Goal: Task Accomplishment & Management: Manage account settings

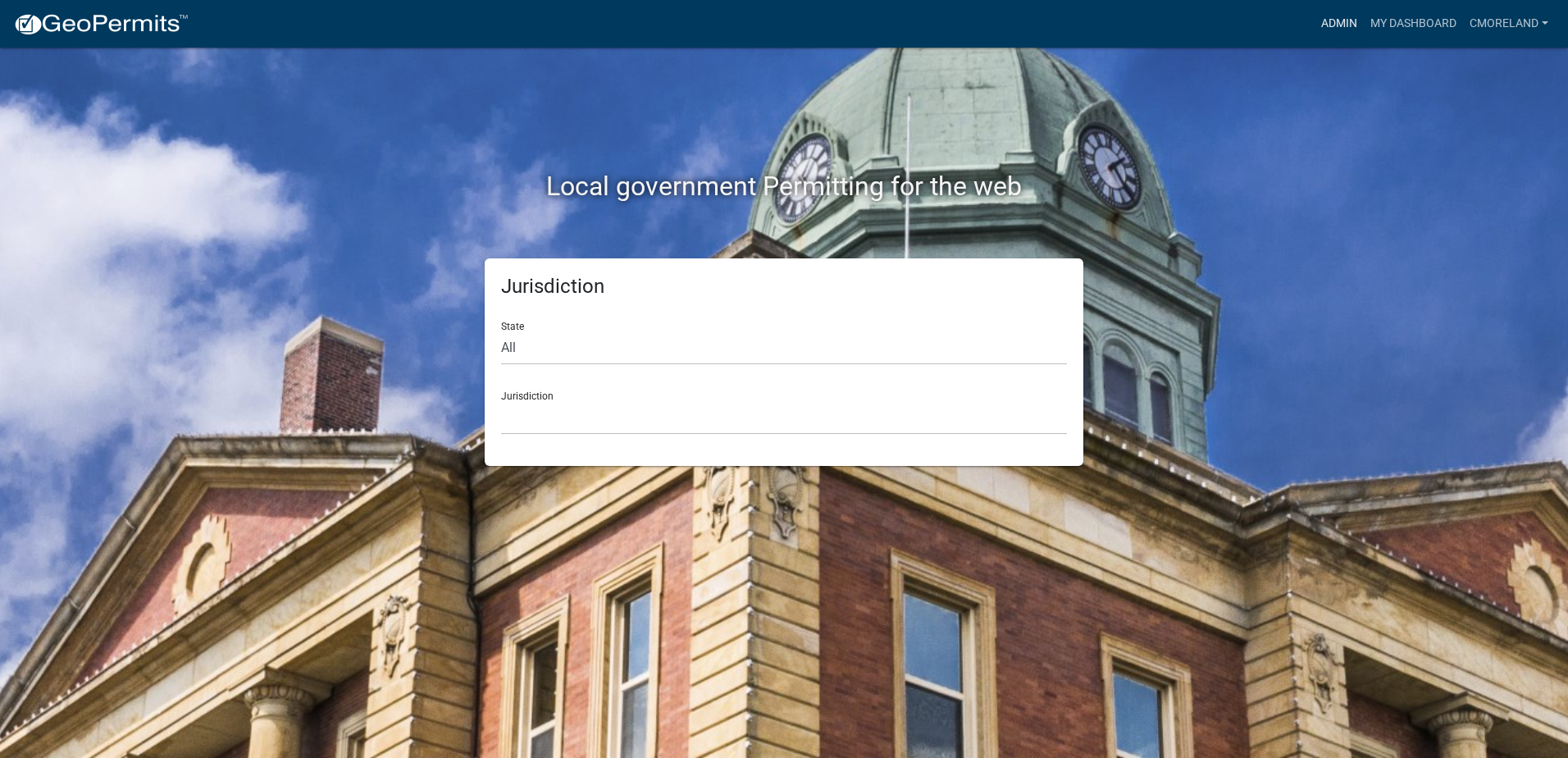
click at [1342, 16] on link "Admin" at bounding box center [1340, 24] width 49 height 31
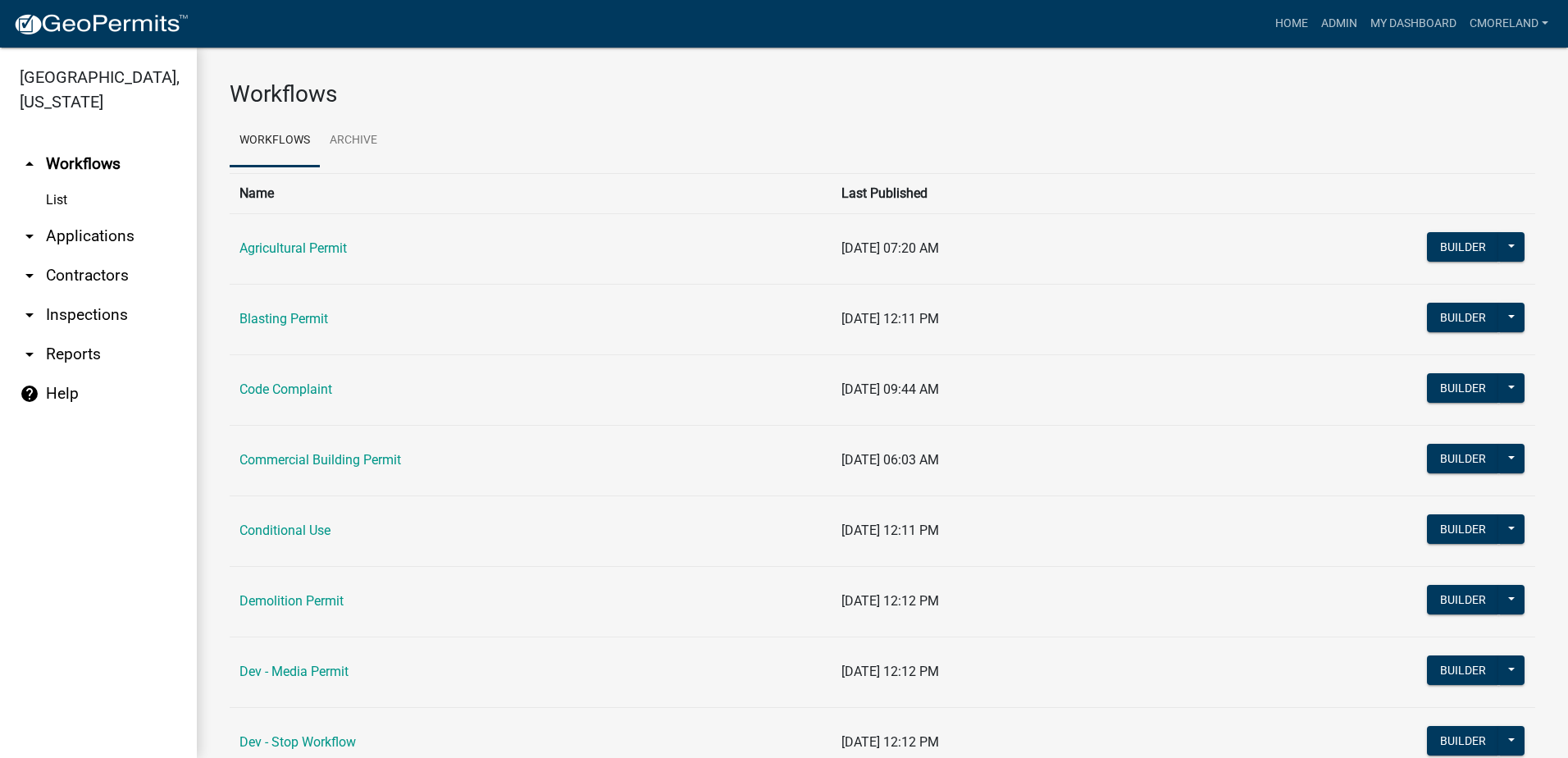
click at [101, 314] on link "arrow_drop_down Inspections" at bounding box center [98, 315] width 196 height 39
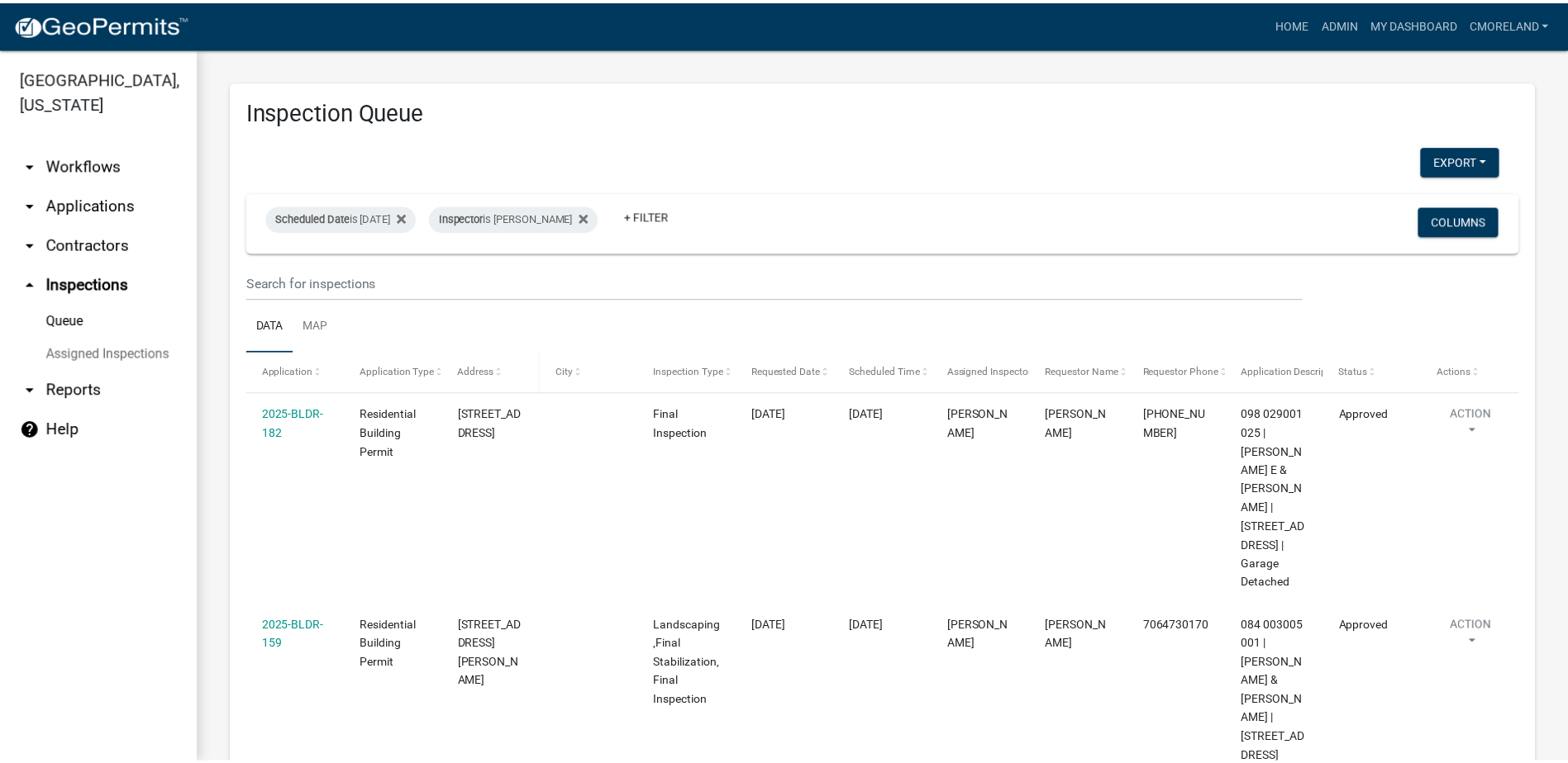
scroll to position [290, 0]
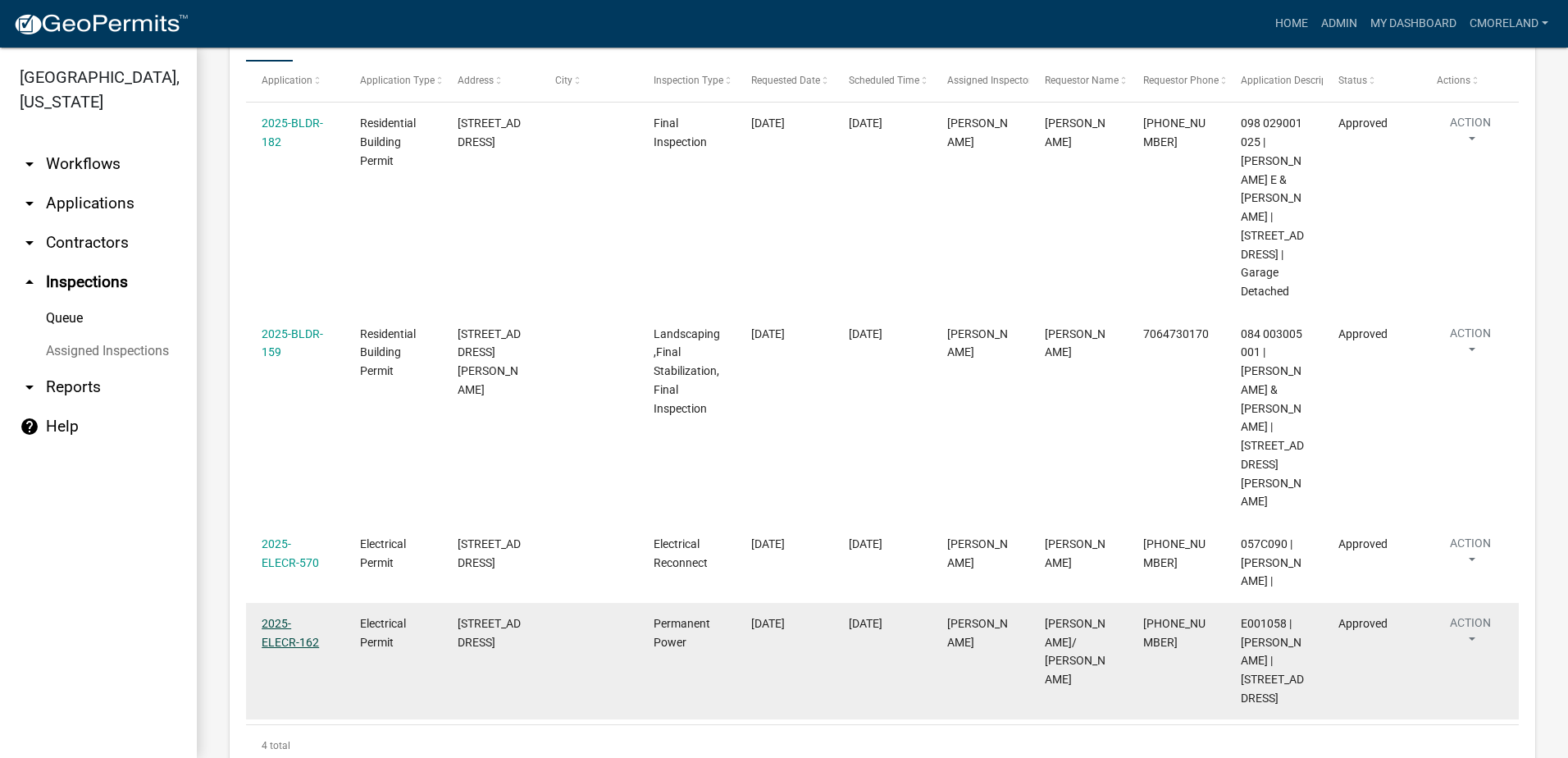
click at [306, 617] on link "2025-ELECR-162" at bounding box center [290, 633] width 58 height 32
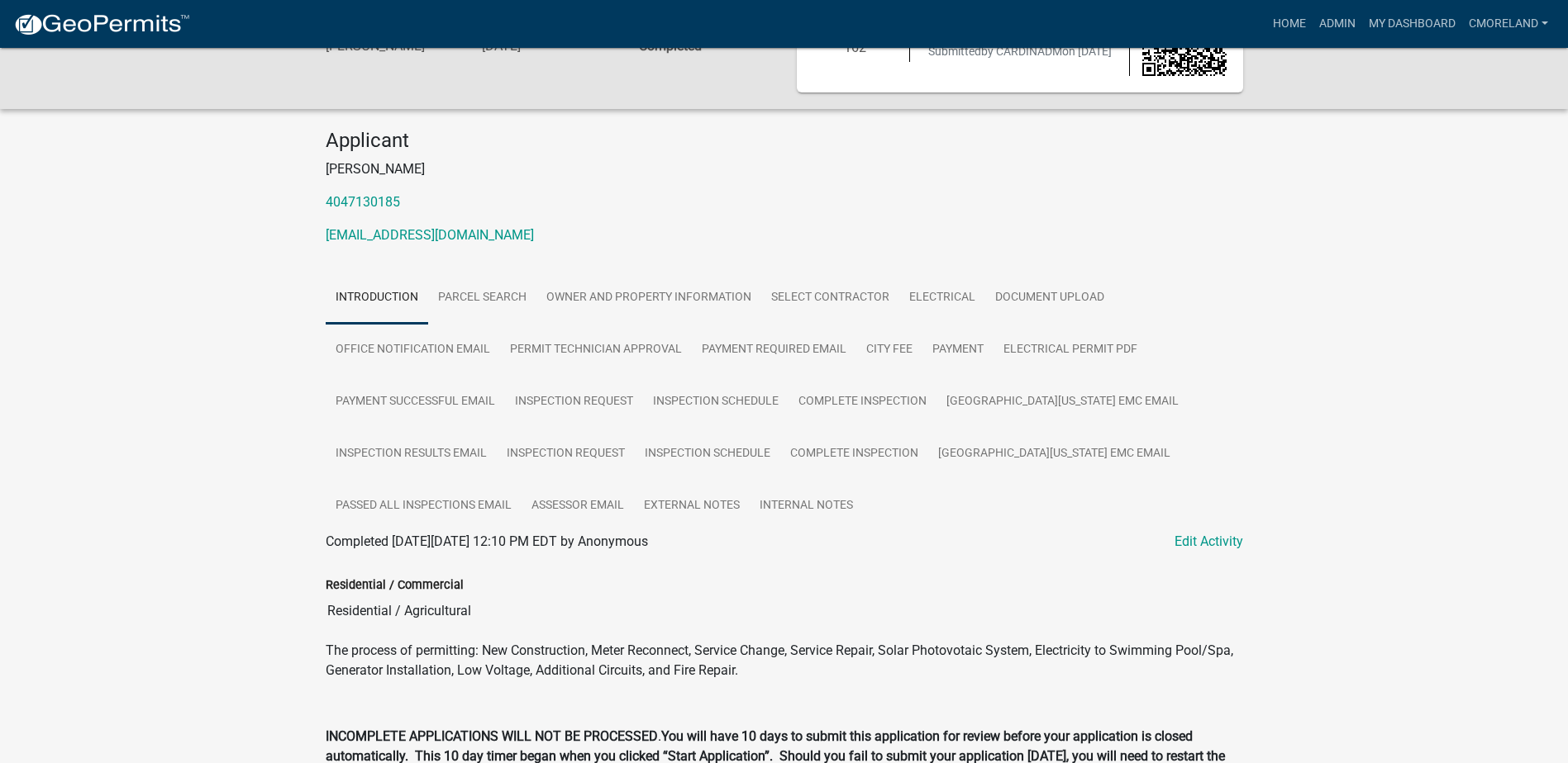
scroll to position [83, 0]
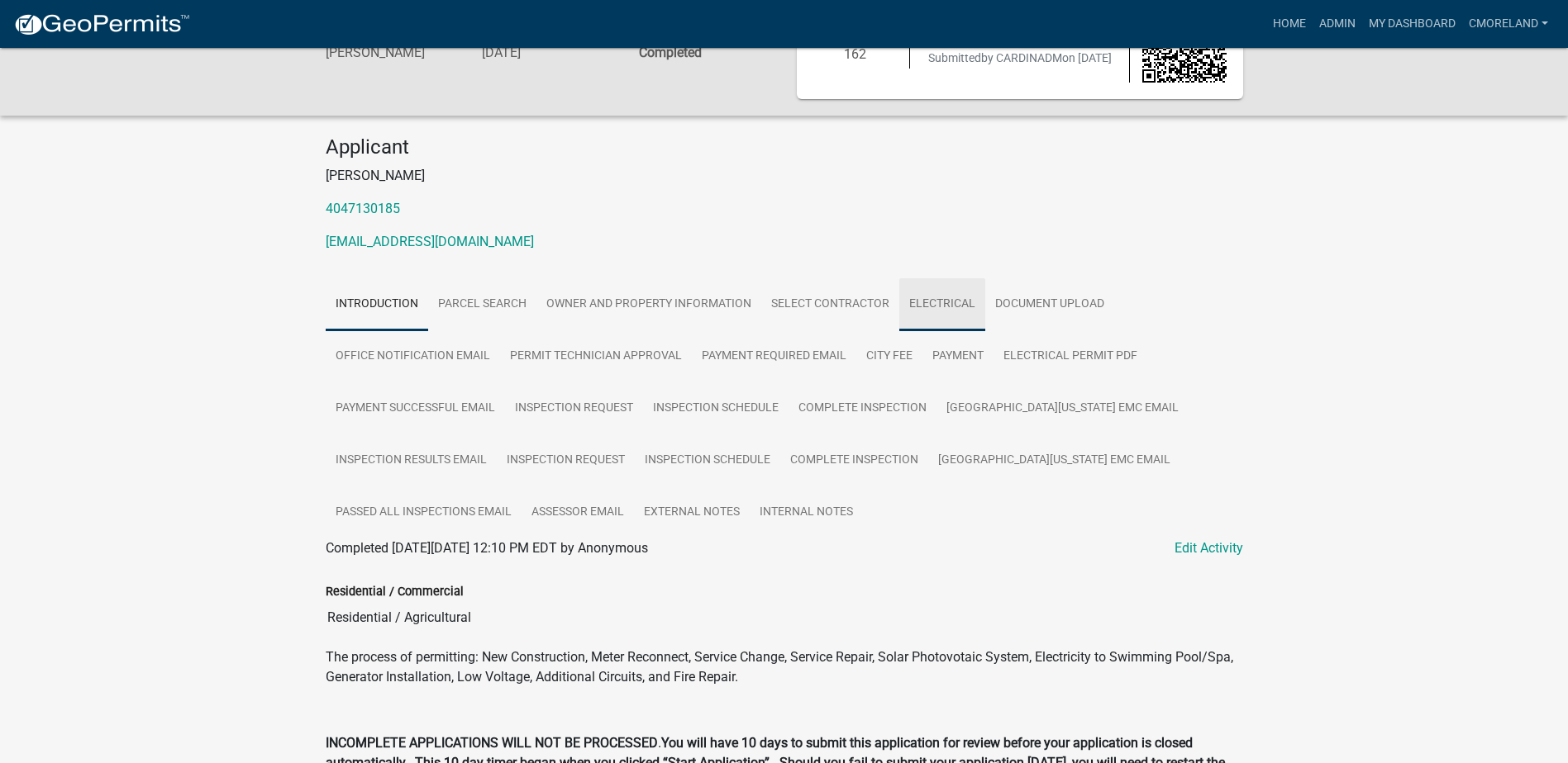
click at [933, 300] on link "Electrical" at bounding box center [941, 304] width 86 height 52
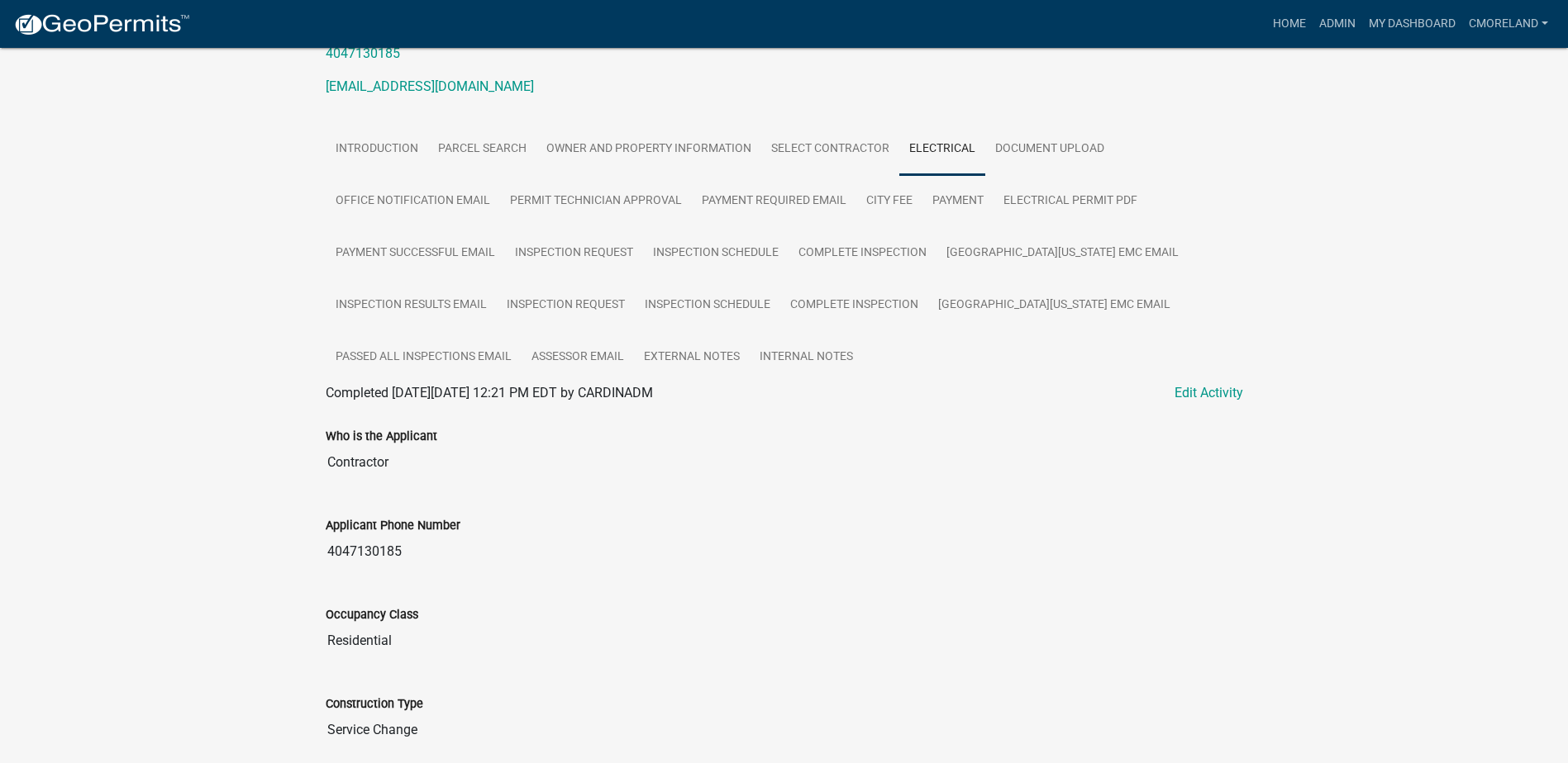
scroll to position [214, 0]
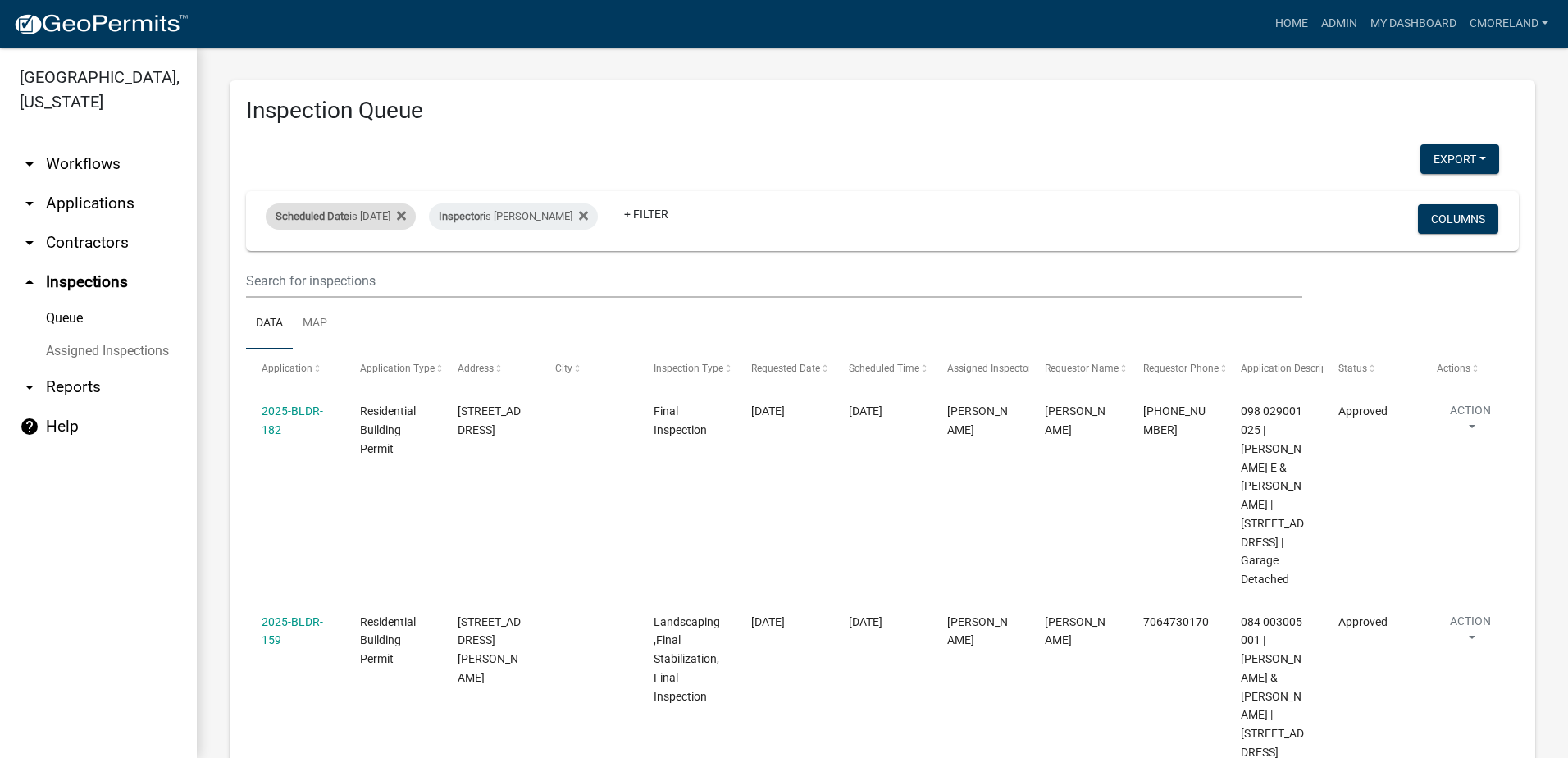
click at [390, 214] on div "Scheduled Date is 10/08/2025" at bounding box center [341, 217] width 150 height 27
click at [405, 279] on input "2025-10-08" at bounding box center [355, 277] width 115 height 34
type input "2025-10-09"
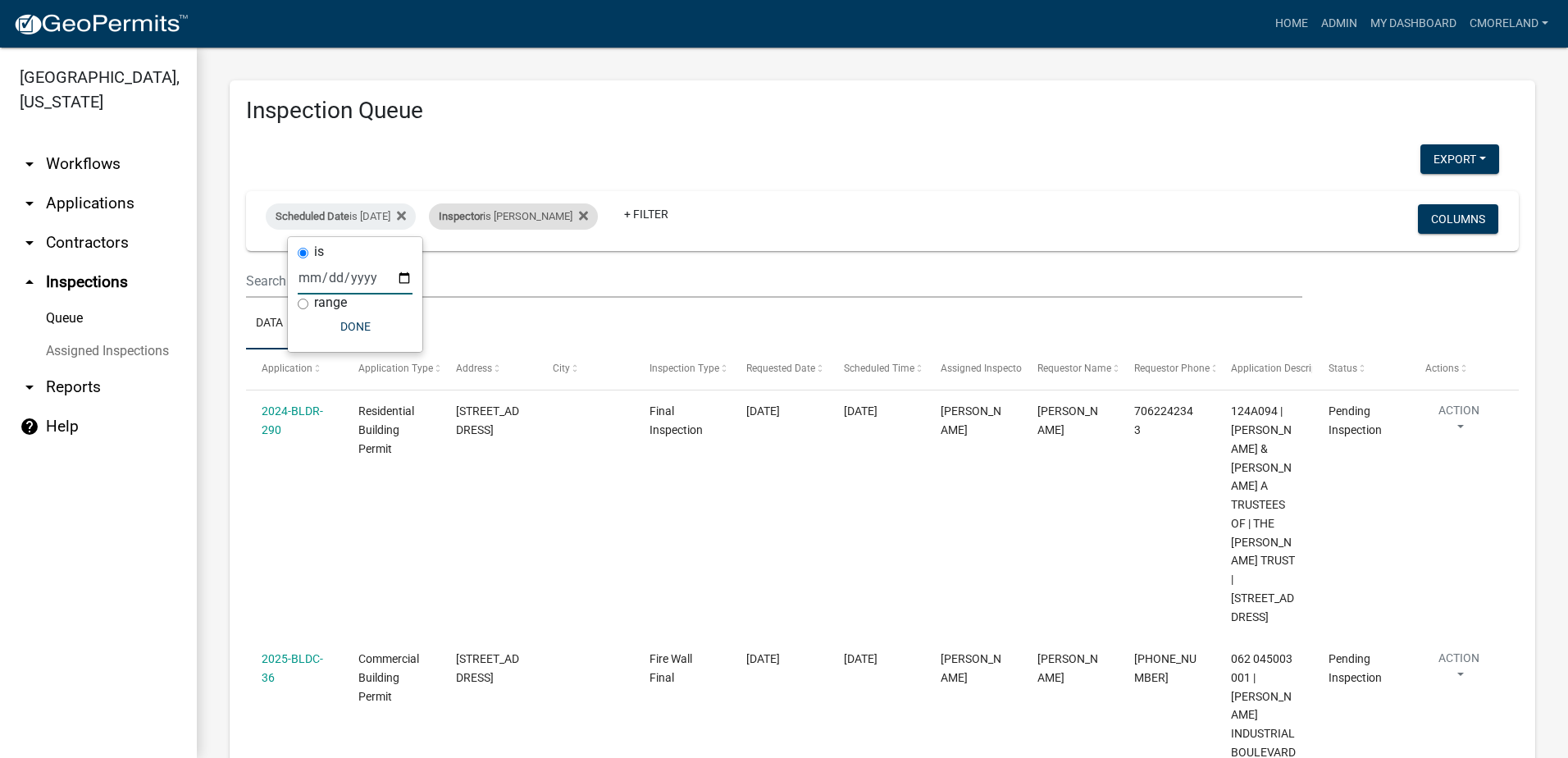
click at [576, 217] on div "Inspector is Michele Rivera" at bounding box center [513, 217] width 169 height 27
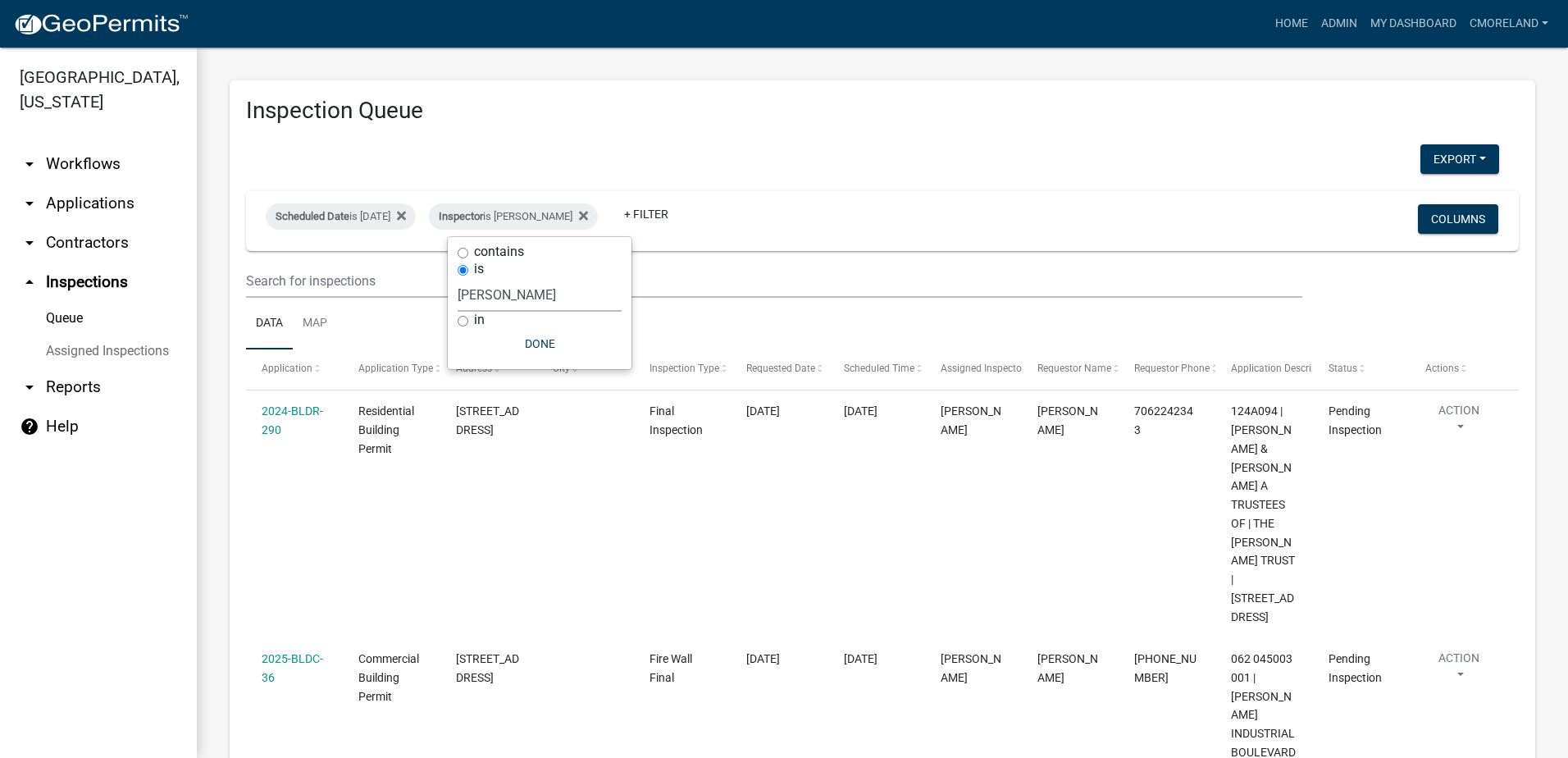
click at [594, 293] on select "Select an option None Michele Rivera Dorothy Evans Stephanie Morris Quistan Jam…" at bounding box center [539, 294] width 164 height 34
select select "a0ea4169-8540-4a2c-b9f4-cf4c1ffdeb95"
click at [465, 278] on select "Select an option None Michele Rivera Dorothy Evans Stephanie Morris Quistan Jam…" at bounding box center [539, 294] width 164 height 34
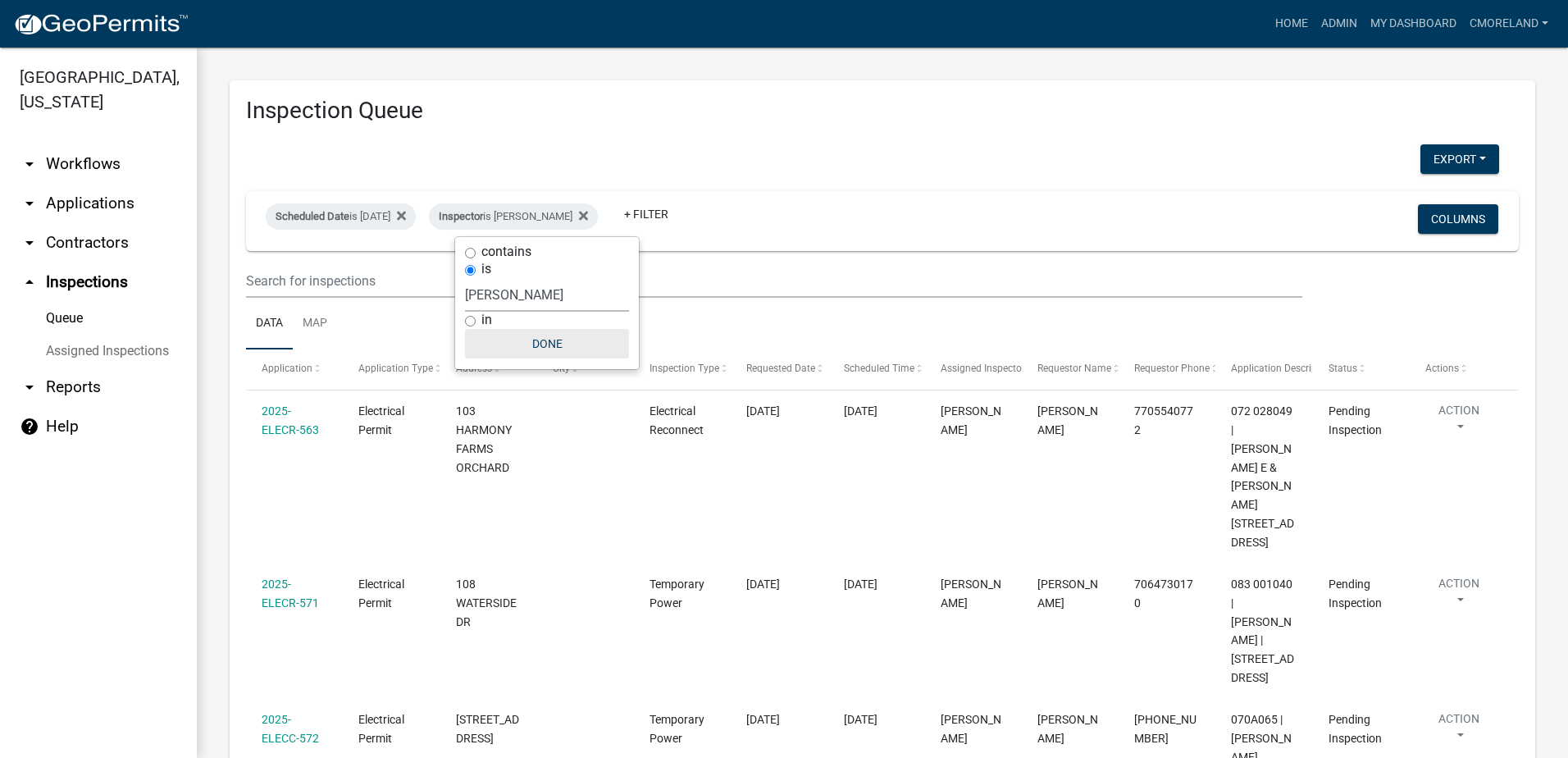
click at [555, 344] on button "Done" at bounding box center [546, 344] width 164 height 29
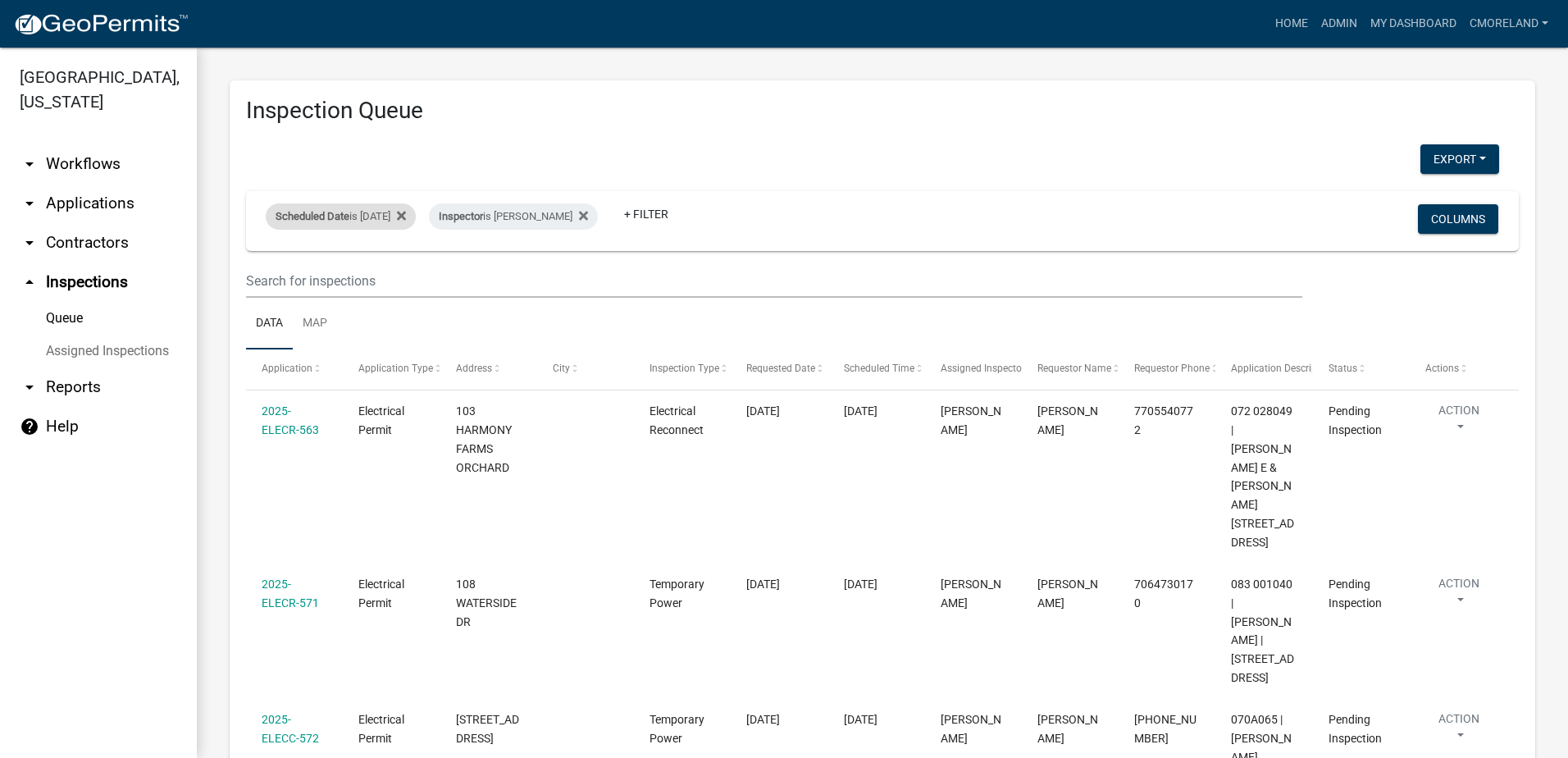
click at [388, 212] on div "Scheduled Date is 10/09/2025" at bounding box center [341, 217] width 150 height 27
click at [405, 279] on input "2025-10-09" at bounding box center [355, 277] width 115 height 34
type input "2025-10-08"
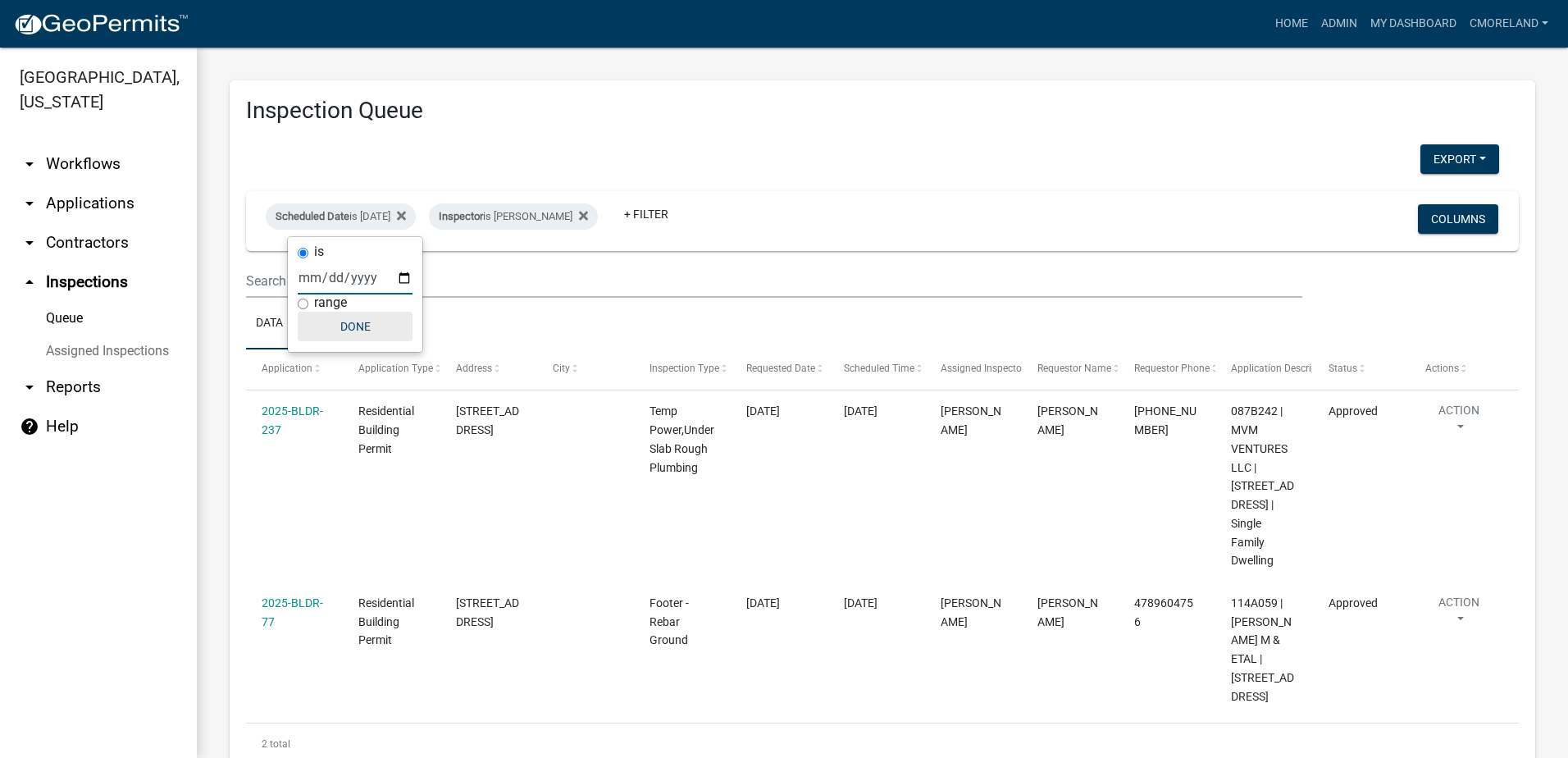
click at [364, 326] on button "Done" at bounding box center [355, 326] width 115 height 29
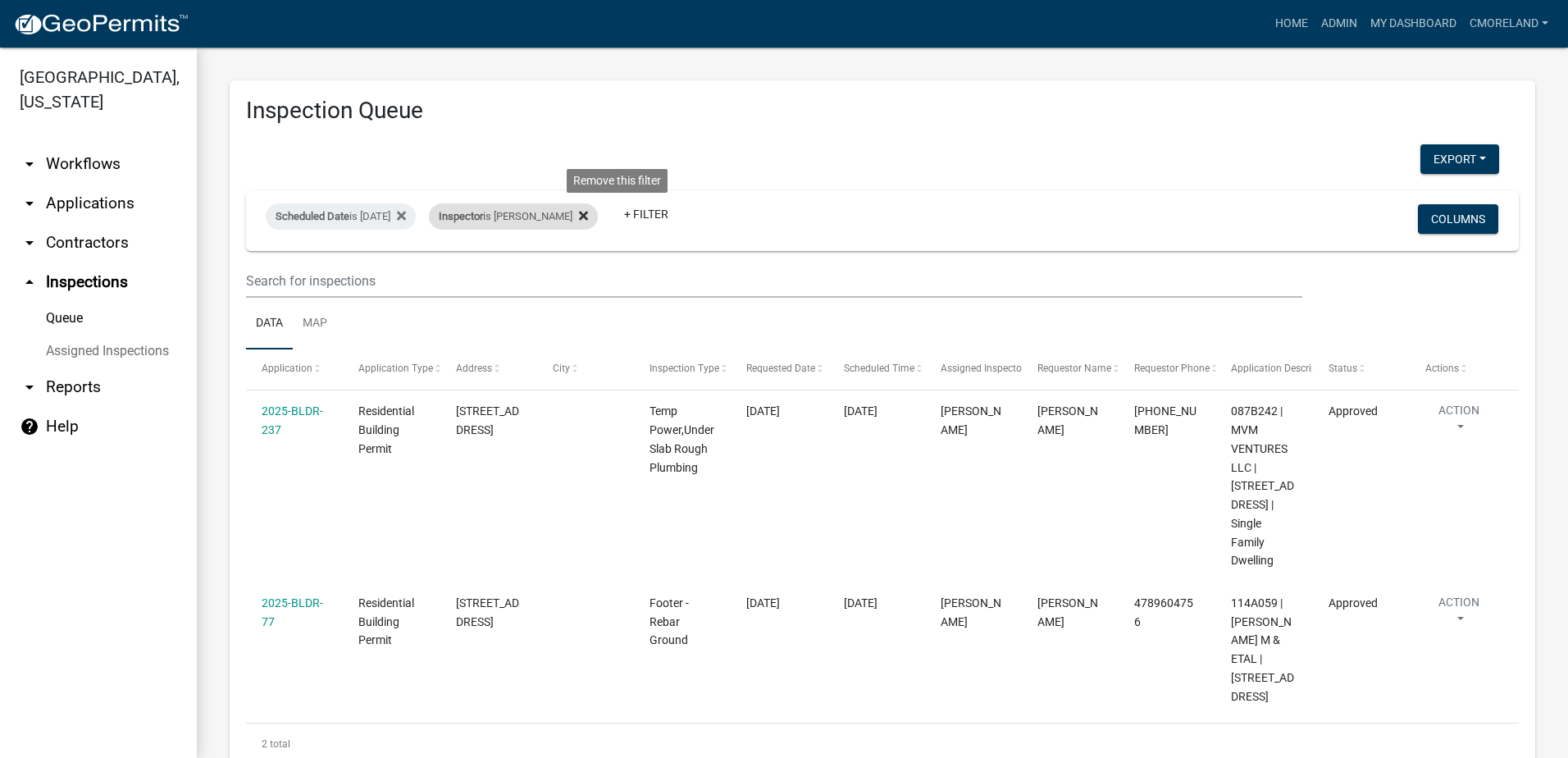
click at [588, 214] on icon at bounding box center [584, 216] width 9 height 9
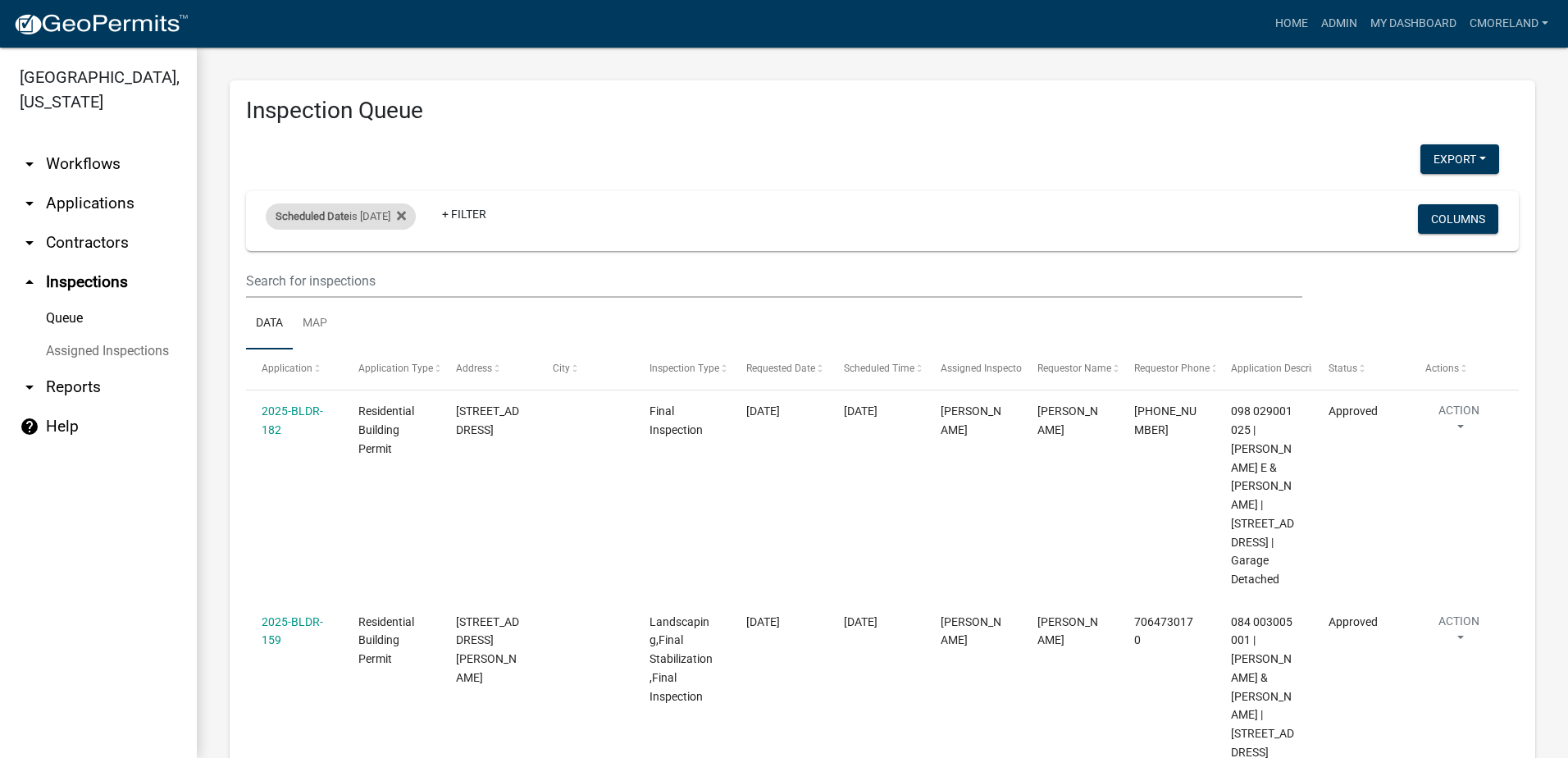
click at [374, 215] on div "Scheduled Date is 10/08/2025" at bounding box center [341, 217] width 150 height 27
click at [406, 212] on icon at bounding box center [401, 216] width 9 height 9
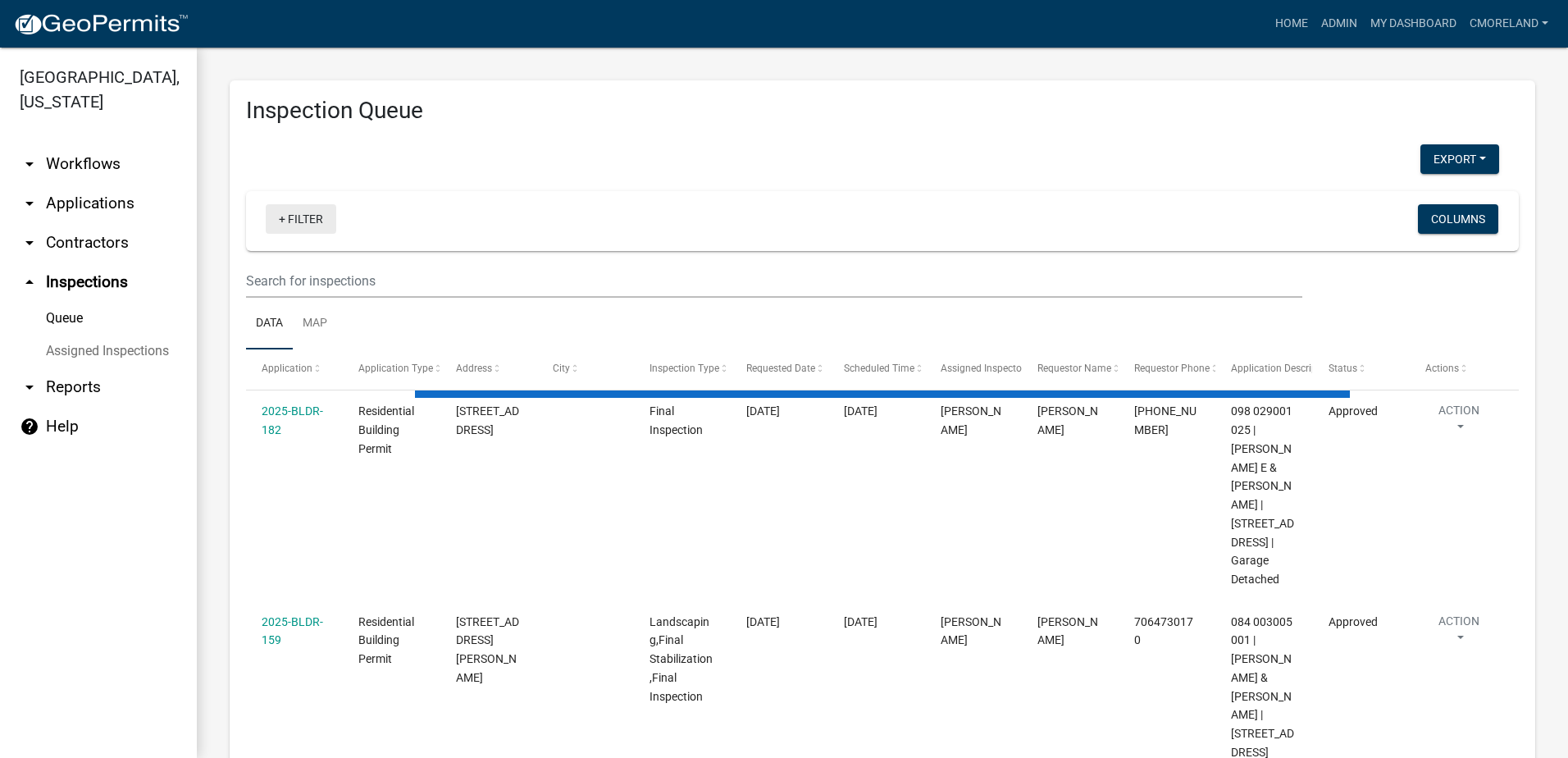
click at [313, 218] on link "+ Filter" at bounding box center [301, 219] width 70 height 29
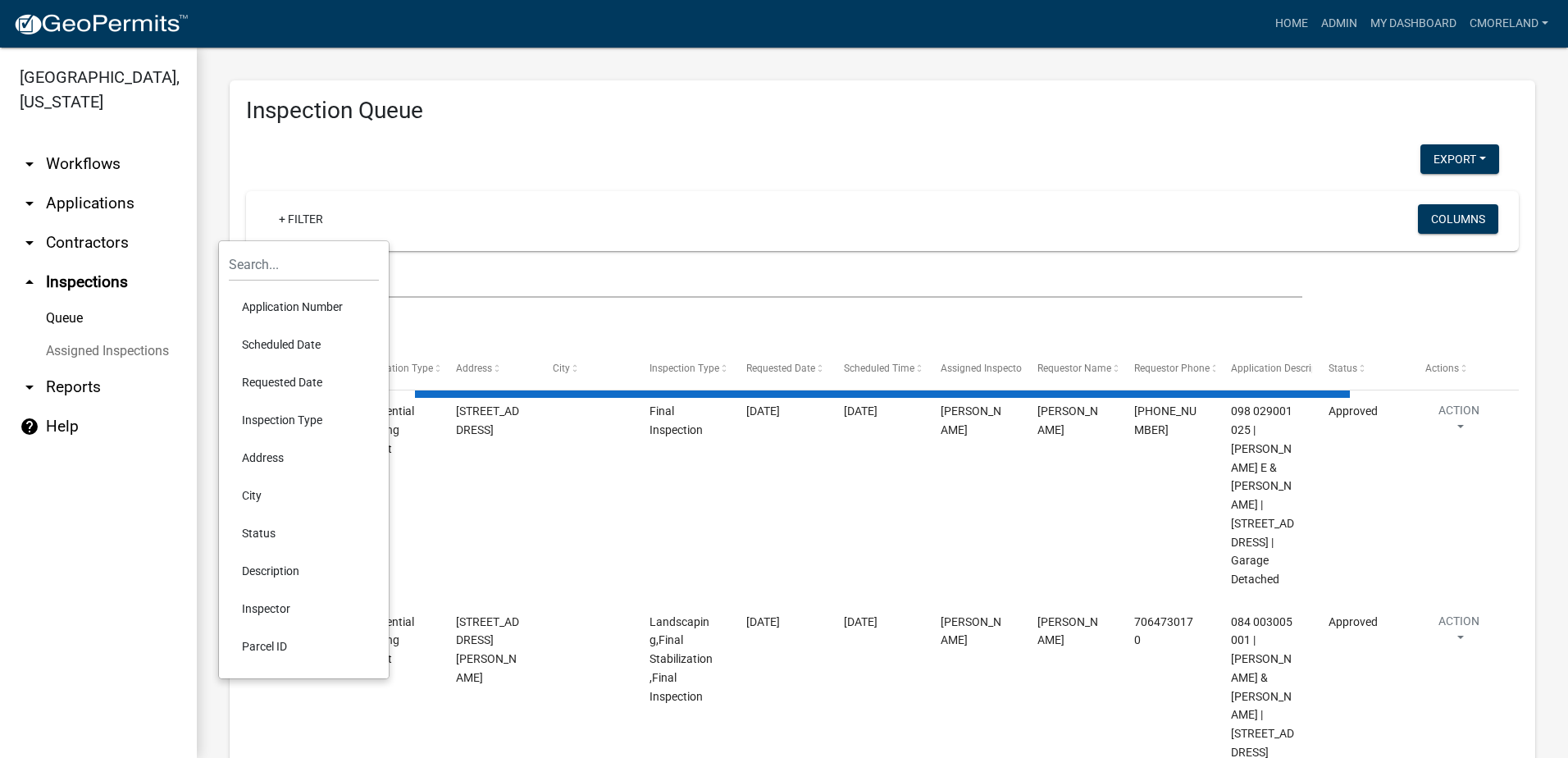
select select "2: 50"
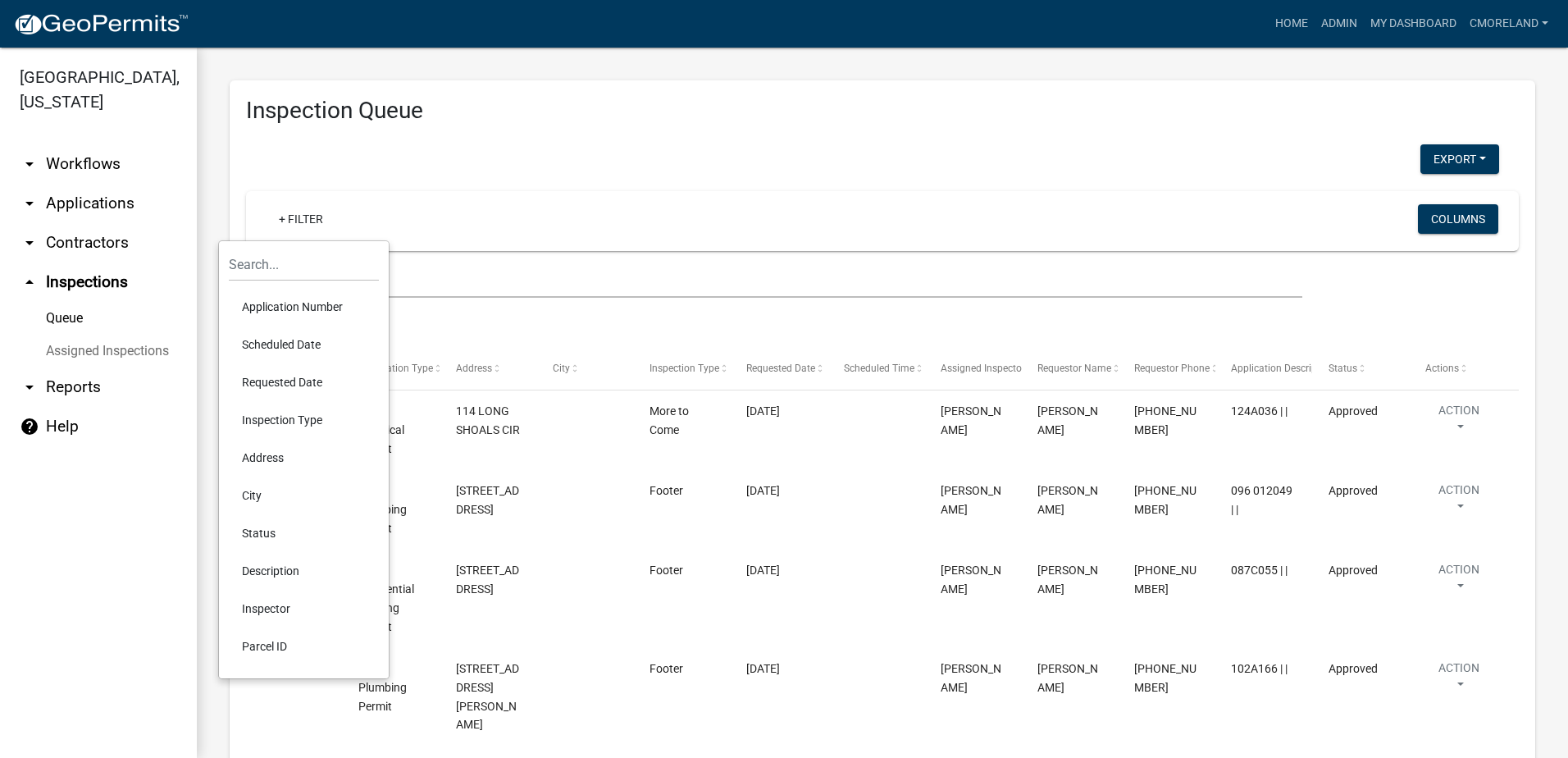
click at [291, 382] on li "Requested Date" at bounding box center [303, 382] width 150 height 37
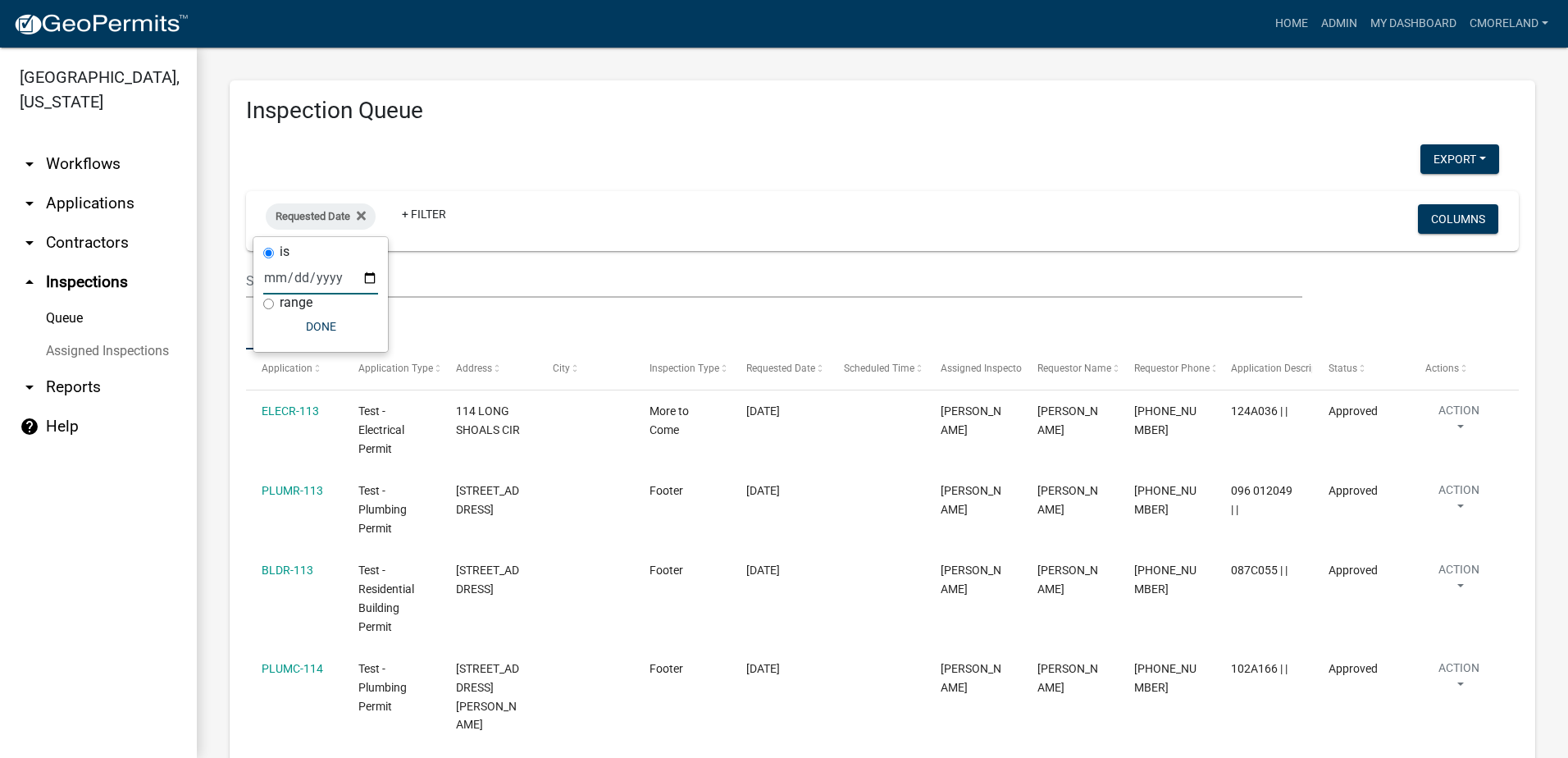
click at [368, 276] on input "date" at bounding box center [321, 277] width 115 height 34
type input "2025-10-07"
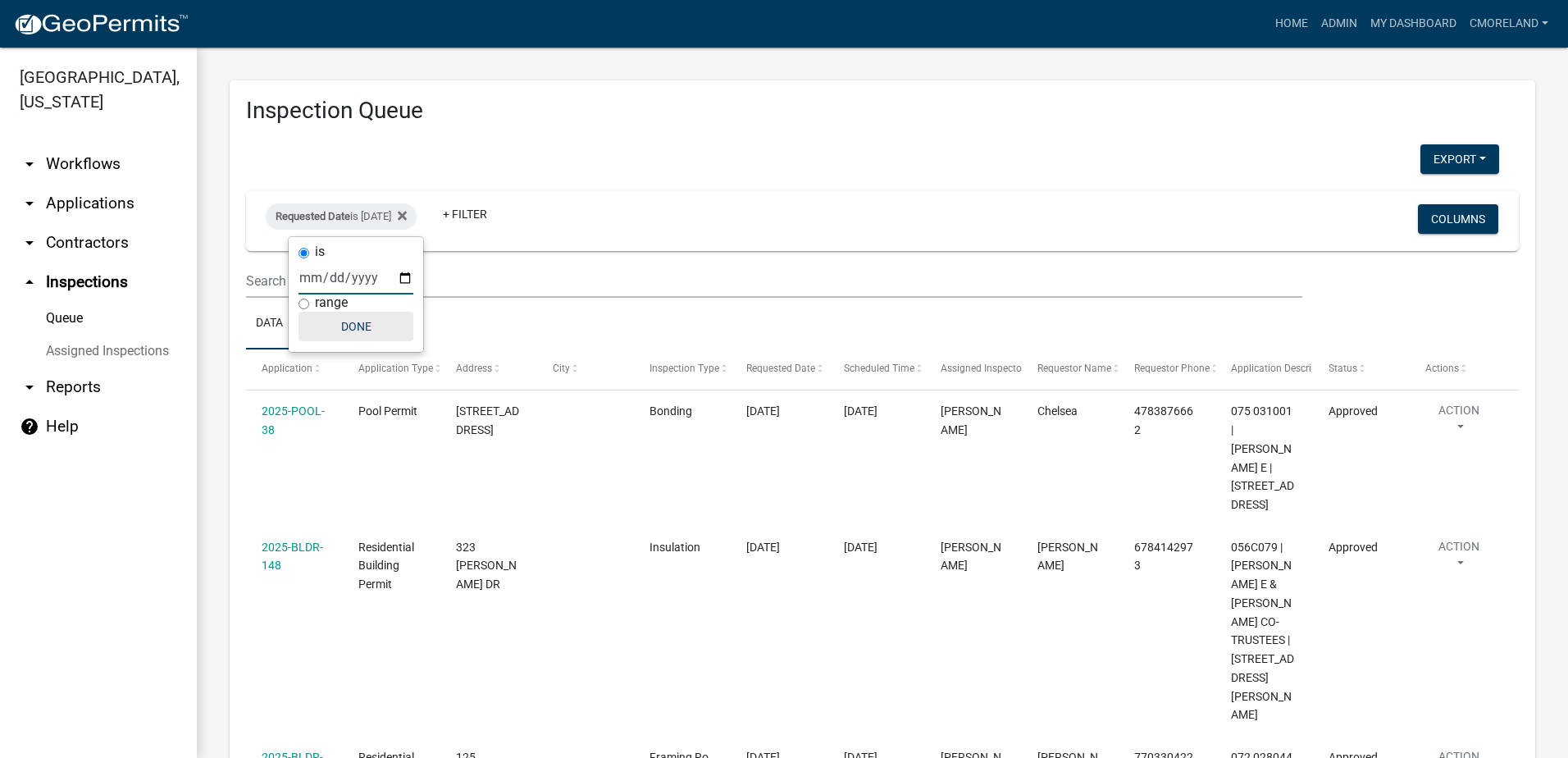
click at [355, 319] on button "Done" at bounding box center [356, 326] width 115 height 29
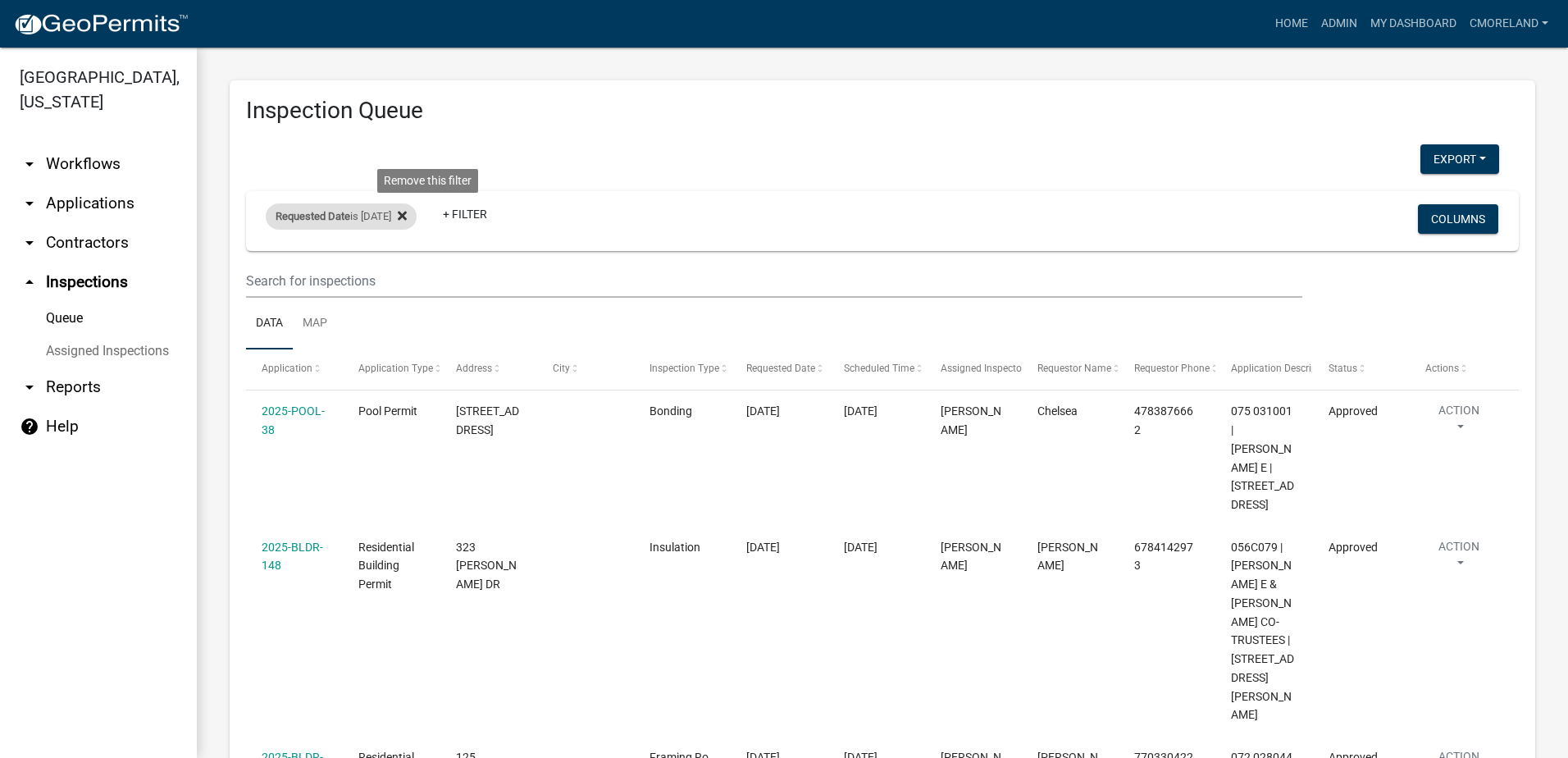
click at [407, 218] on icon at bounding box center [402, 216] width 9 height 9
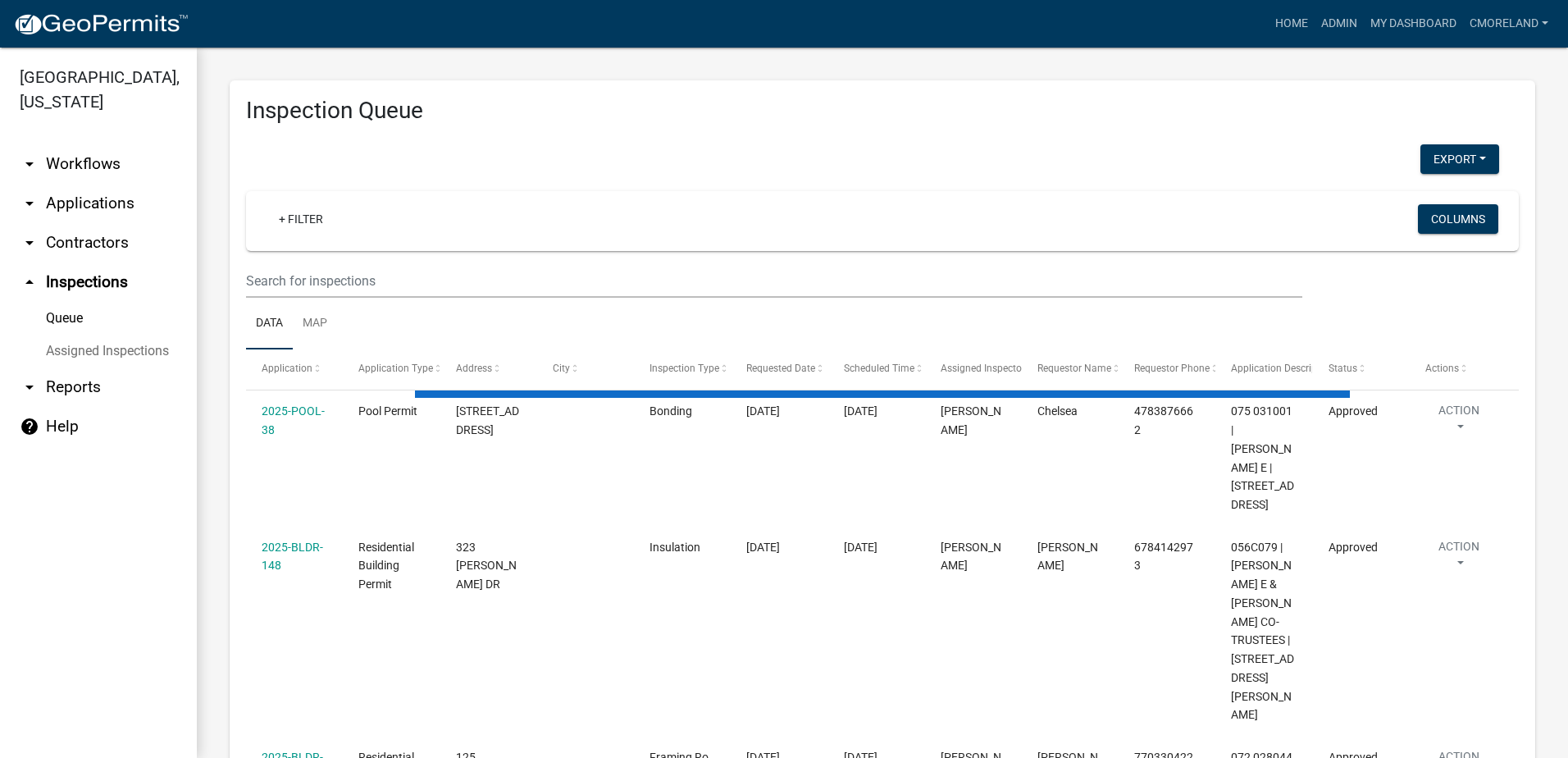
select select "2: 50"
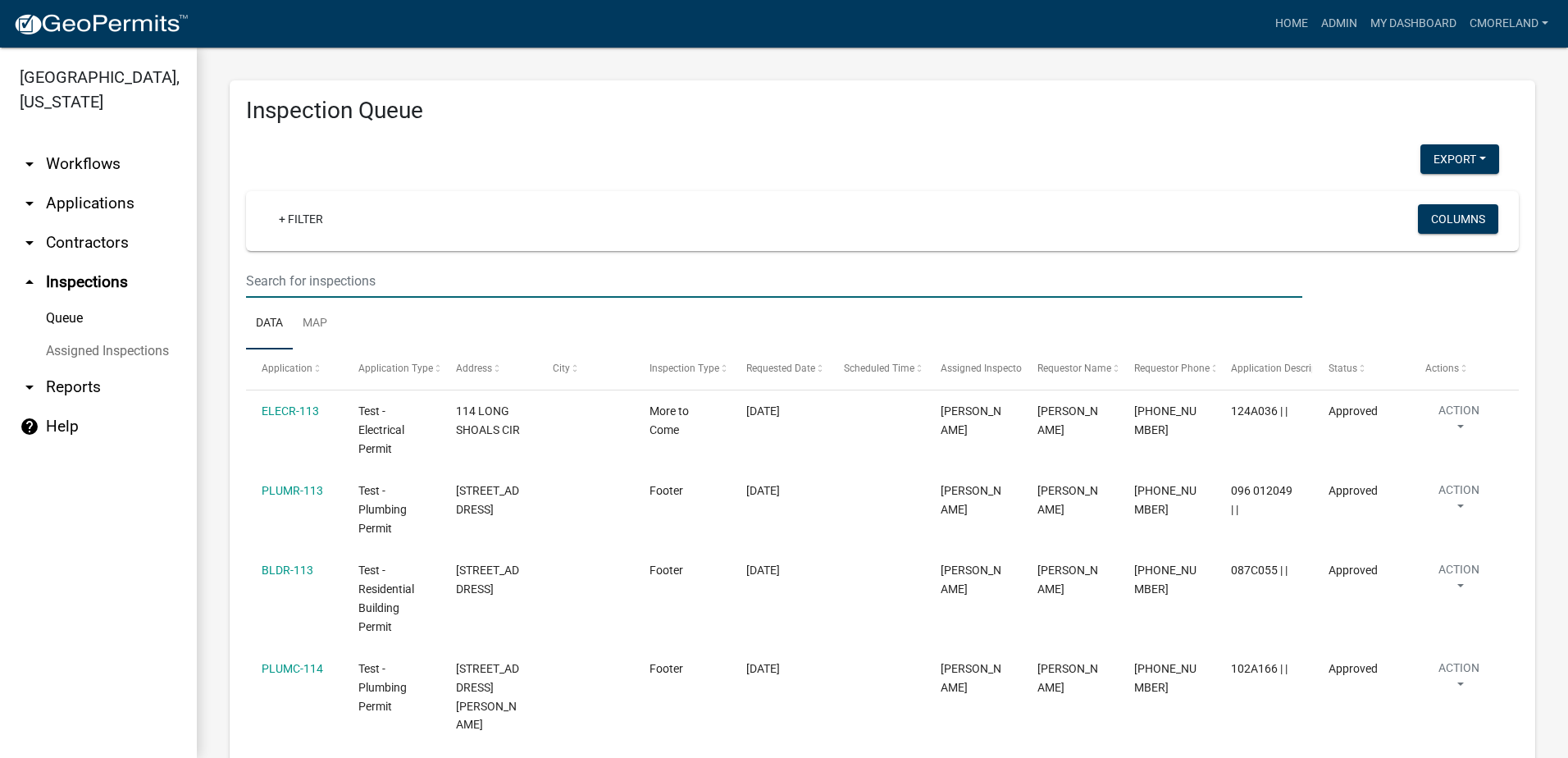
click at [366, 282] on input "text" at bounding box center [774, 281] width 1056 height 34
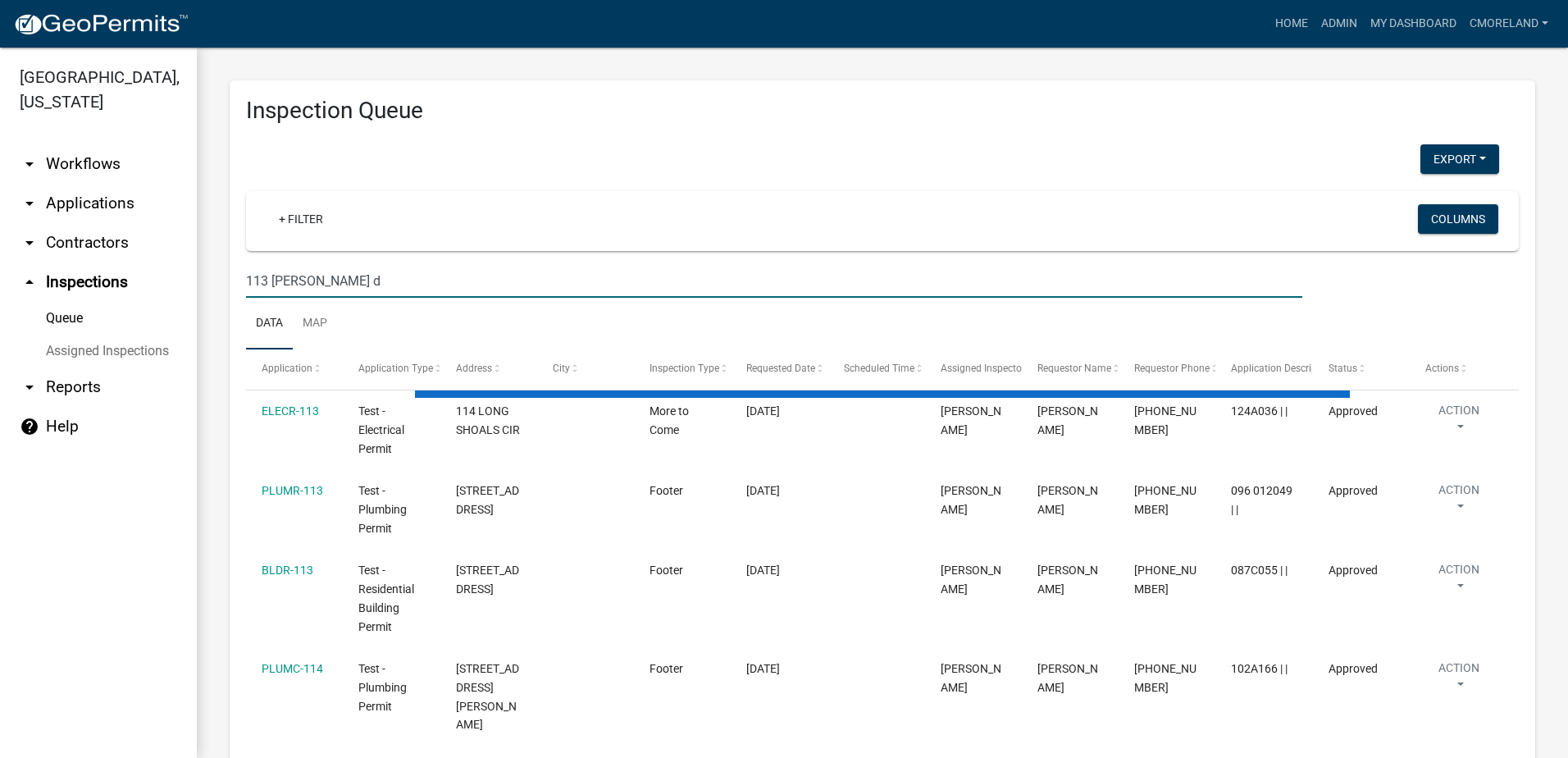
type input "113 ellman dr"
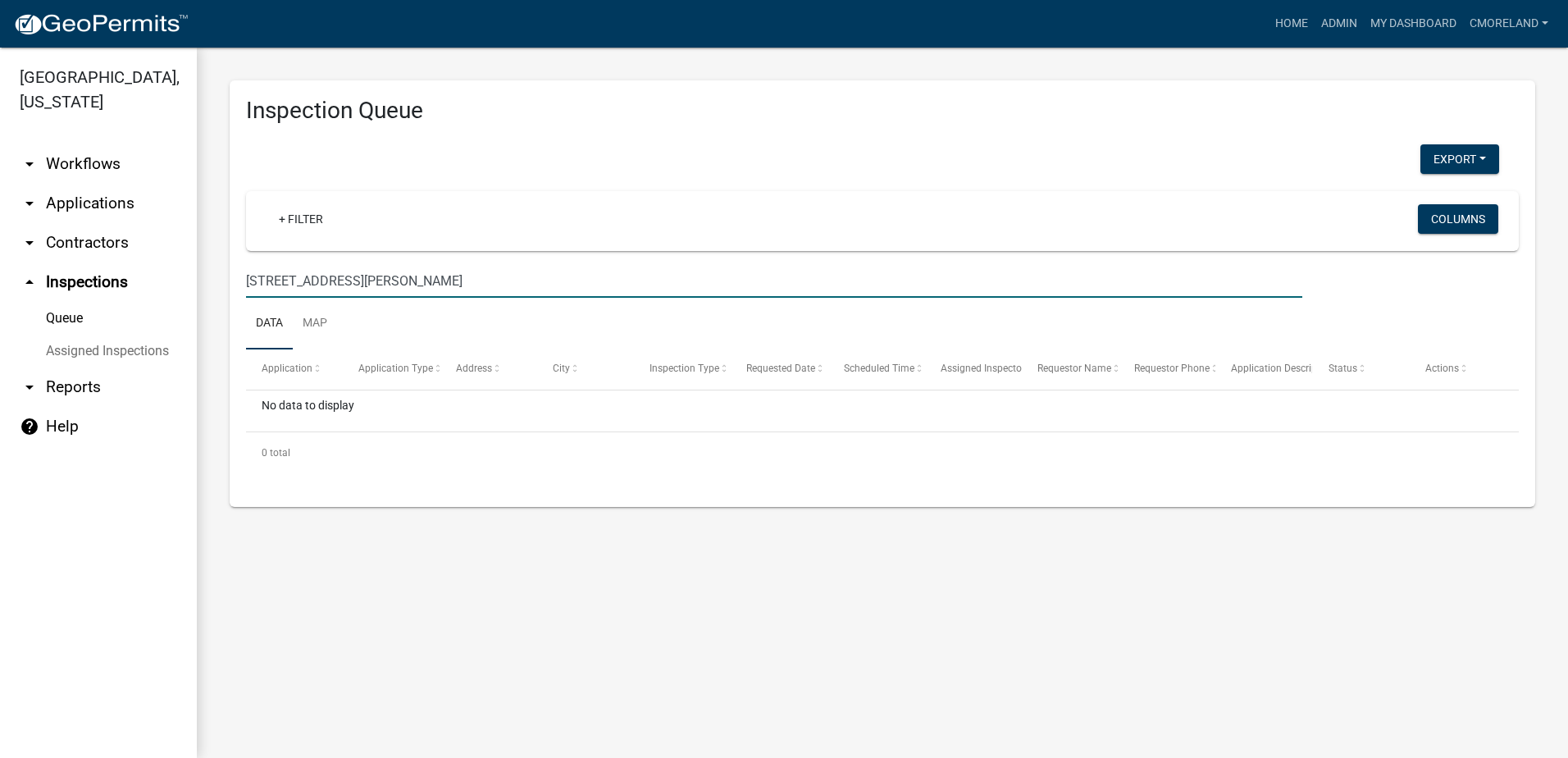
select select "2: 50"
type input "1"
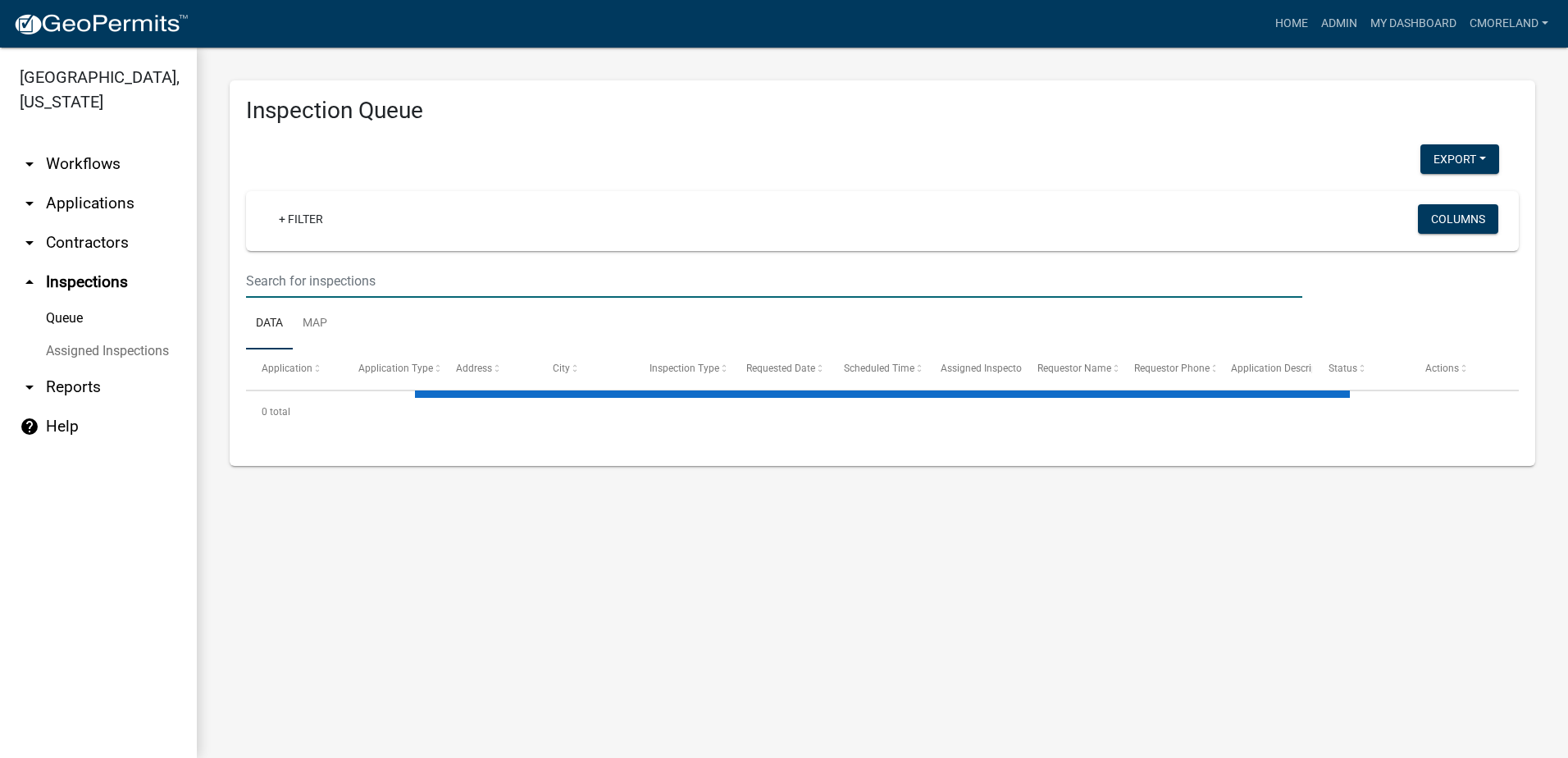
select select "2: 50"
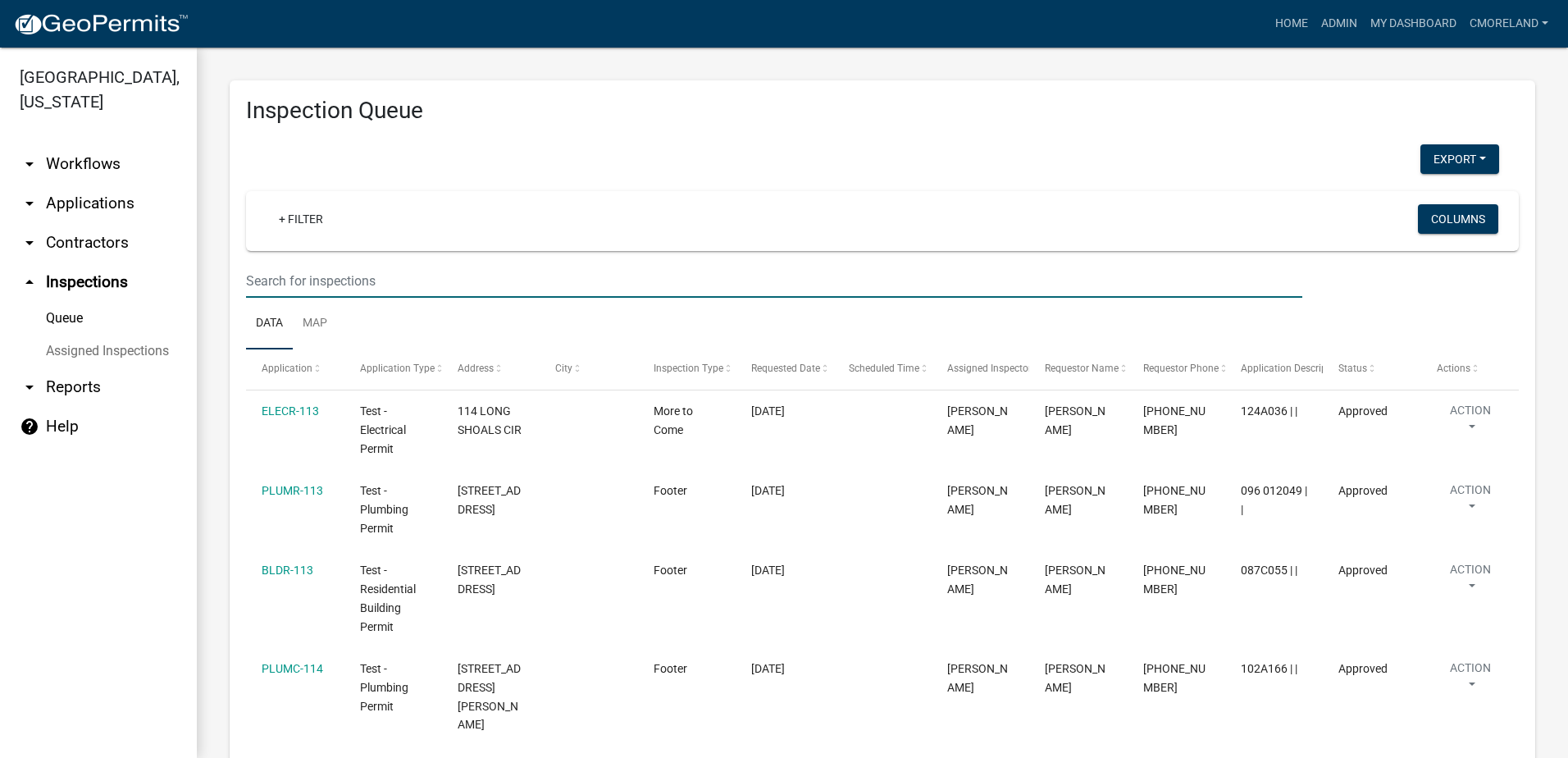
click at [334, 267] on input "text" at bounding box center [774, 281] width 1056 height 34
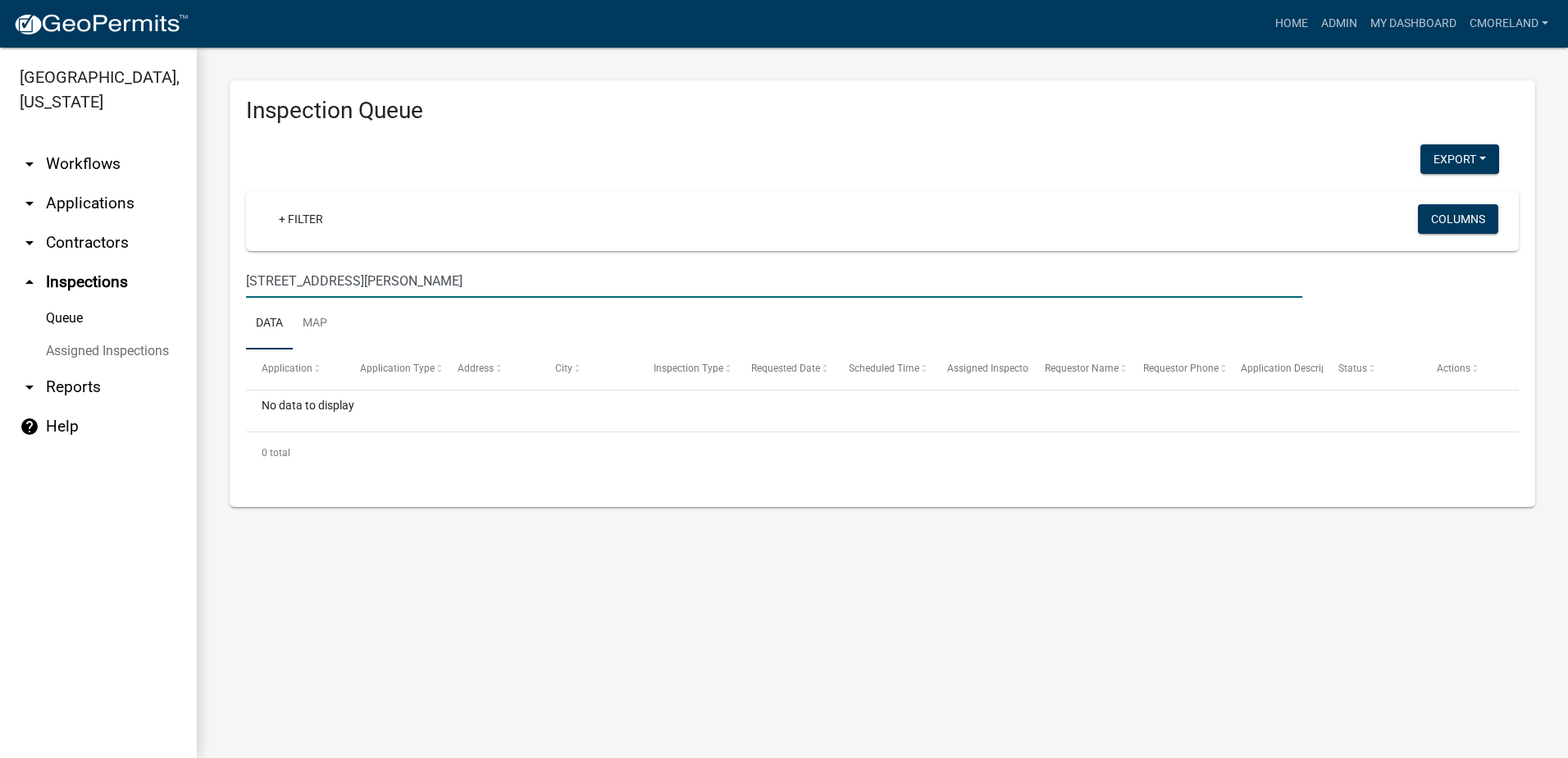
click at [282, 279] on input "113 ellman dr" at bounding box center [774, 281] width 1056 height 34
click at [269, 279] on input "113 ellman dr" at bounding box center [774, 281] width 1056 height 34
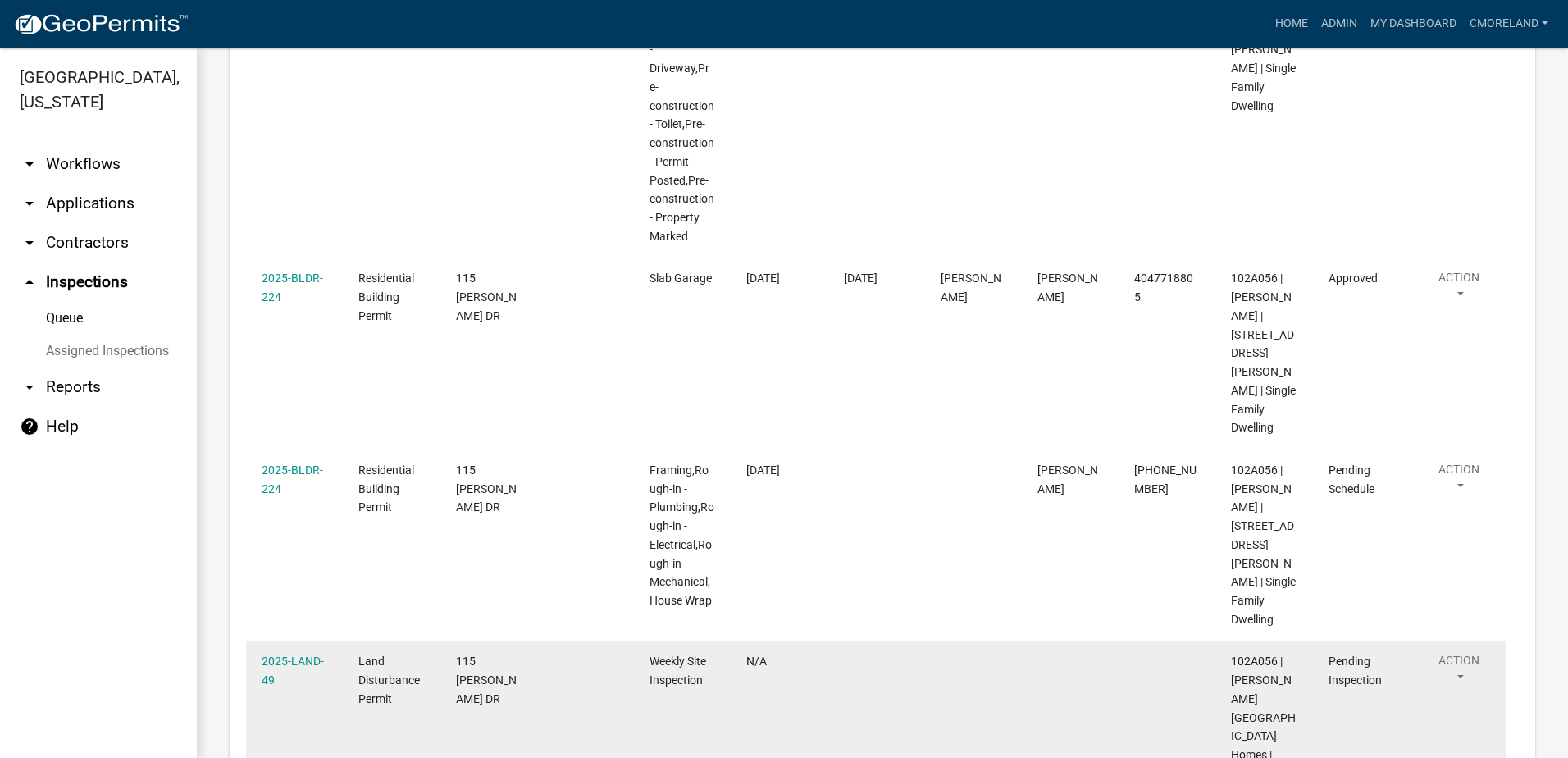
scroll to position [667, 0]
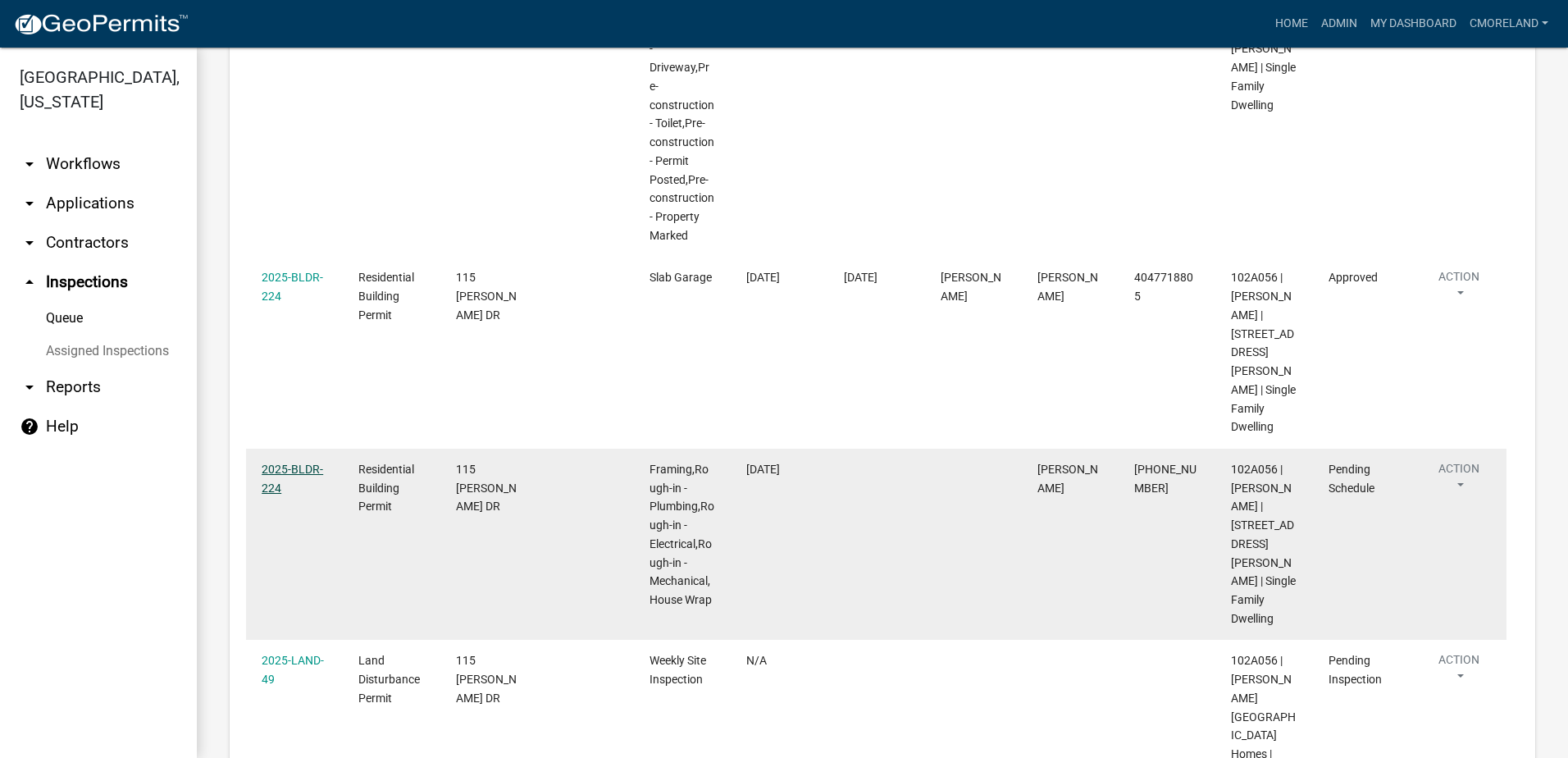
type input "115 ellman dr"
click at [292, 463] on link "2025-BLDR-224" at bounding box center [291, 478] width 61 height 32
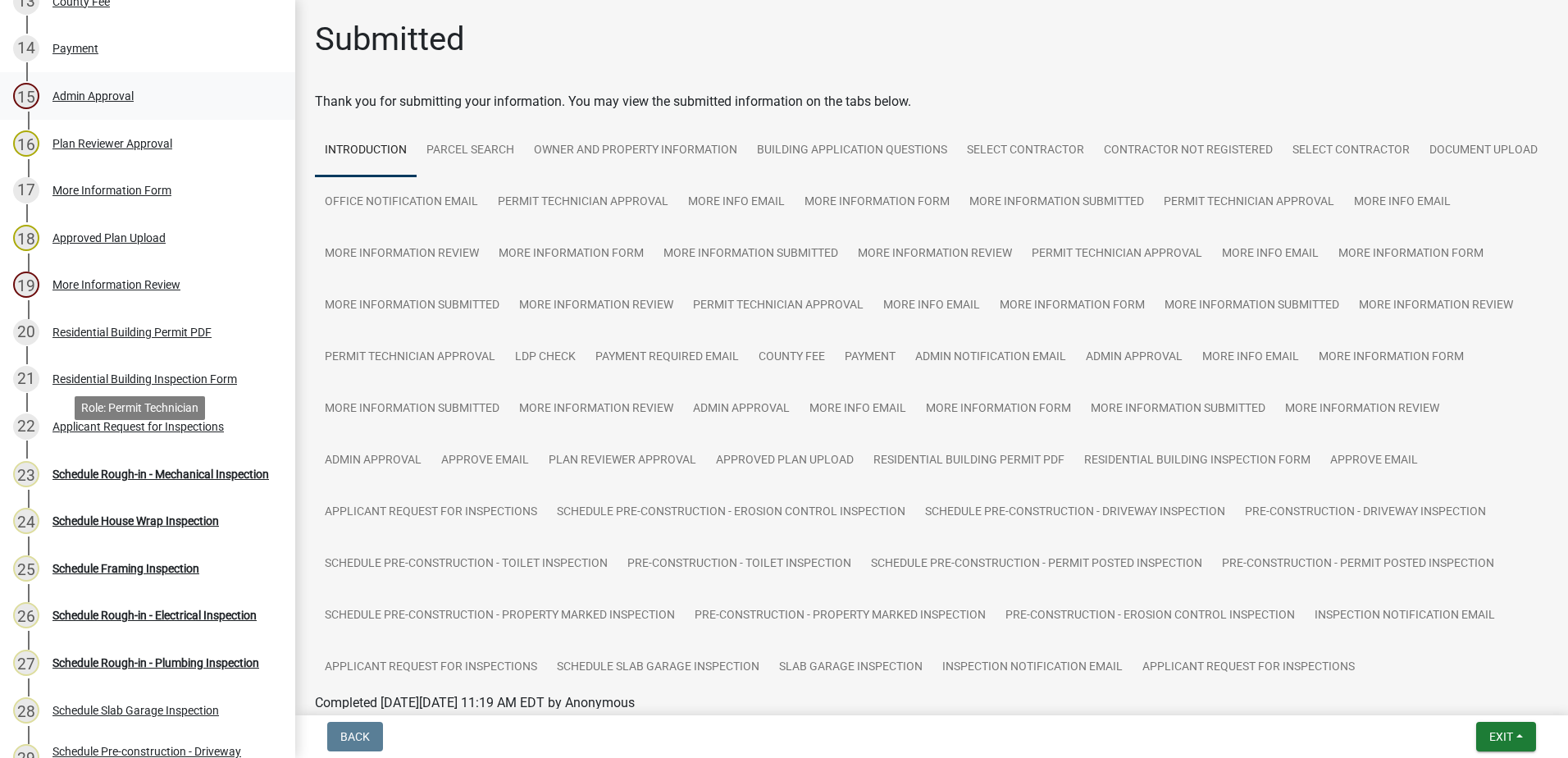
scroll to position [985, 0]
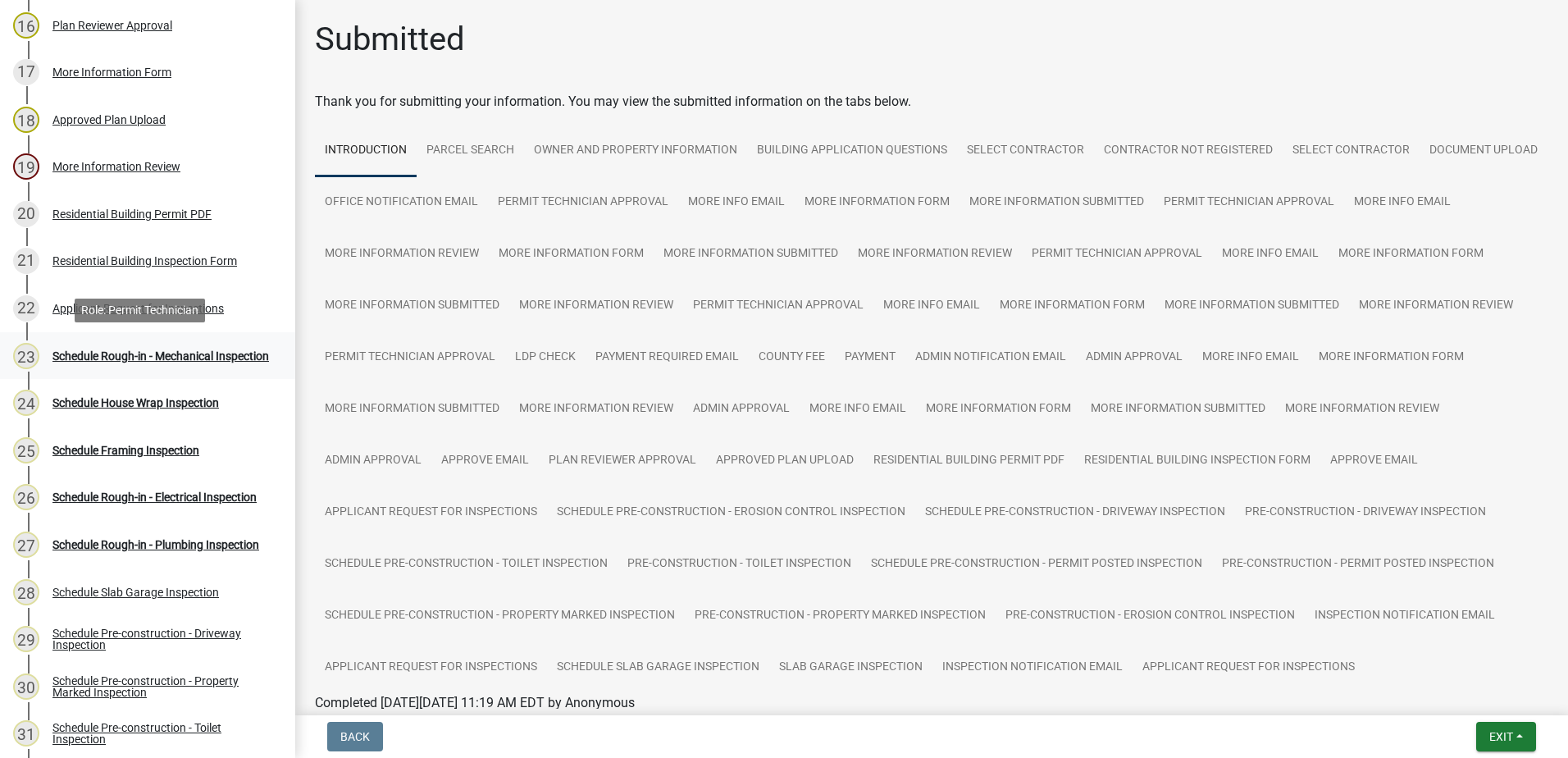
click at [136, 350] on div "Schedule Rough-in - Mechanical Inspection" at bounding box center [160, 356] width 217 height 12
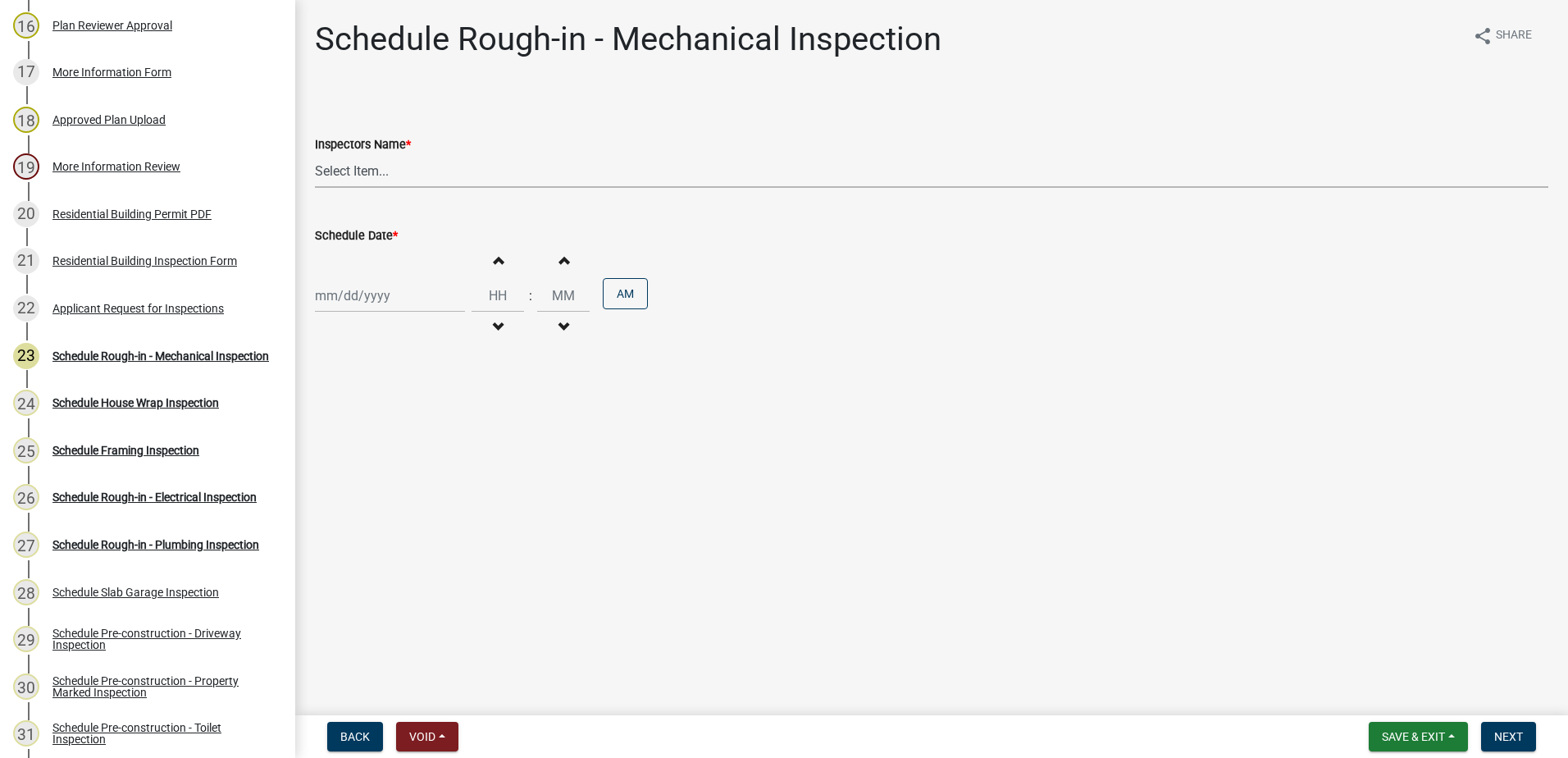
click at [401, 178] on select "Select Item... mrivera (Michele Rivera) StephanieM (Stephanie Morris ) QGrissom…" at bounding box center [932, 171] width 1234 height 34
select select "07642ab0-564c-47bb-824b-0ccf2da83593"
click at [315, 155] on select "Select Item... mrivera (Michele Rivera) StephanieM (Stephanie Morris ) QGrissom…" at bounding box center [932, 171] width 1234 height 34
select select "10"
select select "2025"
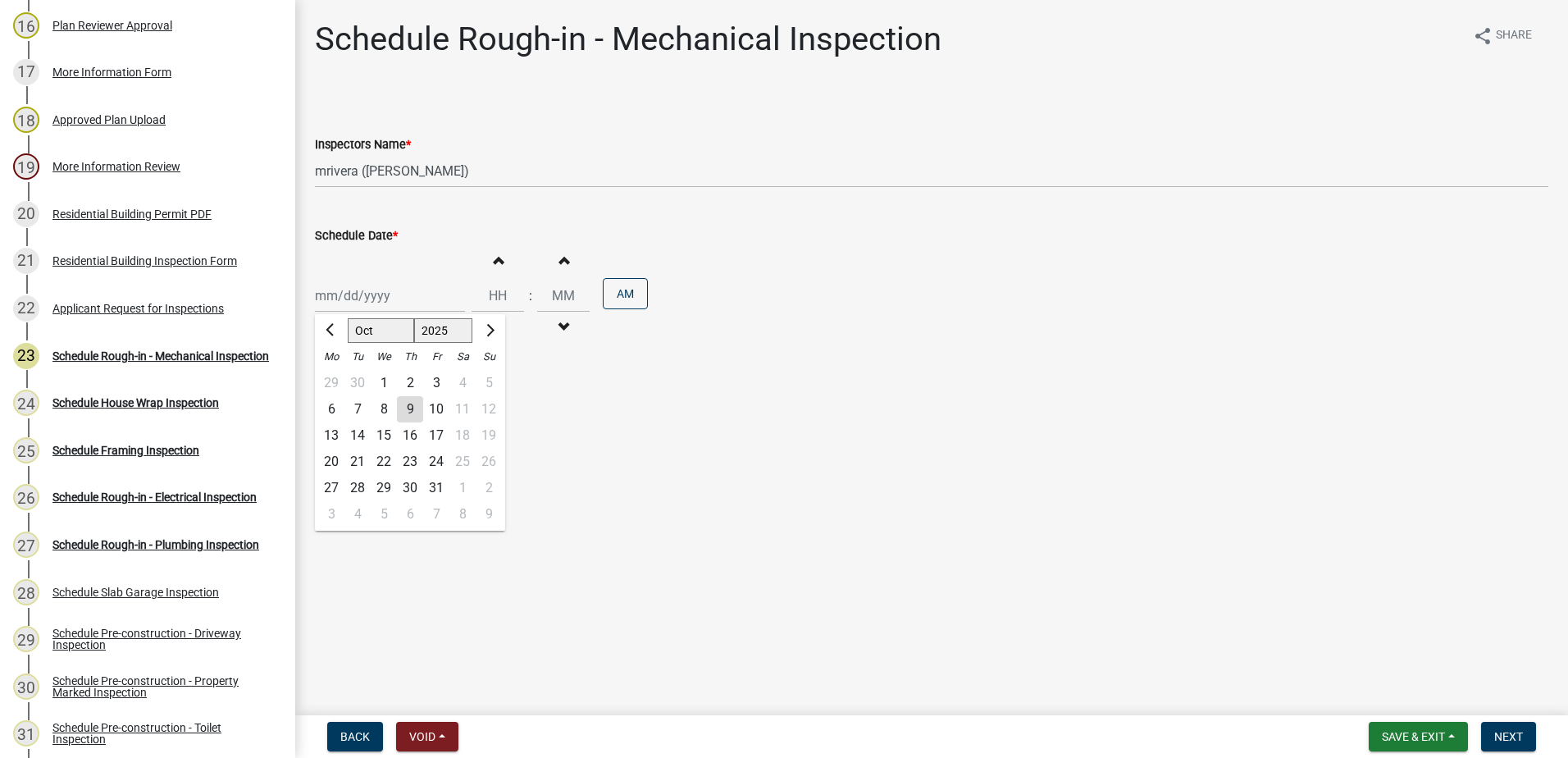
click at [368, 297] on div "Jan Feb Mar Apr May Jun Jul Aug Sep Oct Nov Dec 1525 1526 1527 1528 1529 1530 1…" at bounding box center [390, 295] width 150 height 34
click at [435, 408] on div "10" at bounding box center [436, 409] width 26 height 27
type input "10/10/2025"
click at [1505, 731] on span "Next" at bounding box center [1508, 737] width 28 height 13
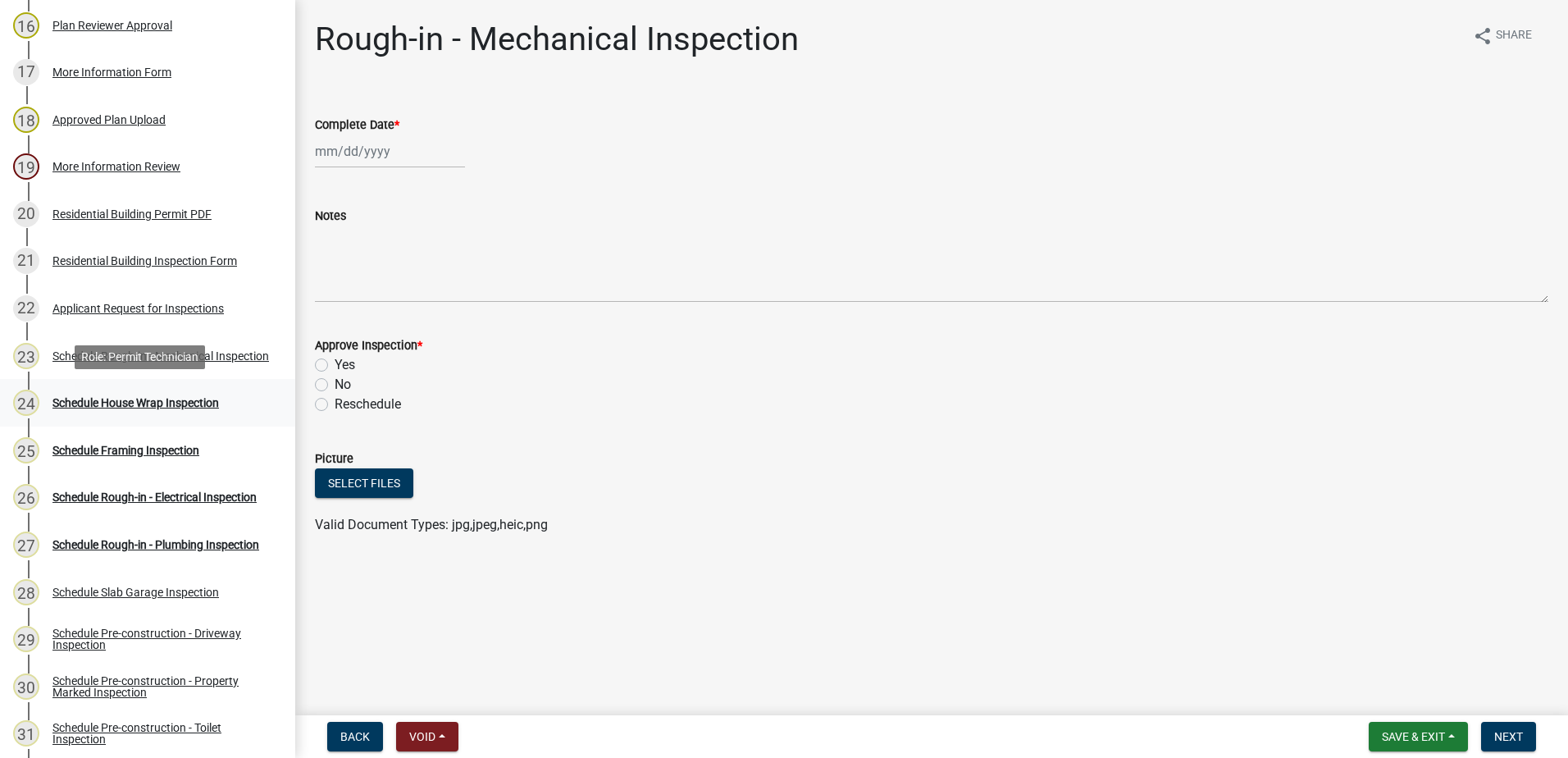
click at [159, 400] on div "Schedule House Wrap Inspection" at bounding box center [135, 402] width 166 height 12
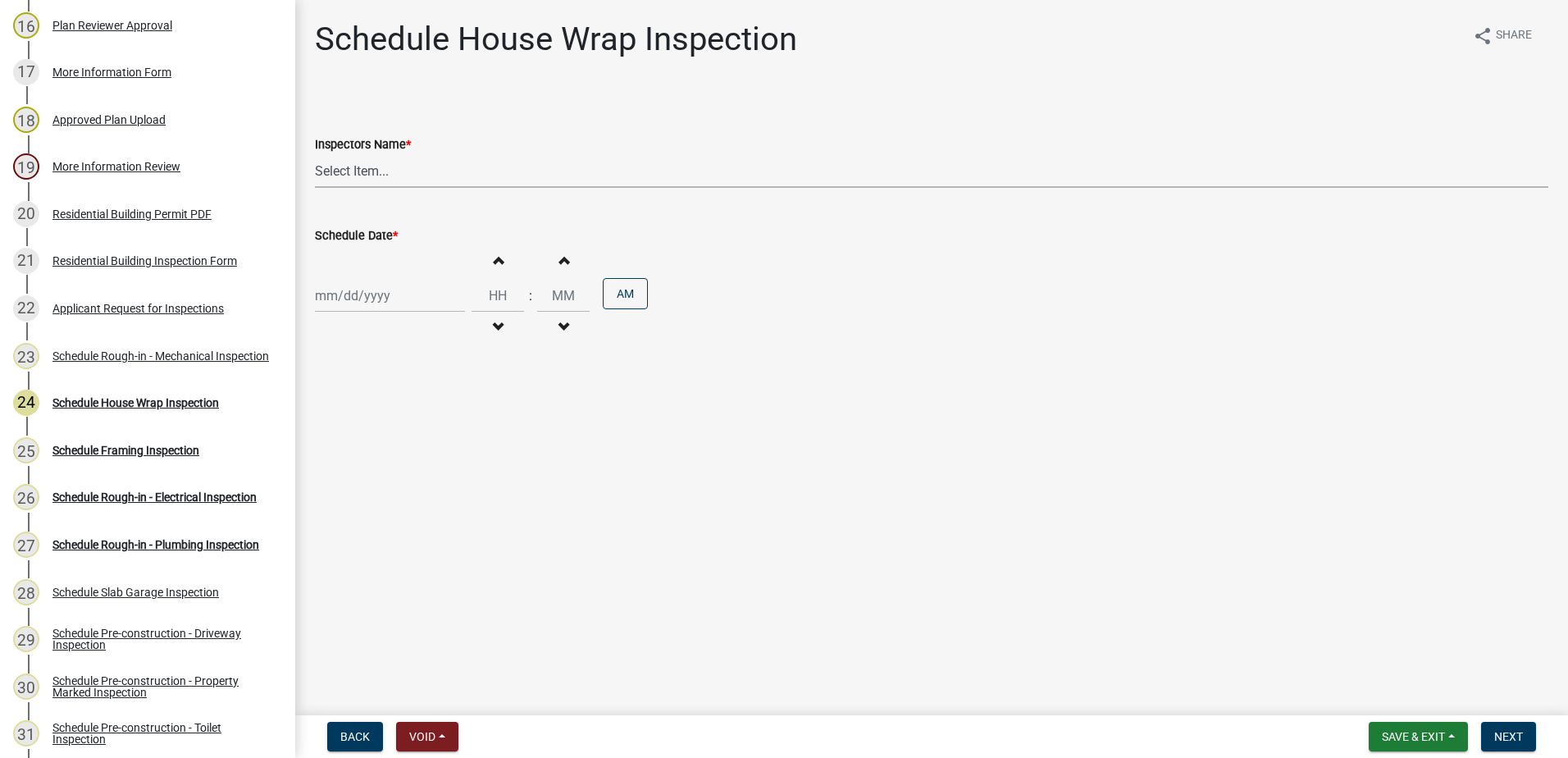
click at [415, 173] on select "Select Item... mrivera (Michele Rivera) StephanieM (Stephanie Morris ) QGrissom…" at bounding box center [932, 171] width 1234 height 34
select select "07642ab0-564c-47bb-824b-0ccf2da83593"
click at [315, 155] on select "Select Item... mrivera (Michele Rivera) StephanieM (Stephanie Morris ) QGrissom…" at bounding box center [932, 171] width 1234 height 34
click at [419, 303] on div at bounding box center [390, 295] width 150 height 34
select select "10"
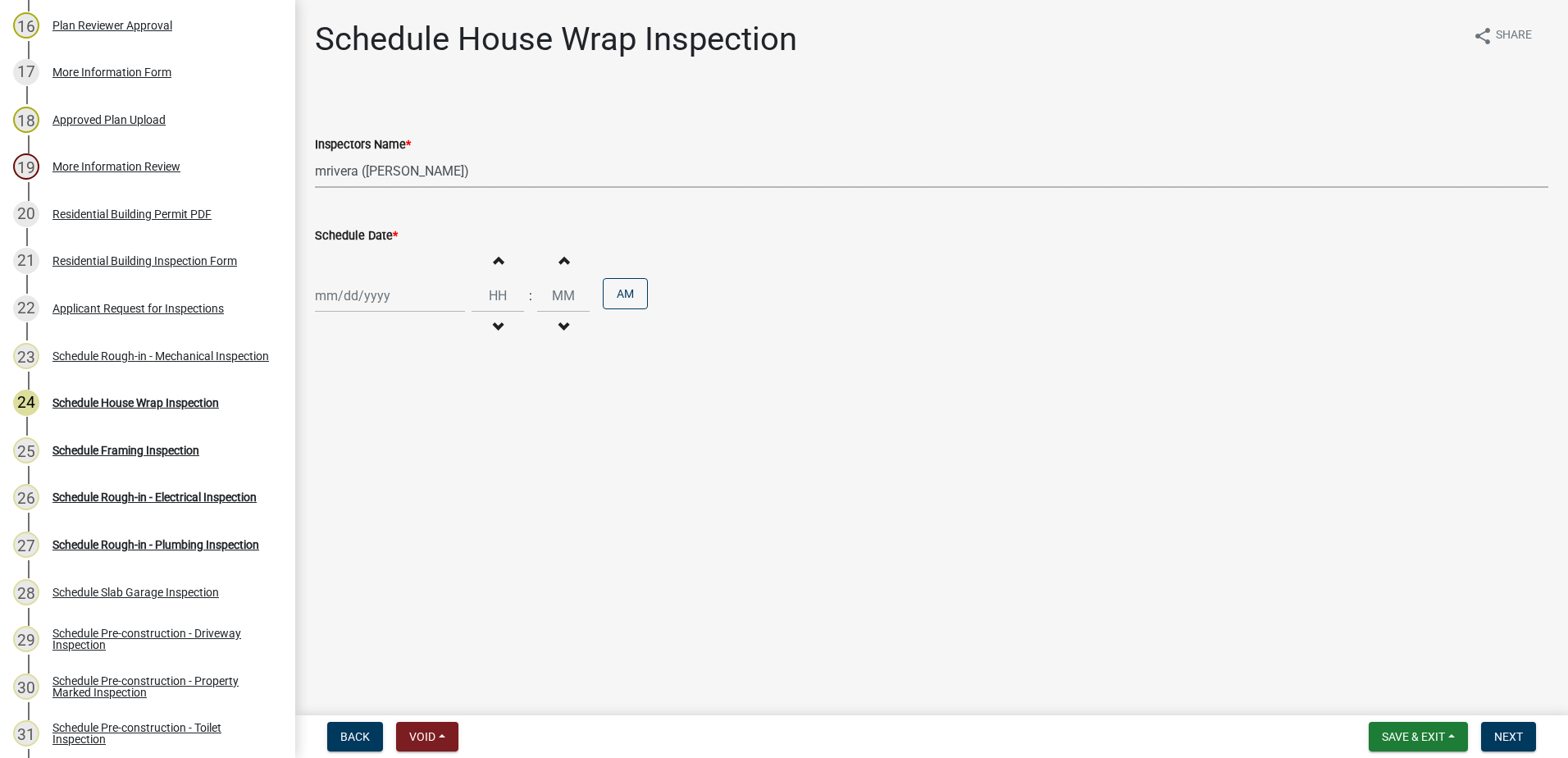
select select "2025"
click at [438, 408] on div "10" at bounding box center [436, 409] width 26 height 27
type input "10/10/2025"
click at [1500, 733] on span "Next" at bounding box center [1508, 737] width 28 height 13
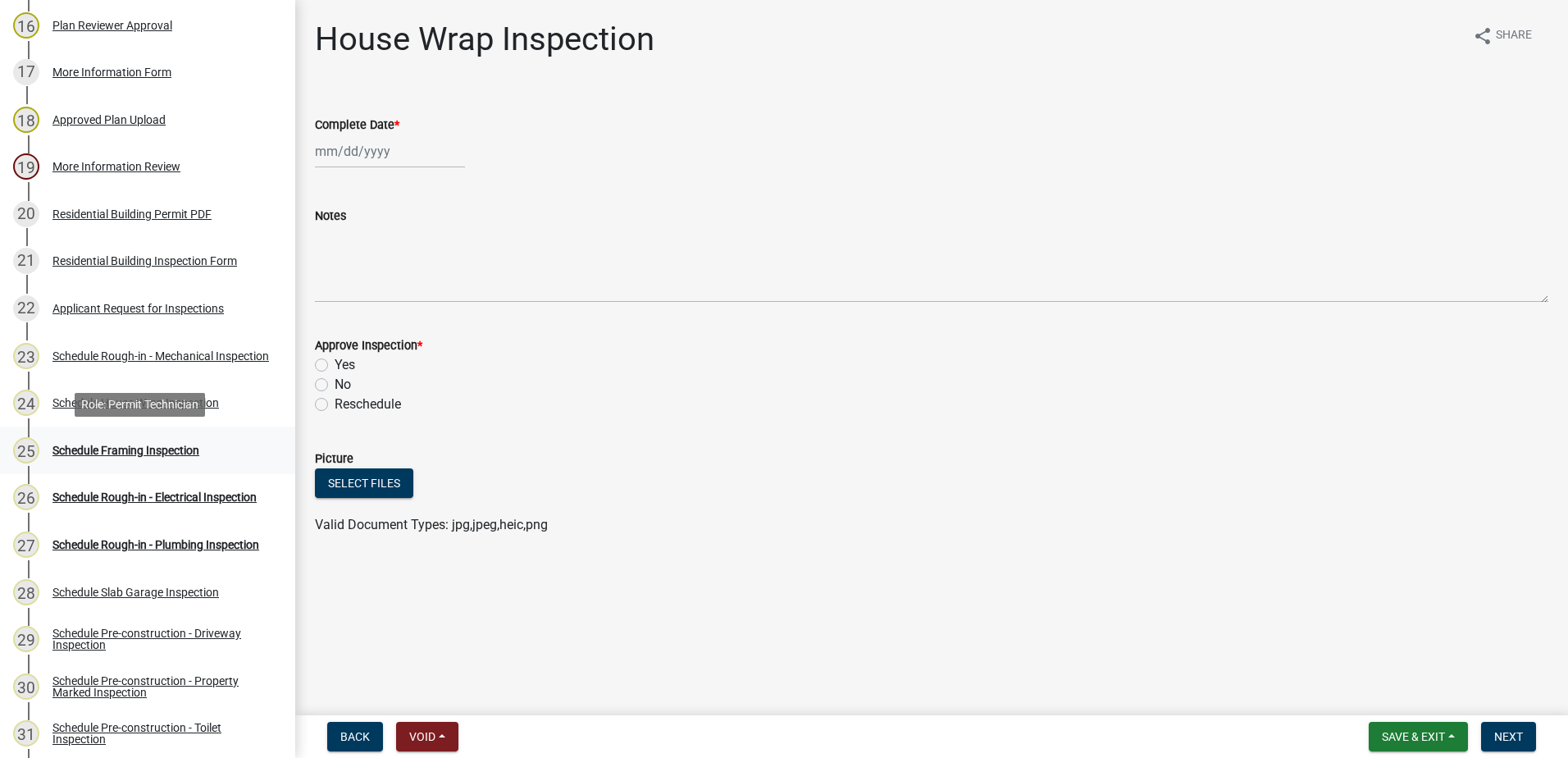
click at [184, 452] on div "Schedule Framing Inspection" at bounding box center [125, 450] width 147 height 12
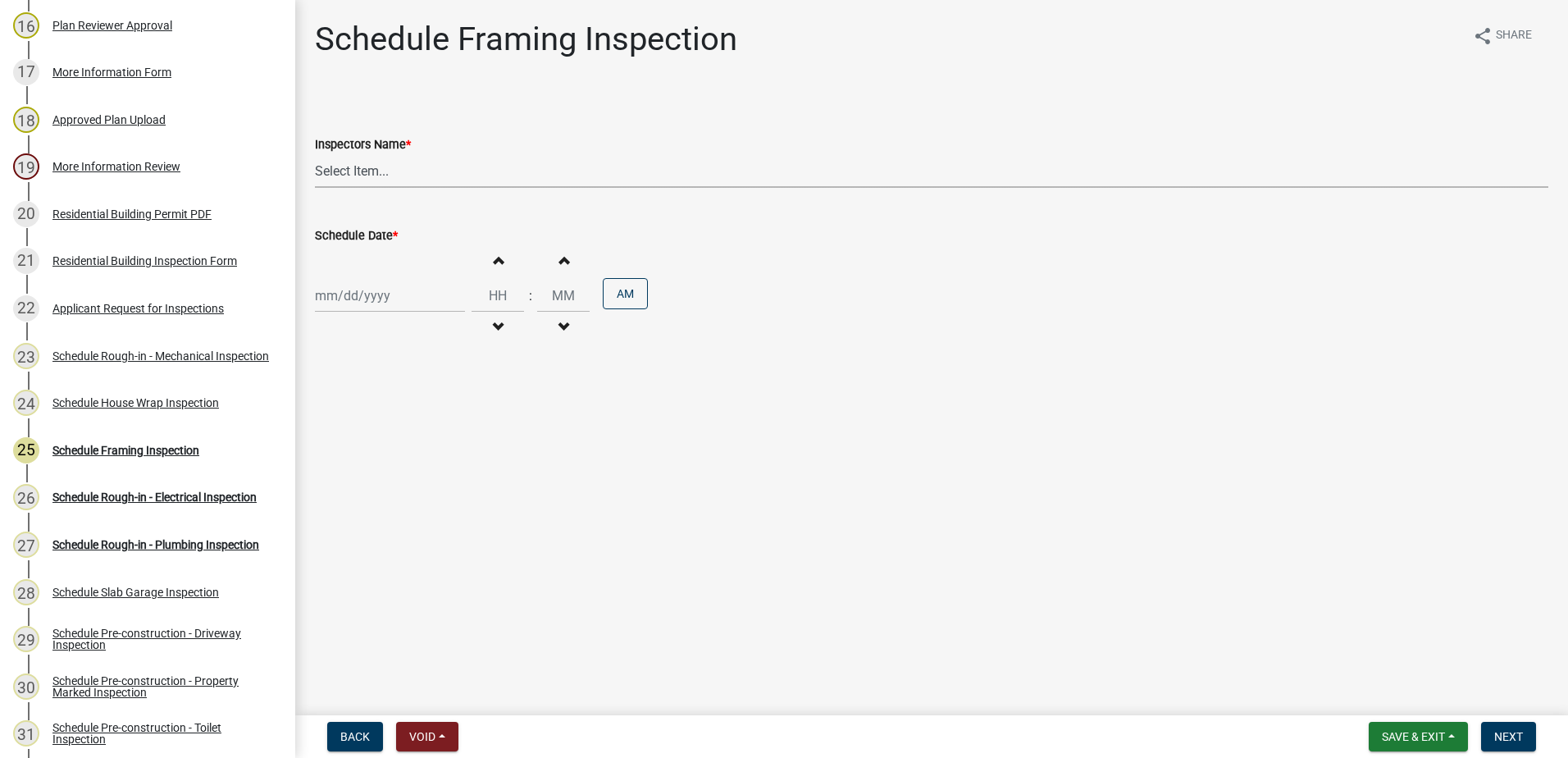
click at [431, 166] on select "Select Item... mrivera (Michele Rivera) StephanieM (Stephanie Morris ) QGrissom…" at bounding box center [932, 171] width 1234 height 34
select select "07642ab0-564c-47bb-824b-0ccf2da83593"
click at [315, 155] on select "Select Item... mrivera (Michele Rivera) StephanieM (Stephanie Morris ) QGrissom…" at bounding box center [932, 171] width 1234 height 34
click at [388, 301] on div at bounding box center [390, 295] width 150 height 34
select select "10"
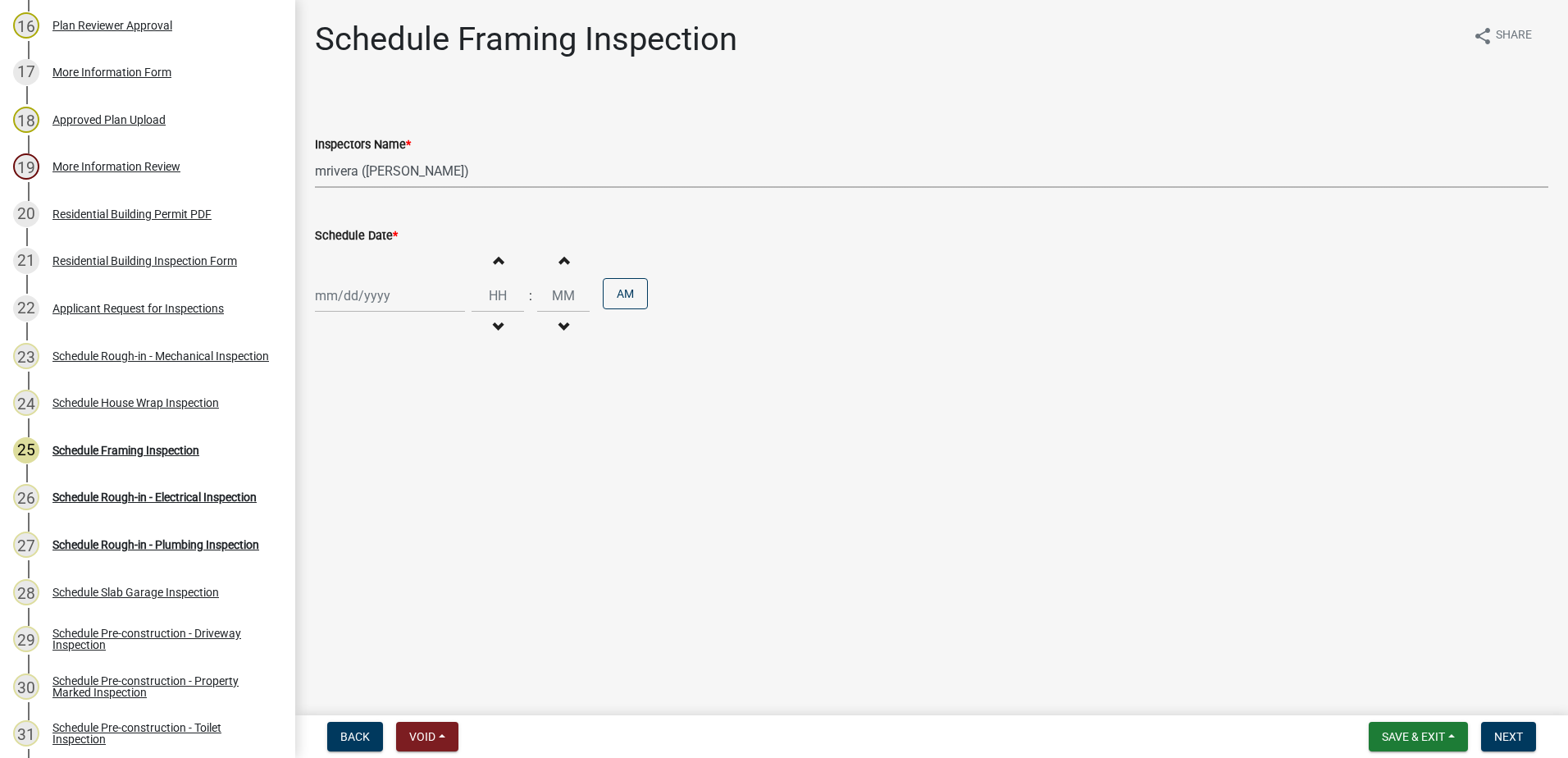
select select "2025"
click at [438, 408] on div "10" at bounding box center [436, 409] width 26 height 27
type input "10/10/2025"
click at [1512, 733] on span "Next" at bounding box center [1508, 737] width 28 height 13
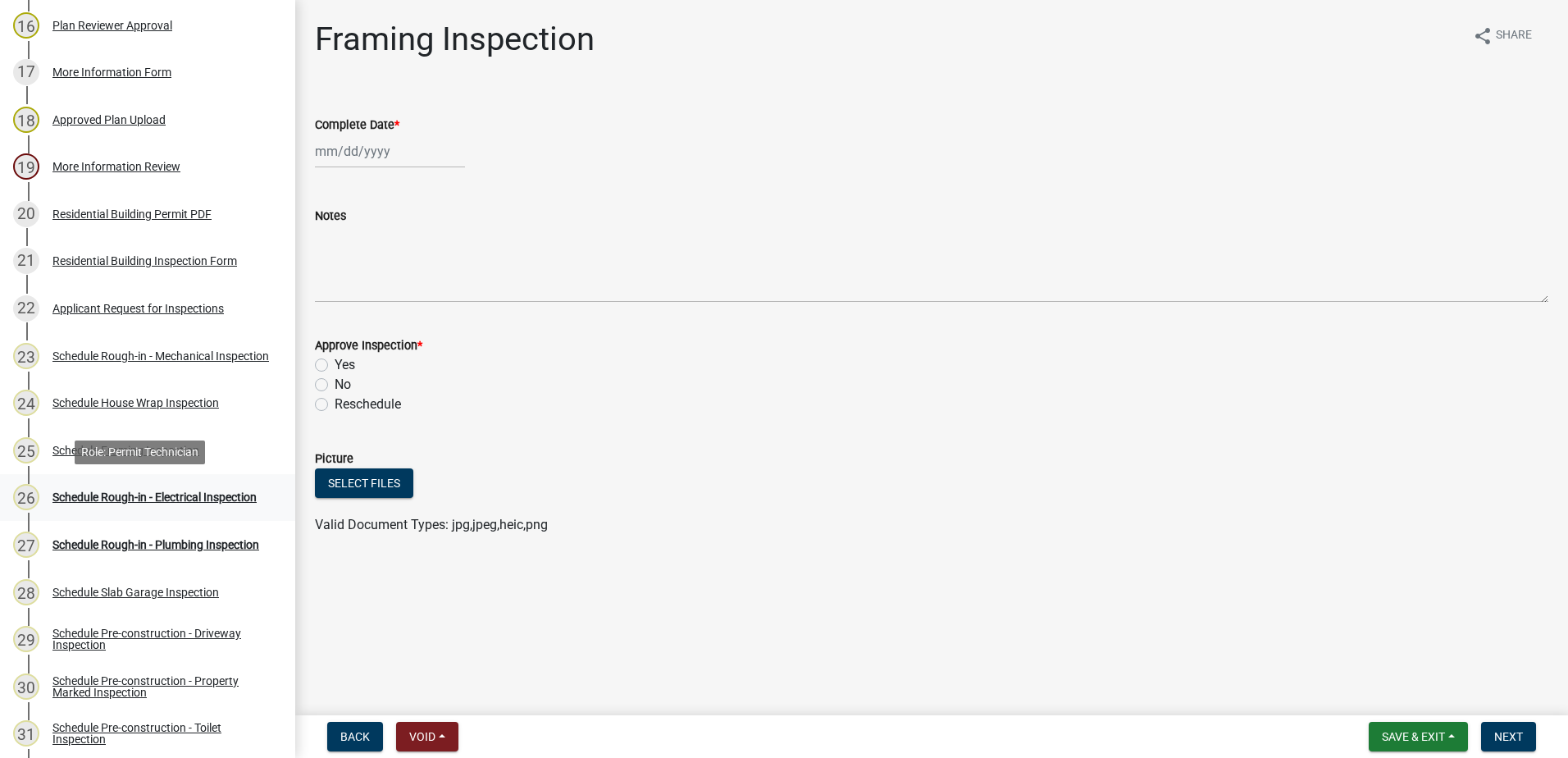
click at [150, 492] on div "Schedule Rough-in - Electrical Inspection" at bounding box center [154, 497] width 204 height 12
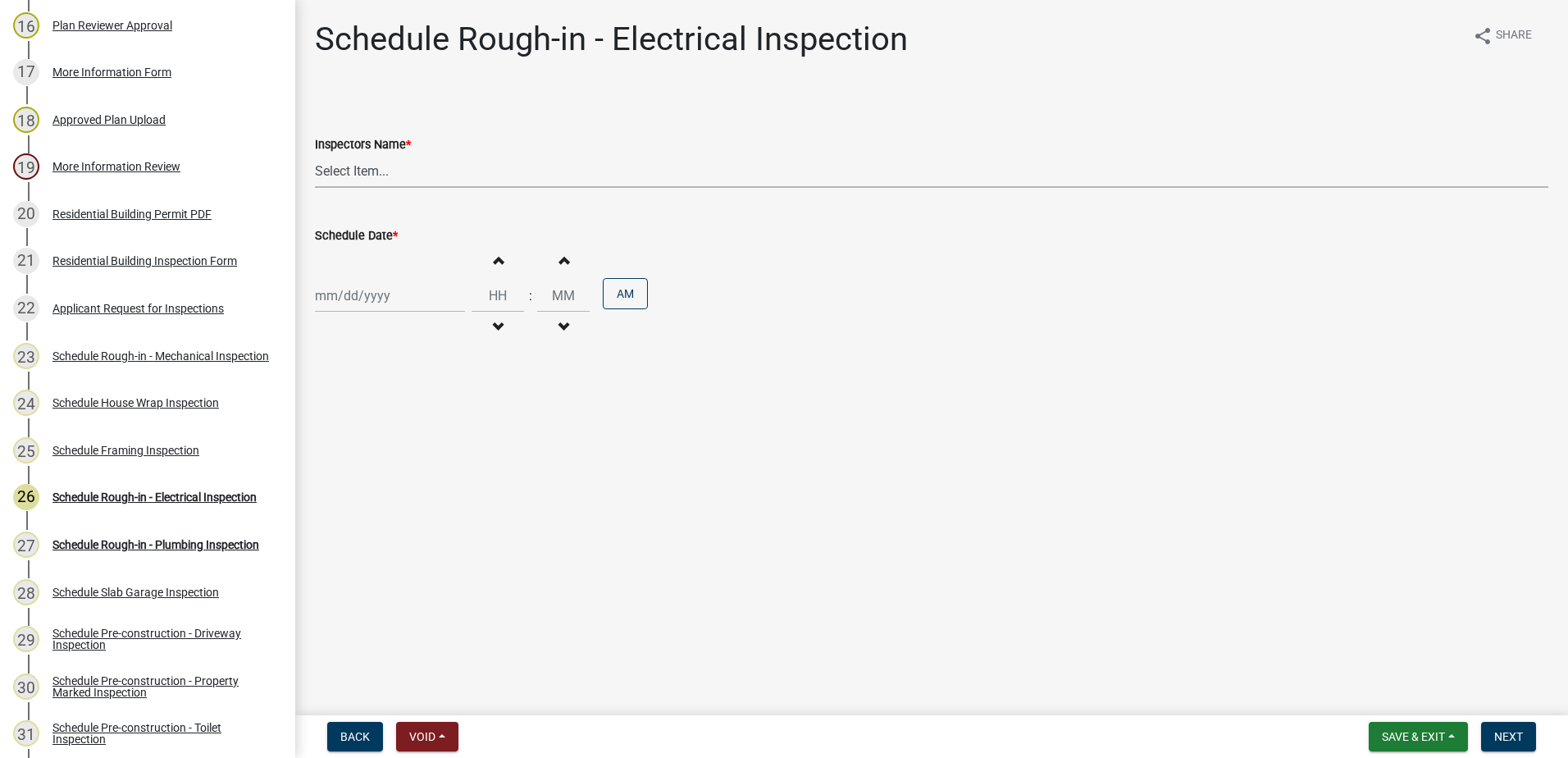
click at [422, 174] on select "Select Item... mrivera (Michele Rivera) StephanieM (Stephanie Morris ) QGrissom…" at bounding box center [932, 171] width 1234 height 34
select select "07642ab0-564c-47bb-824b-0ccf2da83593"
click at [315, 155] on select "Select Item... mrivera (Michele Rivera) StephanieM (Stephanie Morris ) QGrissom…" at bounding box center [932, 171] width 1234 height 34
click at [392, 298] on div at bounding box center [390, 295] width 150 height 34
select select "10"
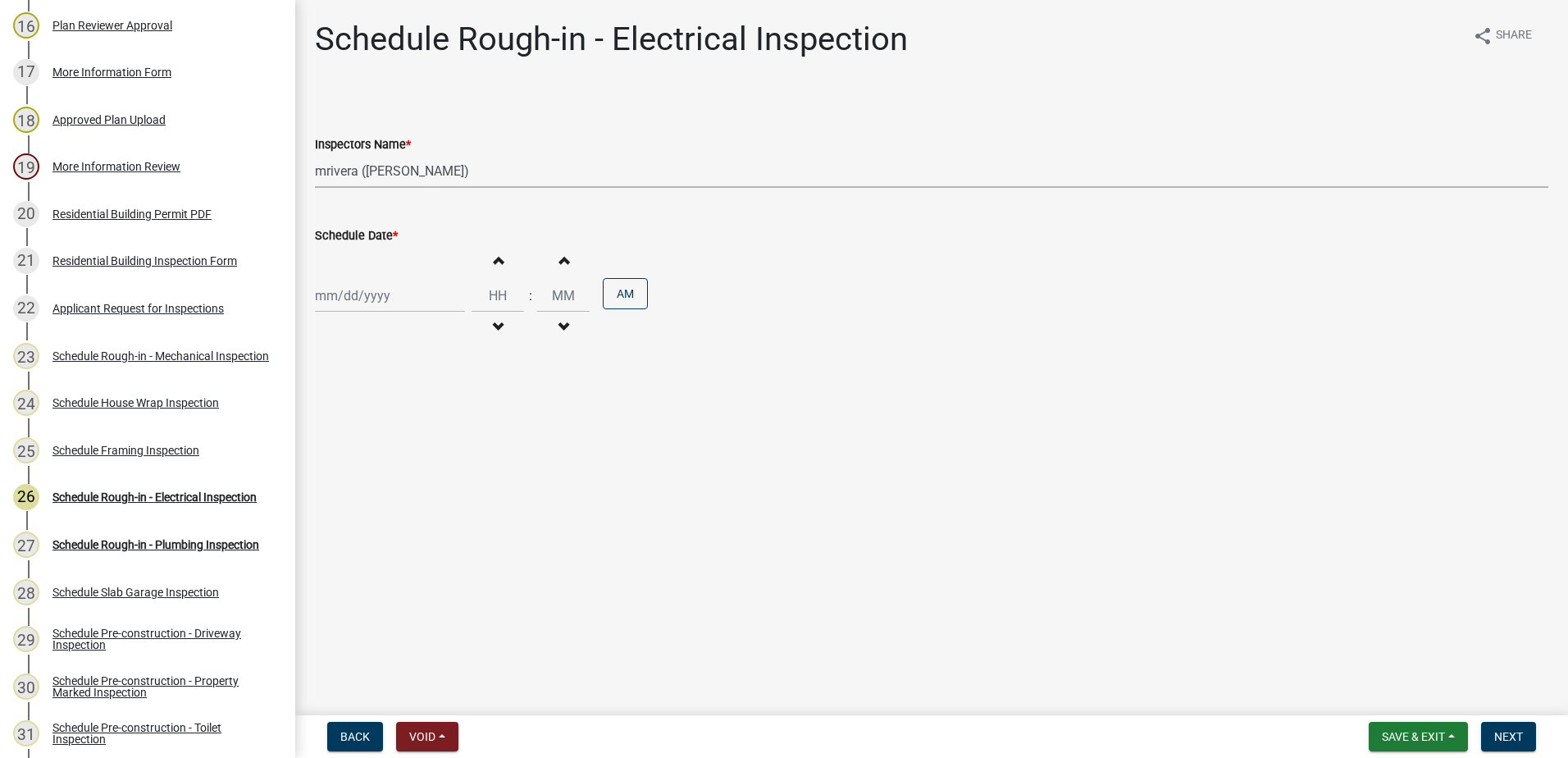
select select "2025"
click at [439, 407] on div "10" at bounding box center [436, 409] width 26 height 27
type input "10/10/2025"
click at [1504, 733] on span "Next" at bounding box center [1508, 737] width 28 height 13
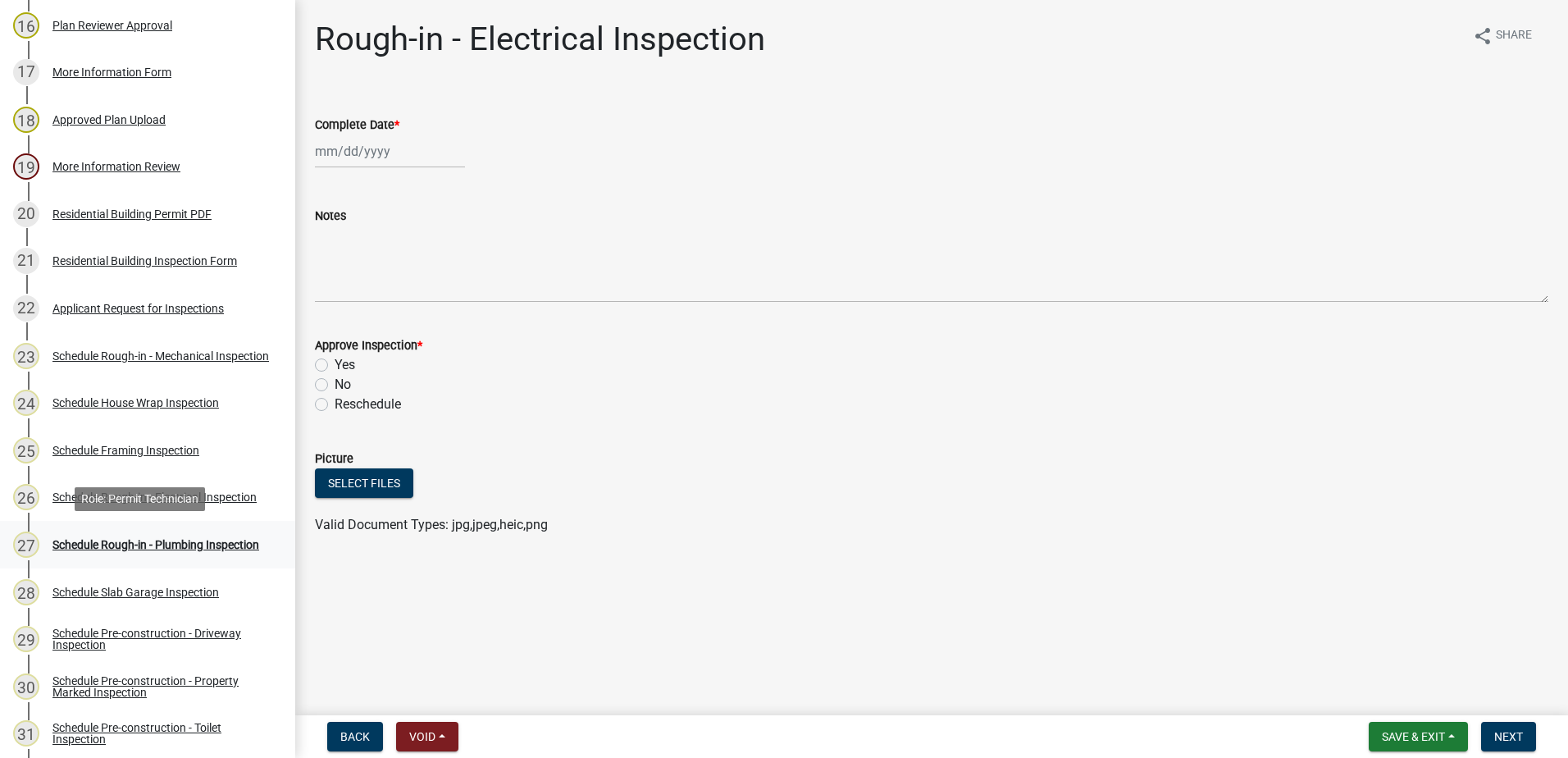
click at [122, 540] on div "Schedule Rough-in - Plumbing Inspection" at bounding box center [155, 545] width 207 height 12
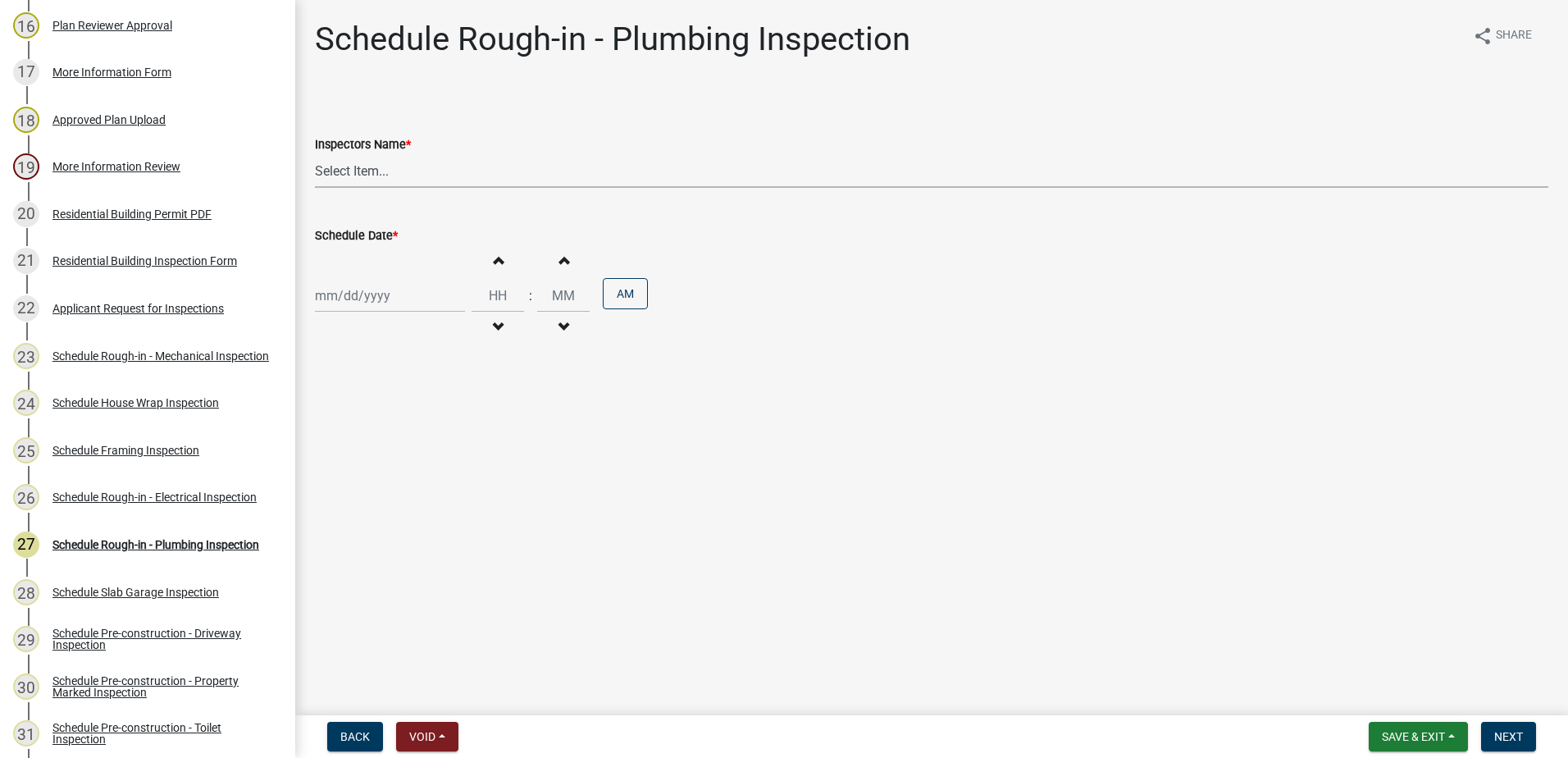
click at [406, 174] on select "Select Item... mrivera (Michele Rivera) StephanieM (Stephanie Morris ) QGrissom…" at bounding box center [932, 171] width 1234 height 34
select select "07642ab0-564c-47bb-824b-0ccf2da83593"
click at [315, 155] on select "Select Item... mrivera (Michele Rivera) StephanieM (Stephanie Morris ) QGrissom…" at bounding box center [932, 171] width 1234 height 34
click at [396, 298] on div at bounding box center [390, 295] width 150 height 34
select select "10"
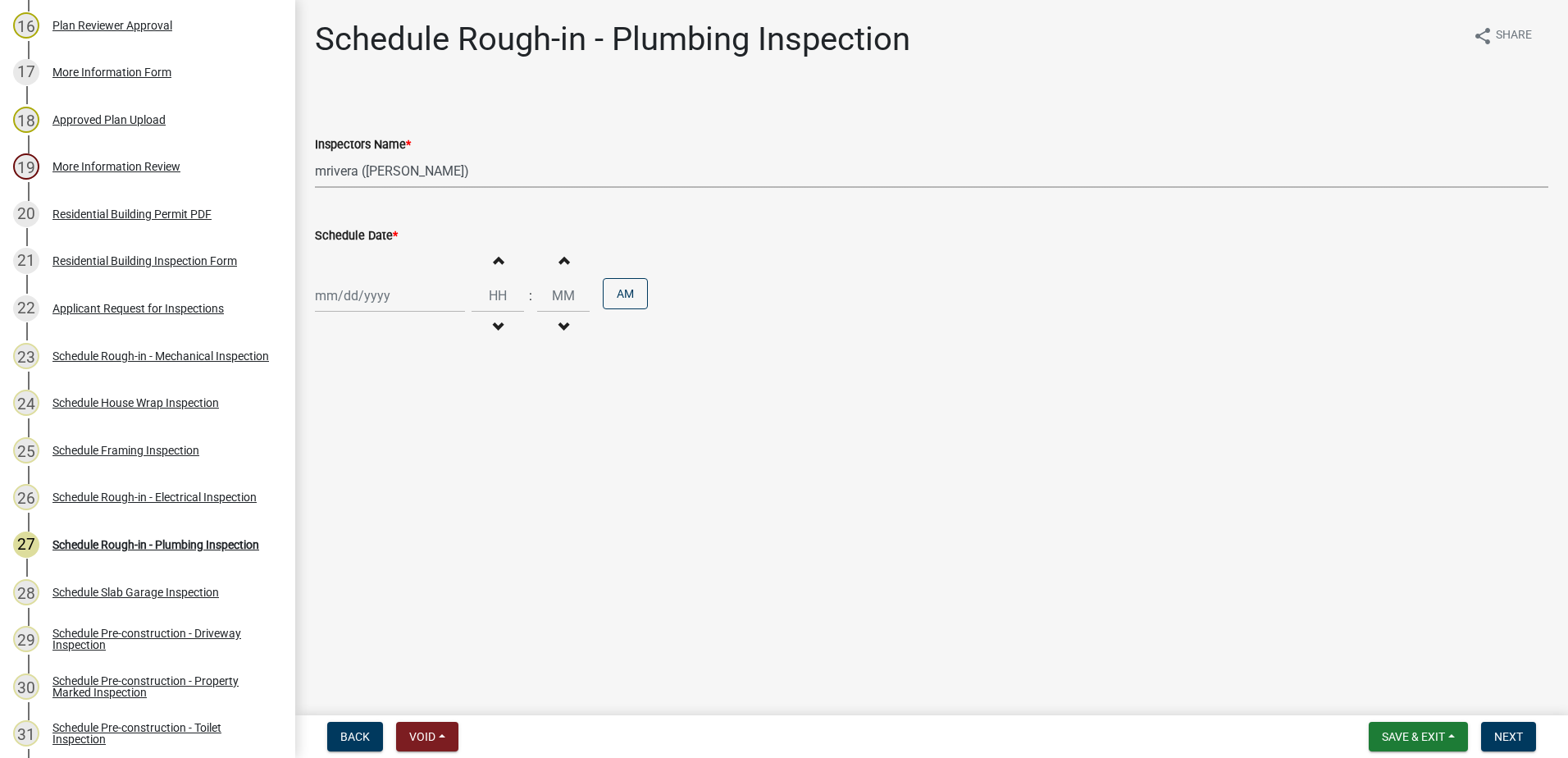
select select "2025"
click at [439, 407] on div "10" at bounding box center [436, 409] width 26 height 27
type input "10/10/2025"
click at [1521, 732] on span "Next" at bounding box center [1508, 737] width 28 height 13
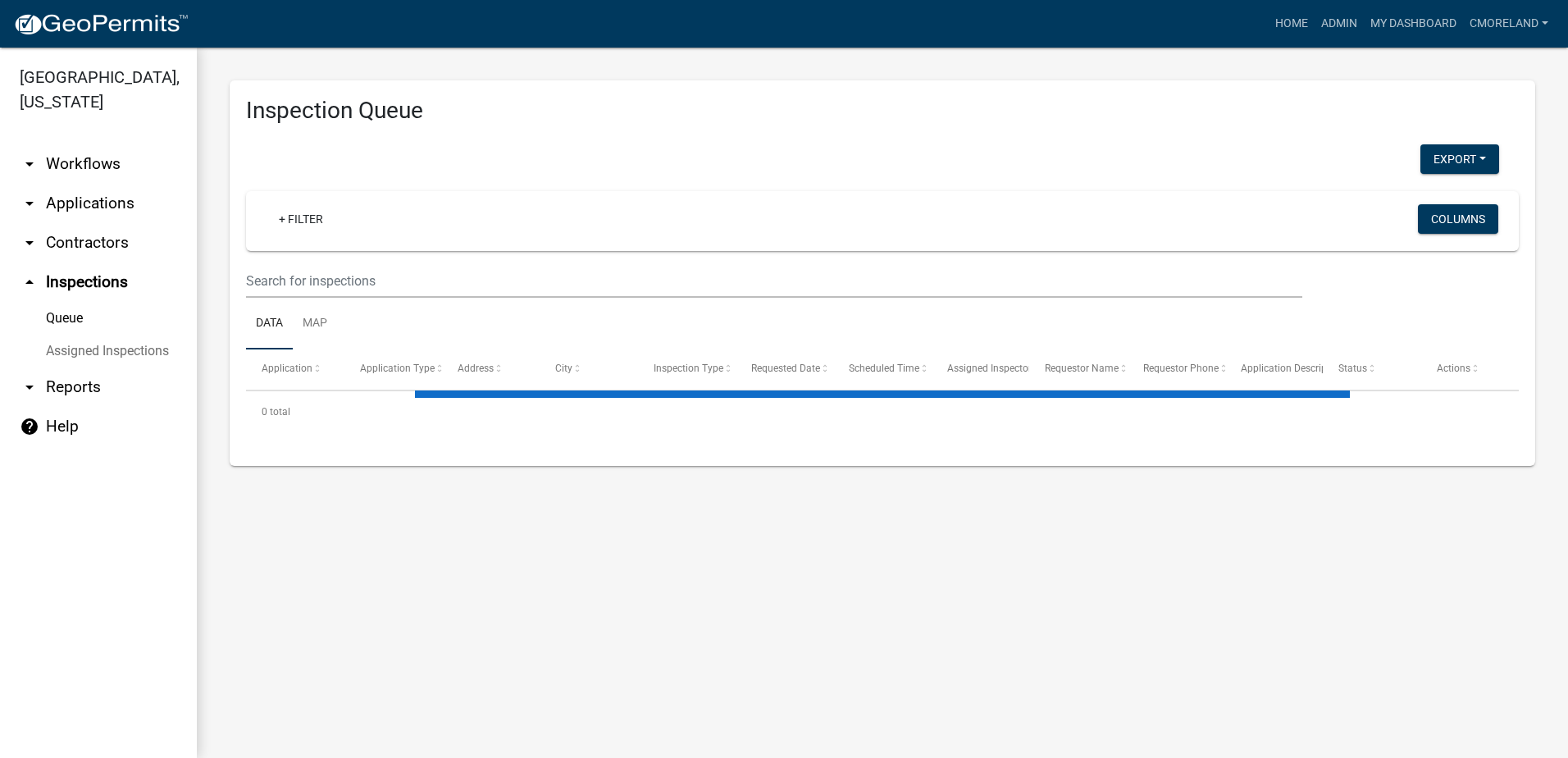
select select "2: 50"
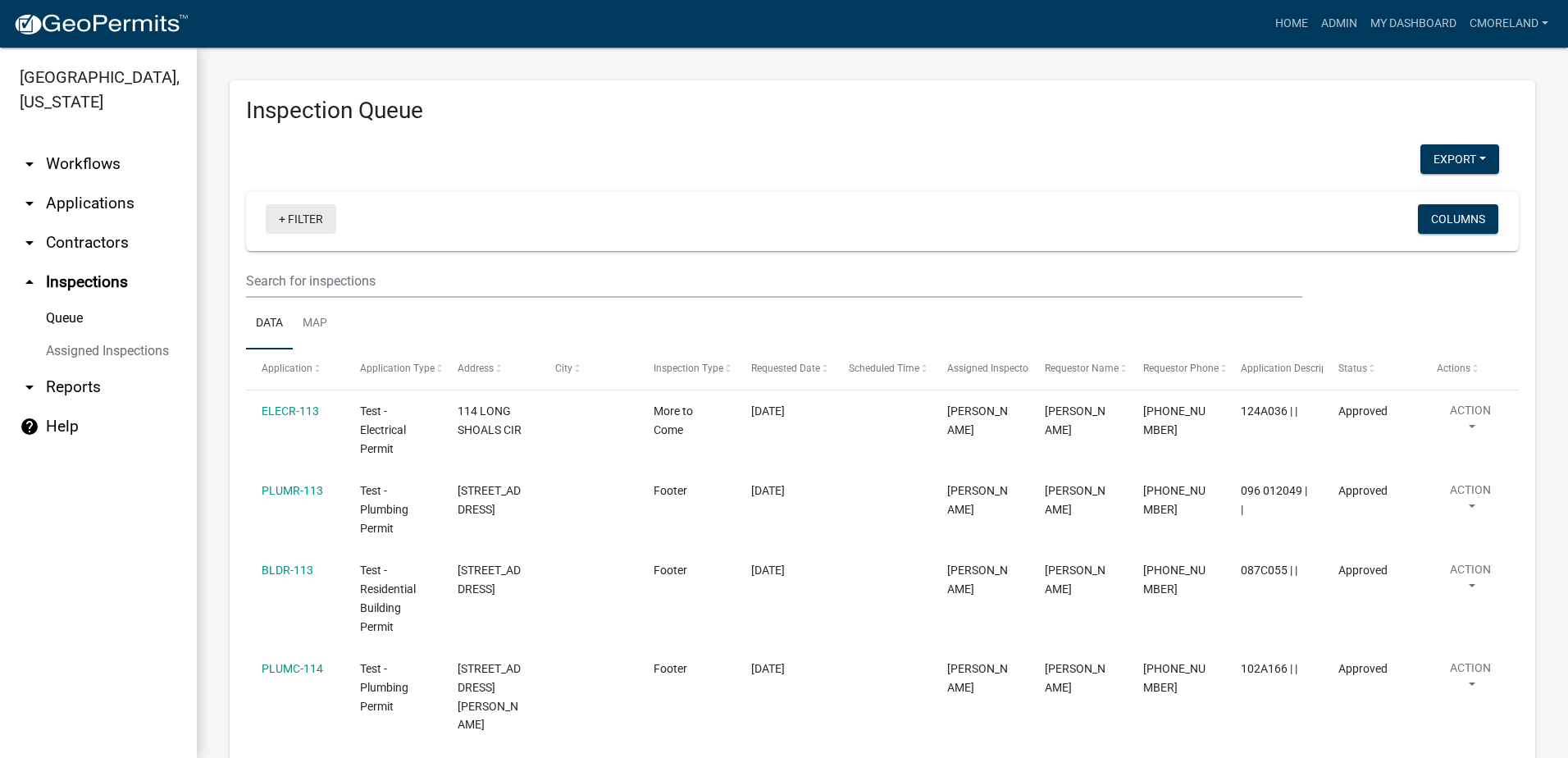
click at [315, 218] on link "+ Filter" at bounding box center [301, 219] width 70 height 29
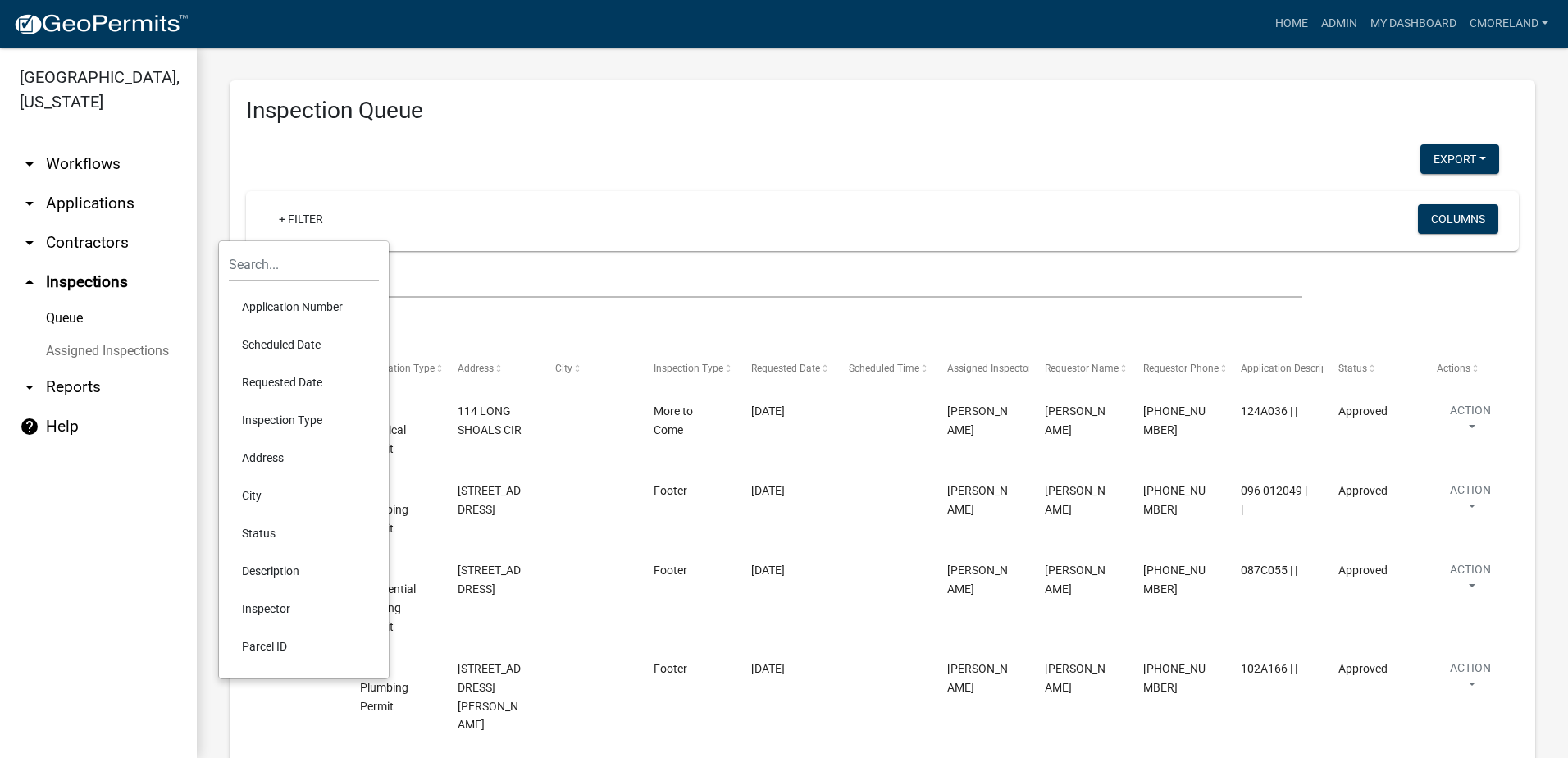
click at [301, 340] on li "Scheduled Date" at bounding box center [303, 344] width 150 height 37
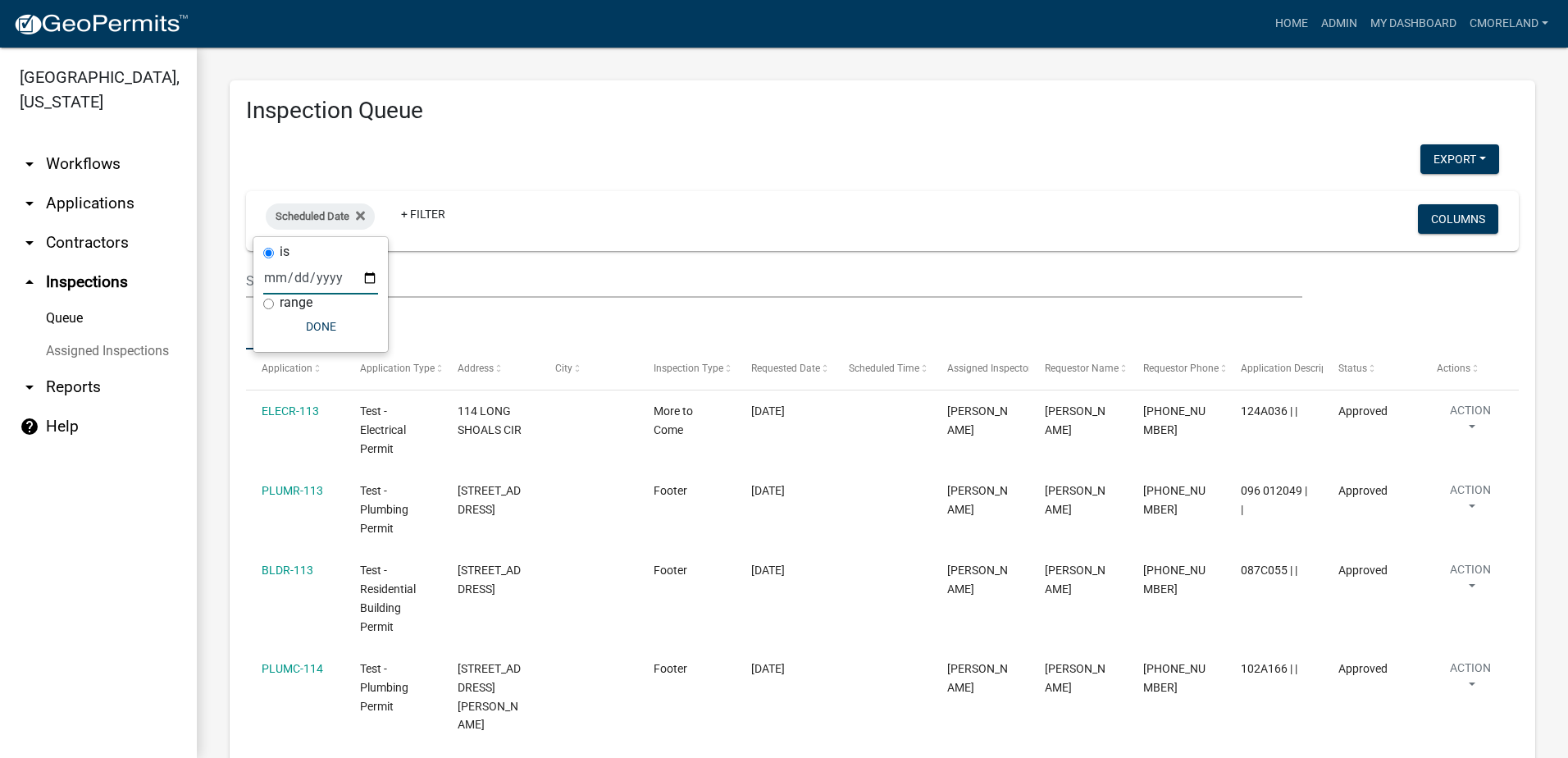
click at [372, 275] on input "date" at bounding box center [321, 277] width 115 height 34
type input "2025-10-10"
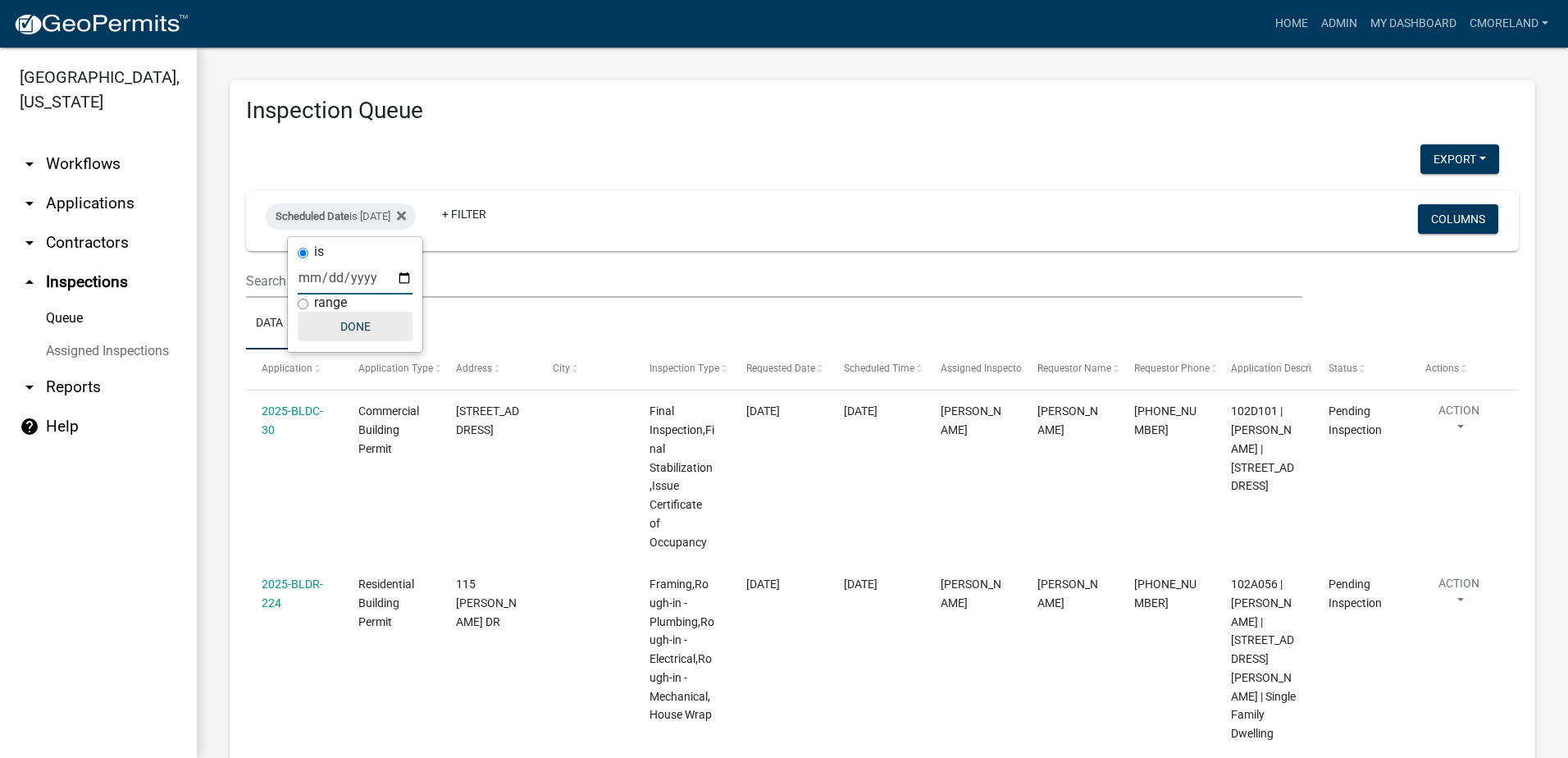
click at [378, 323] on button "Done" at bounding box center [355, 326] width 115 height 29
click at [403, 208] on div "Scheduled Date is 10/10/2025" at bounding box center [341, 217] width 150 height 27
click at [404, 279] on input "2025-10-10" at bounding box center [355, 277] width 115 height 34
type input "2025-10-09"
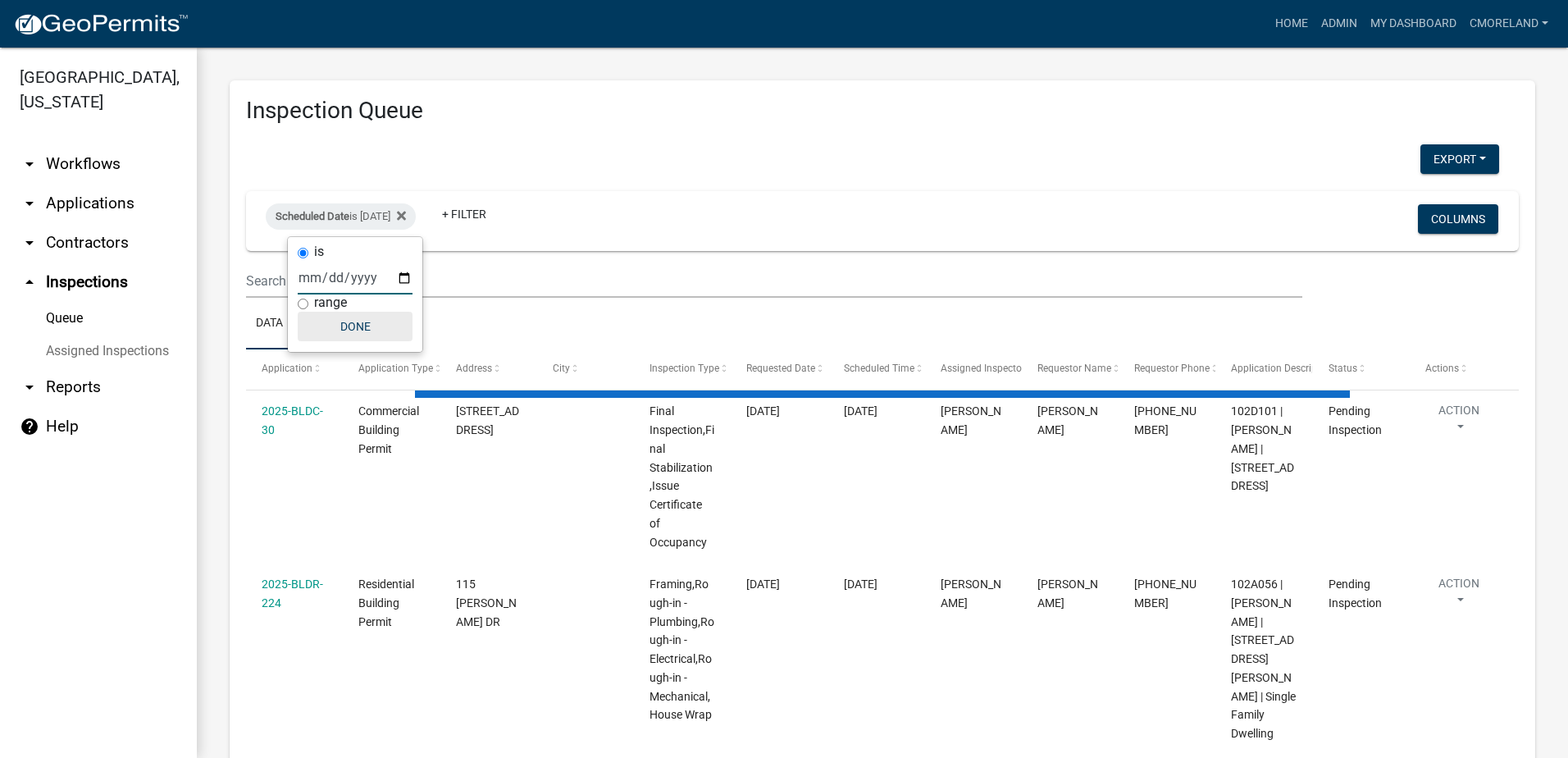
select select "2: 50"
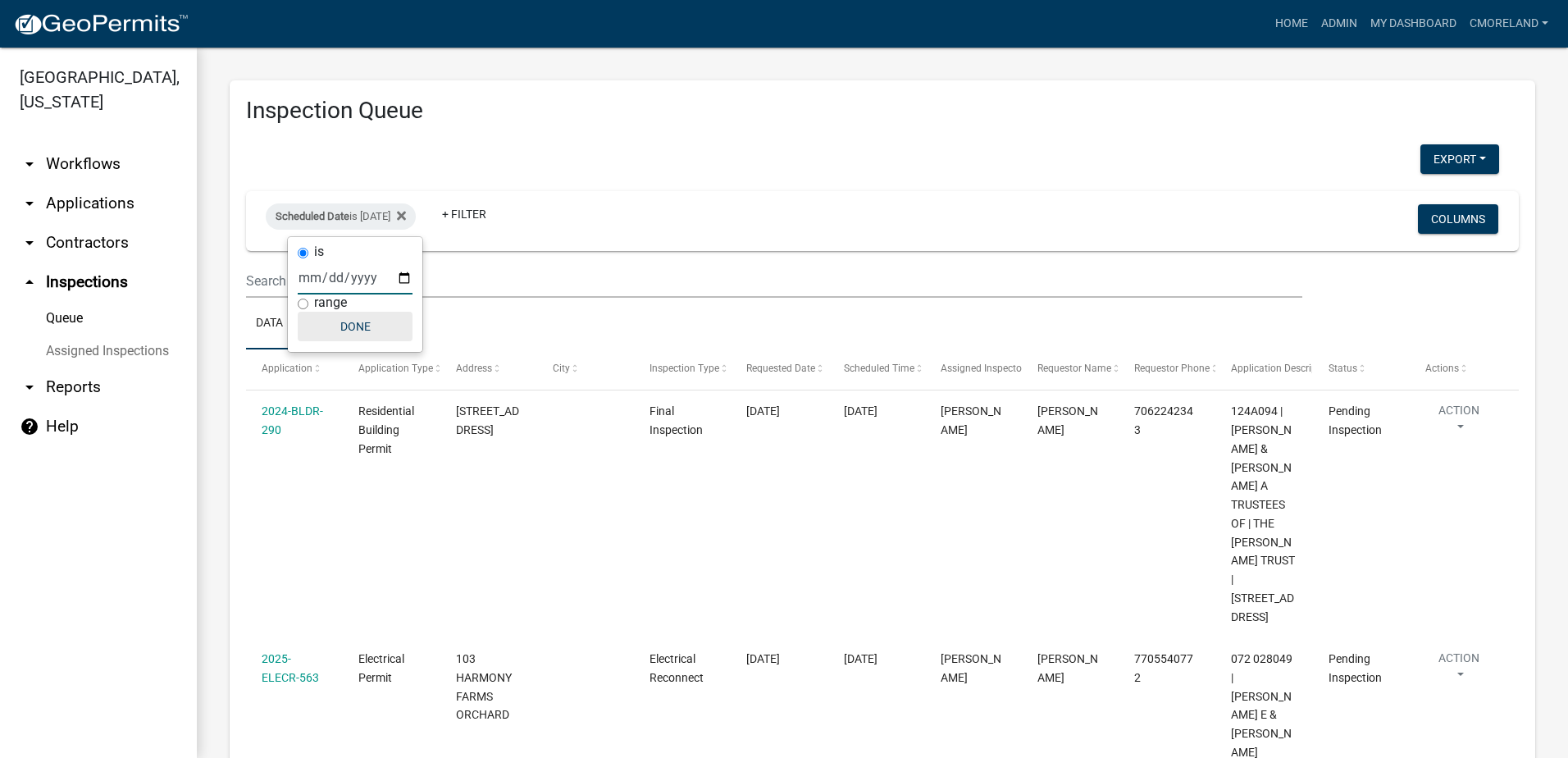
click at [364, 316] on button "Done" at bounding box center [355, 326] width 115 height 29
click at [482, 214] on link "+ Filter" at bounding box center [463, 214] width 70 height 29
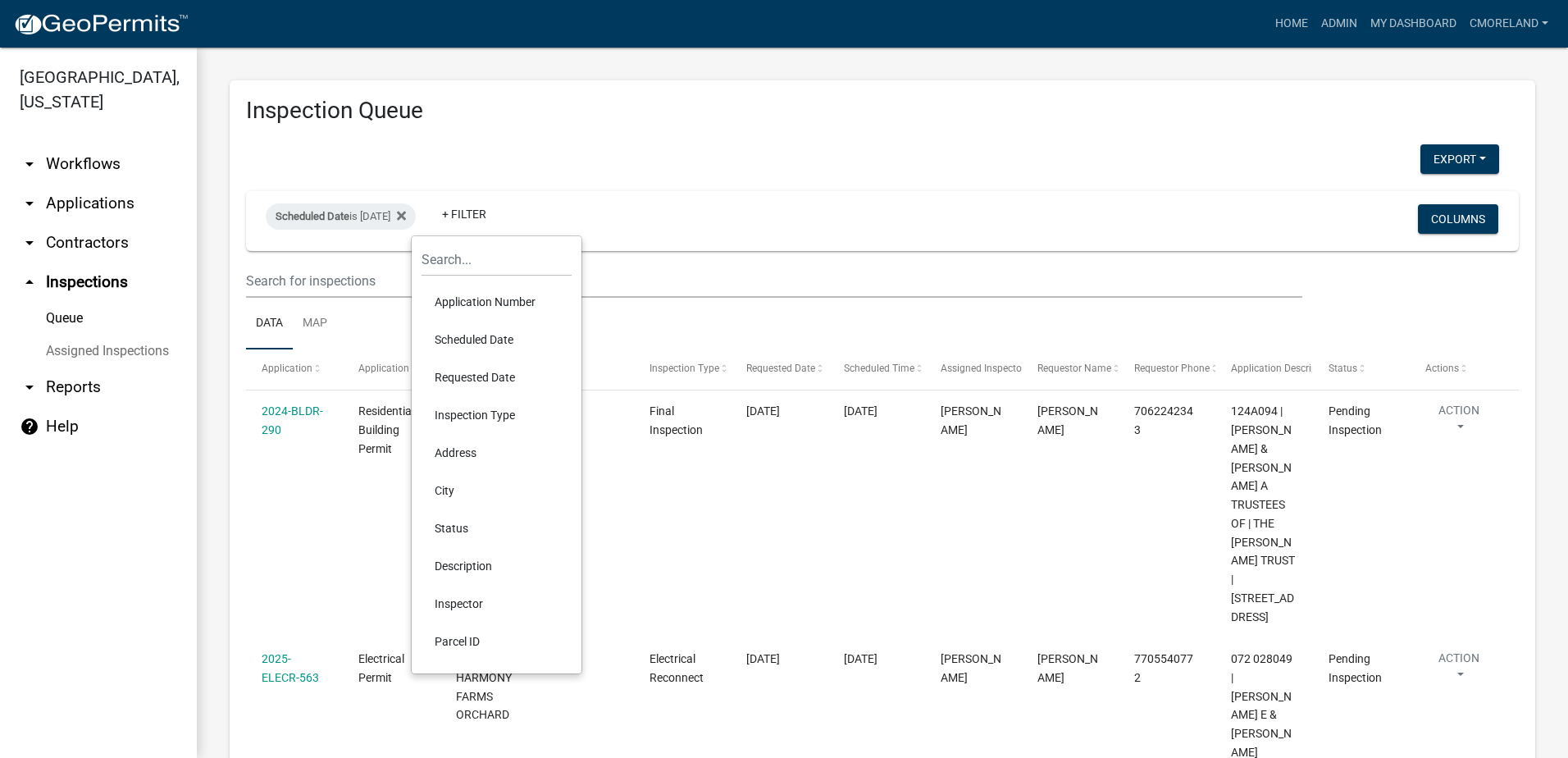
click at [466, 602] on li "Inspector" at bounding box center [496, 603] width 150 height 37
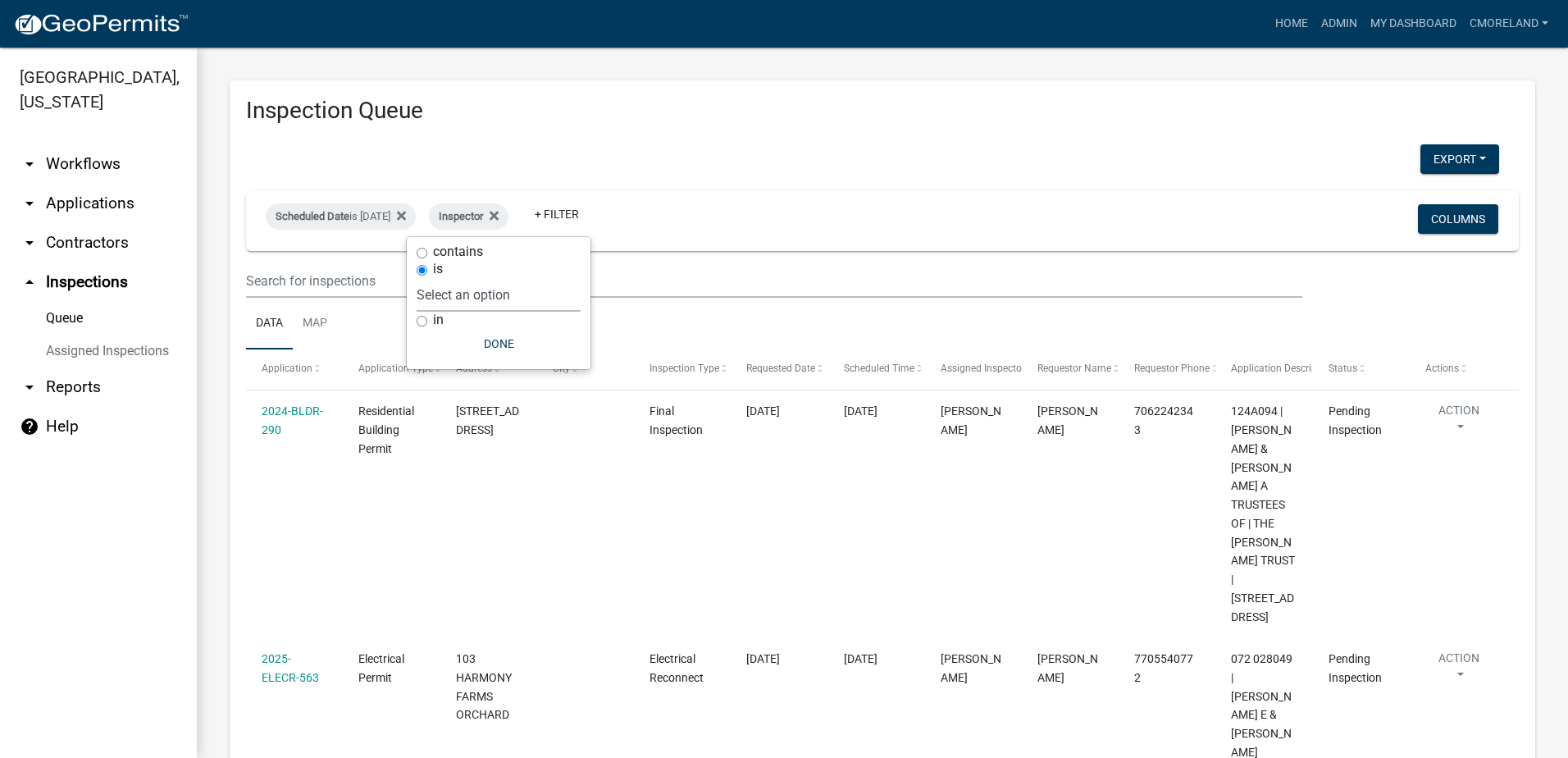
click at [541, 293] on select "Select an option None Michele Rivera Dorothy Evans Stephanie Morris Quistan Jam…" at bounding box center [498, 294] width 164 height 34
select select "a0ea4169-8540-4a2c-b9f4-cf4c1ffdeb95"
click at [465, 278] on select "Select an option None Michele Rivera Dorothy Evans Stephanie Morris Quistan Jam…" at bounding box center [498, 294] width 164 height 34
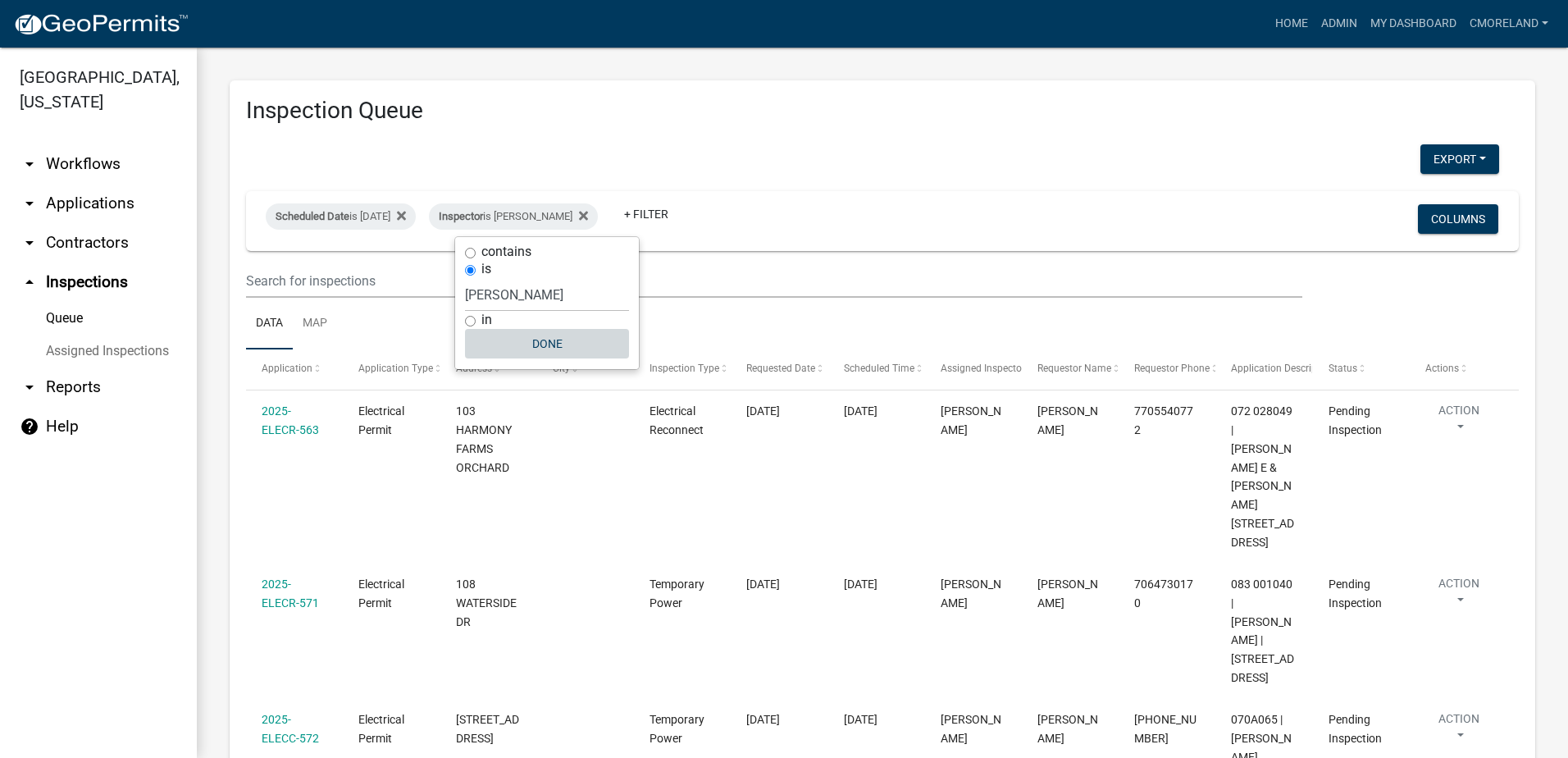
click at [548, 341] on button "Done" at bounding box center [546, 344] width 164 height 29
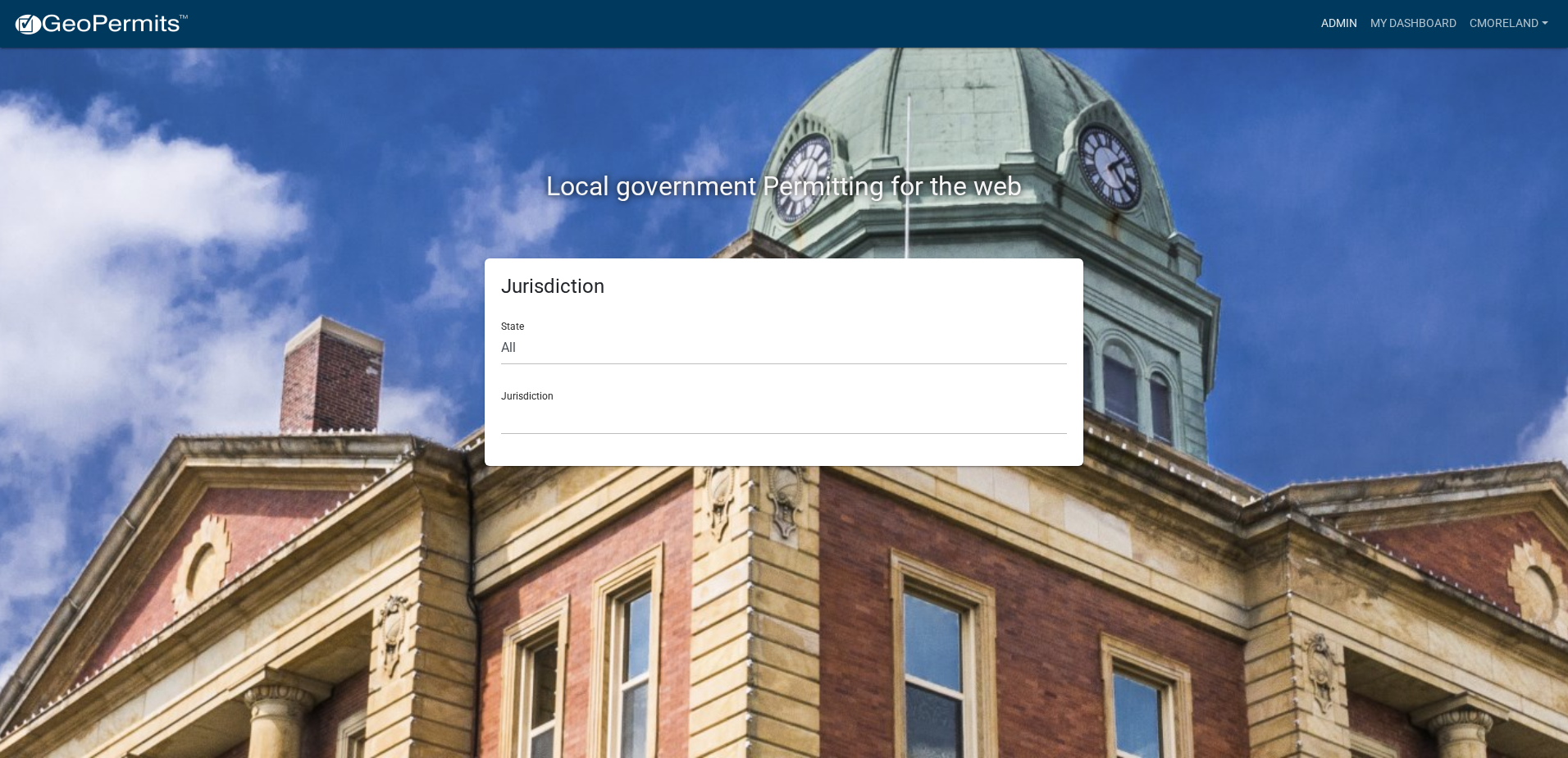
click at [1332, 25] on link "Admin" at bounding box center [1340, 24] width 49 height 31
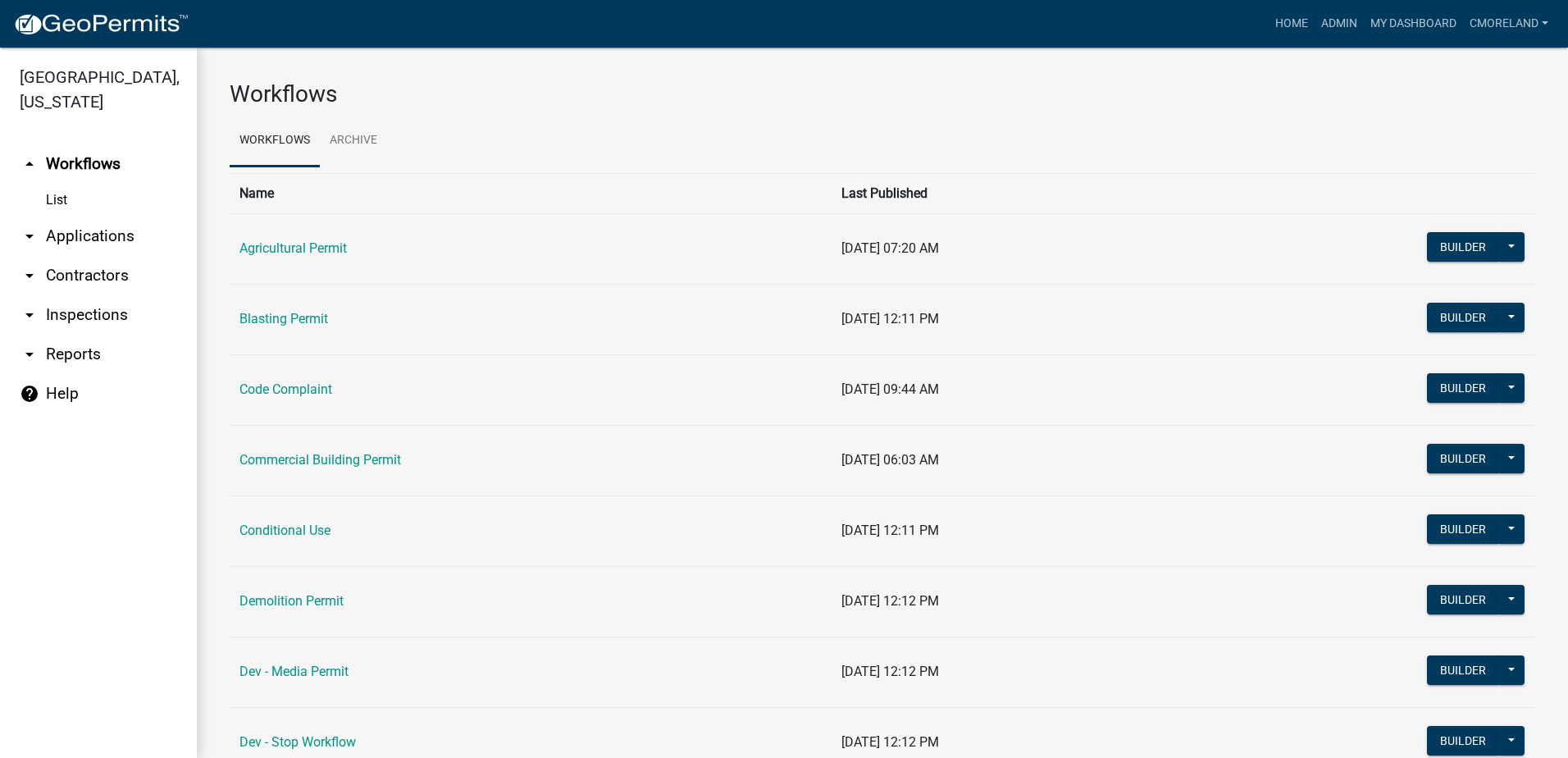
click at [94, 310] on link "arrow_drop_down Inspections" at bounding box center [98, 315] width 196 height 39
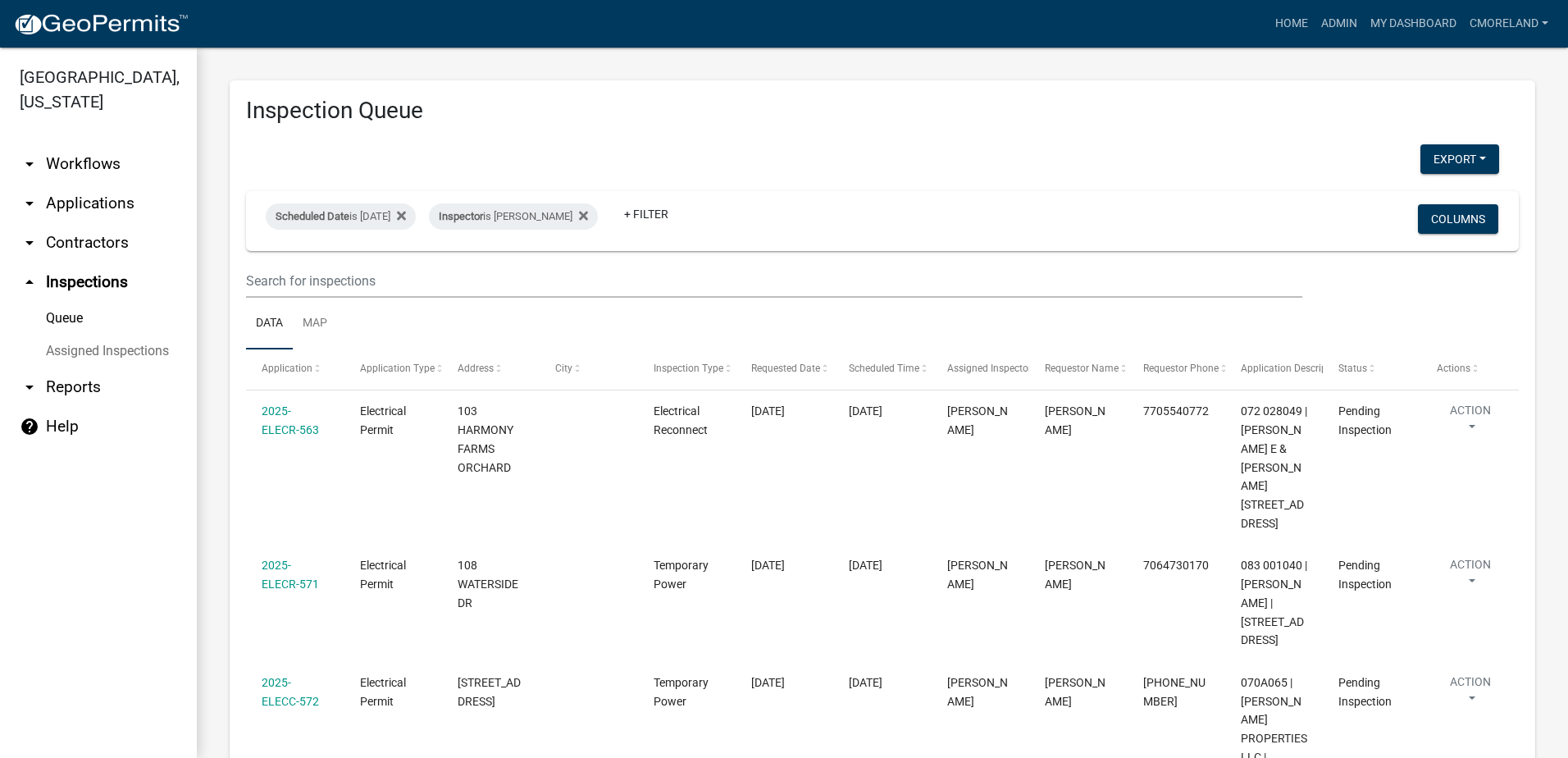
click at [112, 203] on link "arrow_drop_down Applications" at bounding box center [98, 203] width 196 height 39
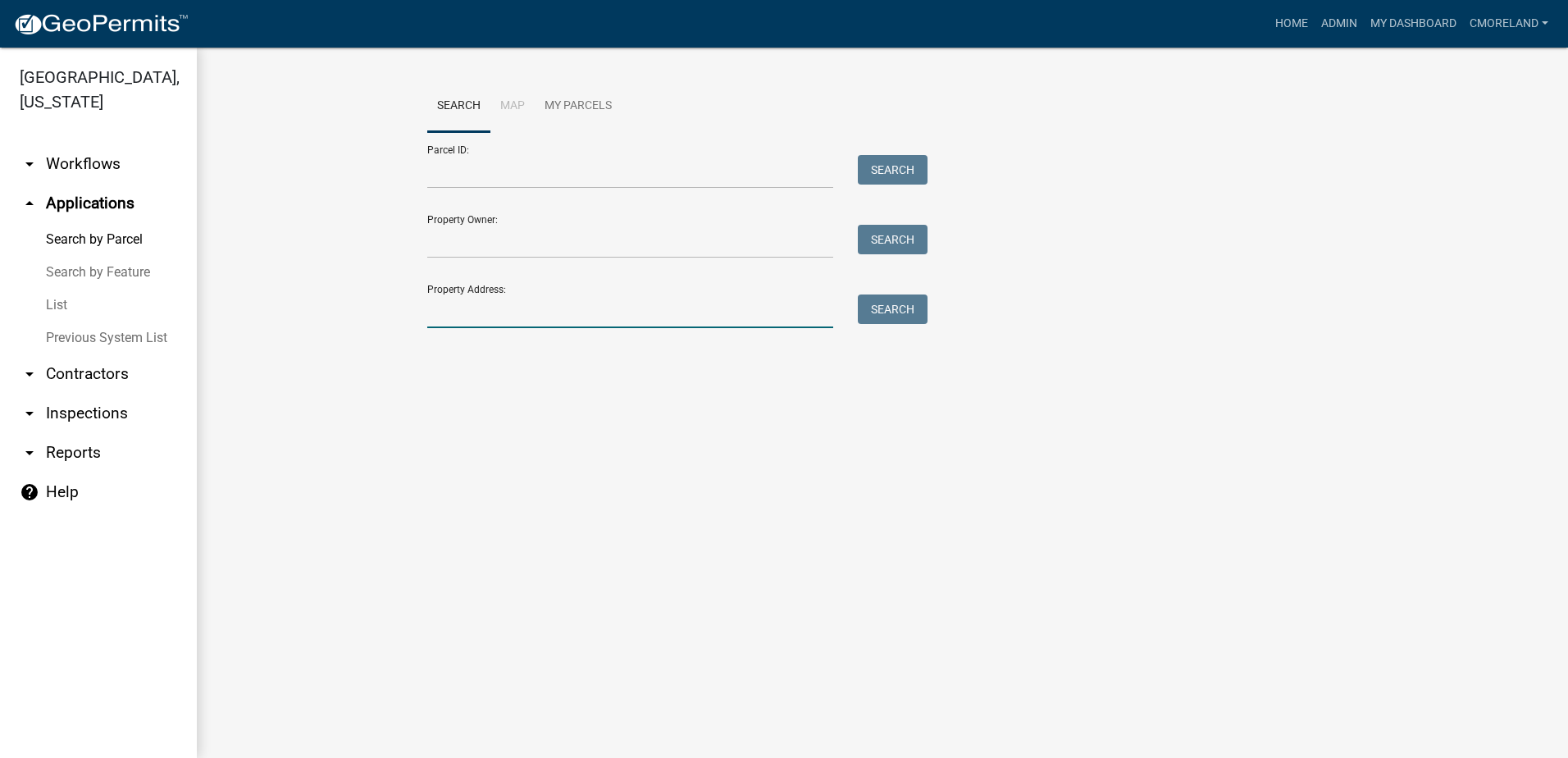
click at [473, 313] on input "Property Address:" at bounding box center [630, 311] width 406 height 34
click at [452, 310] on input "100 harmony crossing" at bounding box center [630, 311] width 406 height 34
type input "harmony crossing"
click at [887, 319] on button "Search" at bounding box center [893, 309] width 69 height 29
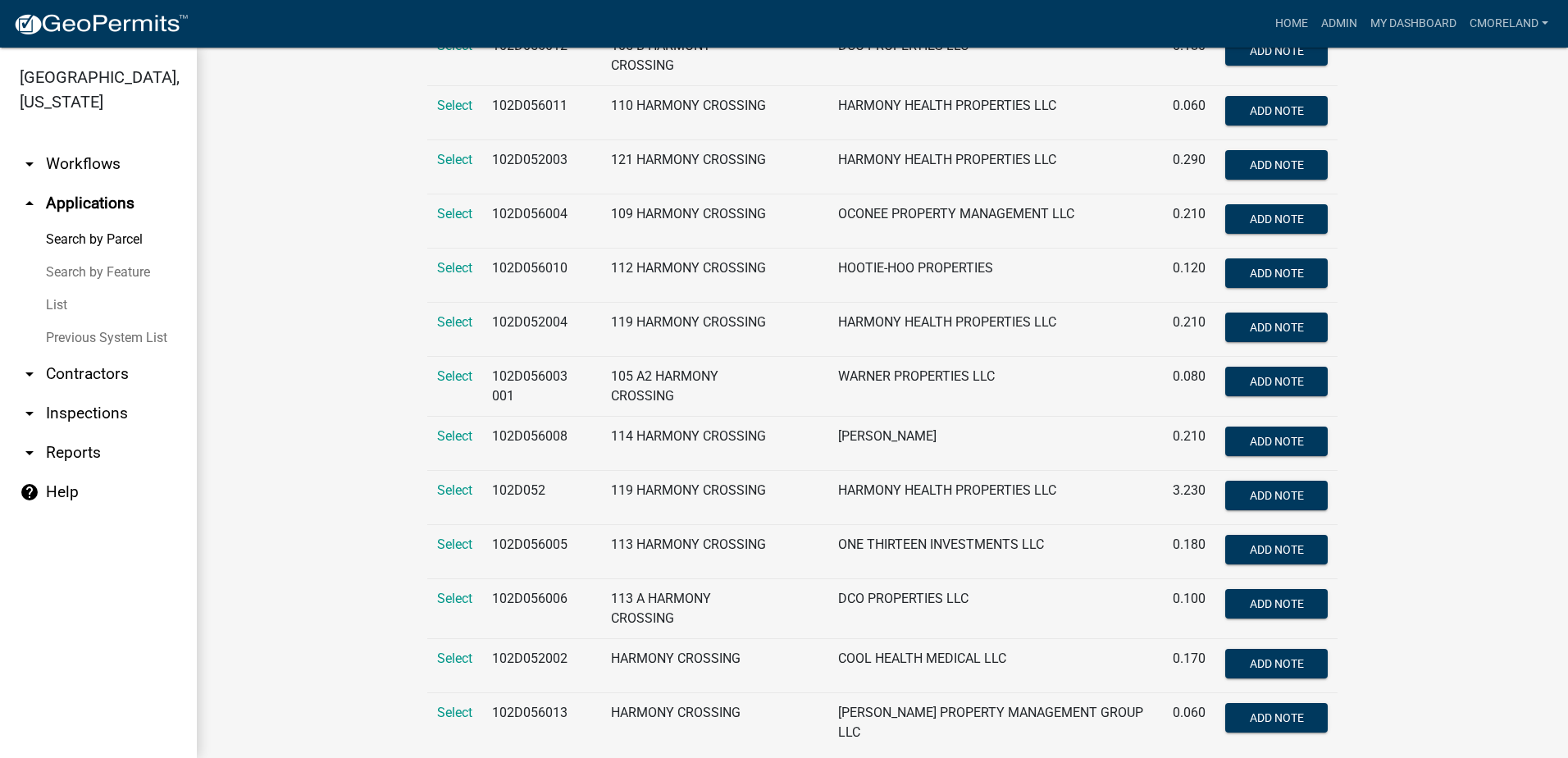
scroll to position [610, 0]
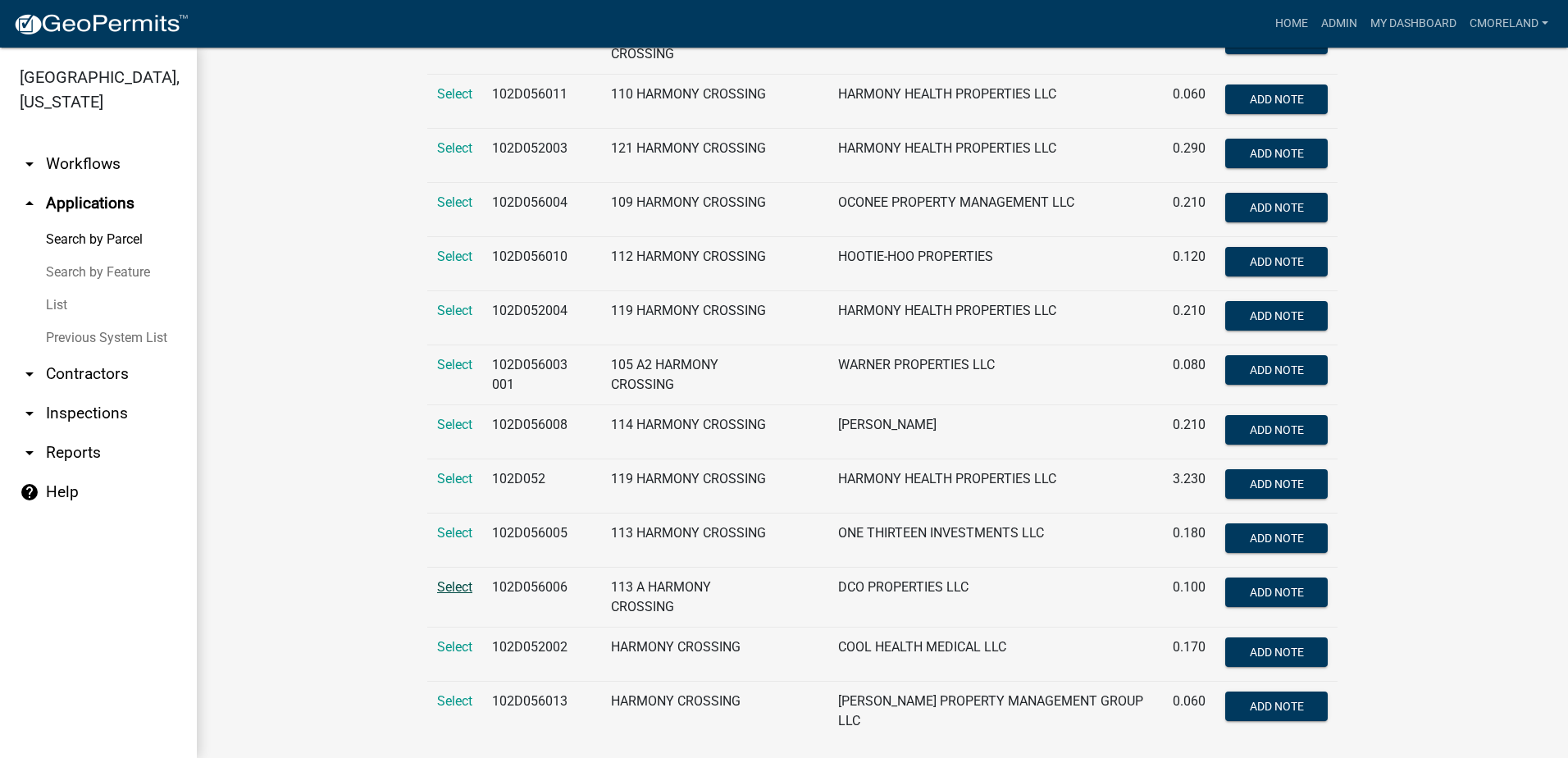
click at [451, 580] on span "Select" at bounding box center [454, 587] width 36 height 16
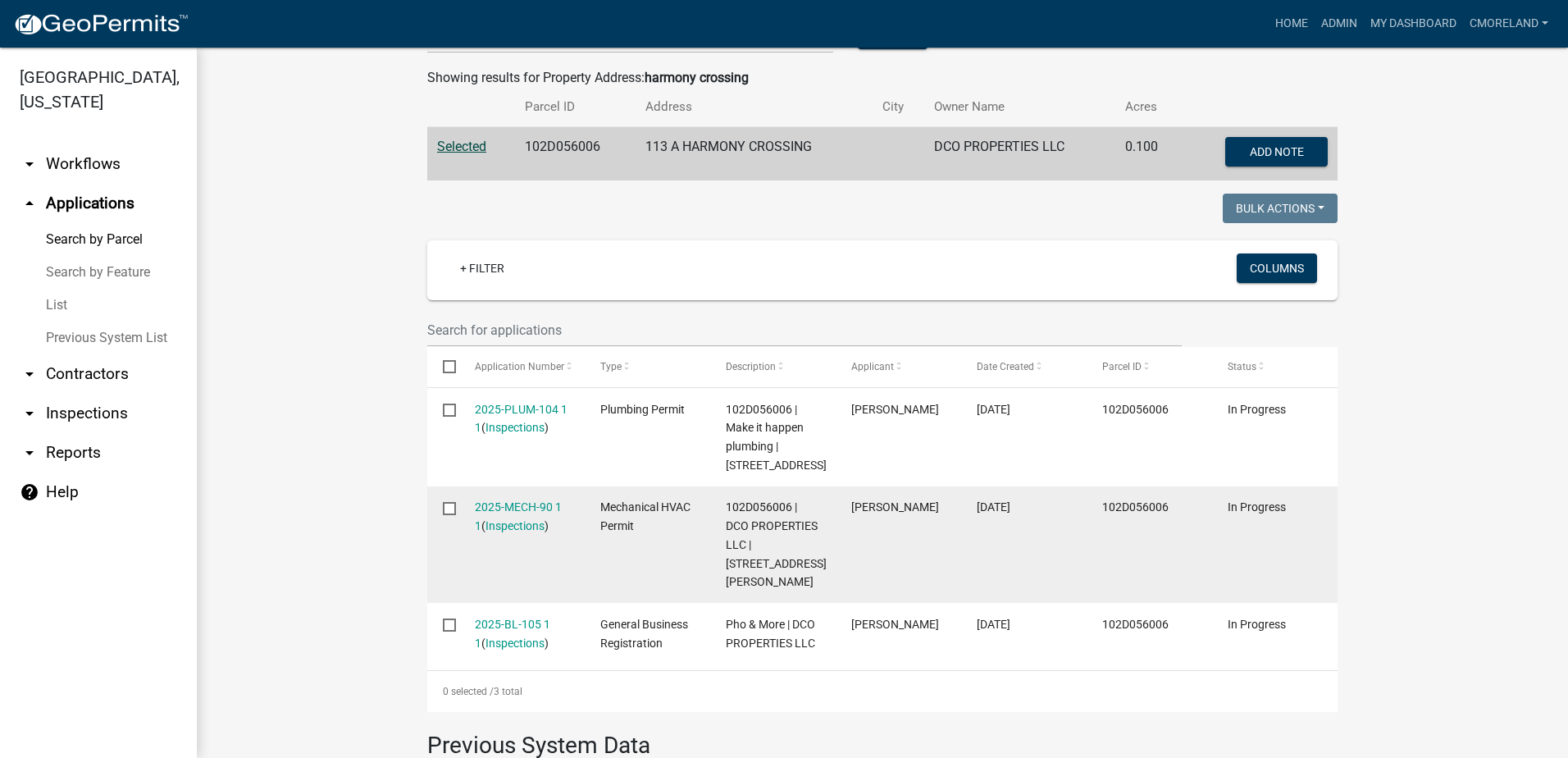
scroll to position [246, 0]
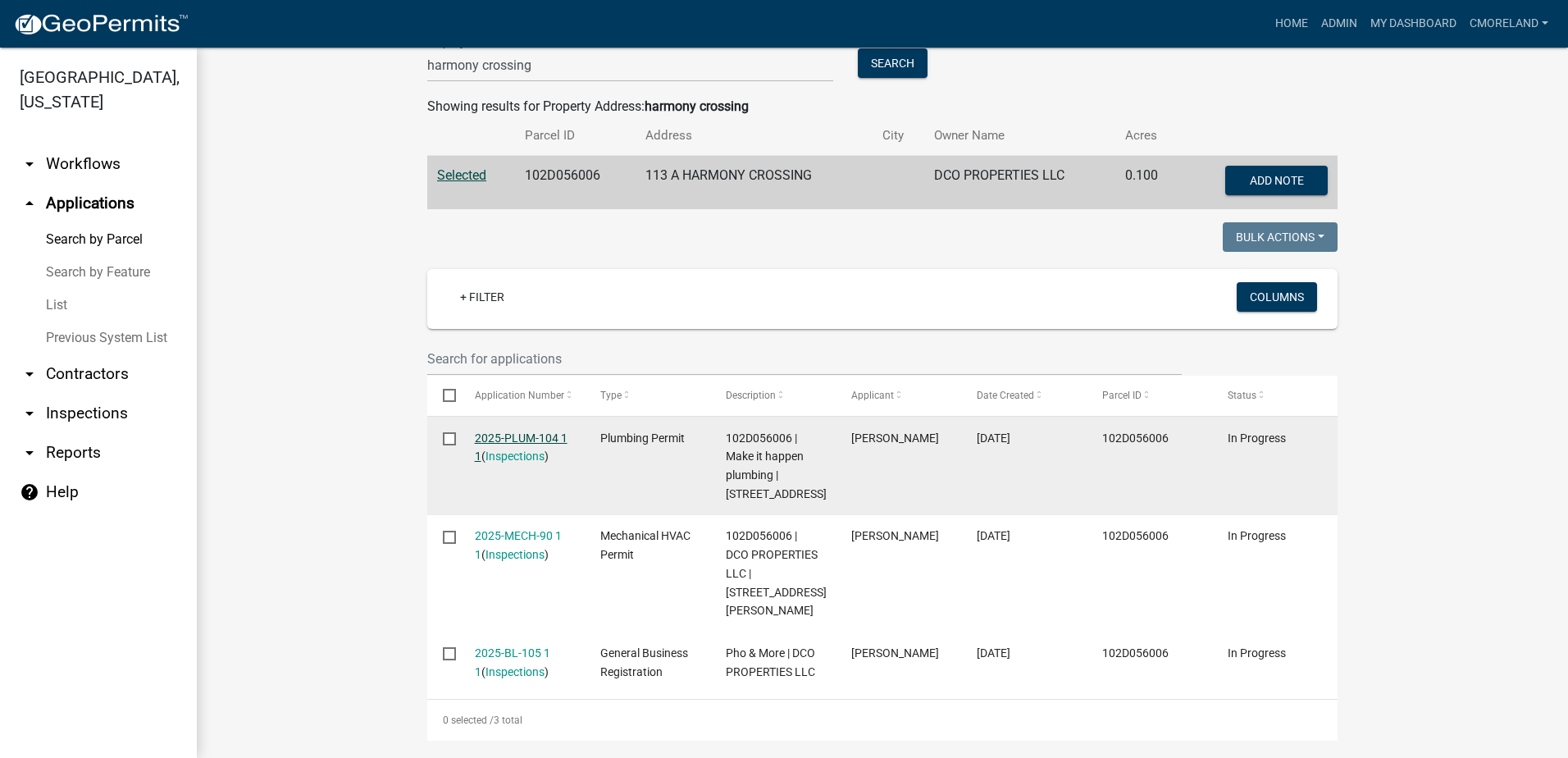
click at [519, 437] on link "2025-PLUM-104 1 1" at bounding box center [521, 447] width 92 height 32
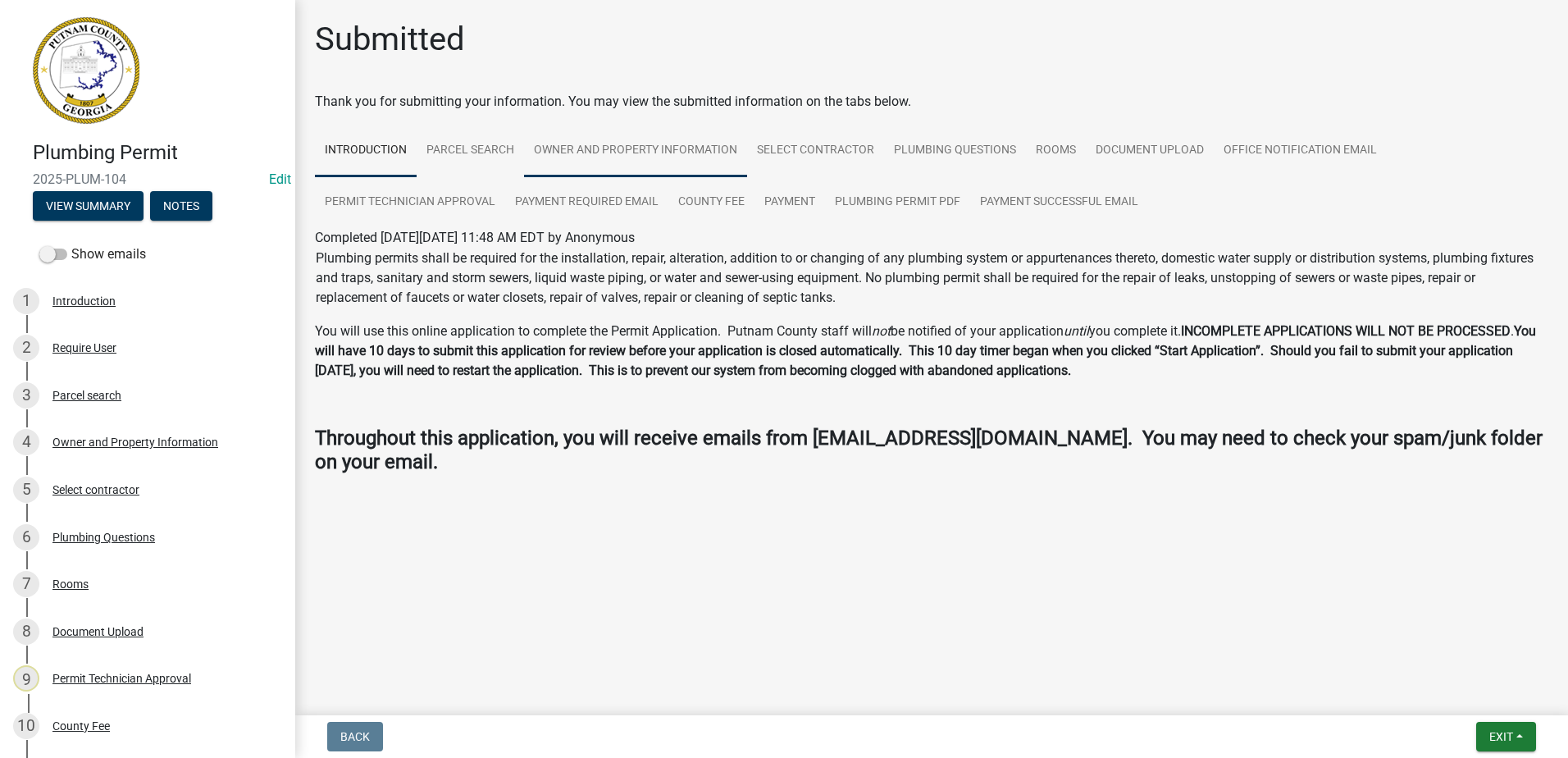
click at [635, 146] on link "Owner and Property Information" at bounding box center [635, 150] width 223 height 52
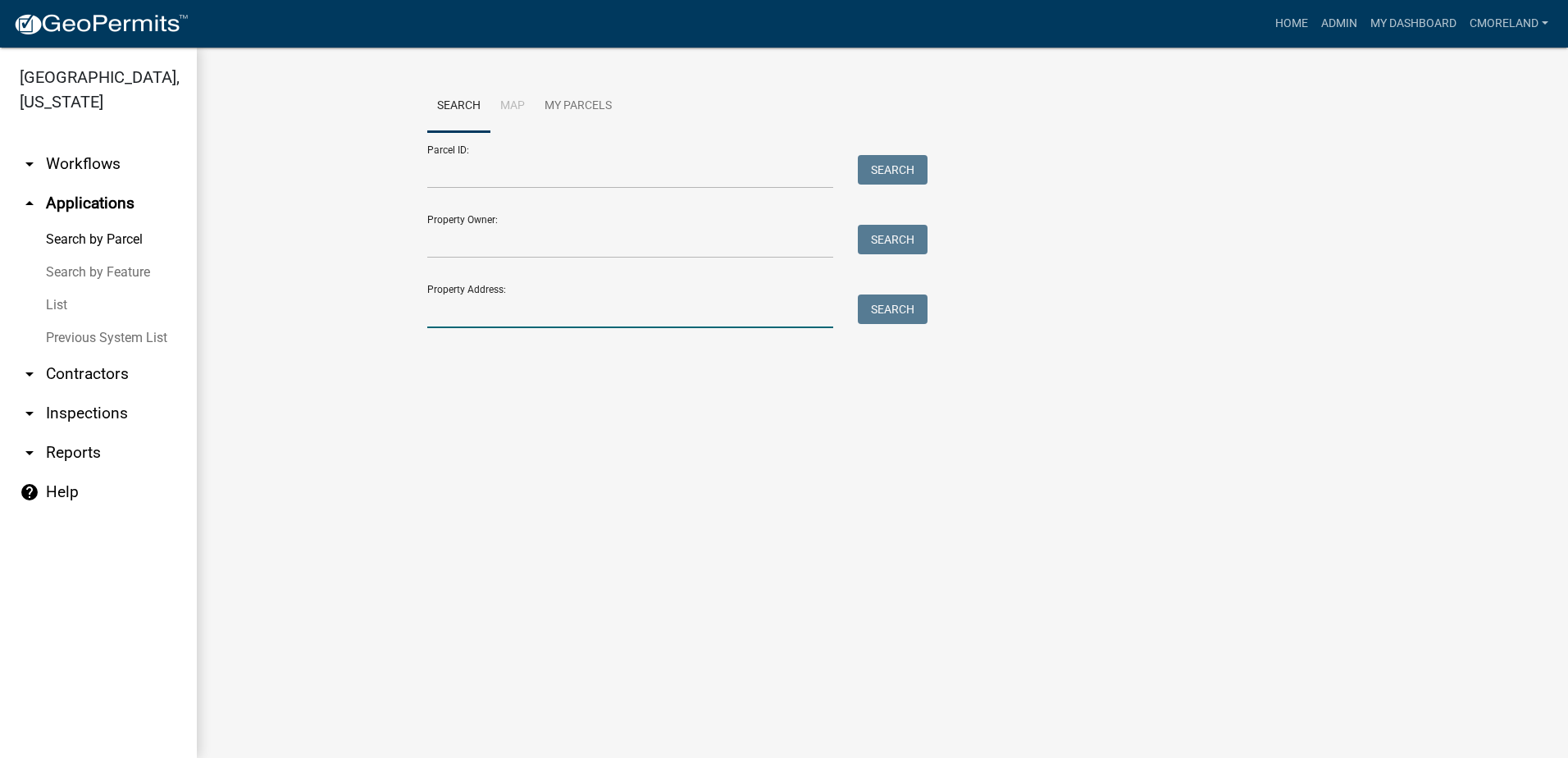
click at [452, 306] on input "Property Address:" at bounding box center [630, 311] width 406 height 34
type input "harmony crossing"
click at [546, 318] on input "harmony crossing" at bounding box center [630, 311] width 406 height 34
type input "h"
click at [535, 240] on input "Property Owner:" at bounding box center [630, 241] width 406 height 34
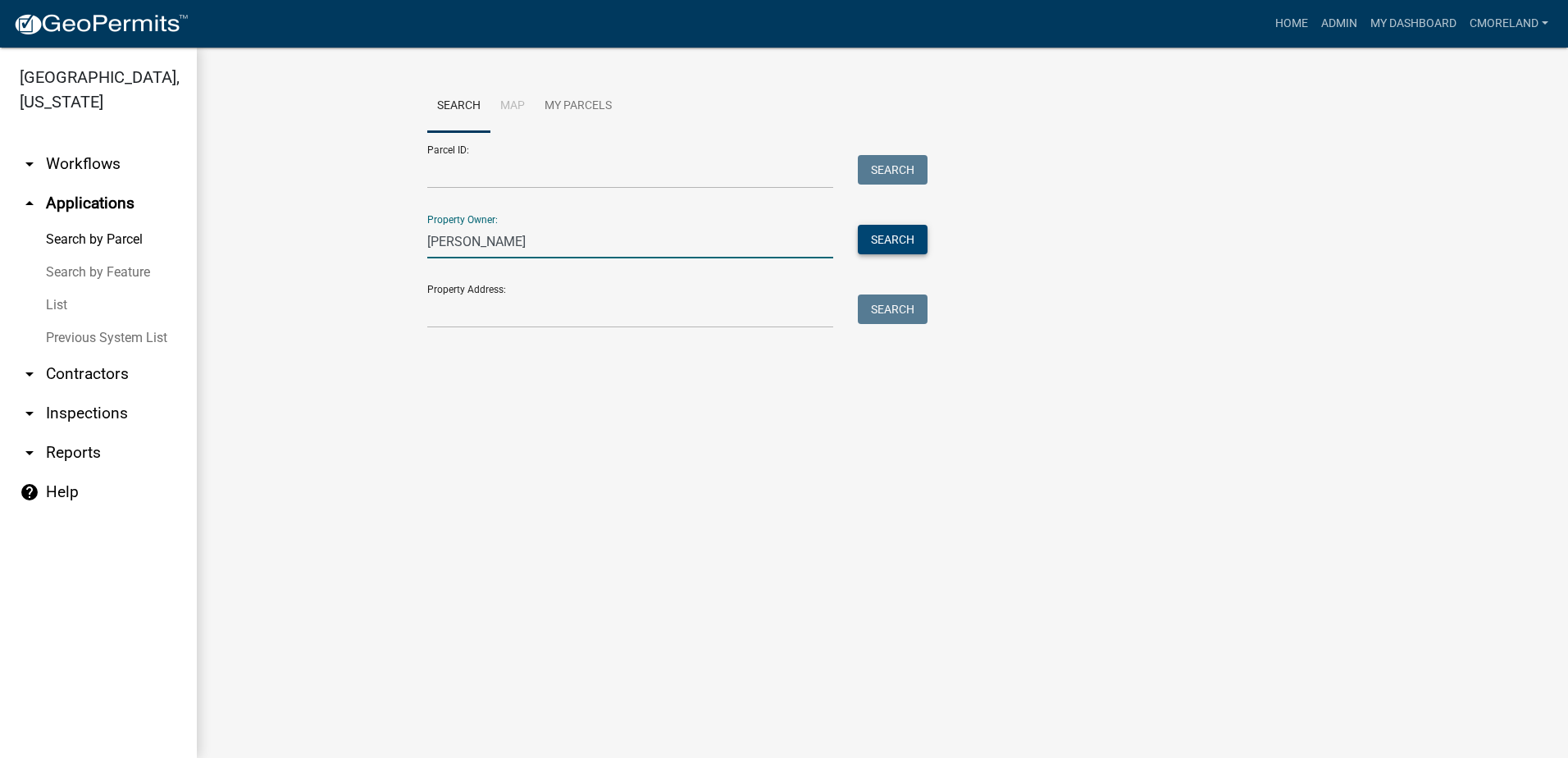
type input "[PERSON_NAME]"
click at [873, 239] on button "Search" at bounding box center [893, 240] width 69 height 29
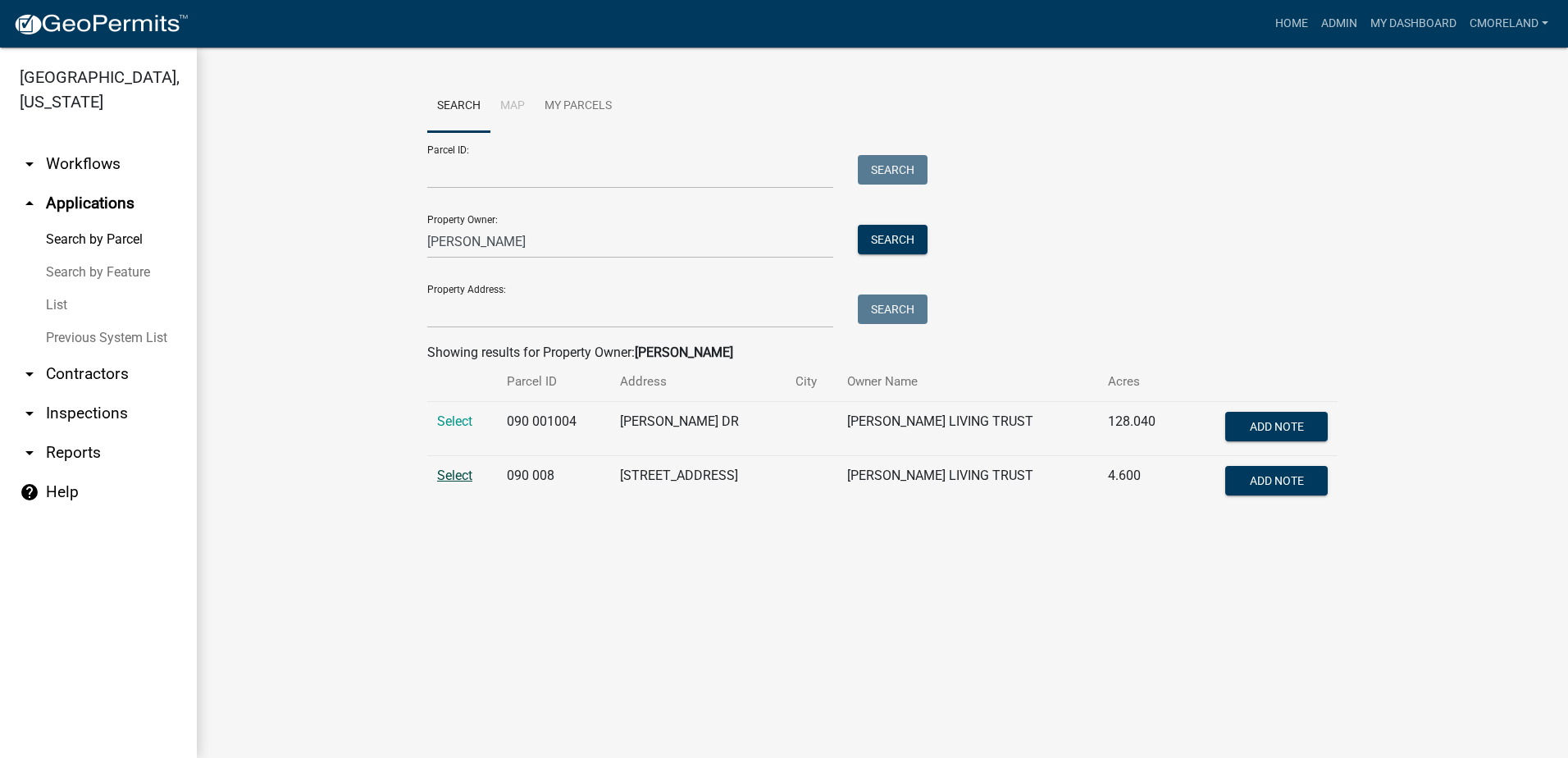
click at [458, 474] on span "Select" at bounding box center [454, 475] width 36 height 16
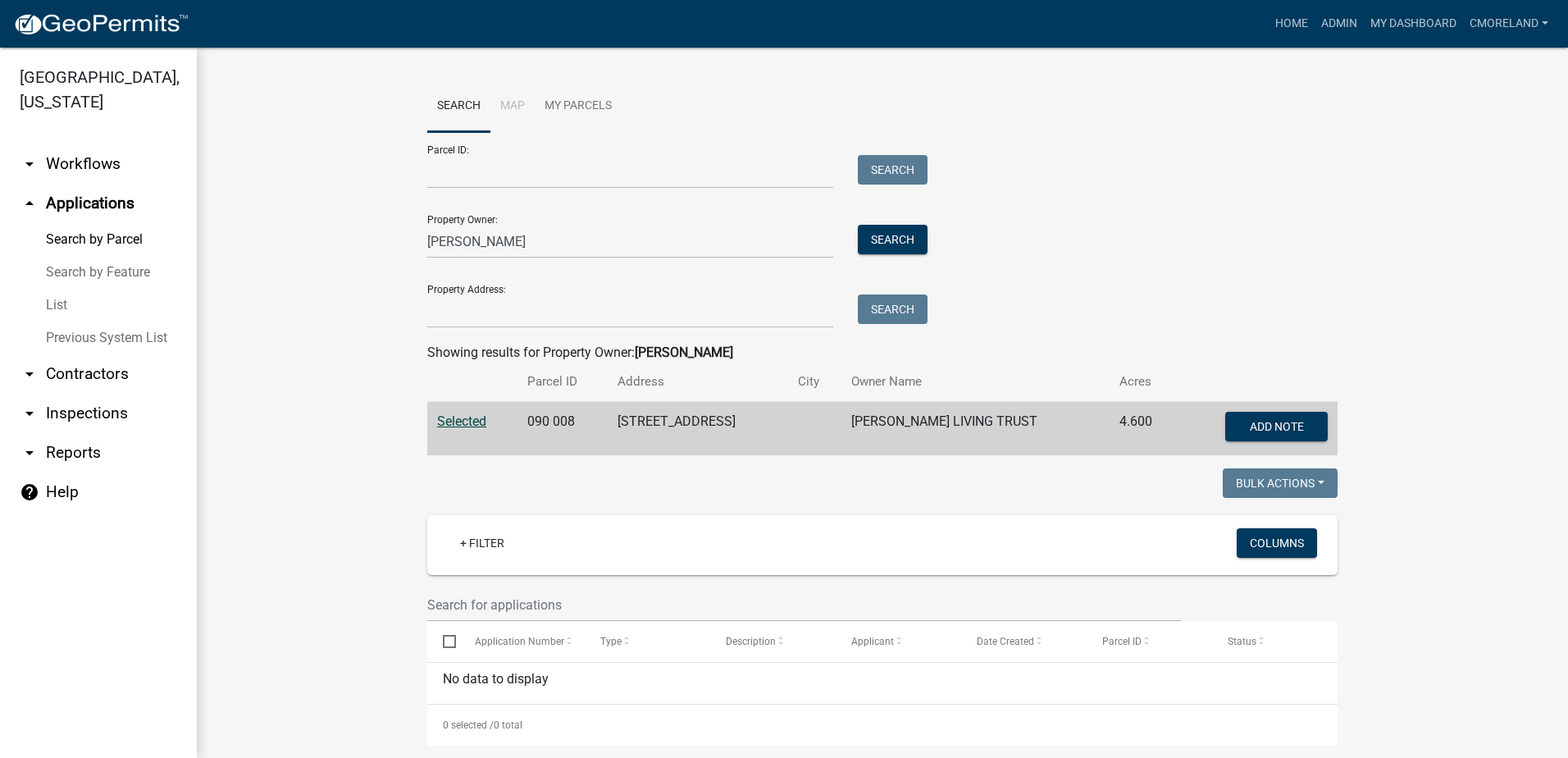
click at [468, 423] on span "Selected" at bounding box center [461, 421] width 49 height 16
click at [876, 239] on button "Search" at bounding box center [893, 240] width 69 height 29
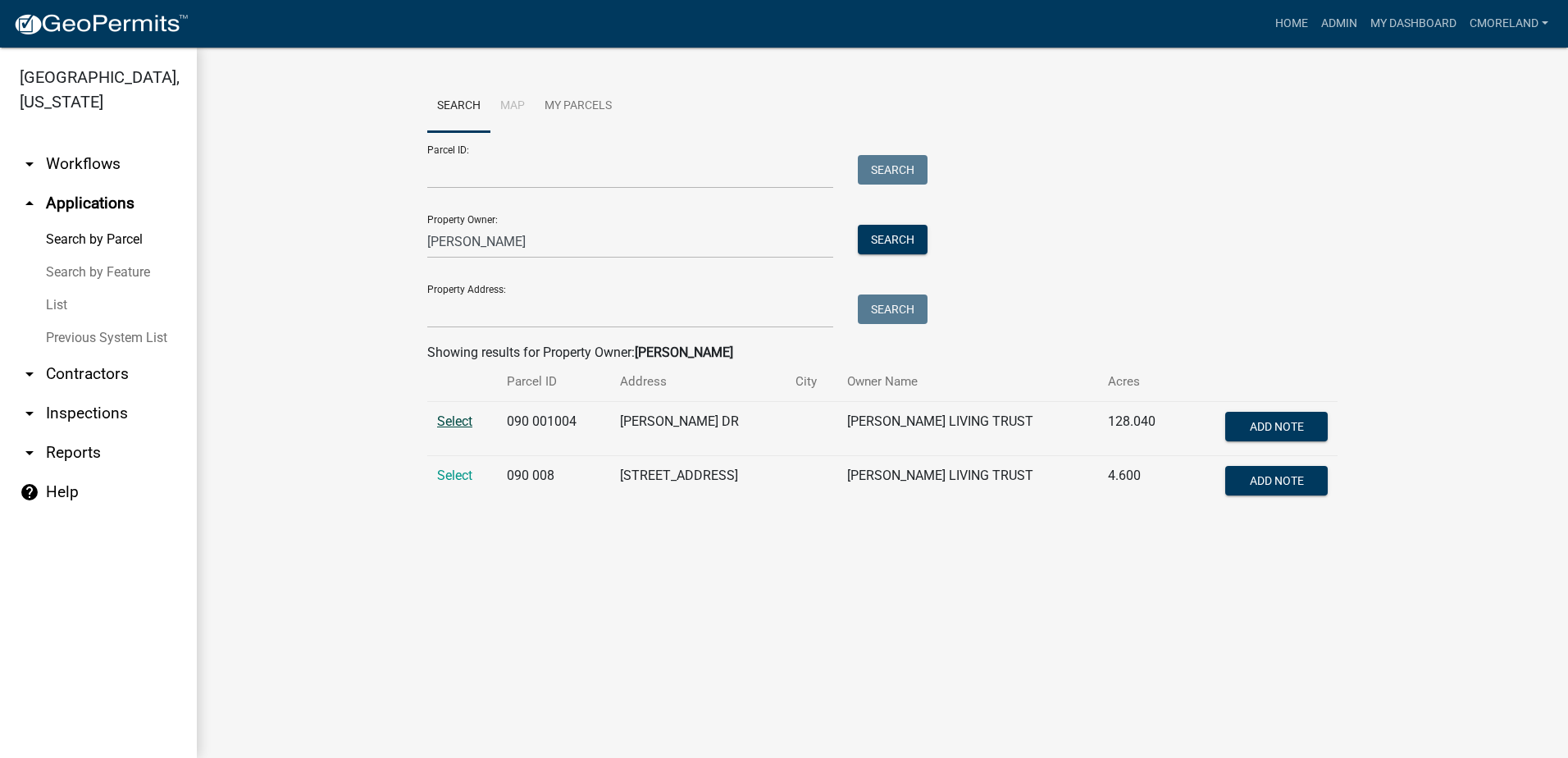
click at [461, 422] on span "Select" at bounding box center [454, 421] width 36 height 16
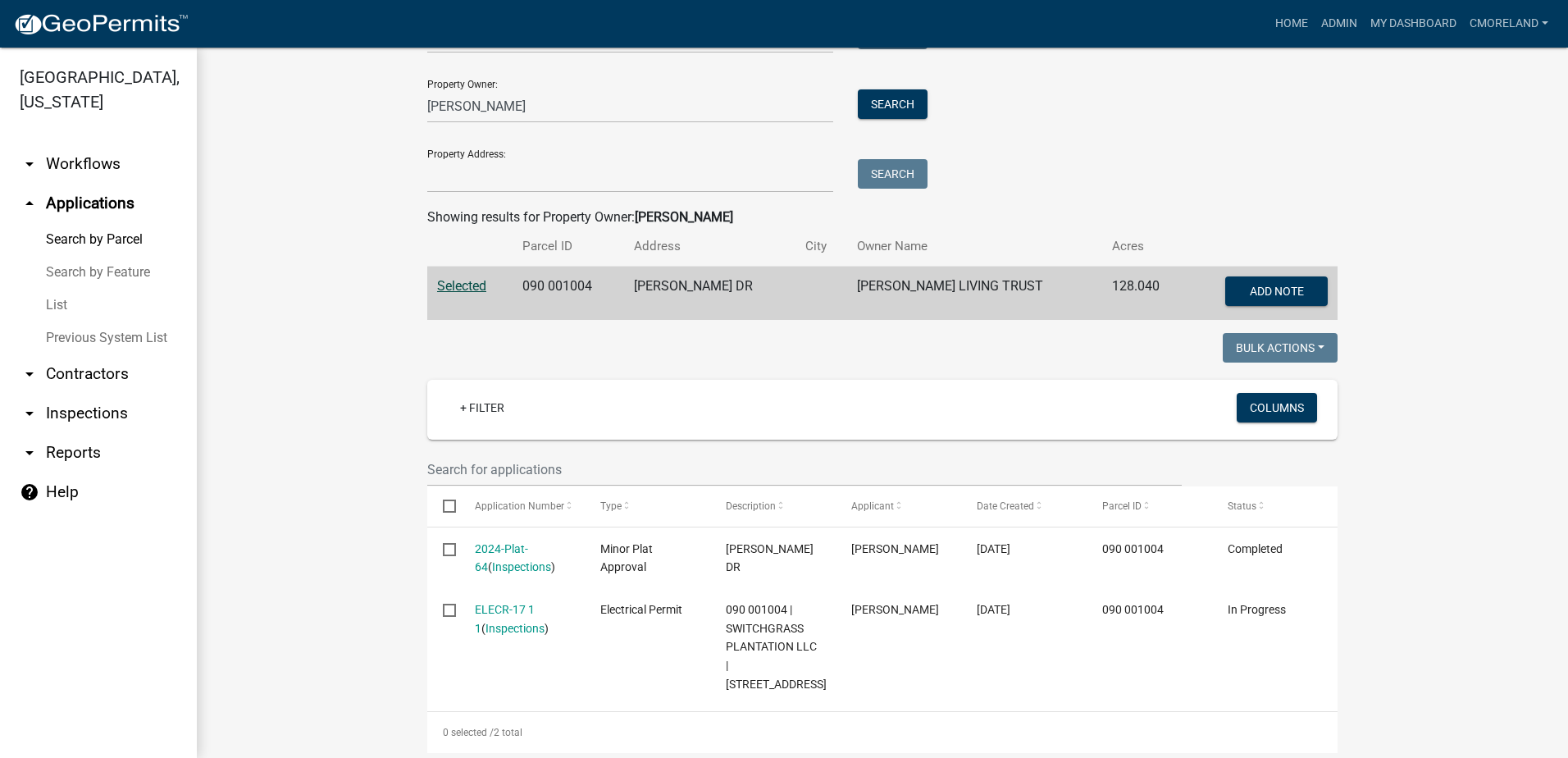
scroll to position [164, 0]
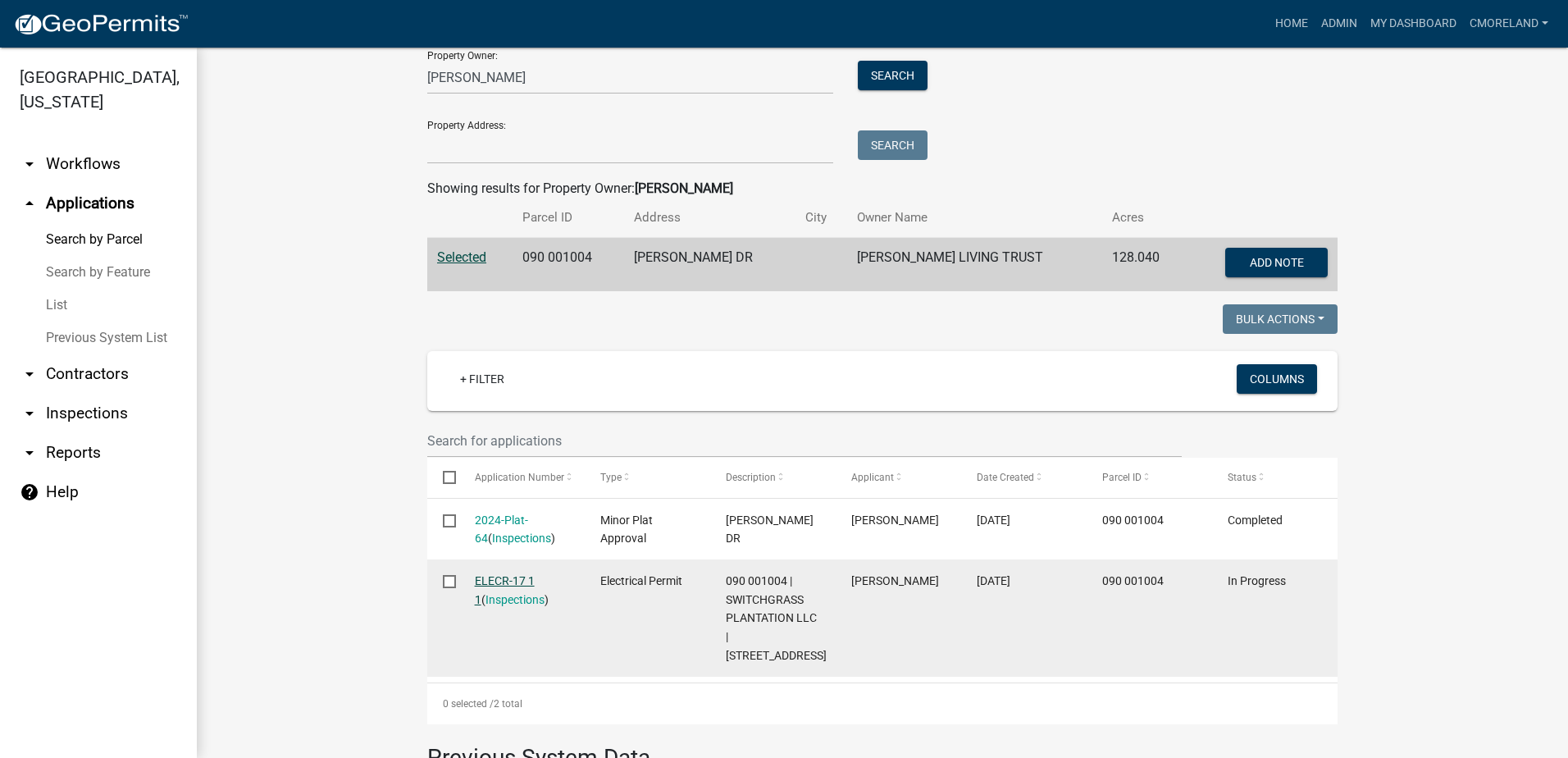
click at [497, 581] on link "ELECR-17 1 1" at bounding box center [505, 590] width 60 height 32
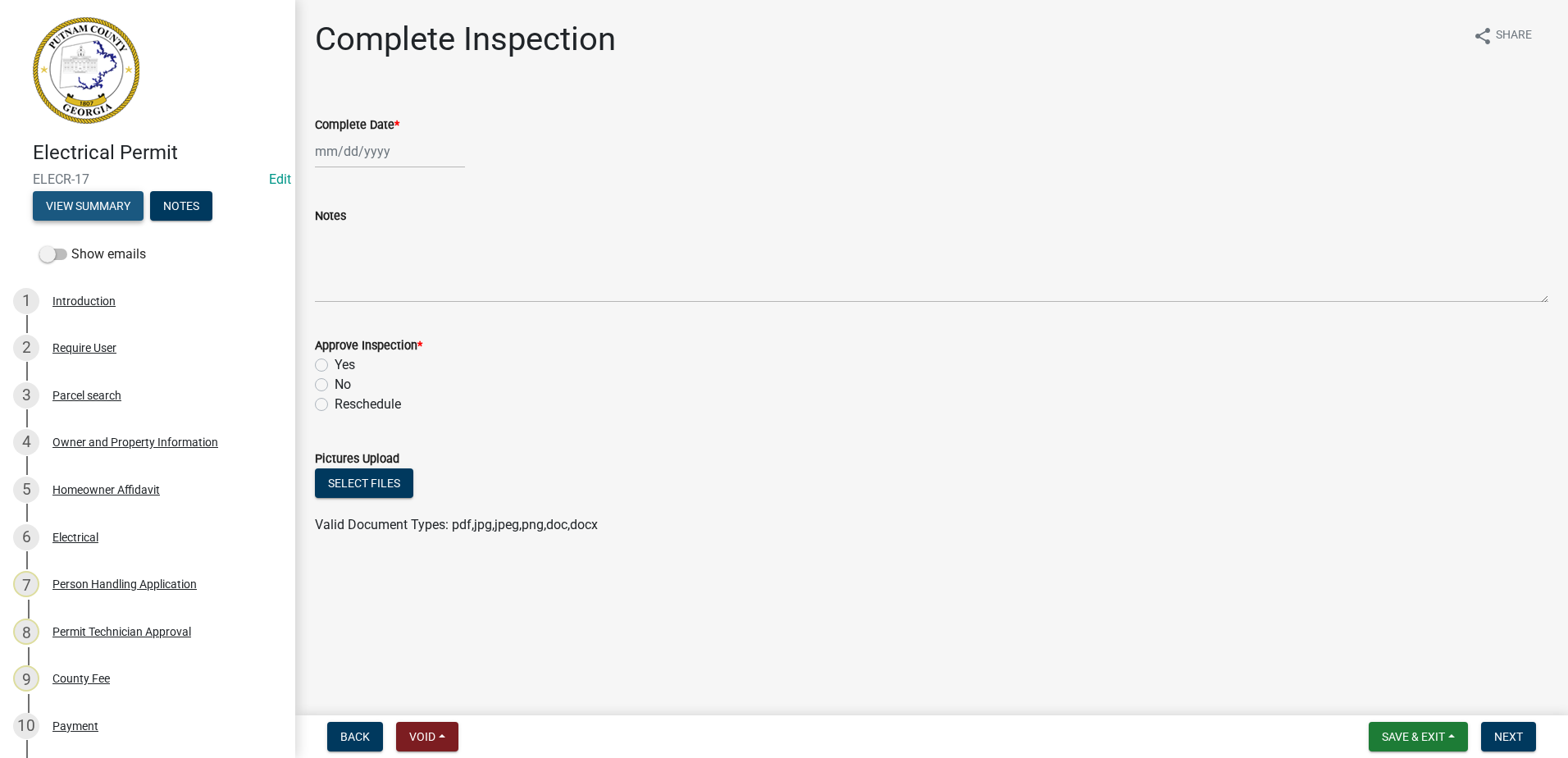
click at [99, 202] on button "View Summary" at bounding box center [88, 206] width 111 height 29
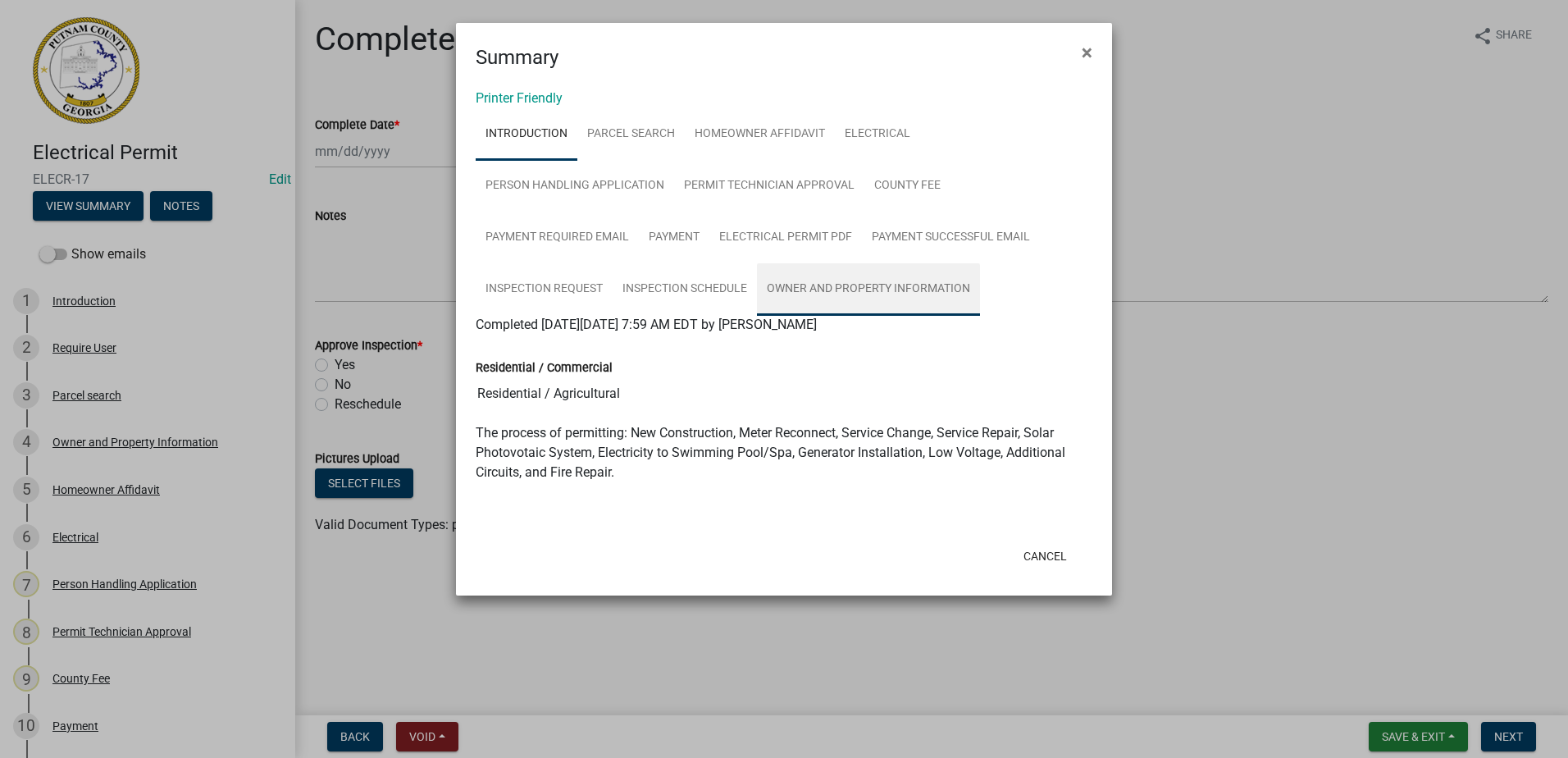
click at [836, 286] on link "Owner and Property Information" at bounding box center [868, 289] width 223 height 52
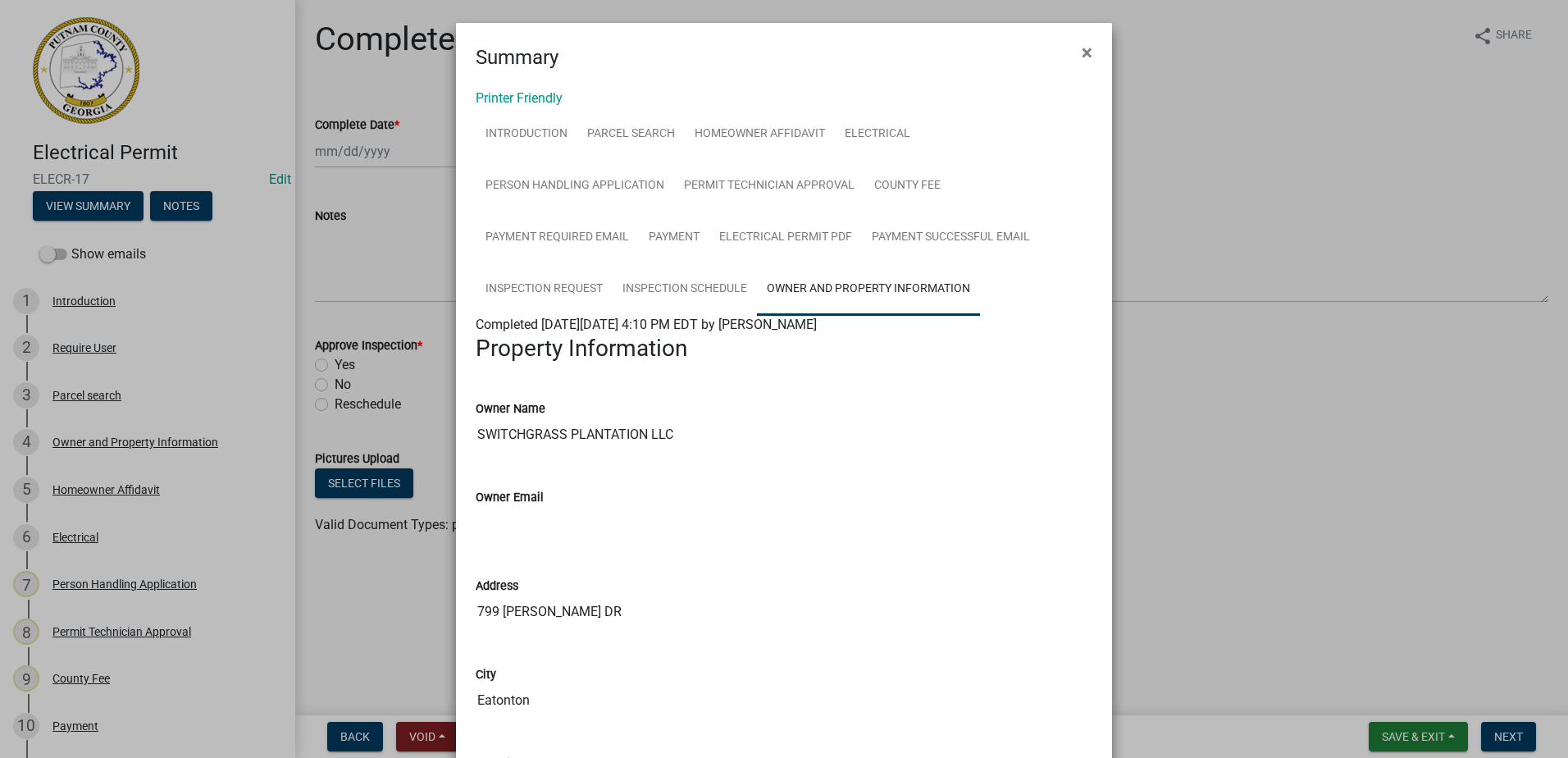
click at [90, 444] on ngb-modal-window "Summary × Printer Friendly Introduction Parcel search Homeowner Affidavit Elect…" at bounding box center [784, 379] width 1568 height 758
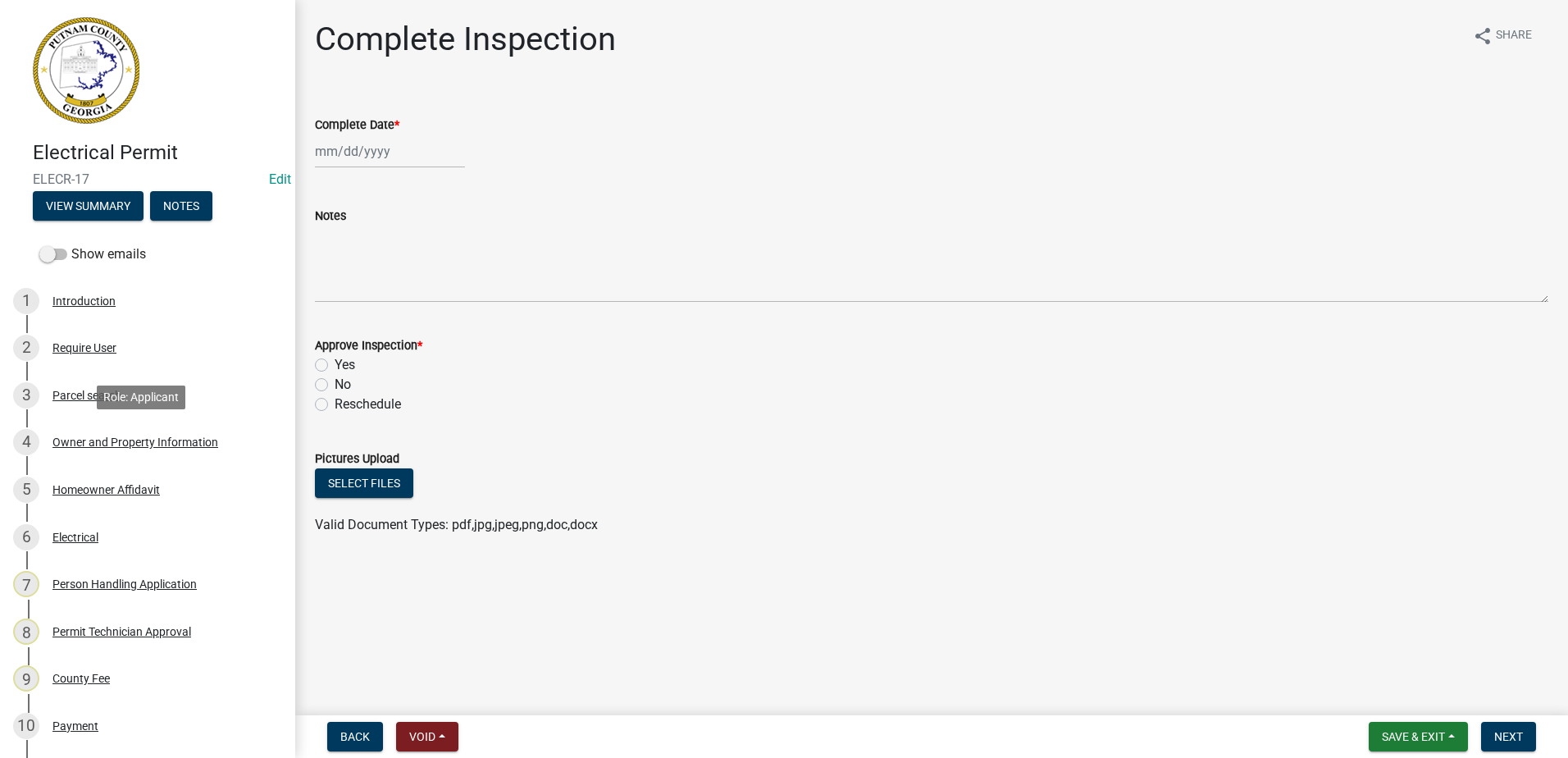
click at [90, 444] on div "Owner and Property Information" at bounding box center [134, 442] width 165 height 12
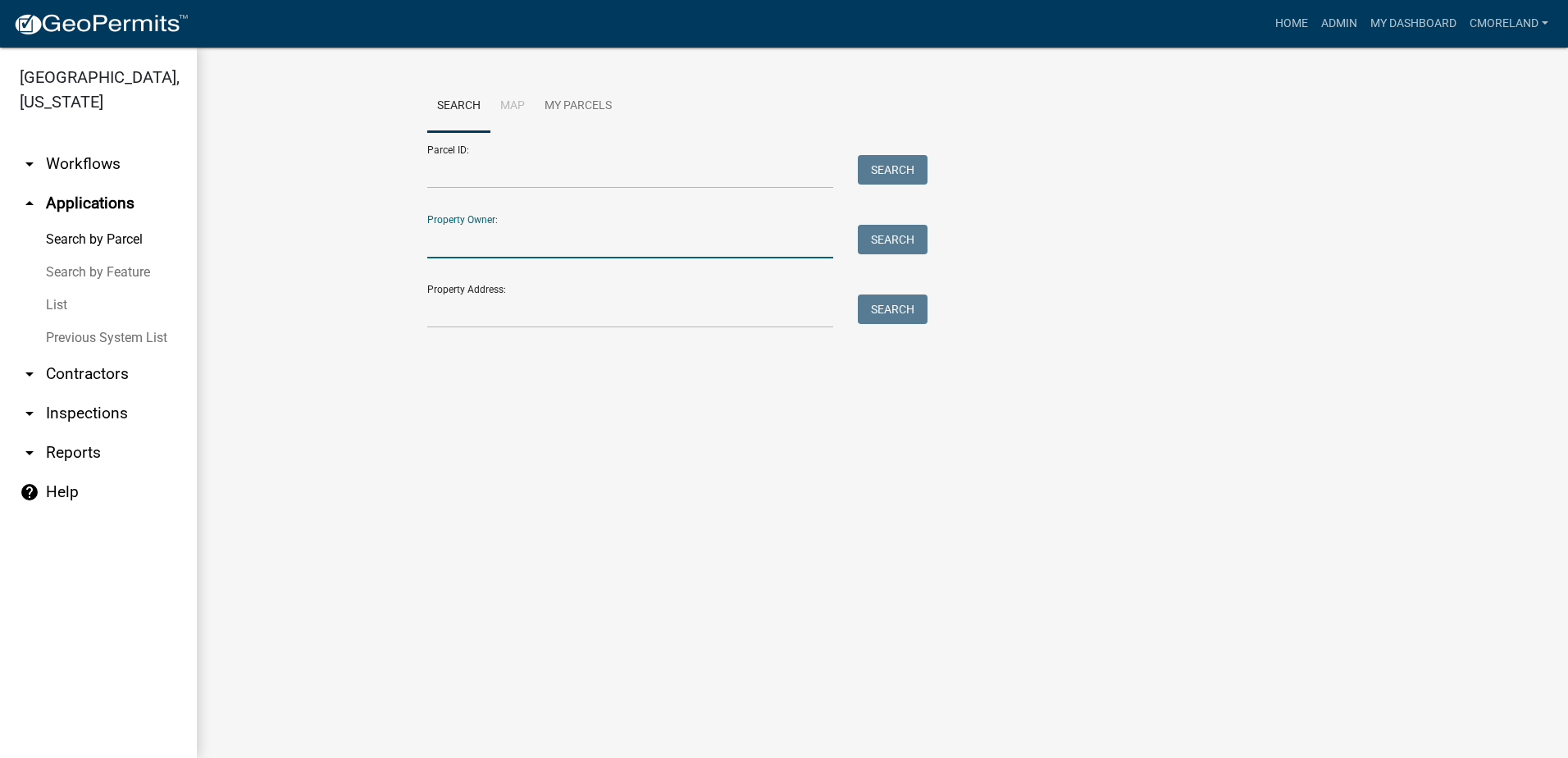
click at [508, 227] on input "Property Owner:" at bounding box center [630, 241] width 406 height 34
click at [904, 239] on button "Search" at bounding box center [893, 240] width 69 height 29
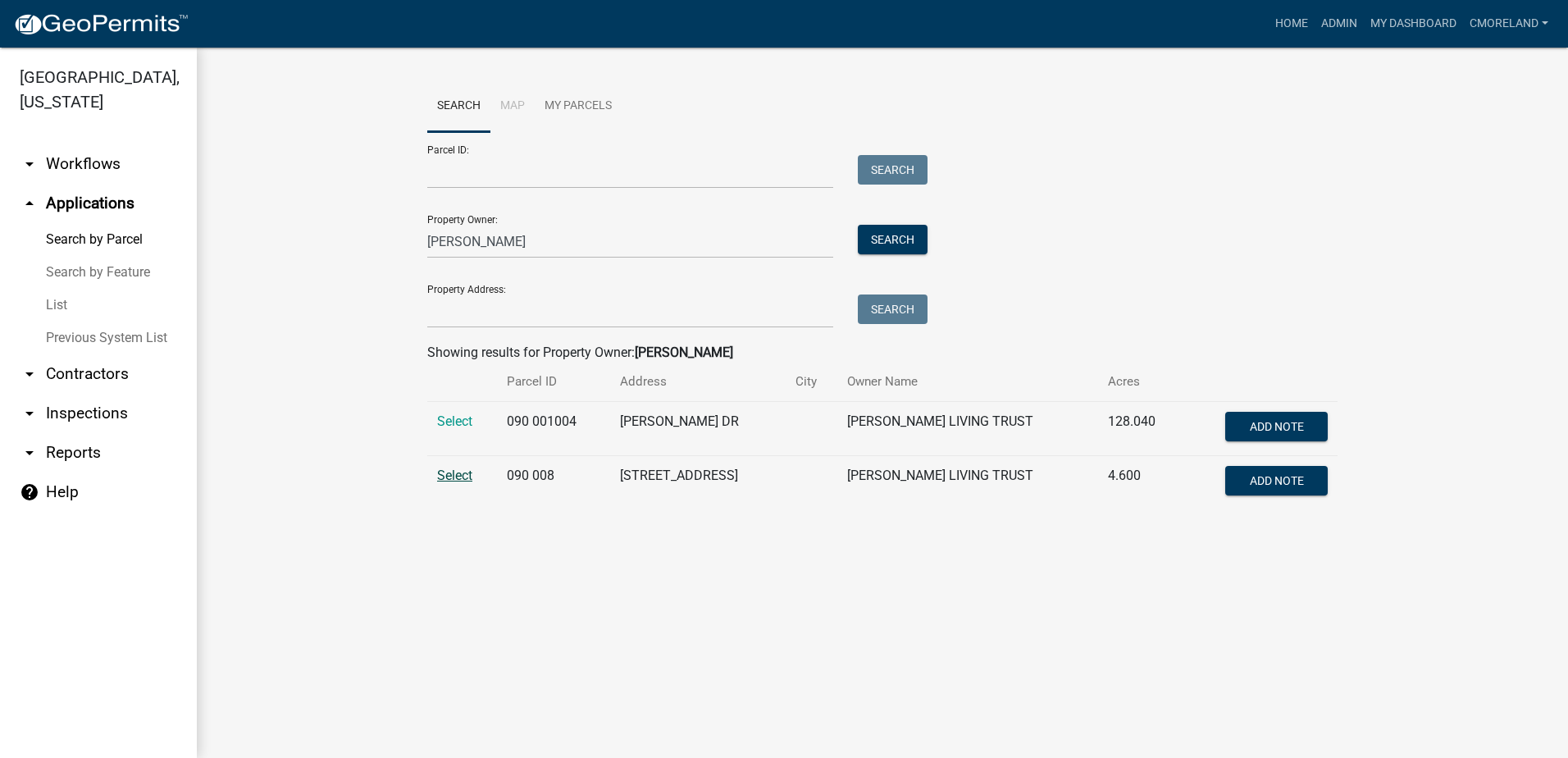
click at [452, 475] on span "Select" at bounding box center [454, 475] width 36 height 16
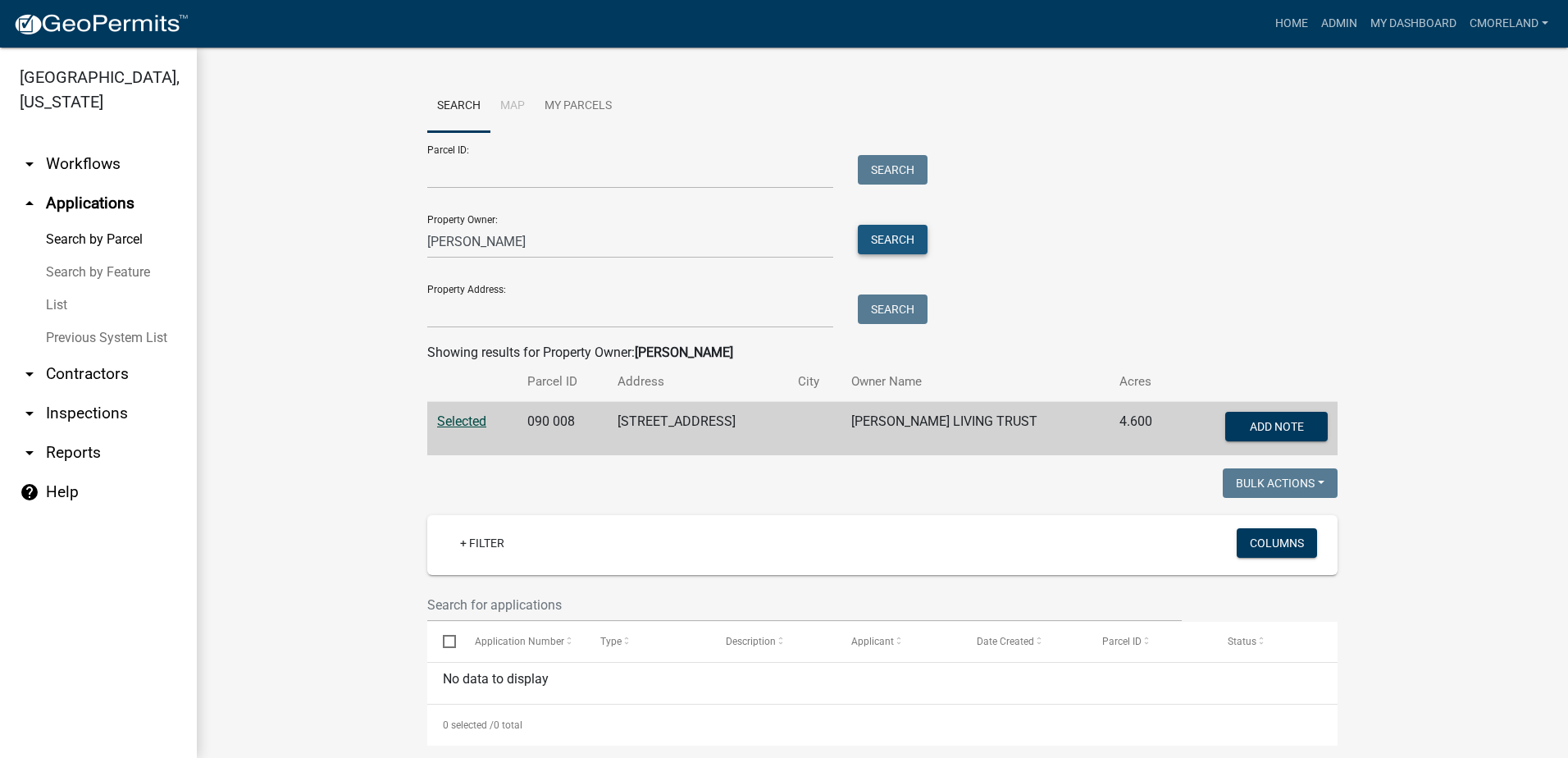
click at [872, 233] on button "Search" at bounding box center [893, 240] width 69 height 29
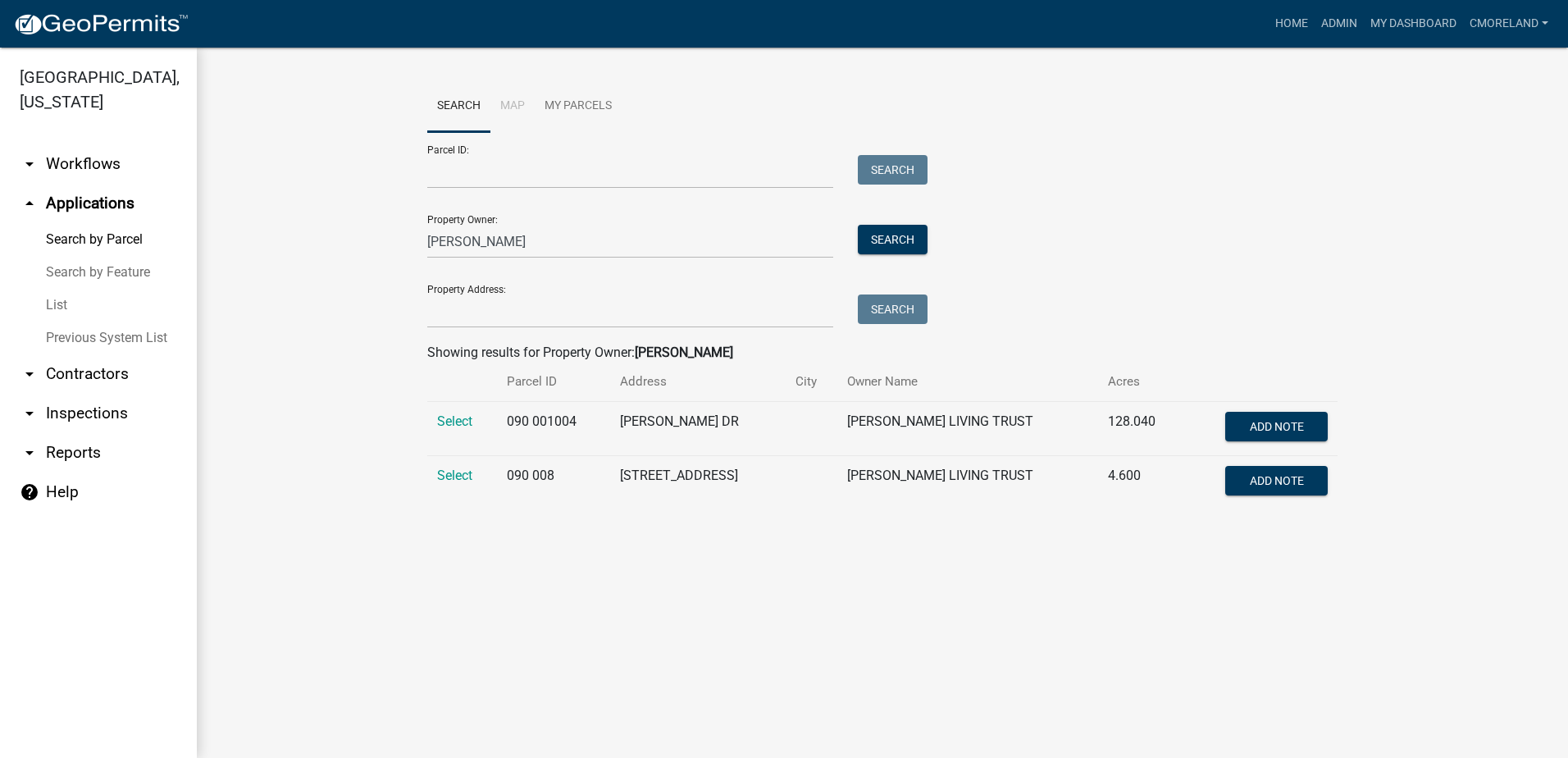
click at [83, 200] on link "arrow_drop_up Applications" at bounding box center [98, 203] width 196 height 39
click at [731, 248] on input "[PERSON_NAME]" at bounding box center [630, 241] width 406 height 34
click at [884, 234] on button "Search" at bounding box center [893, 240] width 69 height 29
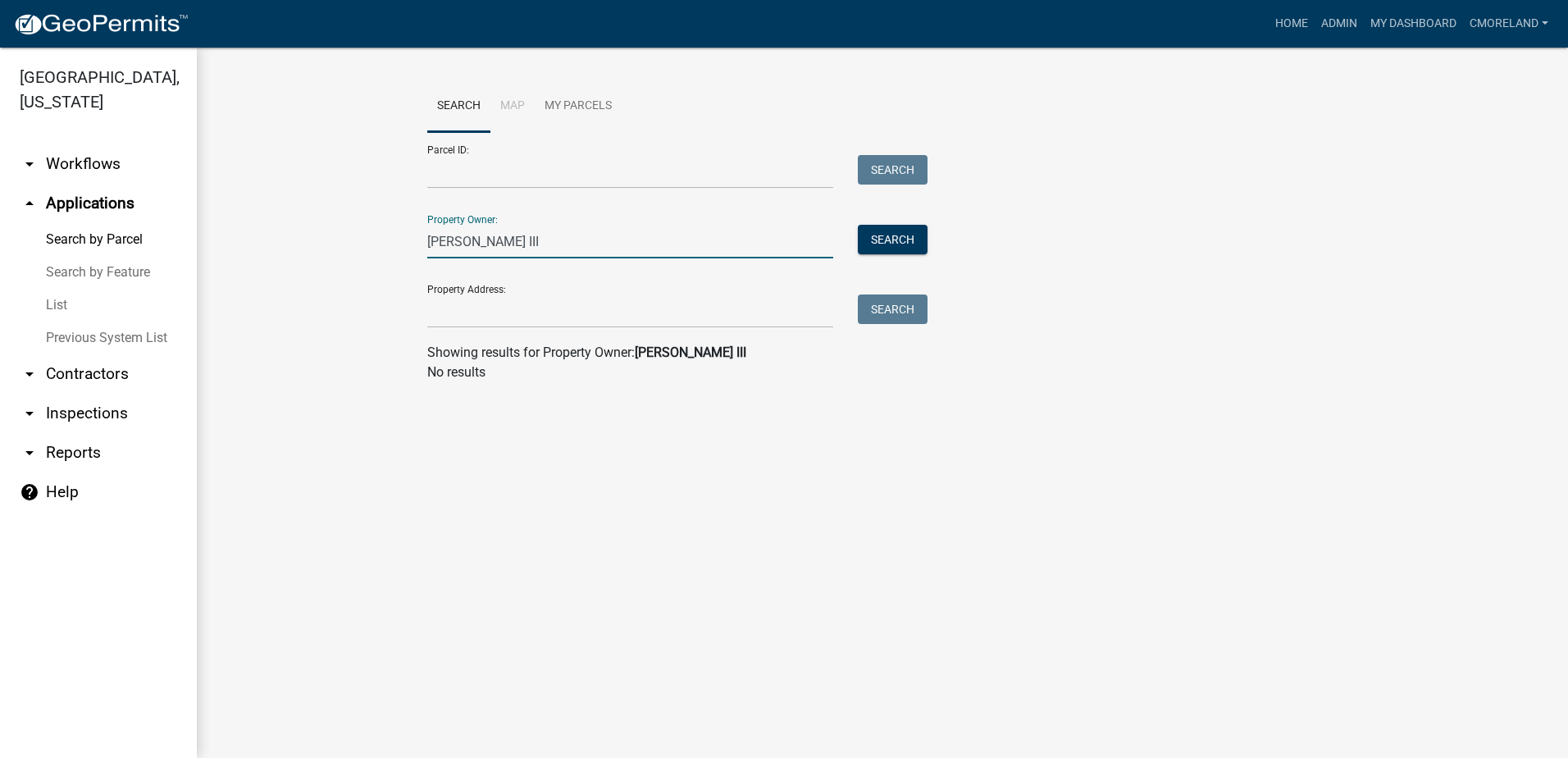
click at [660, 236] on input "[PERSON_NAME] III" at bounding box center [630, 241] width 406 height 34
type input "l"
click at [107, 201] on link "arrow_drop_up Applications" at bounding box center [98, 203] width 196 height 39
click at [493, 244] on input "Property Owner:" at bounding box center [630, 241] width 406 height 34
click at [579, 236] on input "Property Owner:" at bounding box center [630, 241] width 406 height 34
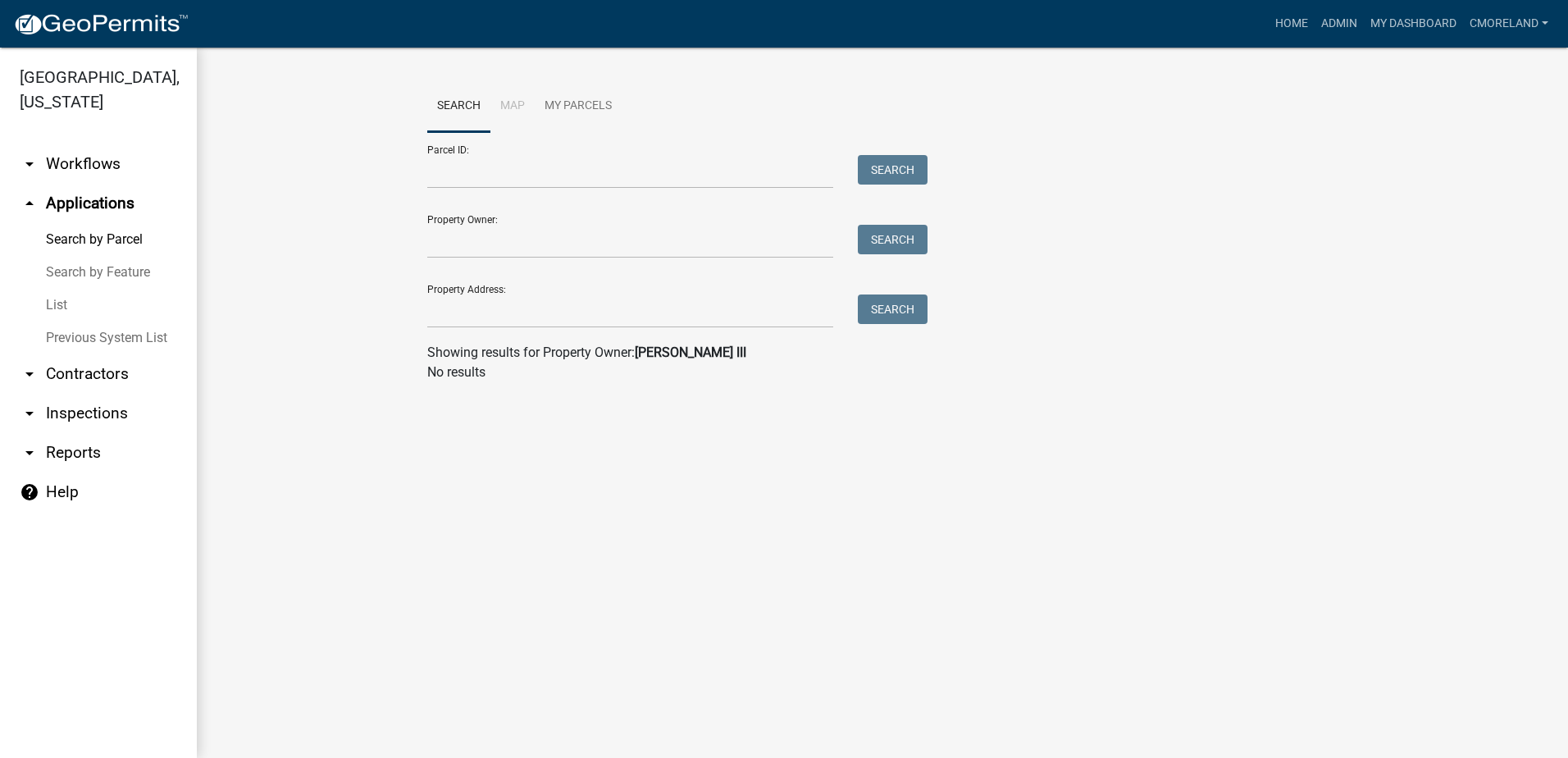
click at [337, 343] on wm-workflow-application-search-view "Search Map My Parcels Parcel ID: Search Property Owner: Search Property Address…" at bounding box center [882, 238] width 1306 height 315
click at [558, 309] on input "Property Address:" at bounding box center [630, 311] width 406 height 34
type input "harmony crossing"
click at [884, 315] on button "Search" at bounding box center [893, 309] width 69 height 29
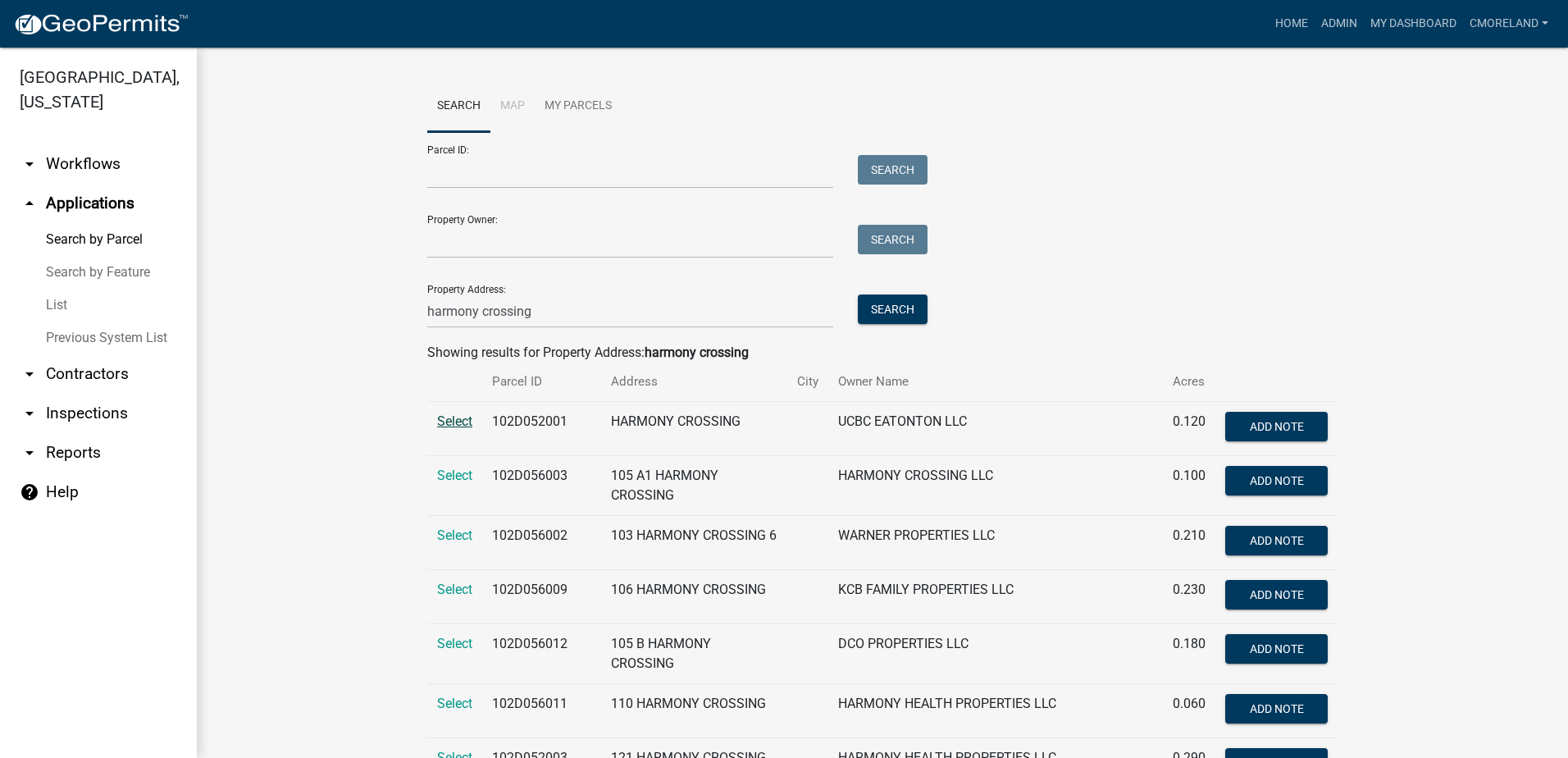
click at [460, 423] on span "Select" at bounding box center [454, 421] width 36 height 16
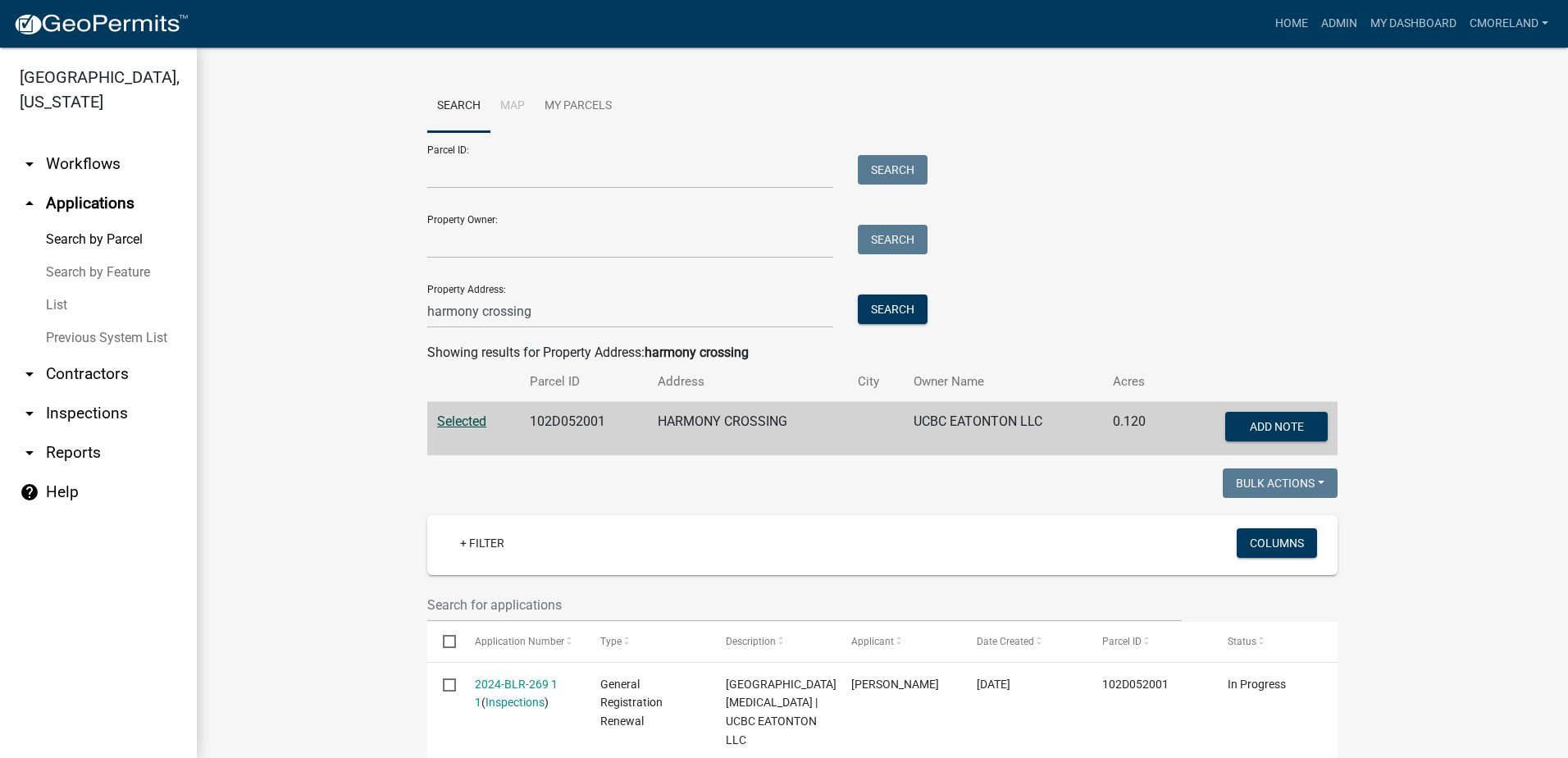
click at [90, 202] on link "arrow_drop_up Applications" at bounding box center [98, 203] width 196 height 39
click at [561, 316] on input "harmony crossing" at bounding box center [630, 311] width 406 height 34
click at [883, 308] on button "Search" at bounding box center [893, 309] width 69 height 29
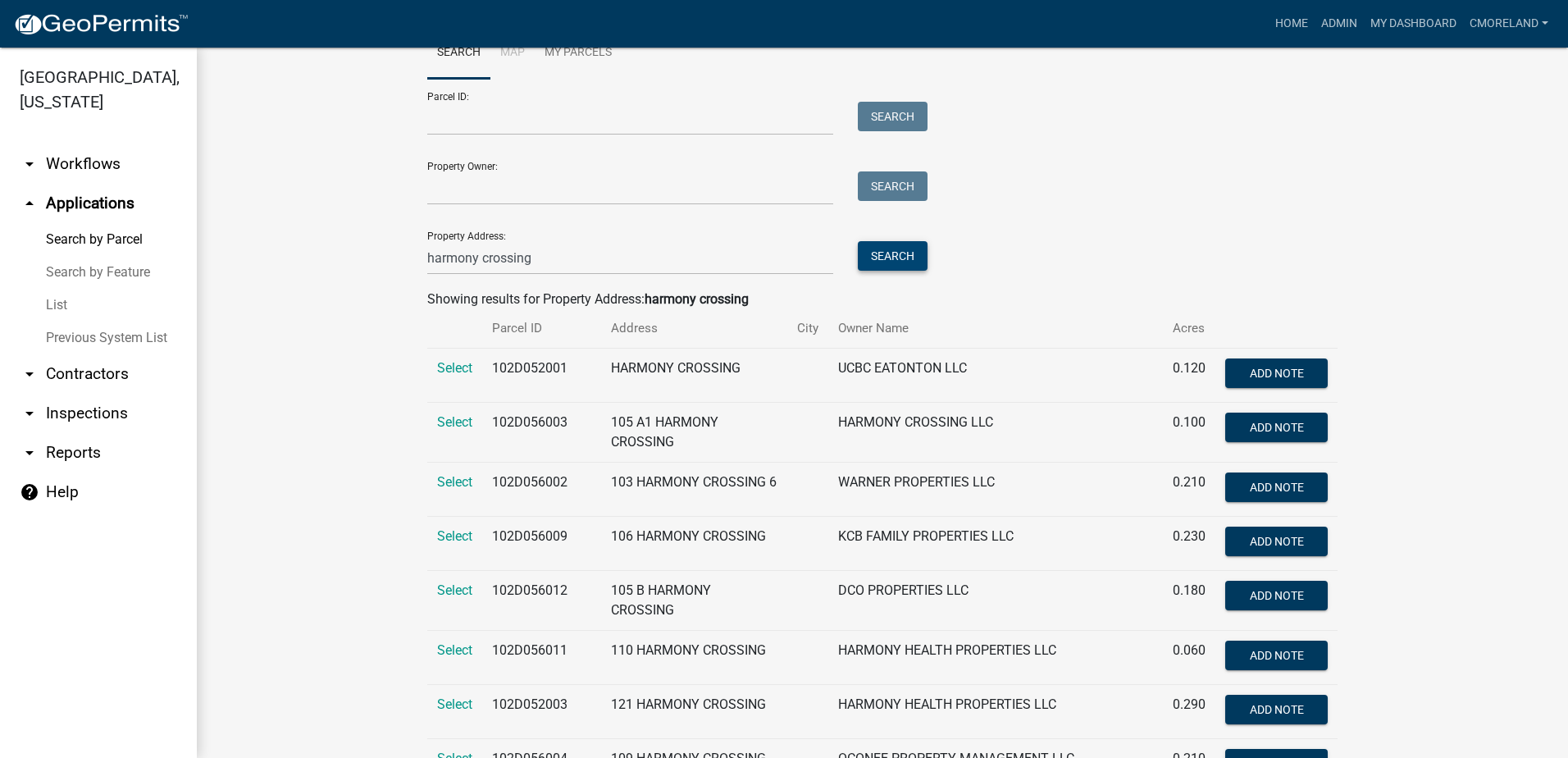
scroll to position [82, 0]
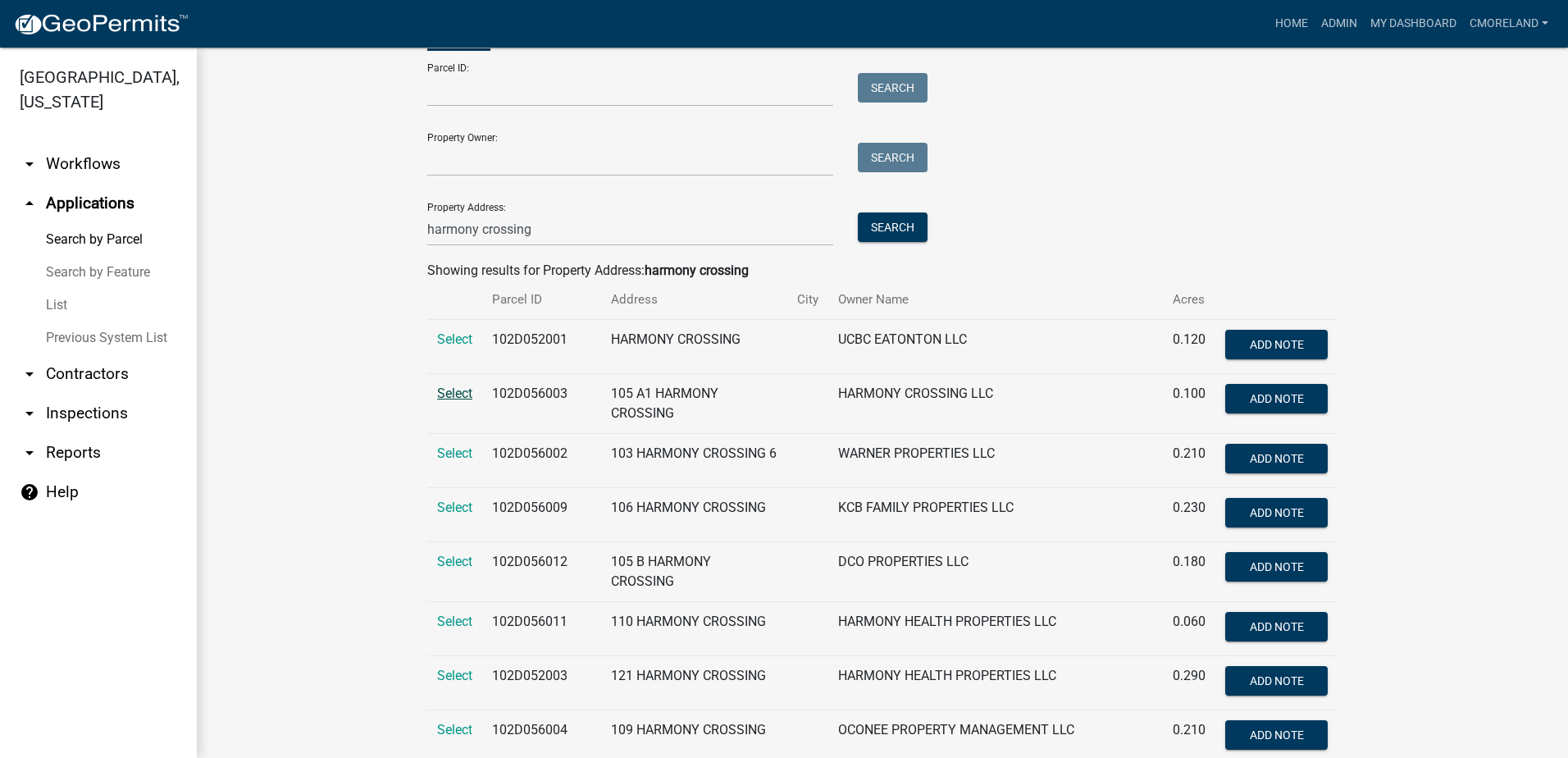
click at [455, 390] on span "Select" at bounding box center [454, 393] width 36 height 16
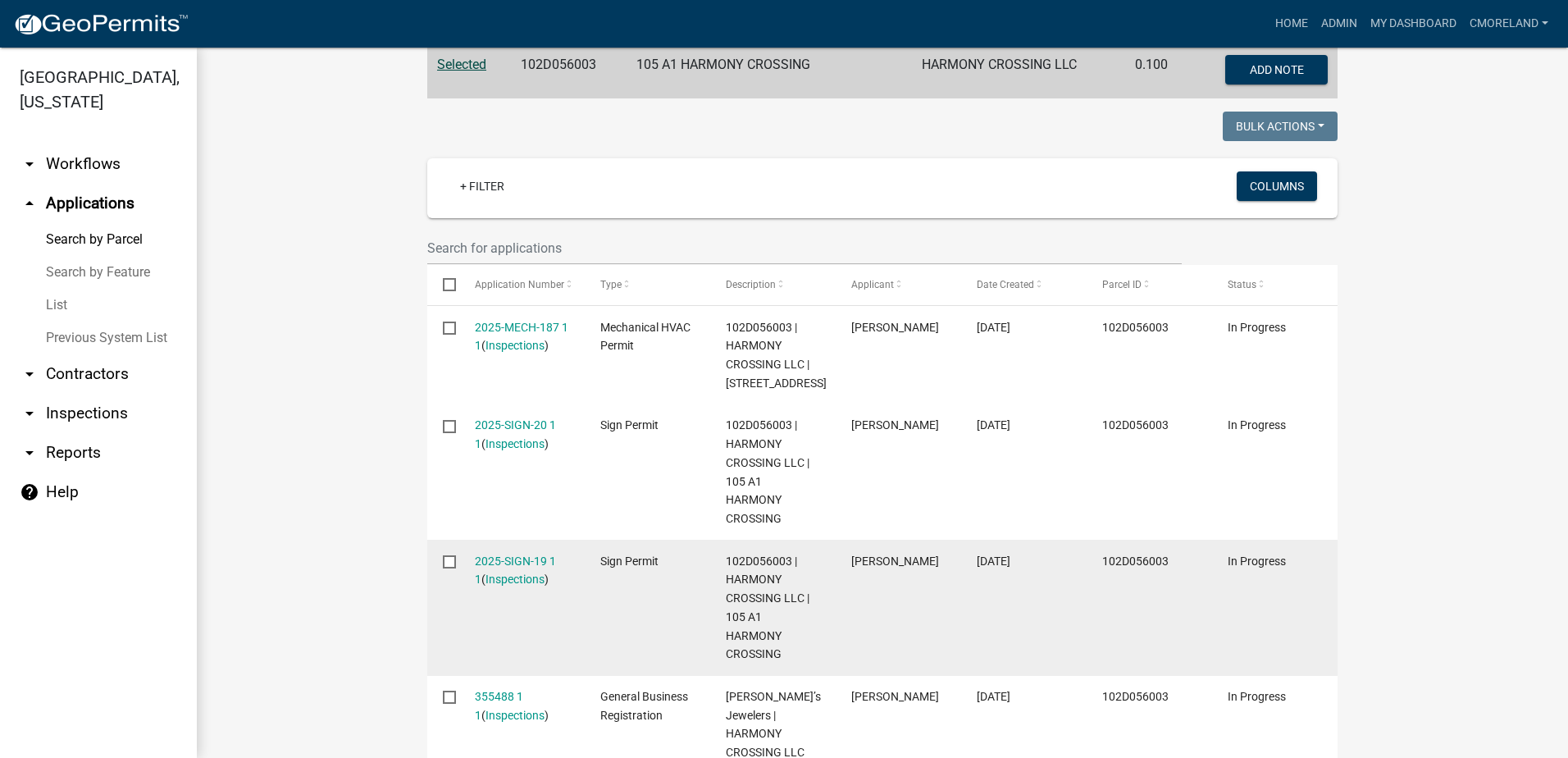
scroll to position [328, 0]
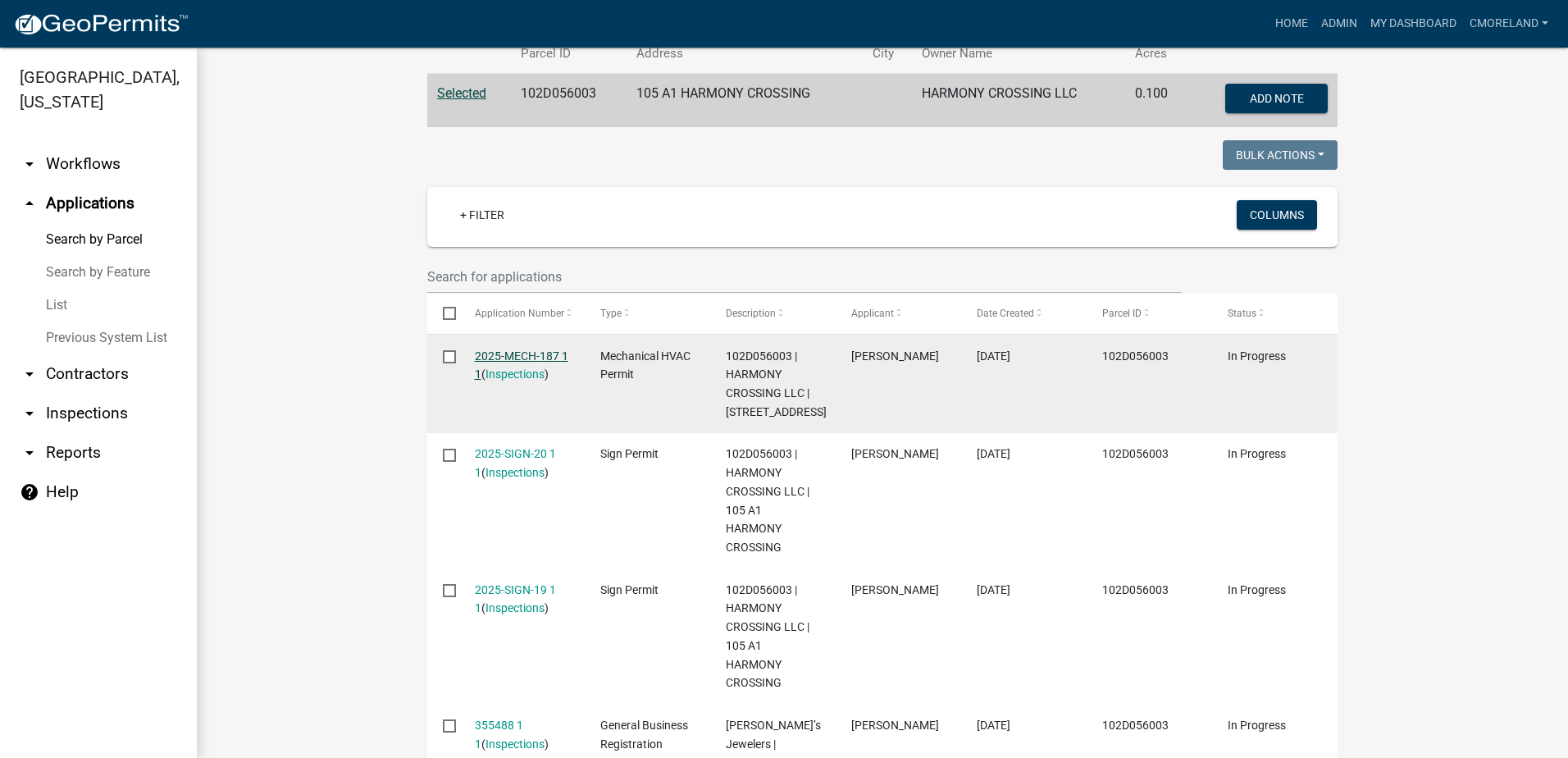
click at [511, 351] on link "2025-MECH-187 1 1" at bounding box center [522, 365] width 93 height 32
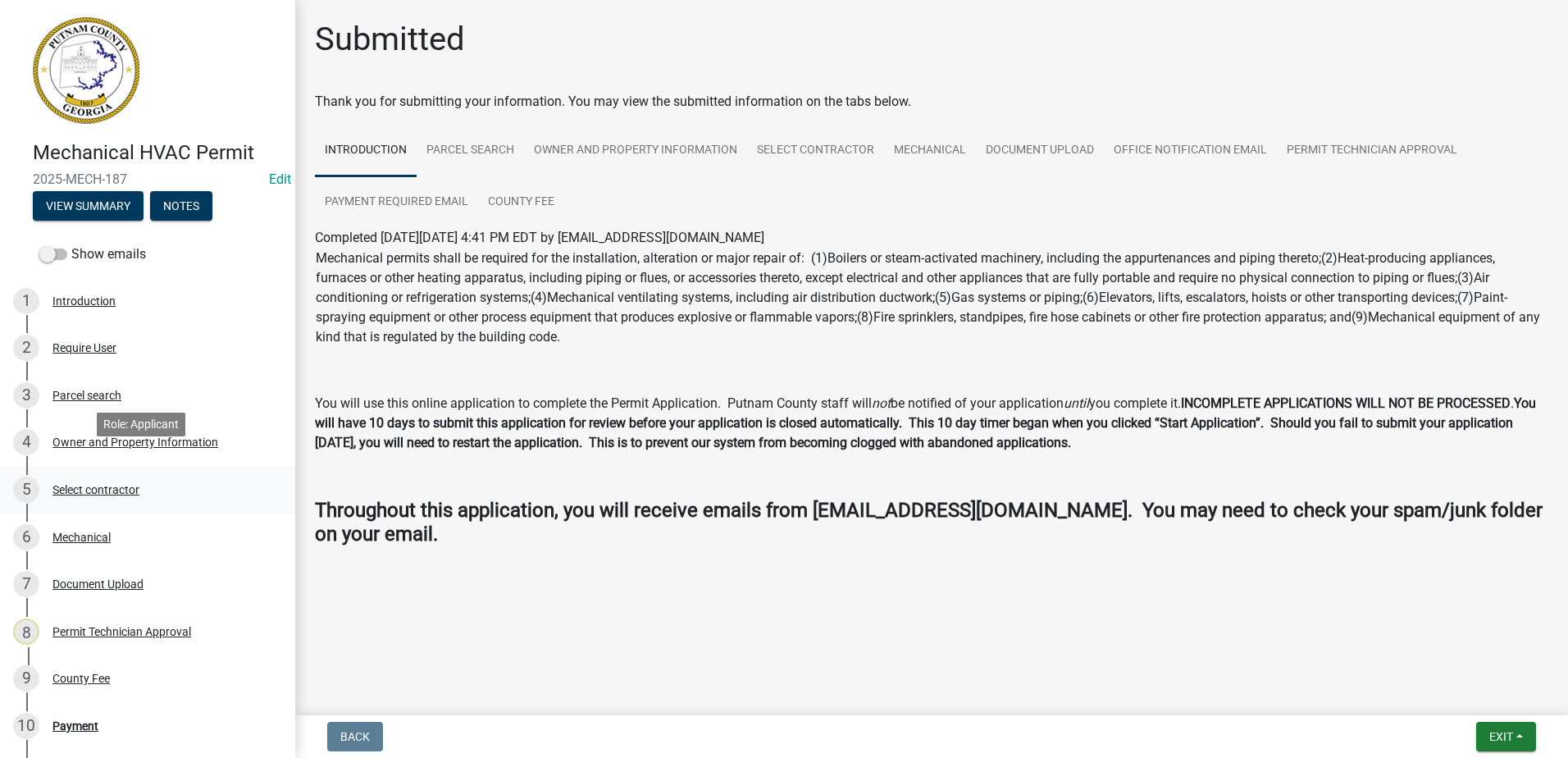
scroll to position [82, 0]
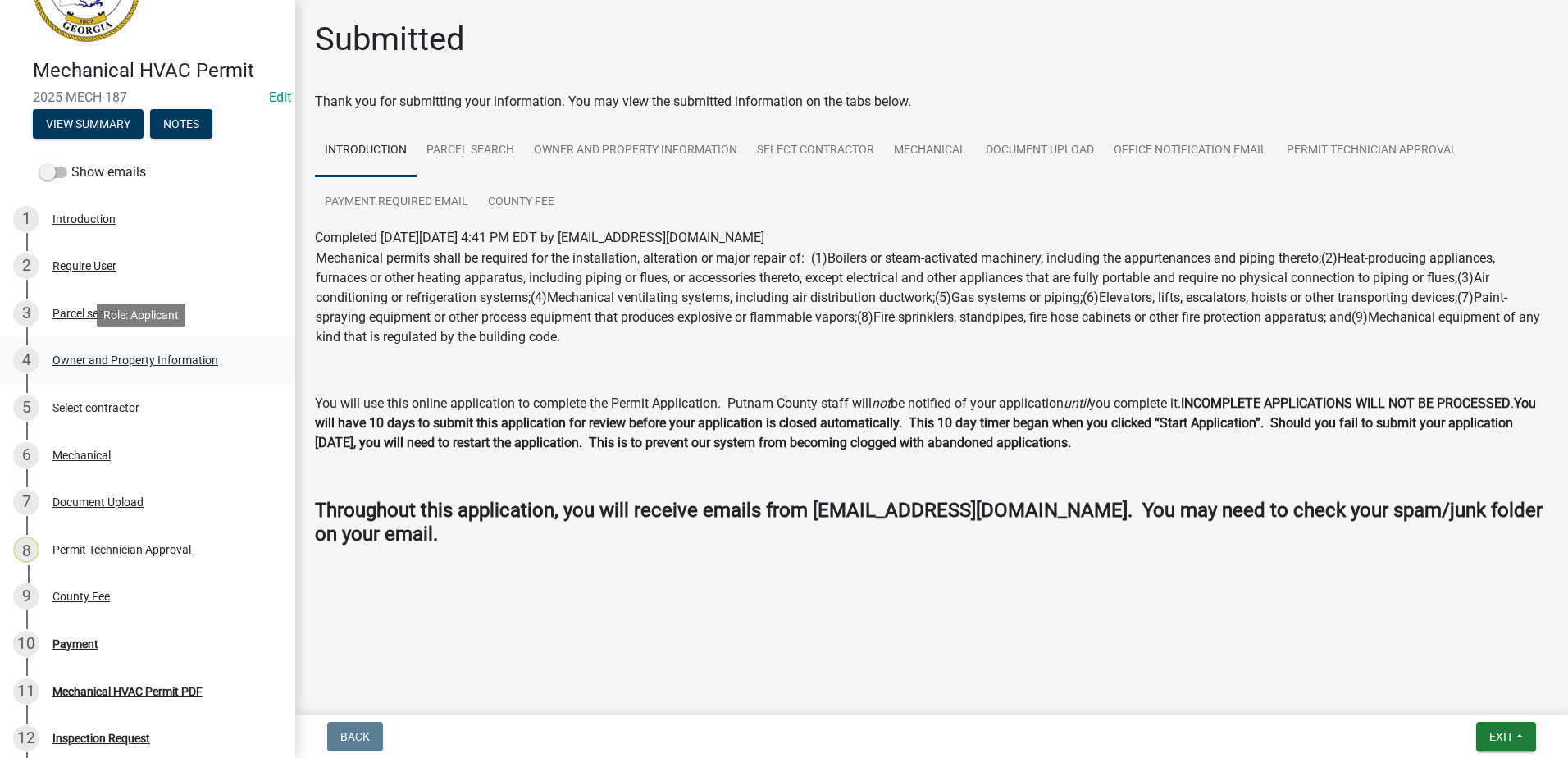
click at [133, 357] on div "Owner and Property Information" at bounding box center [134, 360] width 165 height 12
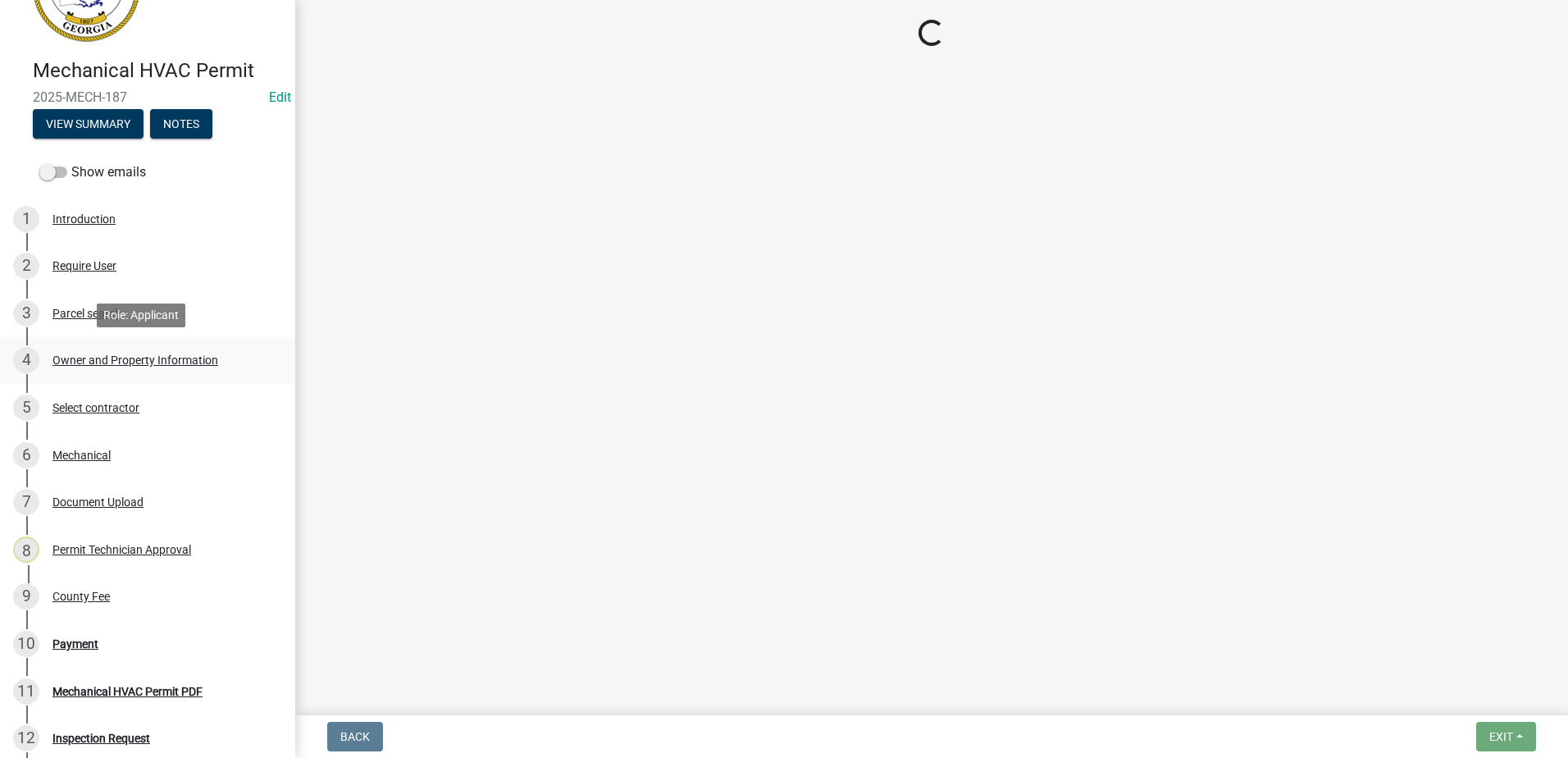
select select "a11fa51f-b34d-496b-ab35-5fd1b53a4648"
select select "83394b22-4a11-496c-8e5c-75ade2e72faf"
select select "295c155f-de53-4b68-9fdd-08c8883e9b6f"
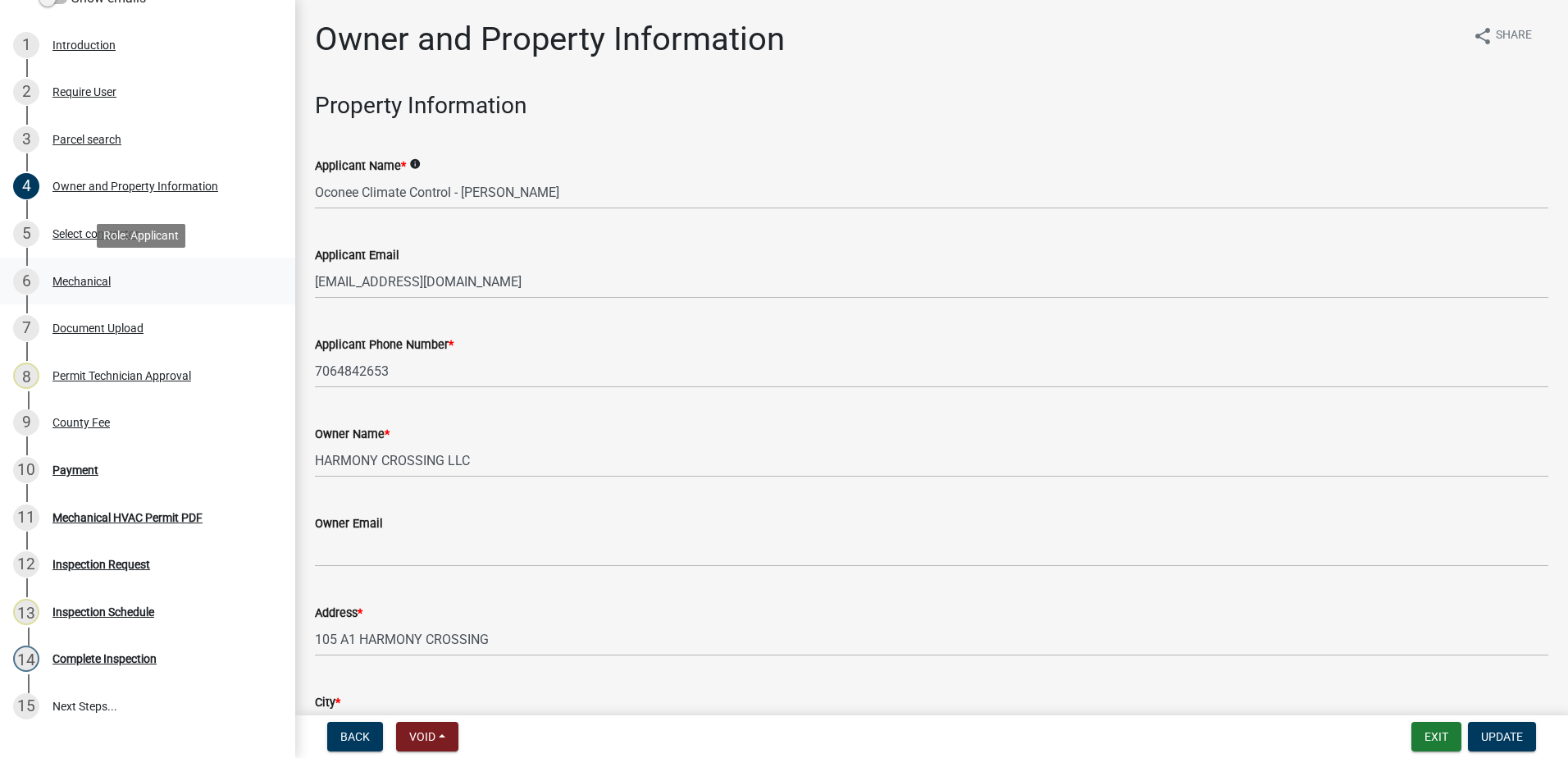
scroll to position [0, 0]
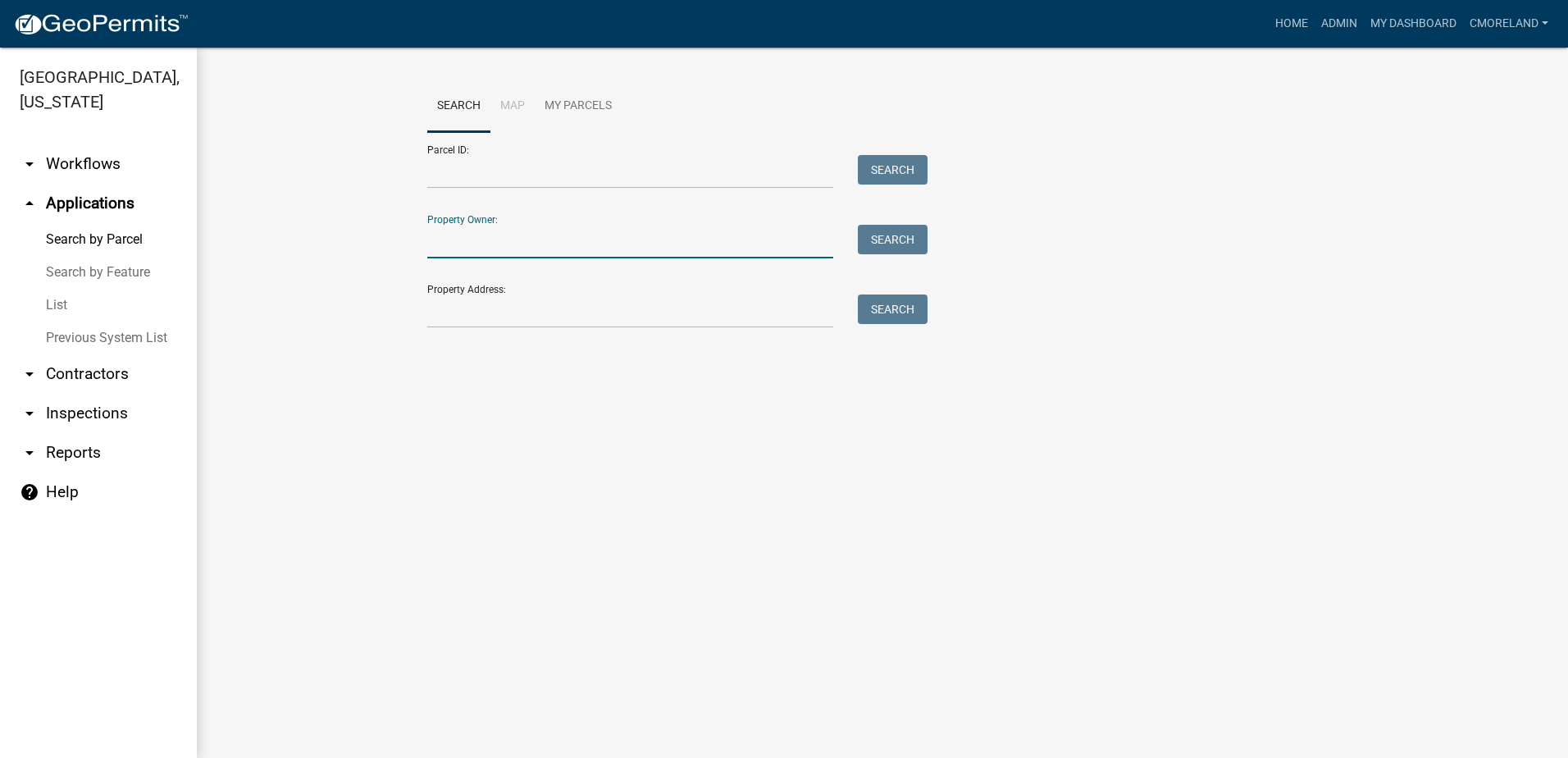
click at [464, 233] on input "Property Owner:" at bounding box center [630, 241] width 406 height 34
click at [915, 240] on button "Search" at bounding box center [893, 240] width 69 height 29
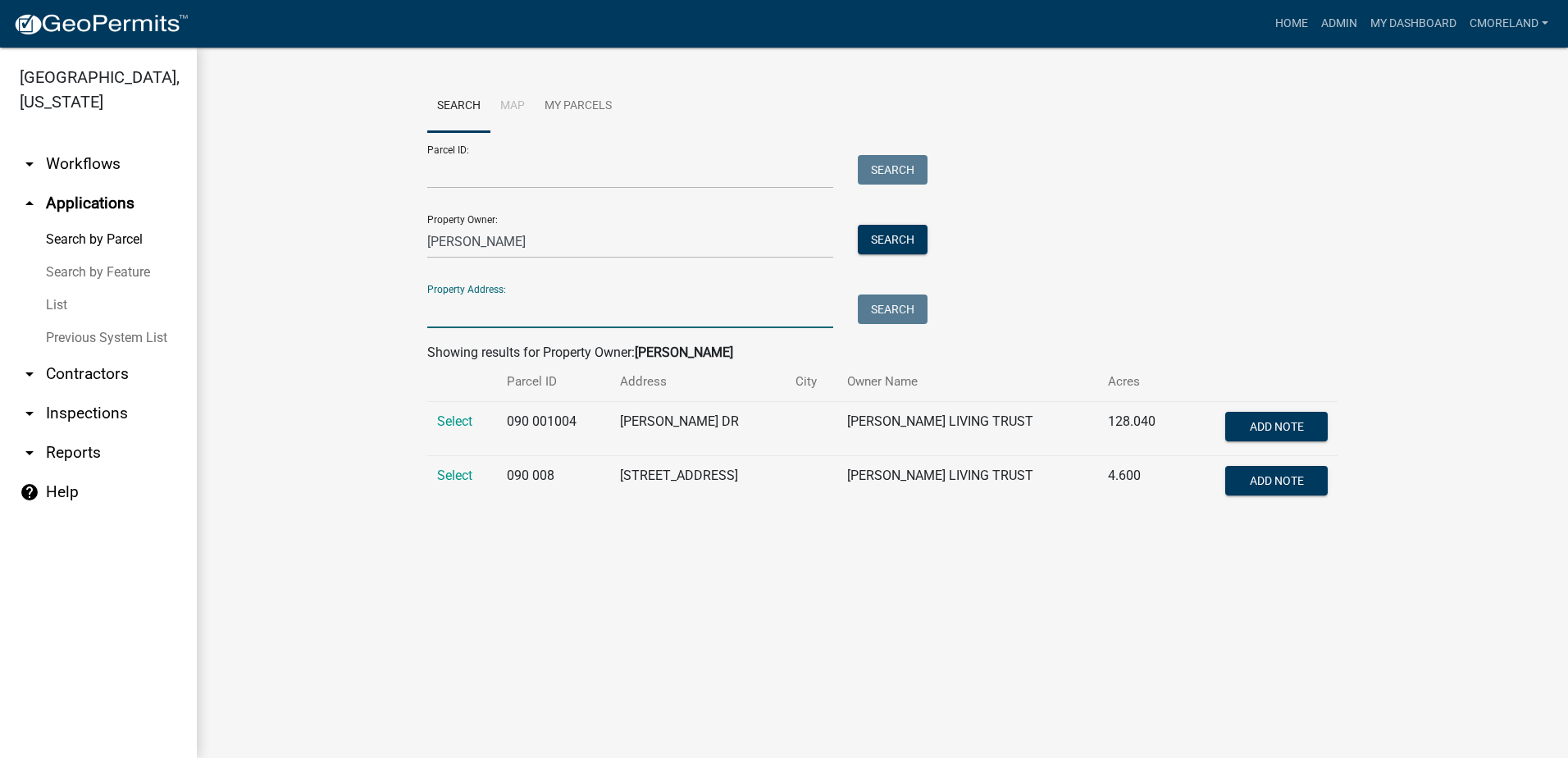
click at [561, 312] on input "Property Address:" at bounding box center [630, 311] width 406 height 34
click at [565, 248] on input "[PERSON_NAME]" at bounding box center [630, 241] width 406 height 34
type input "l"
type input "harmony crossing"
click at [868, 232] on button "Search" at bounding box center [893, 240] width 69 height 29
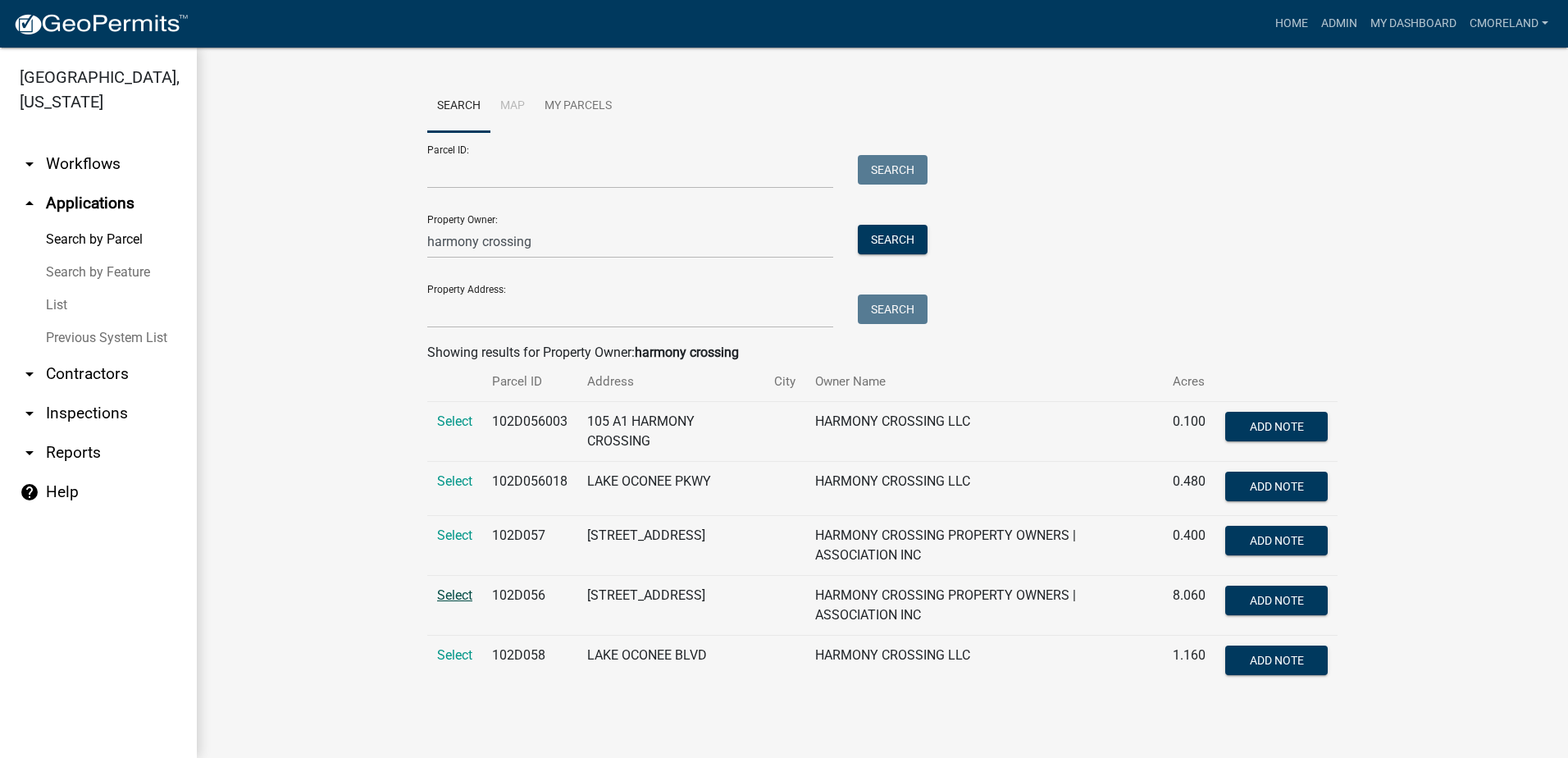
click at [460, 593] on span "Select" at bounding box center [454, 595] width 36 height 16
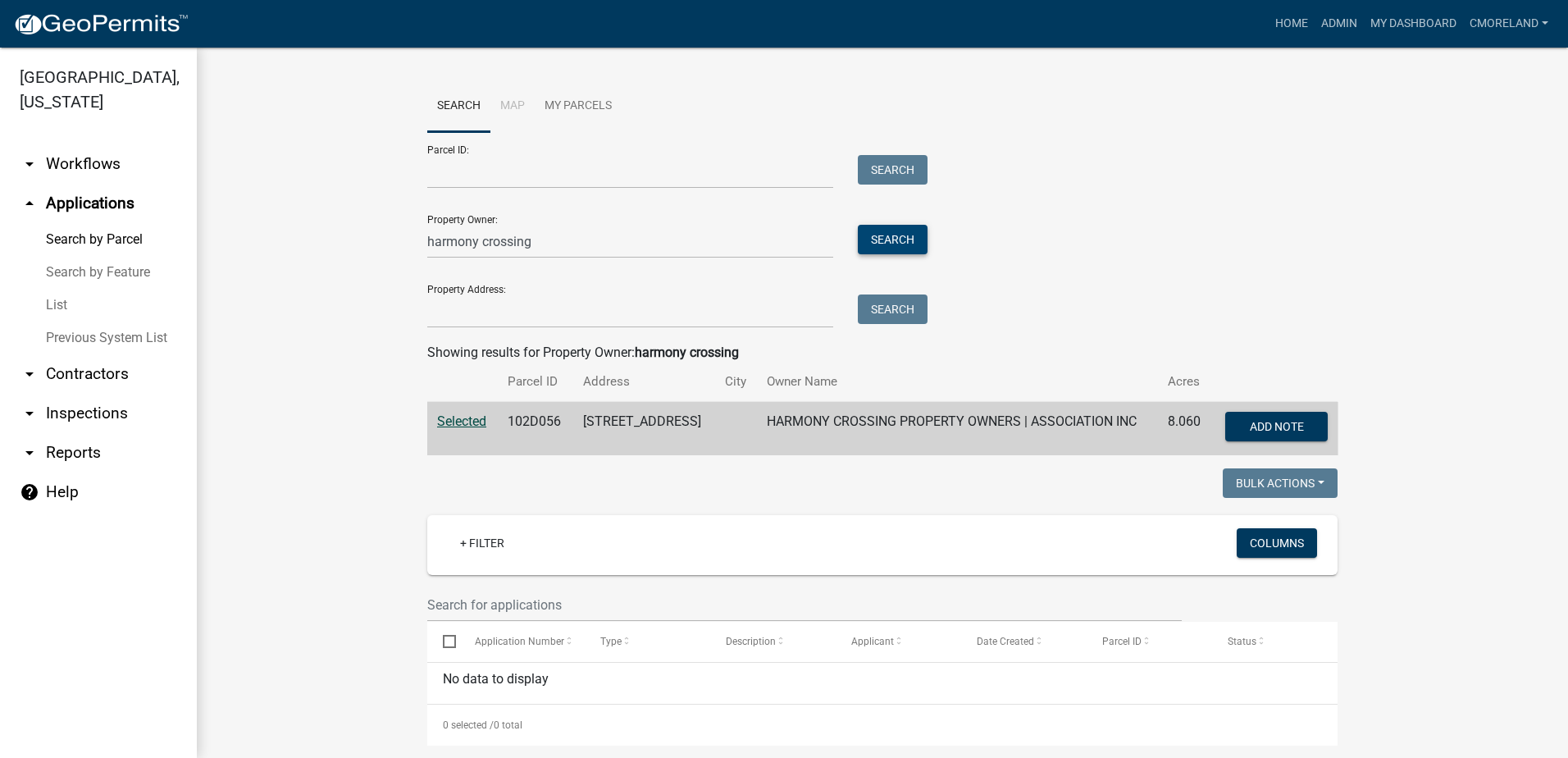
click at [876, 233] on button "Search" at bounding box center [893, 240] width 69 height 29
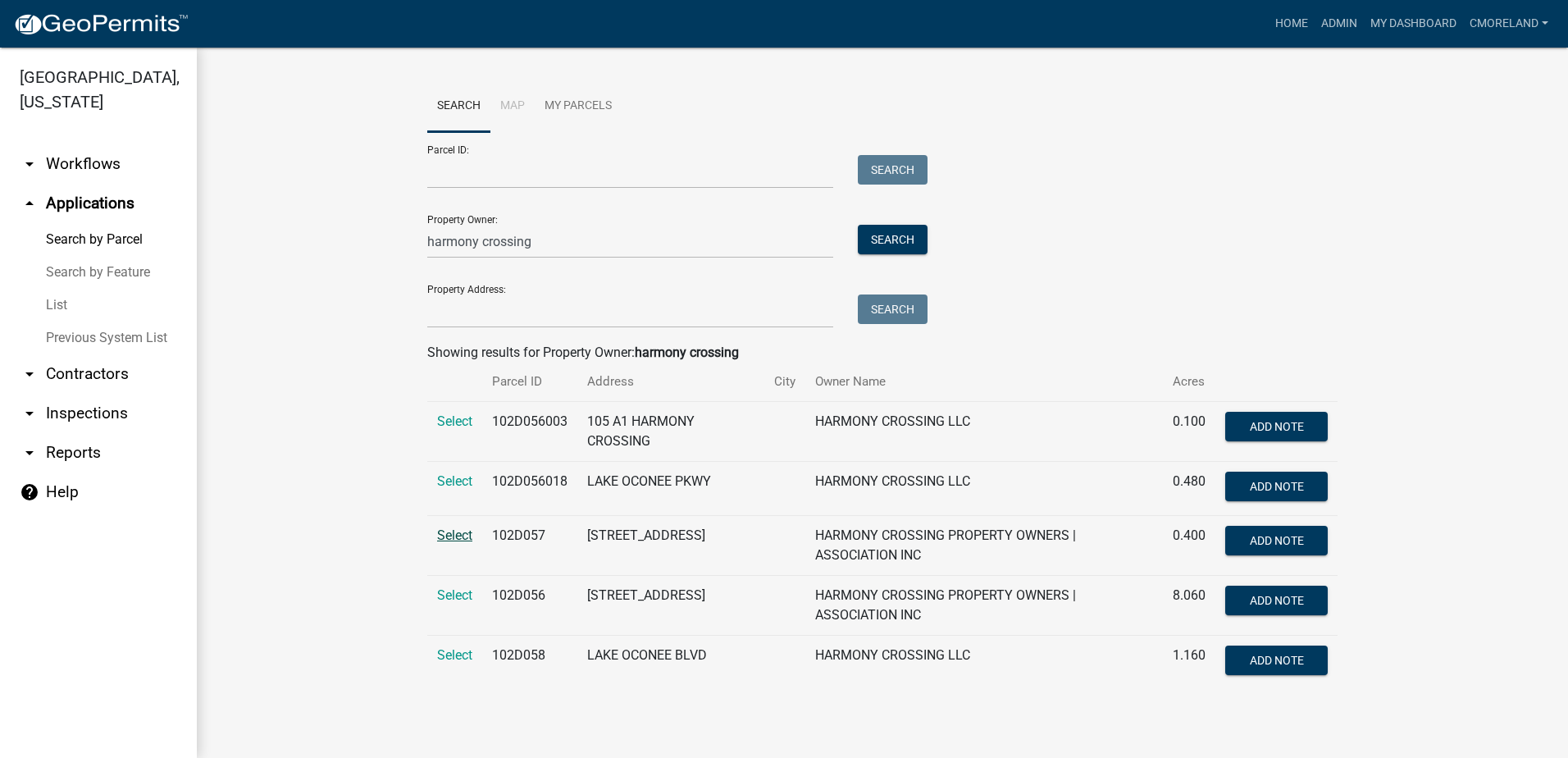
click at [461, 533] on span "Select" at bounding box center [454, 535] width 36 height 16
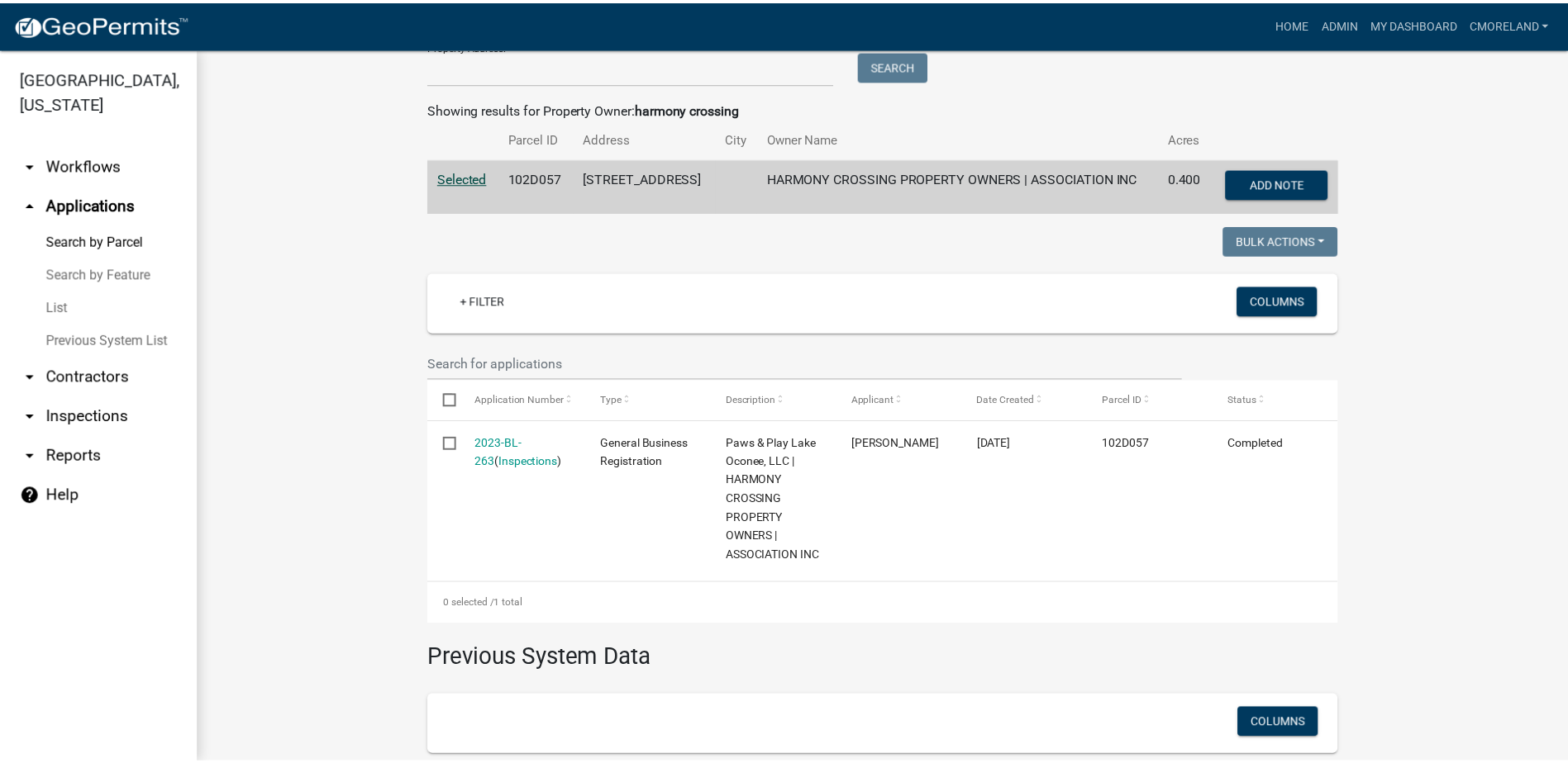
scroll to position [329, 0]
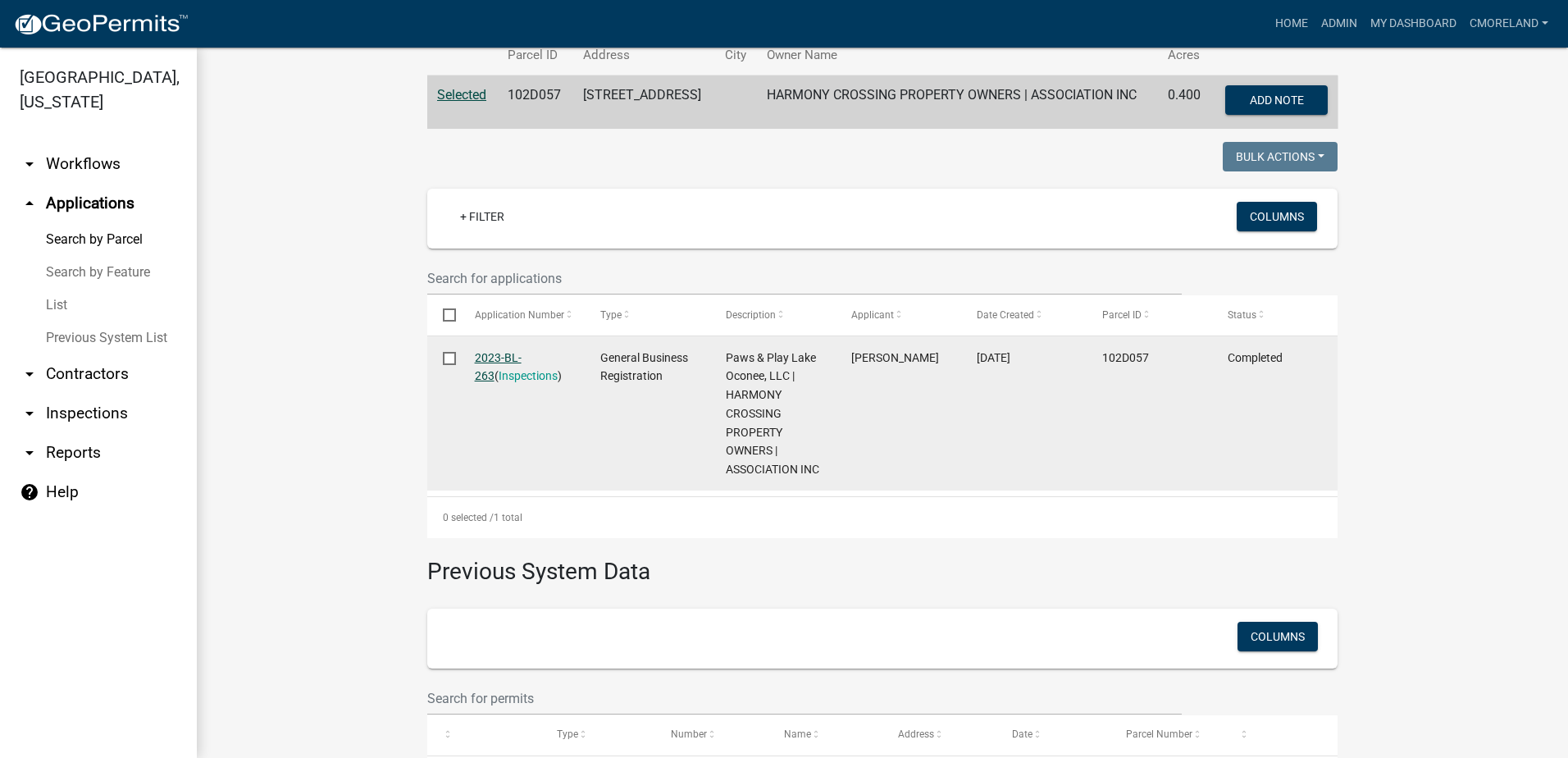
click at [516, 362] on link "2023-BL-263" at bounding box center [498, 367] width 47 height 32
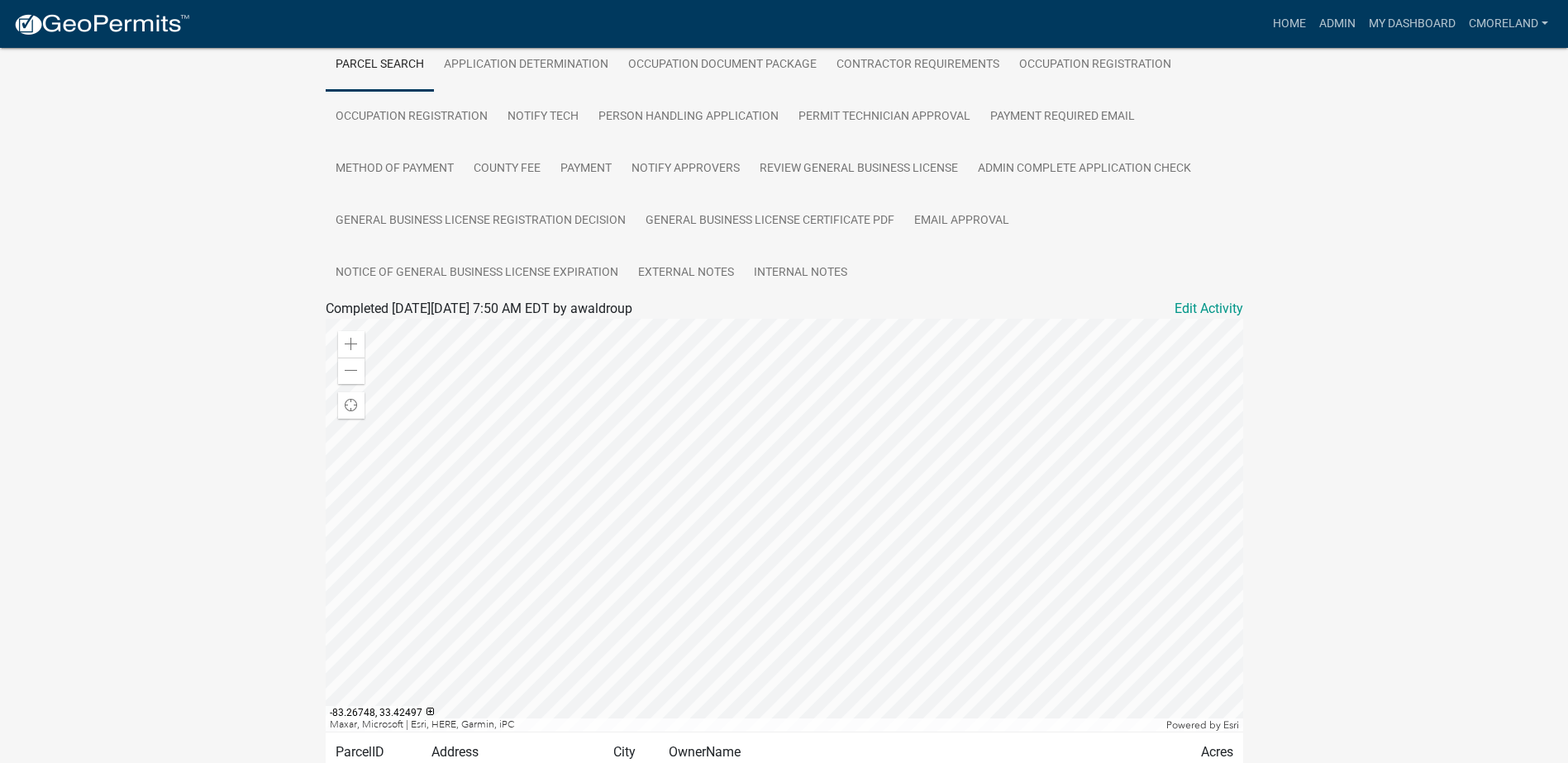
scroll to position [457, 0]
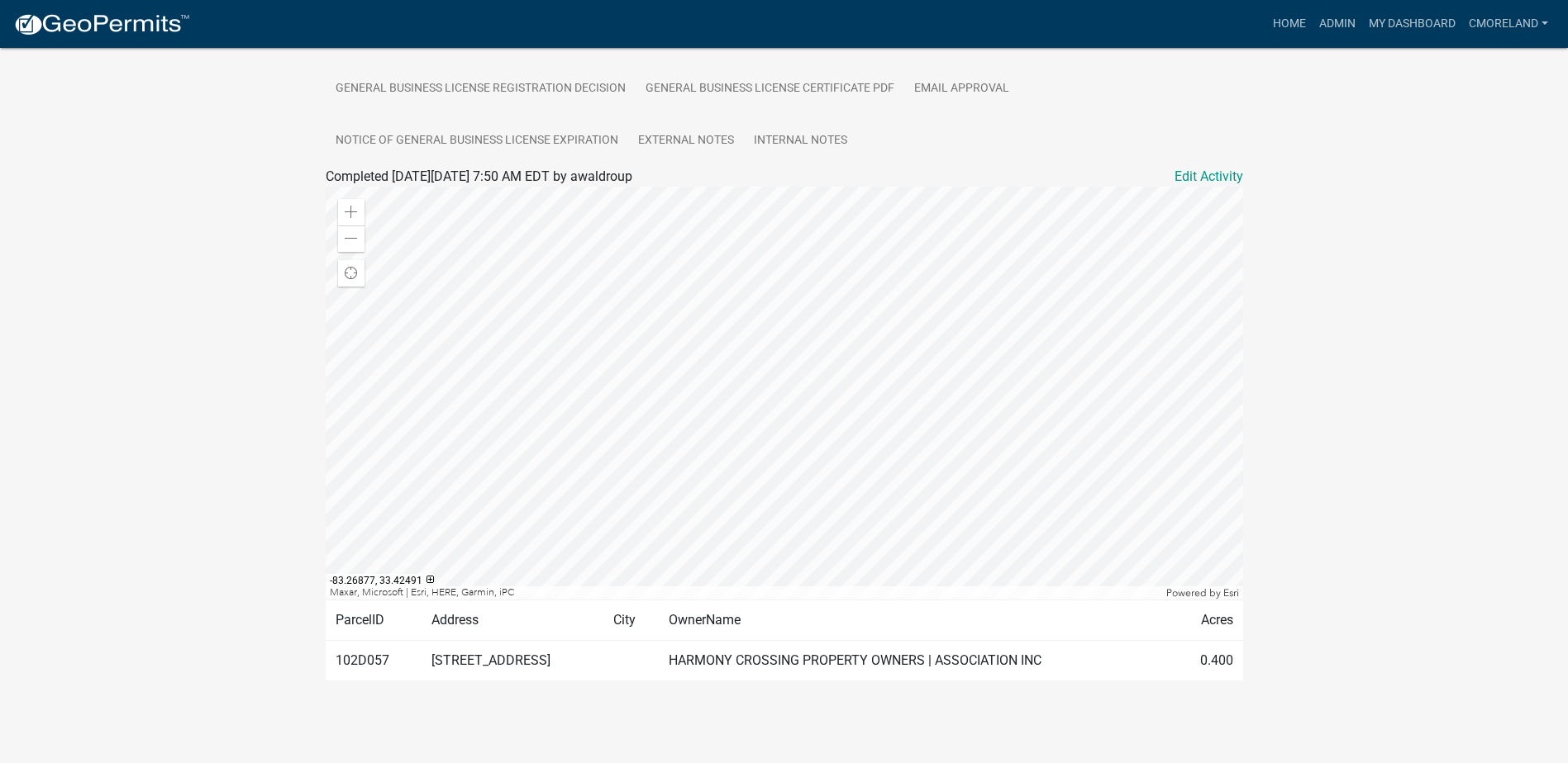
click at [697, 491] on div at bounding box center [784, 393] width 917 height 413
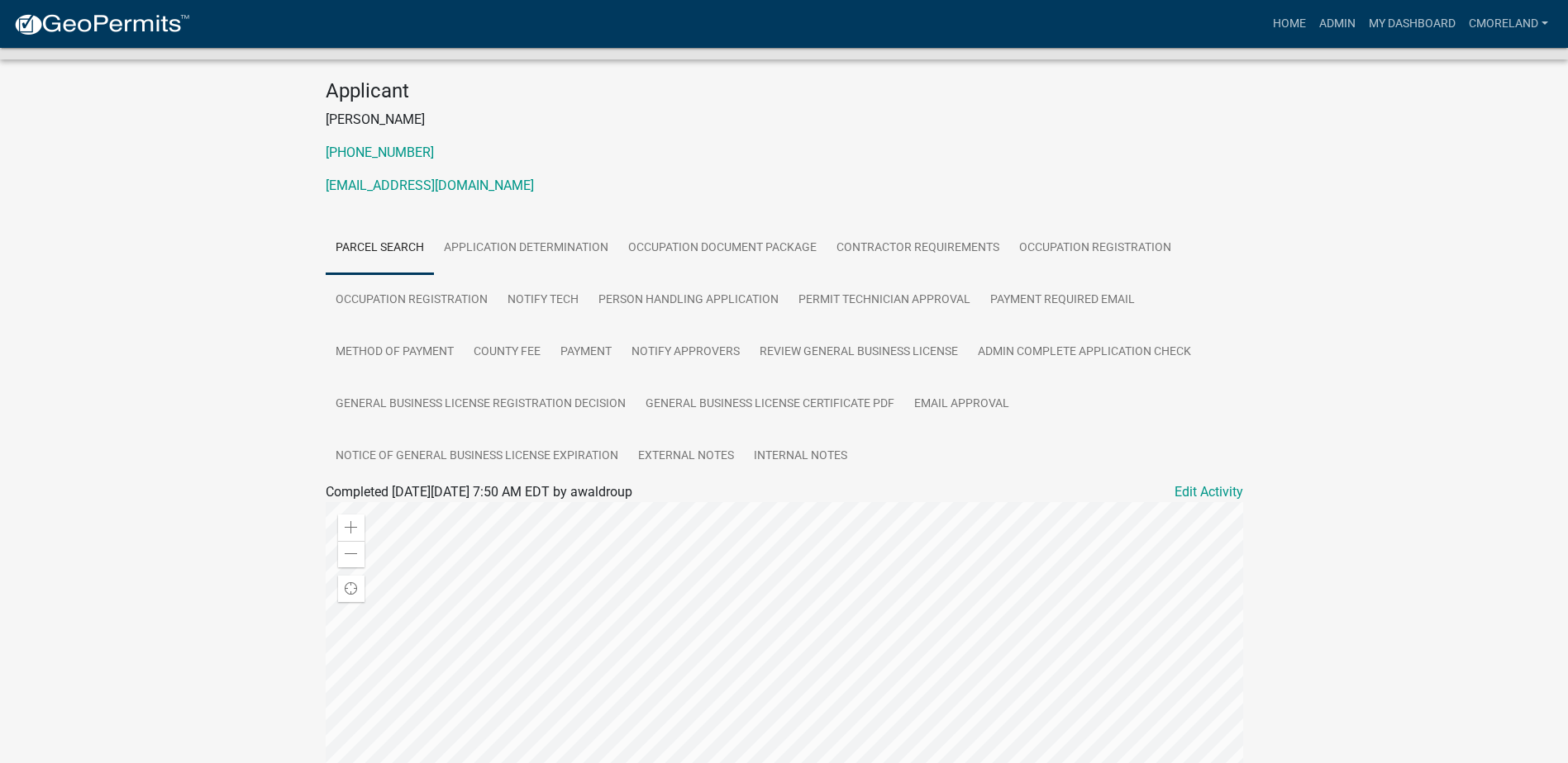
scroll to position [126, 0]
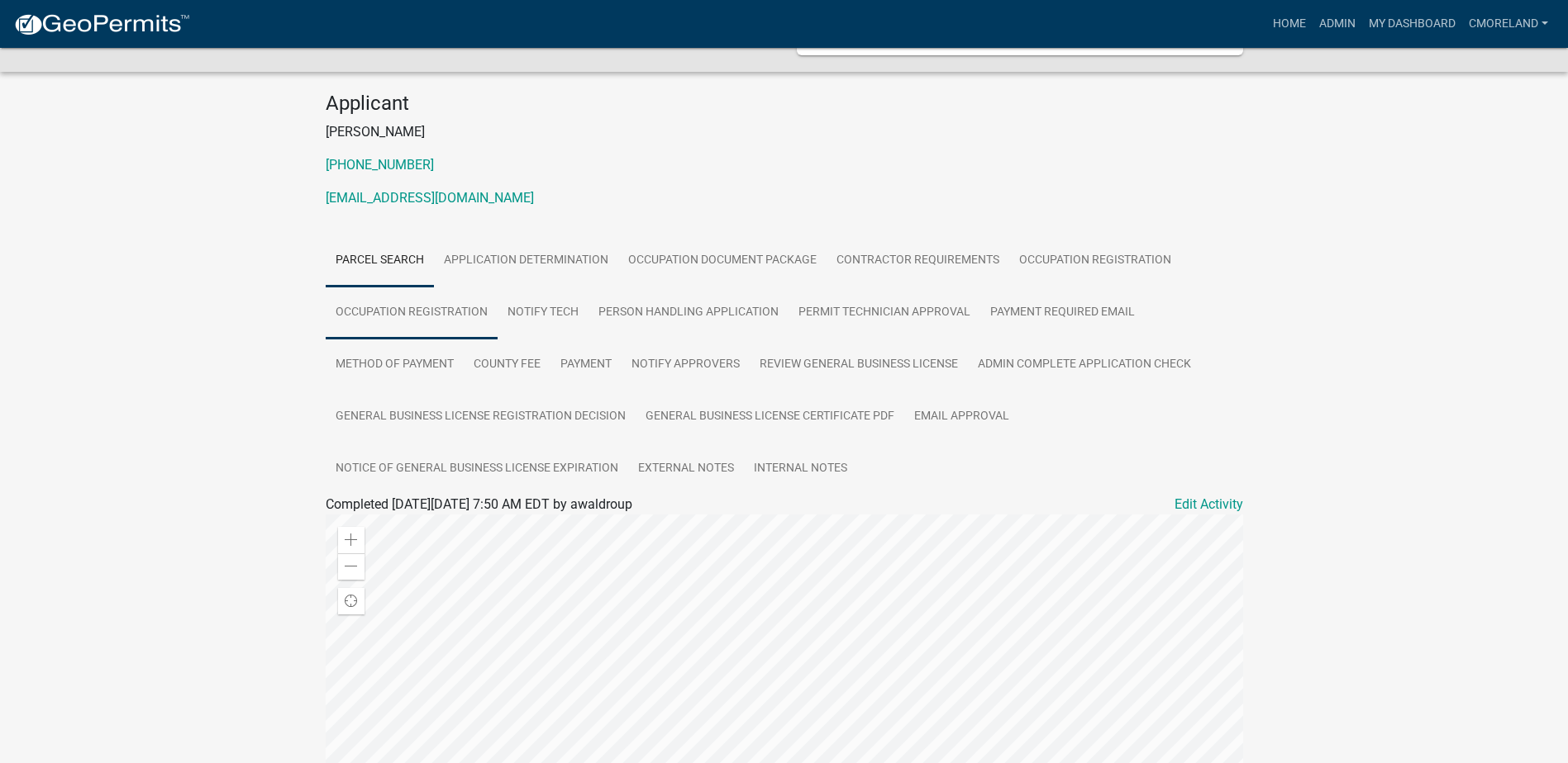
click at [447, 323] on link "Occupation Registration" at bounding box center [412, 312] width 172 height 52
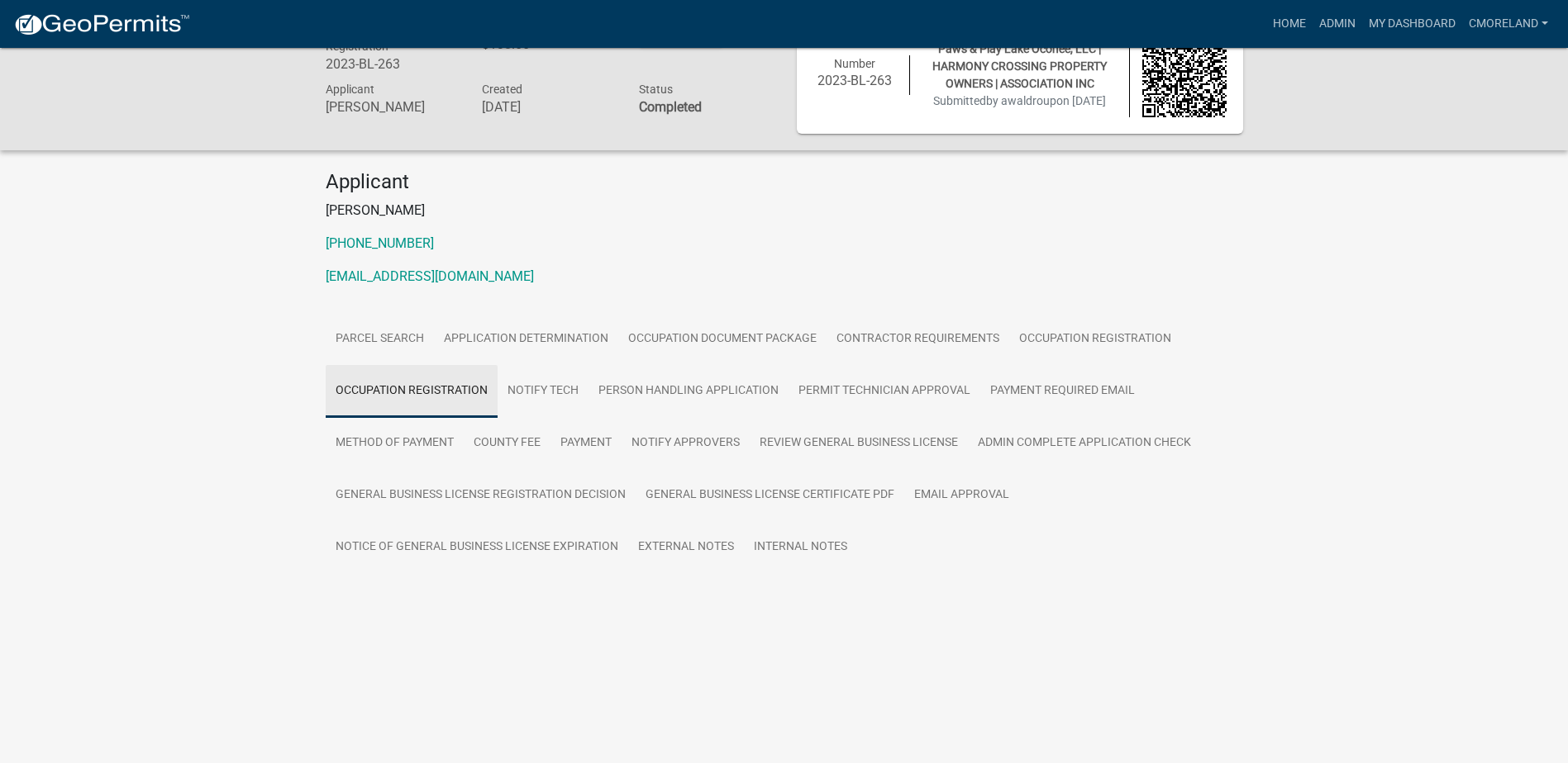
scroll to position [48, 0]
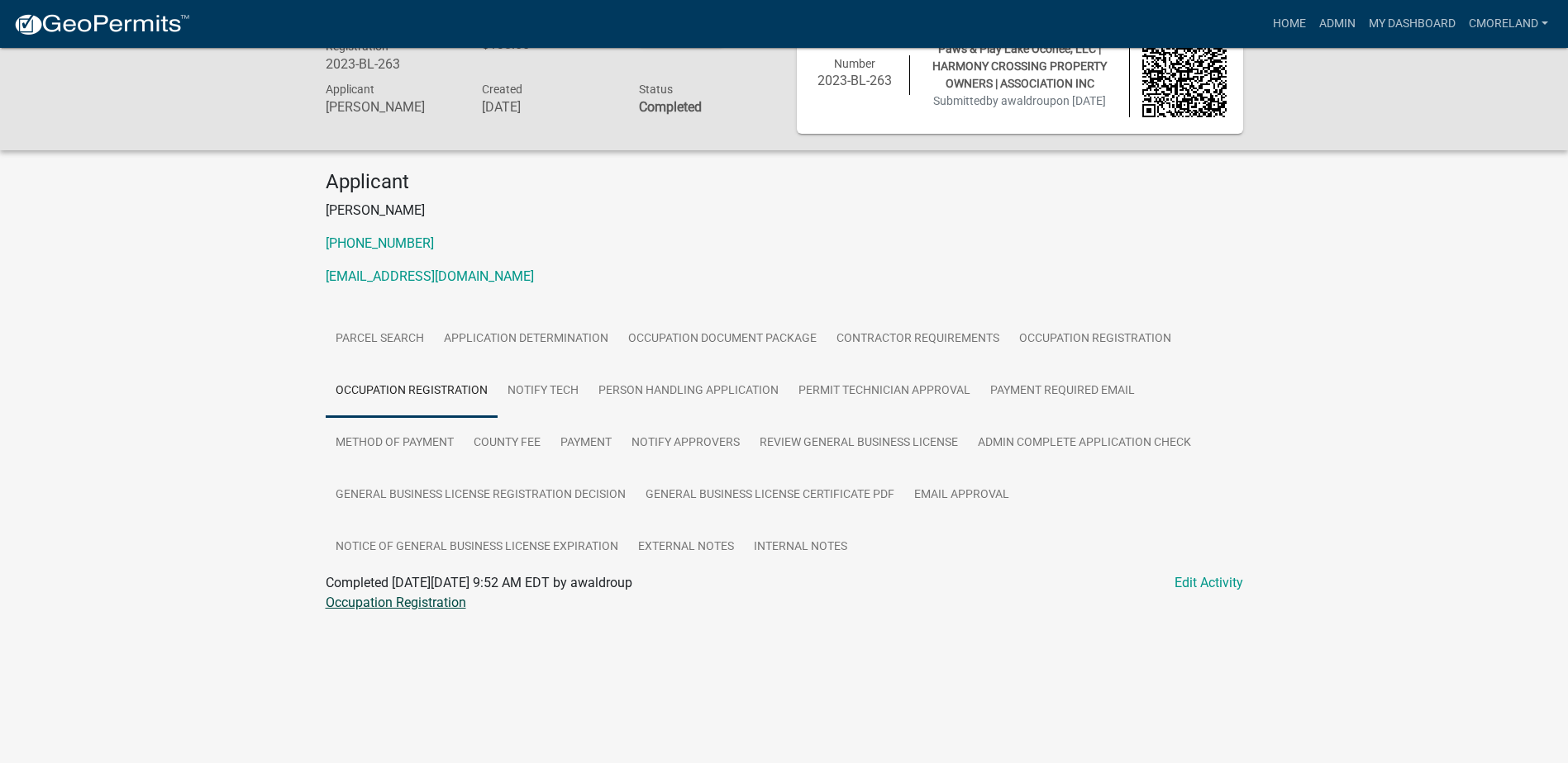
click at [412, 610] on link "Occupation Registration" at bounding box center [396, 602] width 141 height 16
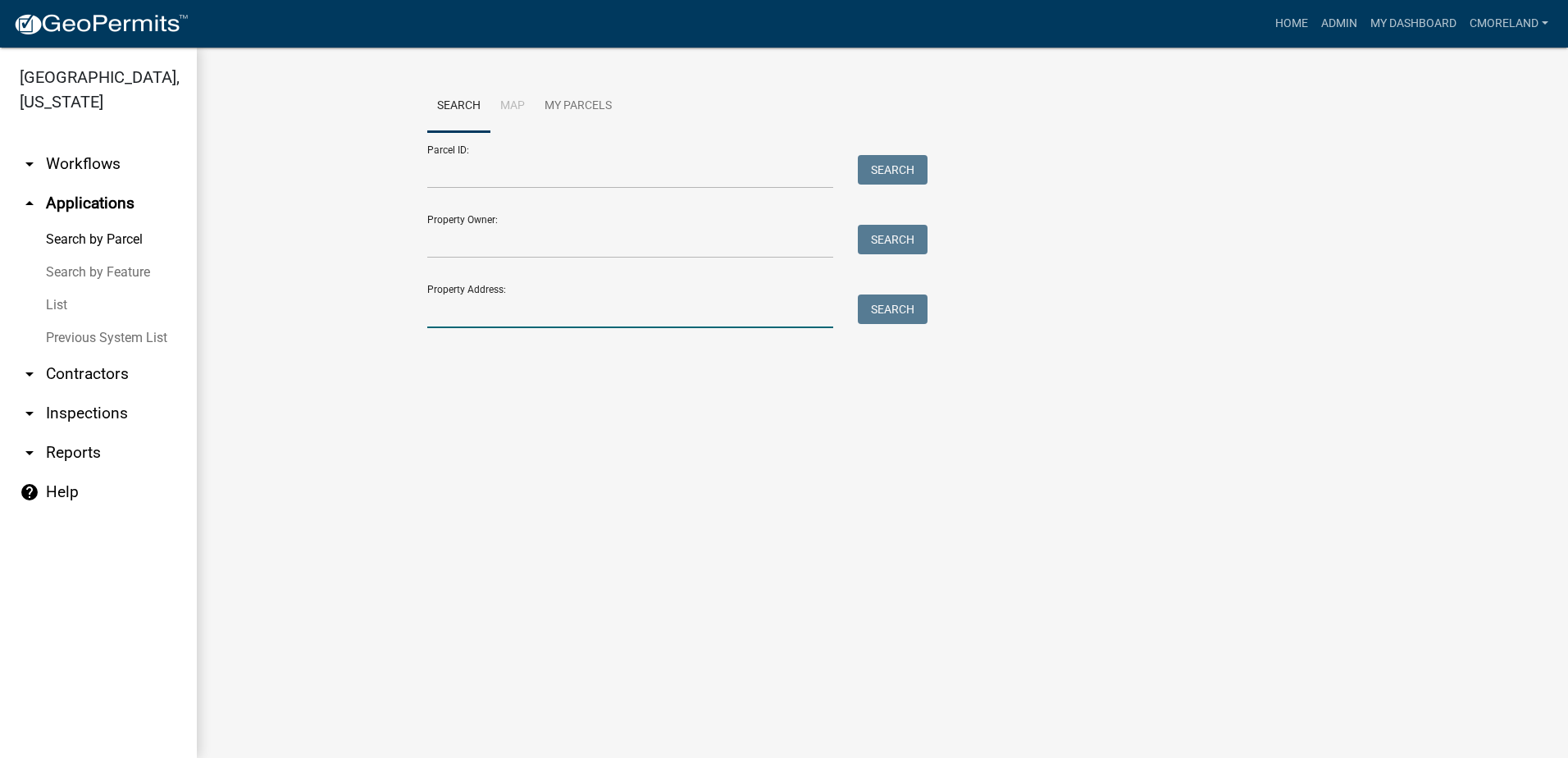
click at [439, 316] on input "Property Address:" at bounding box center [630, 311] width 406 height 34
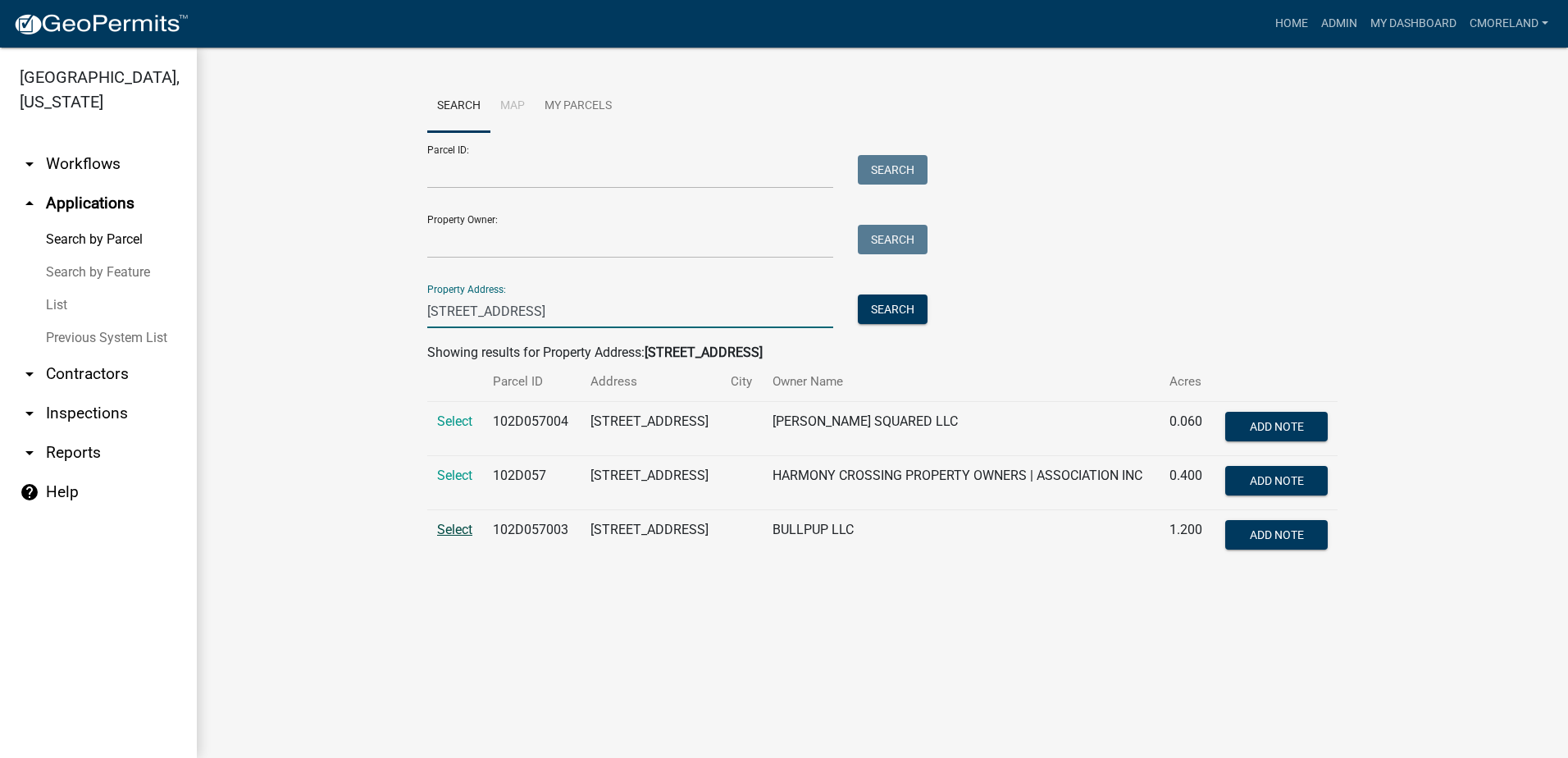
type input "[STREET_ADDRESS]"
click at [455, 538] on span "Select" at bounding box center [454, 529] width 36 height 16
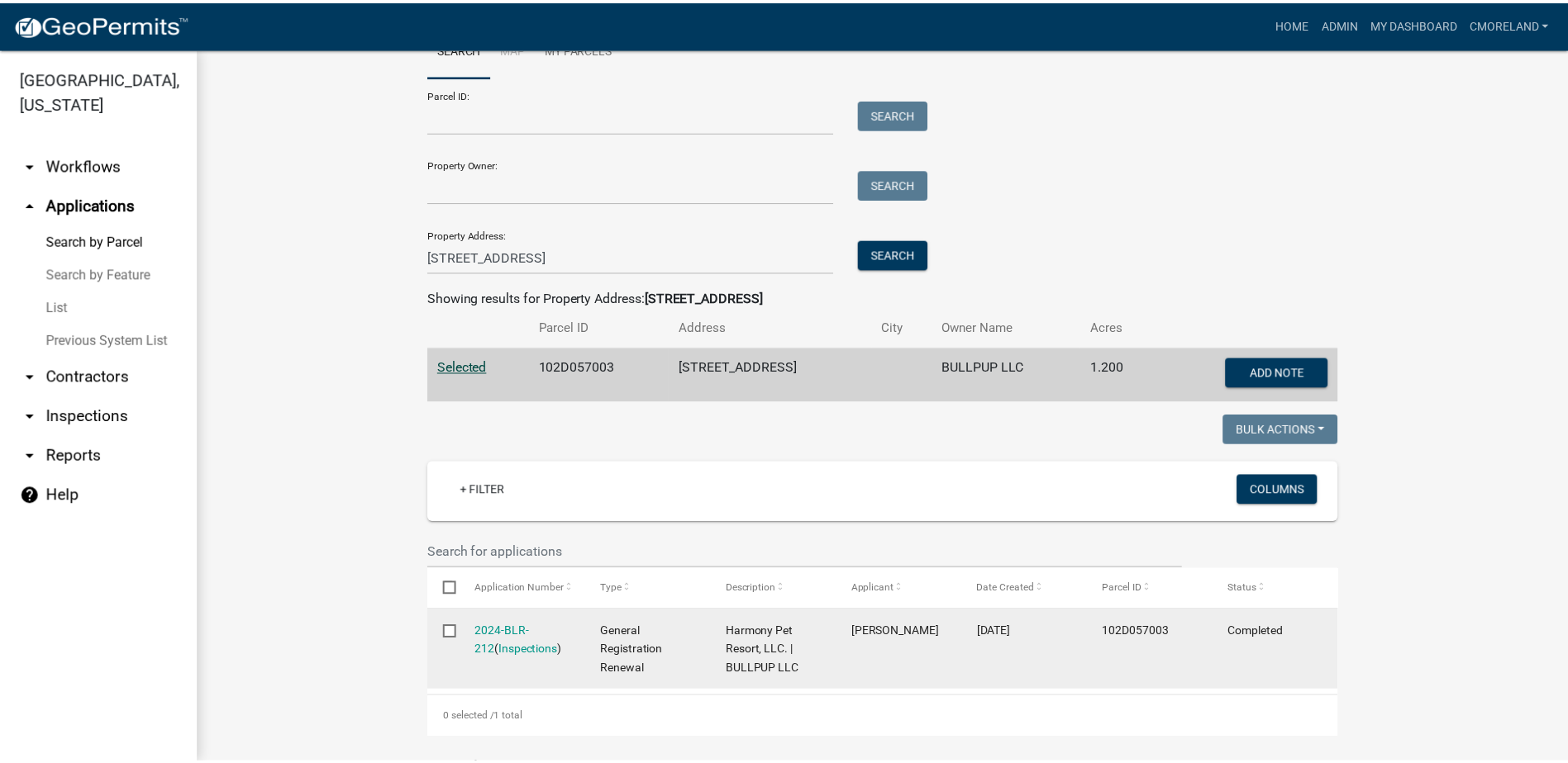
scroll to position [83, 0]
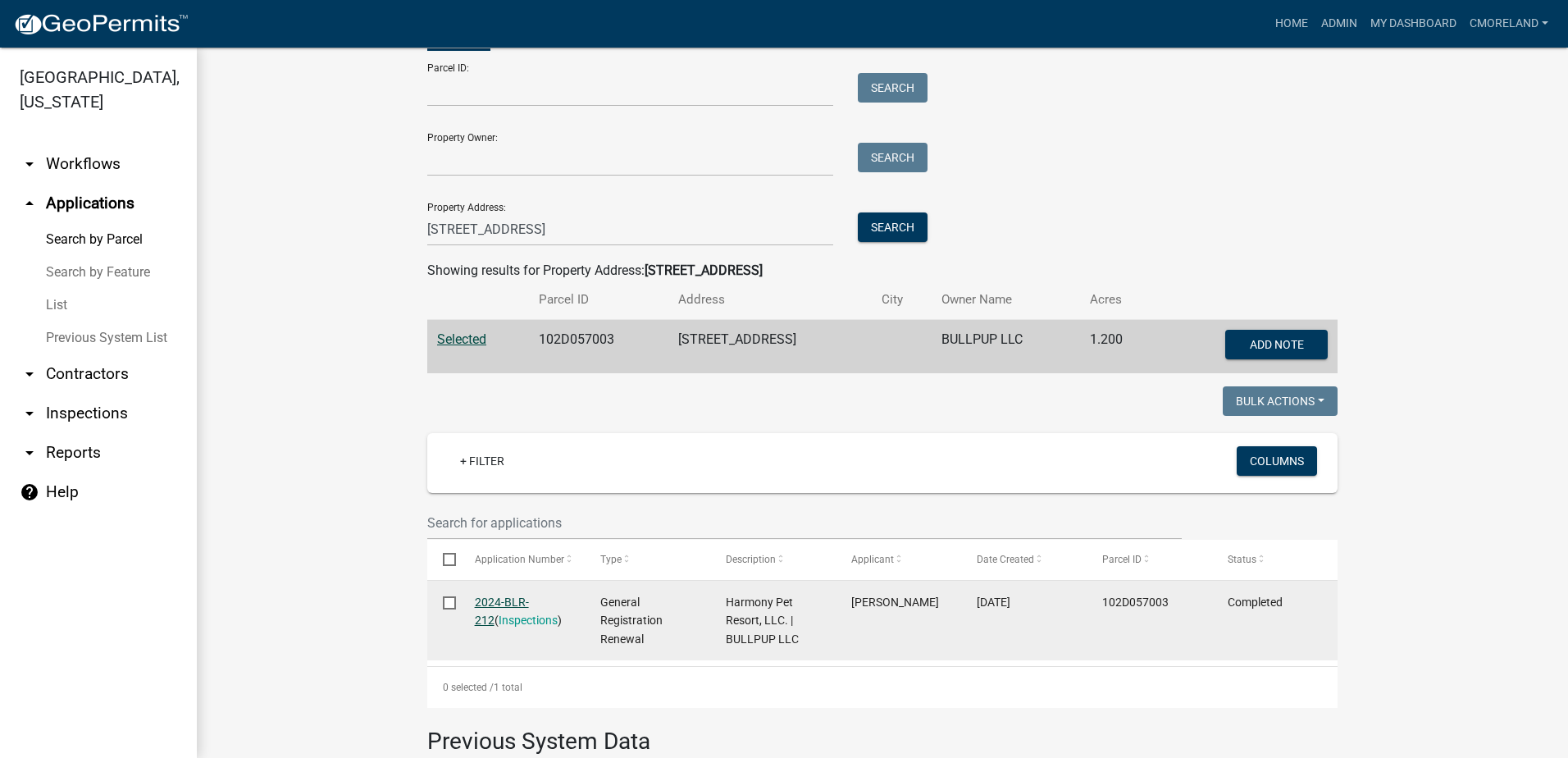
click at [507, 599] on link "2024-BLR-212" at bounding box center [502, 612] width 54 height 32
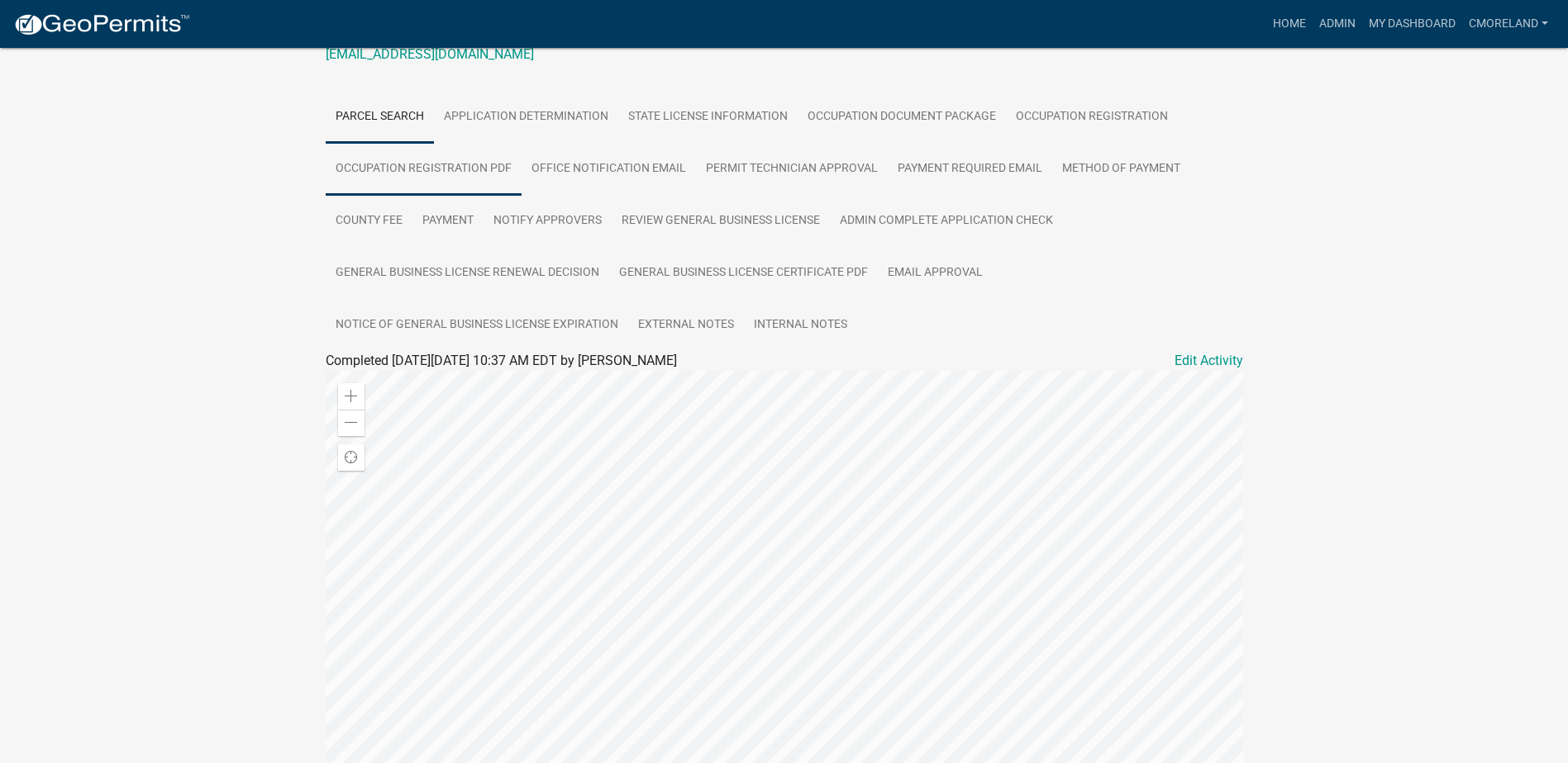
scroll to position [206, 0]
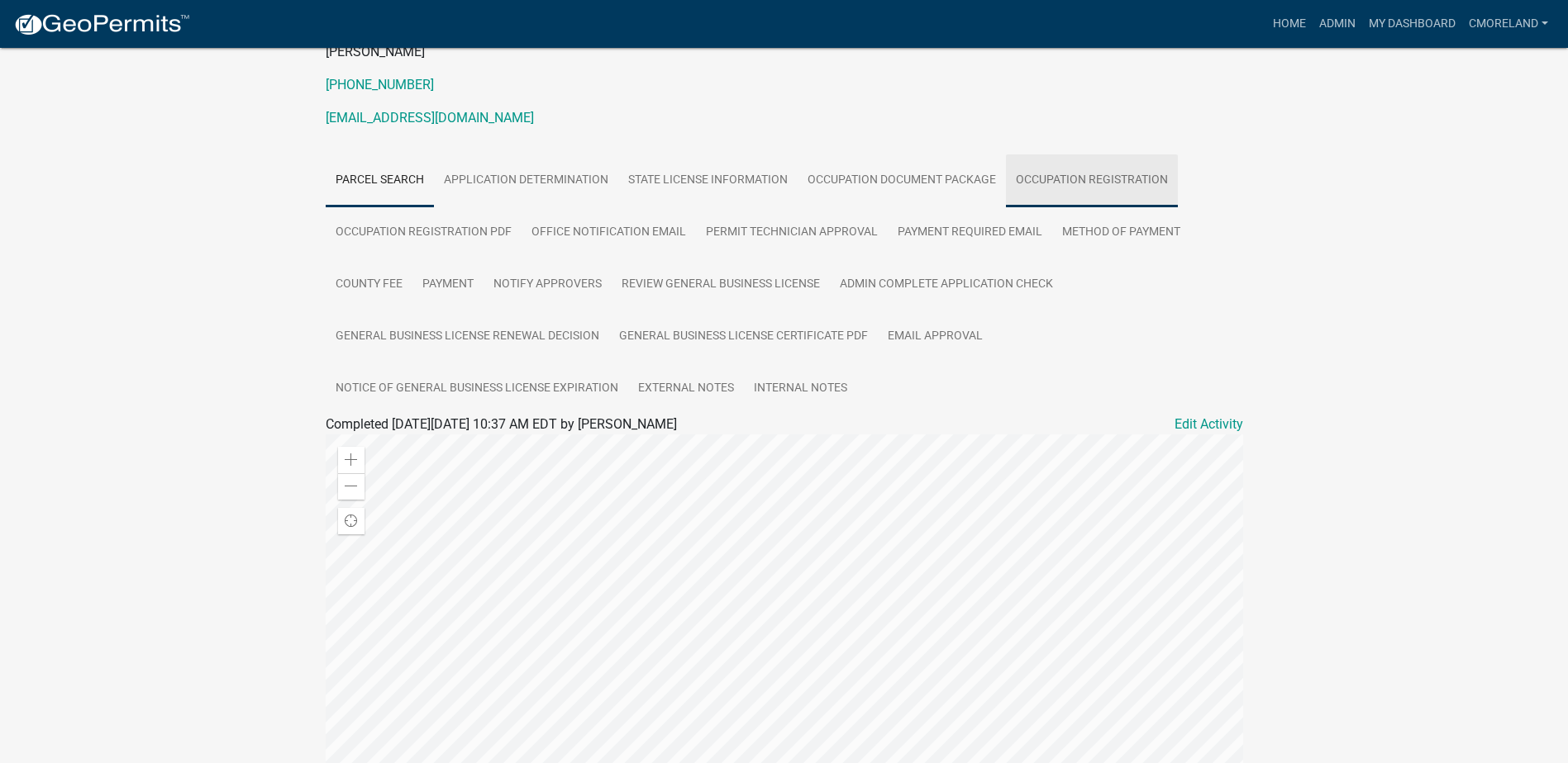
click at [1053, 179] on link "Occupation Registration" at bounding box center [1091, 180] width 172 height 52
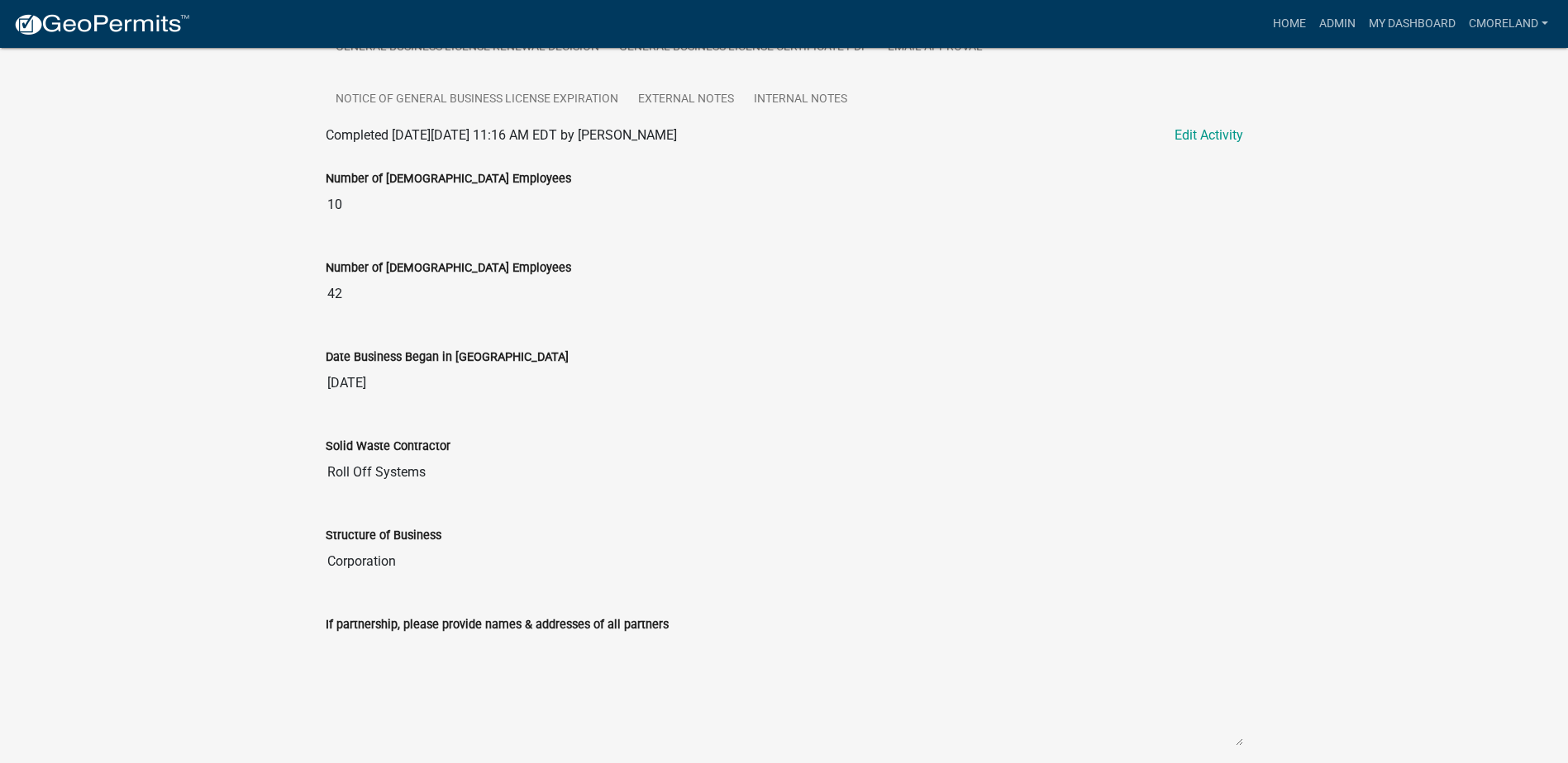
scroll to position [0, 0]
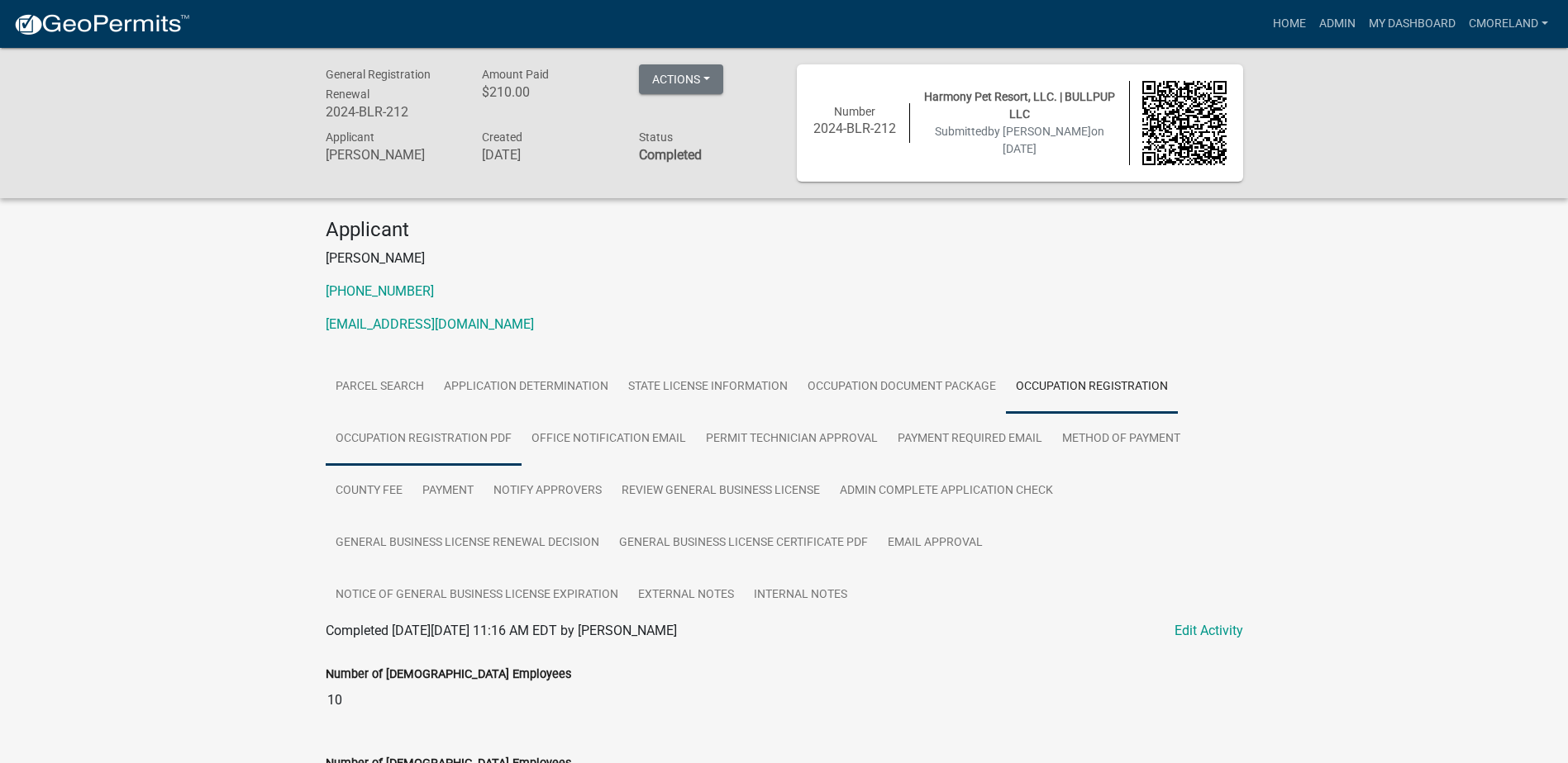
click at [459, 434] on link "Occupation Registration PDF" at bounding box center [424, 439] width 196 height 52
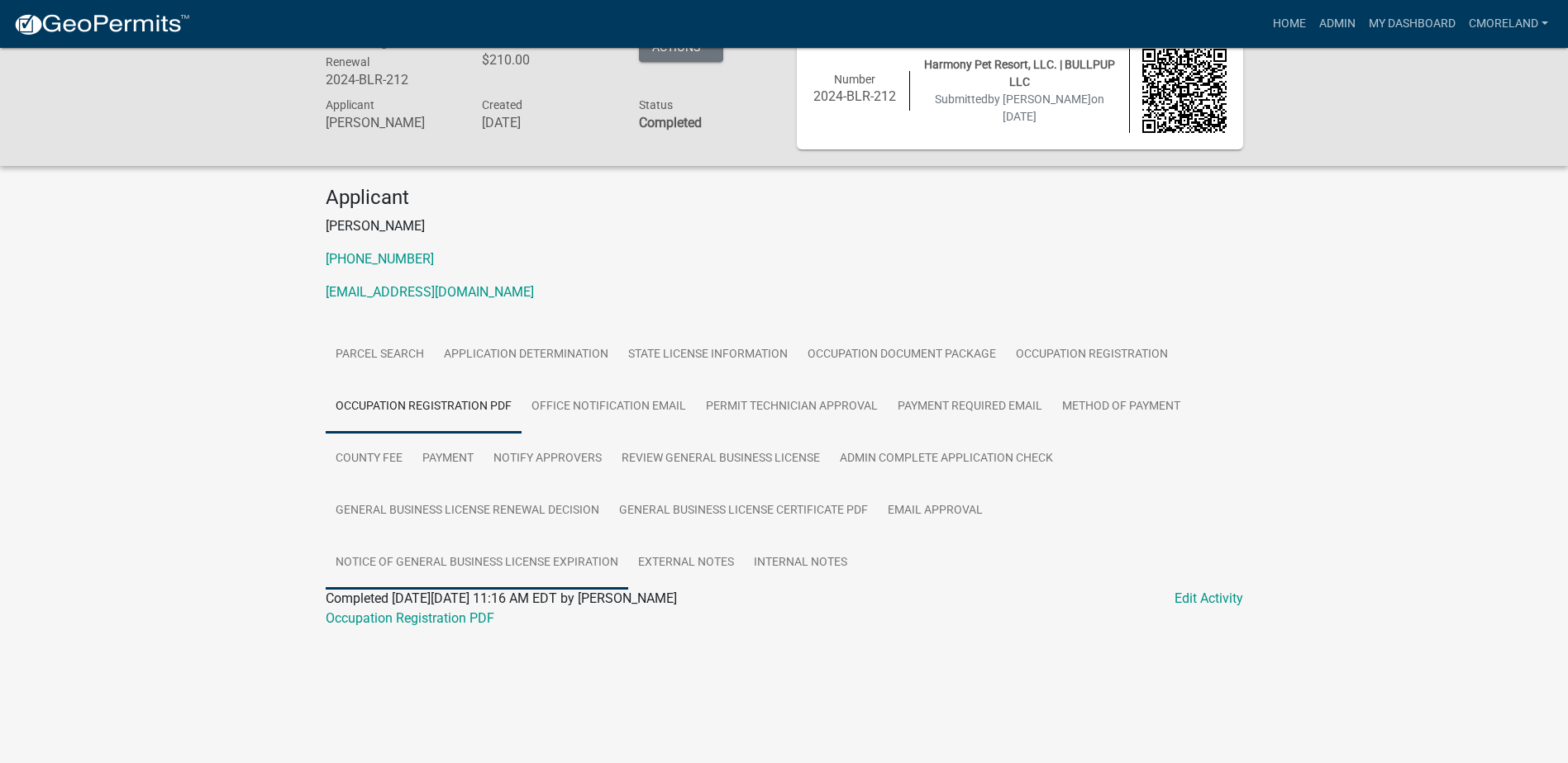
scroll to position [48, 0]
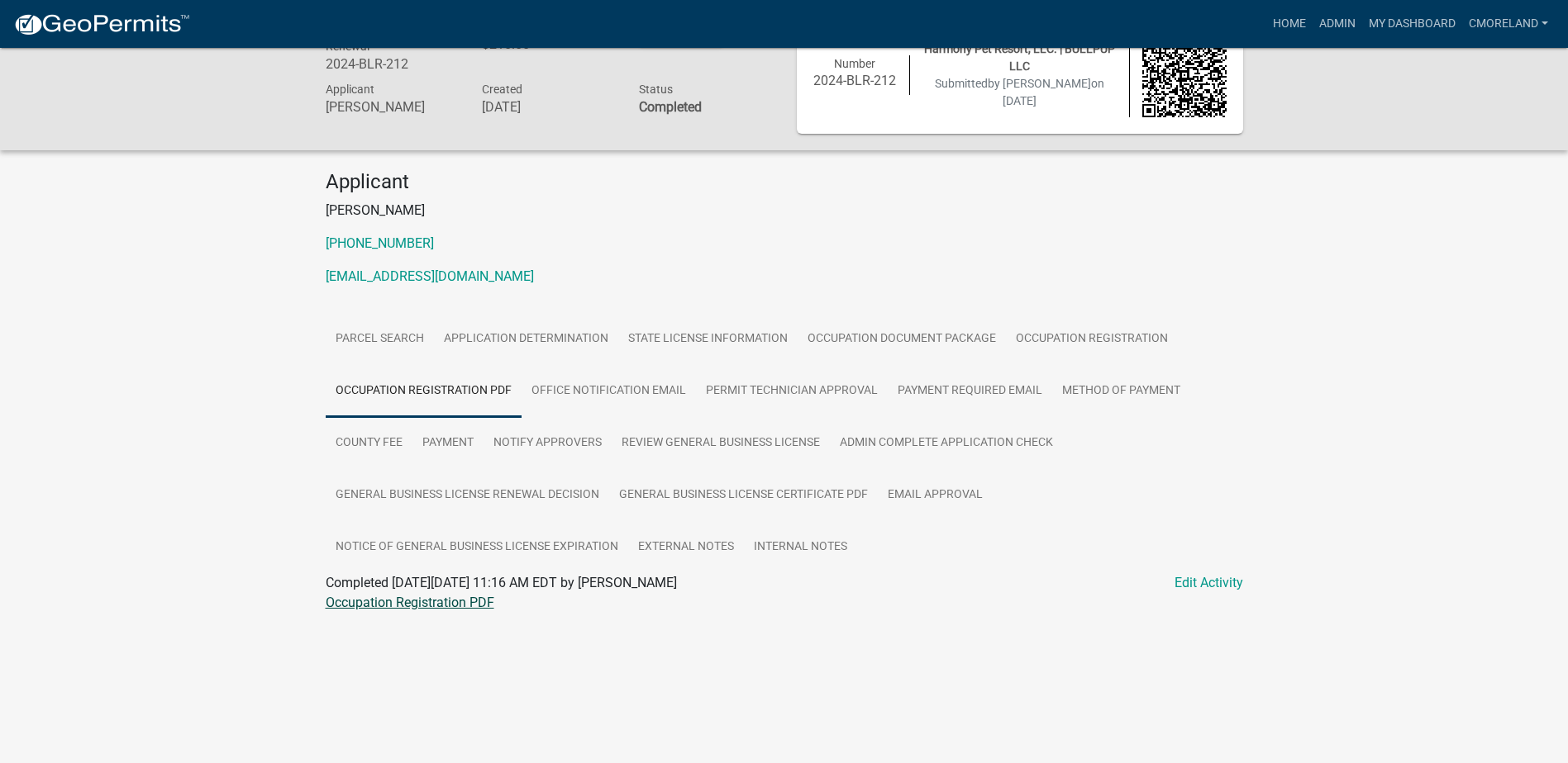
click at [400, 604] on link "Occupation Registration PDF" at bounding box center [410, 602] width 168 height 16
